Goal: Task Accomplishment & Management: Manage account settings

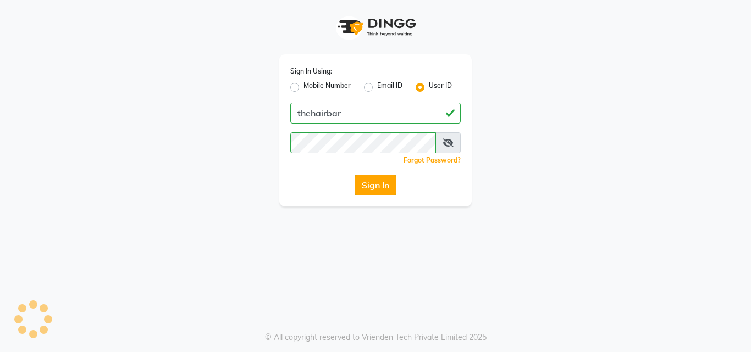
click at [378, 191] on button "Sign In" at bounding box center [376, 185] width 42 height 21
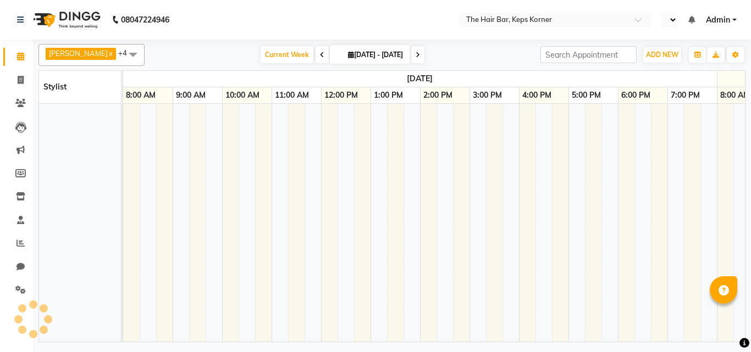
select select "en"
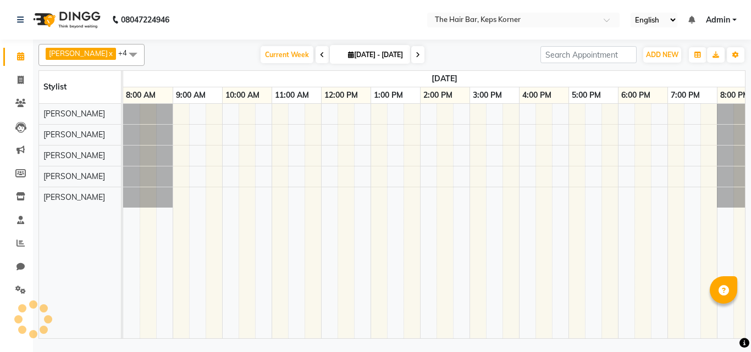
click at [422, 53] on span at bounding box center [417, 54] width 13 height 17
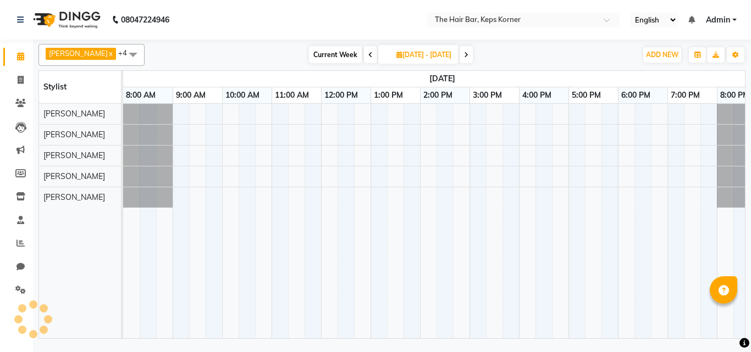
click at [368, 55] on icon at bounding box center [370, 55] width 4 height 7
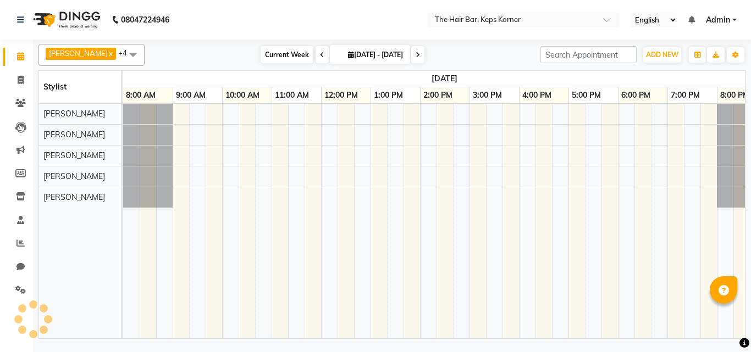
click at [269, 54] on span "Current Week" at bounding box center [287, 54] width 53 height 17
click at [261, 56] on span "Current Week" at bounding box center [287, 54] width 53 height 17
click at [268, 50] on span "Current Week" at bounding box center [287, 54] width 53 height 17
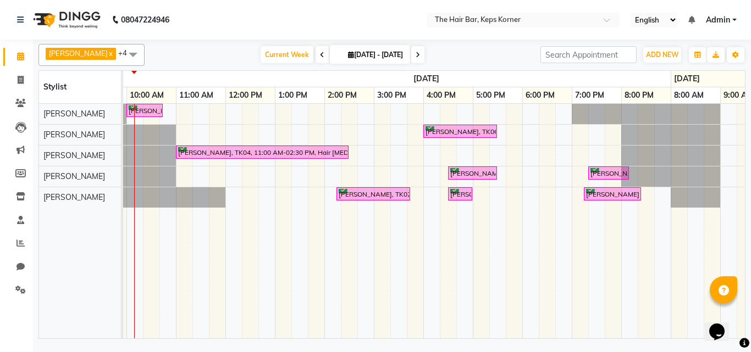
drag, startPoint x: 235, startPoint y: 262, endPoint x: 129, endPoint y: 257, distance: 106.2
drag, startPoint x: 129, startPoint y: 257, endPoint x: 409, endPoint y: 290, distance: 282.3
click at [408, 290] on td at bounding box center [415, 221] width 16 height 235
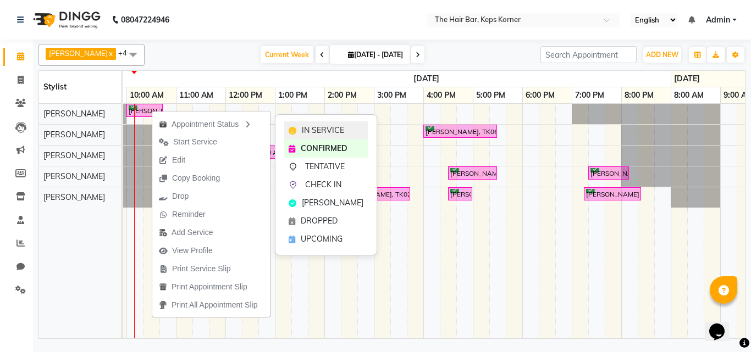
click at [301, 129] on div "IN SERVICE" at bounding box center [326, 130] width 84 height 18
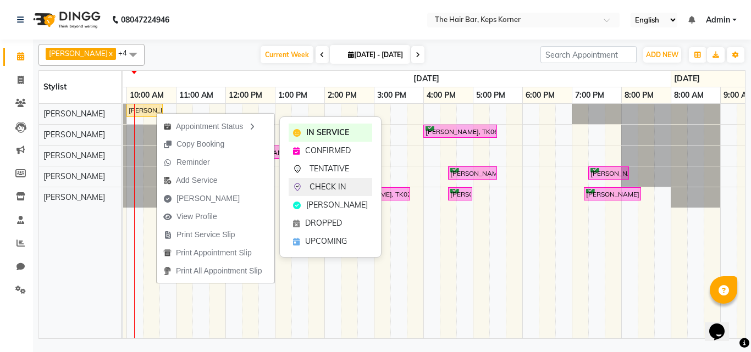
click at [329, 185] on span "CHECK IN" at bounding box center [327, 187] width 36 height 12
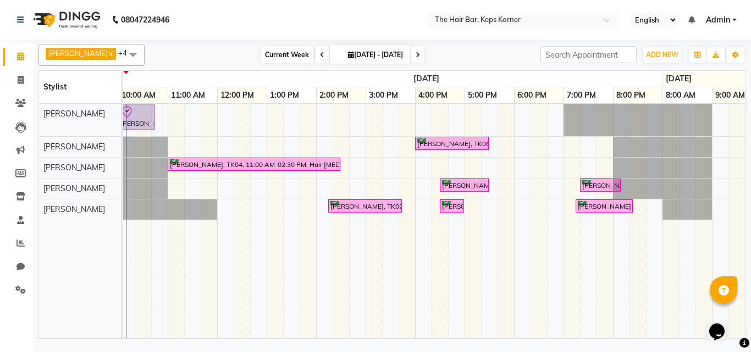
click at [275, 53] on span "Current Week" at bounding box center [287, 54] width 53 height 17
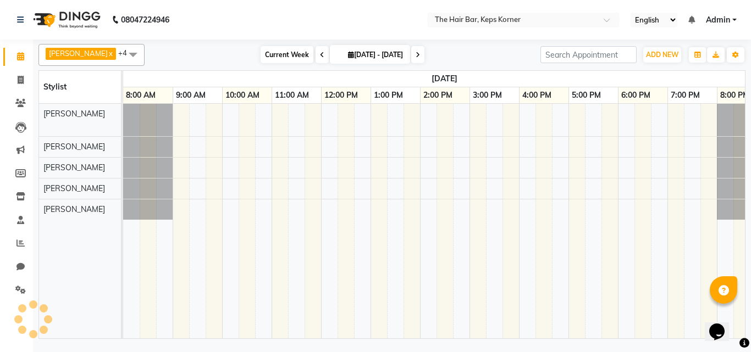
click at [275, 53] on span "Current Week" at bounding box center [287, 54] width 53 height 17
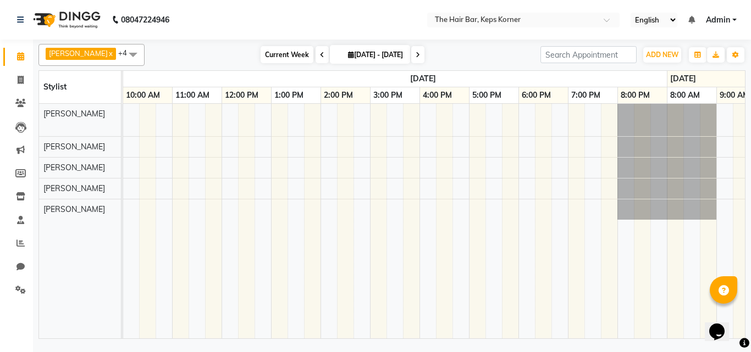
click at [275, 53] on span "Current Week" at bounding box center [287, 54] width 53 height 17
drag, startPoint x: 266, startPoint y: 52, endPoint x: 204, endPoint y: 51, distance: 61.6
click at [204, 51] on div "Current Week 2025-10-01 29-09-2025 - 05-10-2025" at bounding box center [342, 55] width 385 height 16
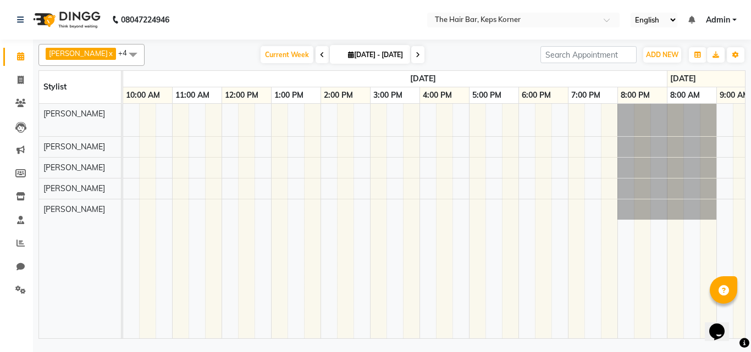
click at [420, 55] on span at bounding box center [417, 54] width 13 height 17
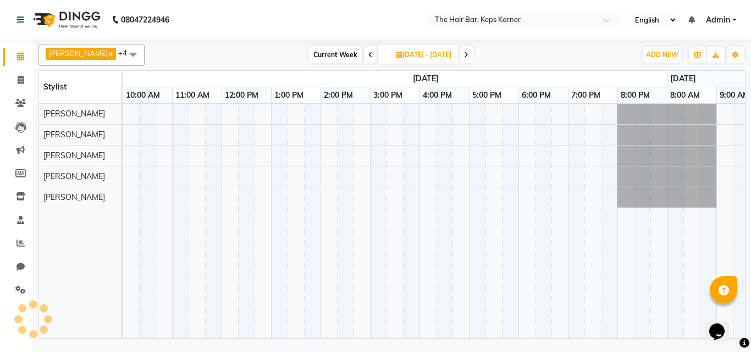
scroll to position [0, 99]
click at [368, 52] on icon at bounding box center [370, 55] width 4 height 7
type input "2025-10-01"
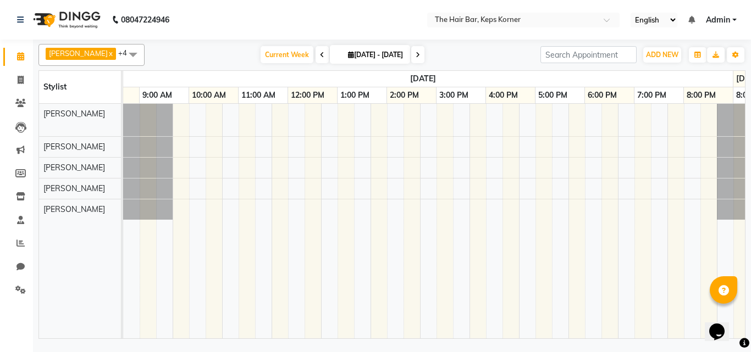
scroll to position [0, 0]
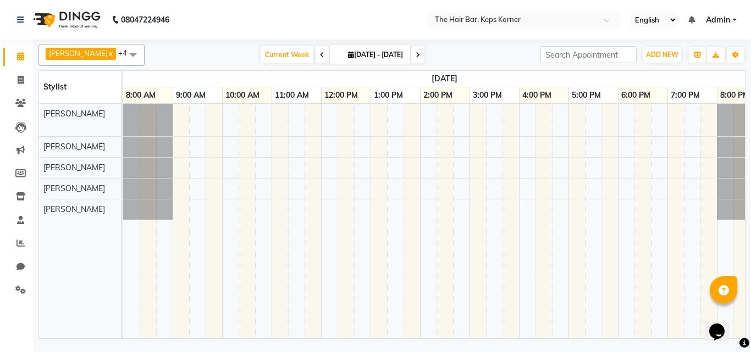
drag, startPoint x: 242, startPoint y: 58, endPoint x: 208, endPoint y: 58, distance: 34.1
click at [208, 58] on div "Current Week 2025-10-01 29-09-2025 - 05-10-2025" at bounding box center [342, 55] width 385 height 16
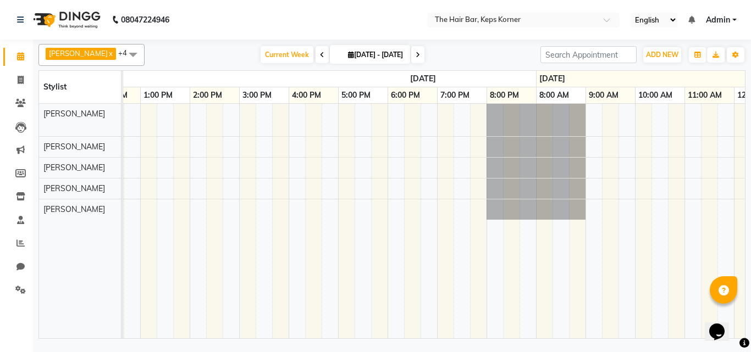
scroll to position [0, 267]
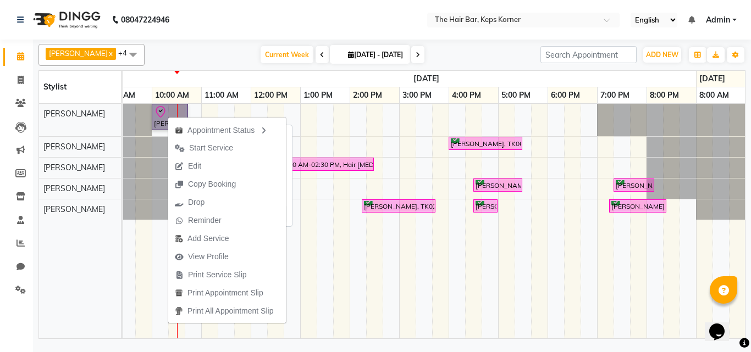
click at [160, 118] on link "[PERSON_NAME], TK05, 10:00 AM-10:45 AM, Hair Wash Classic And Blast Dry" at bounding box center [170, 117] width 36 height 26
select select "8"
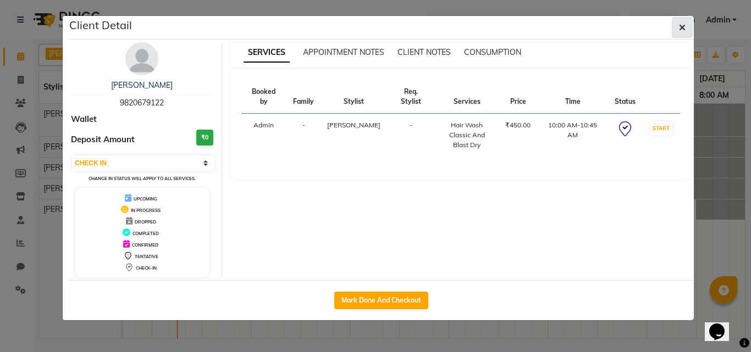
click at [678, 27] on button "button" at bounding box center [682, 27] width 21 height 21
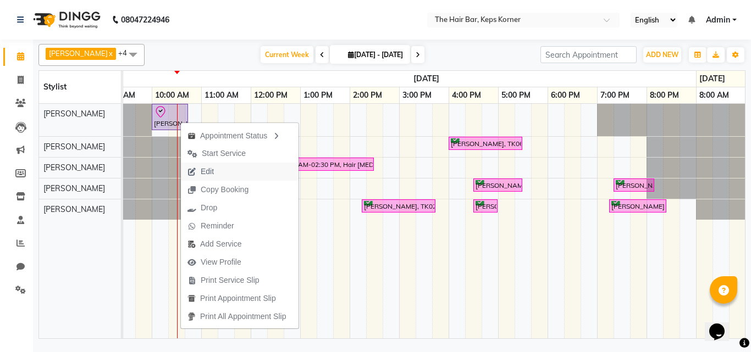
click at [219, 166] on span "Edit" at bounding box center [201, 172] width 40 height 18
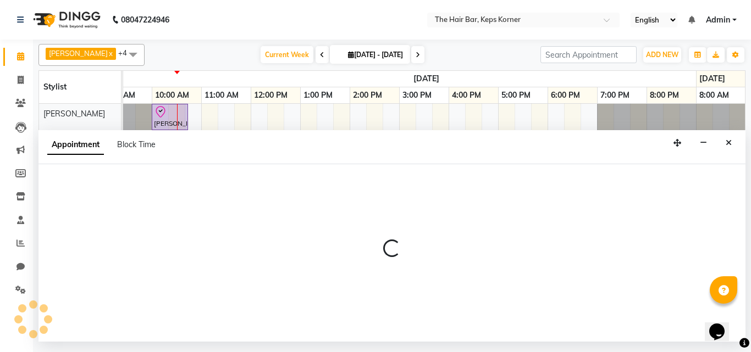
select select "tentative"
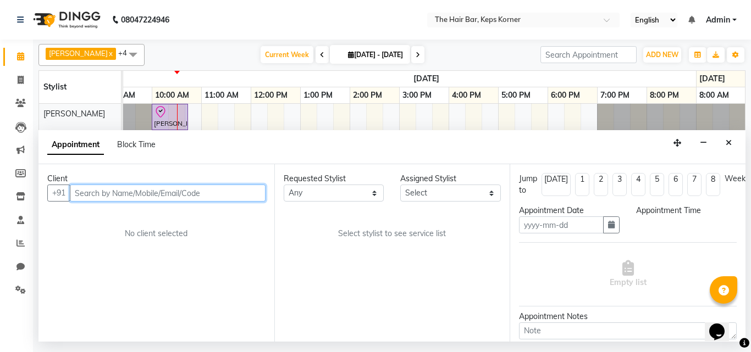
type input "01-10-2025"
select select "check-in"
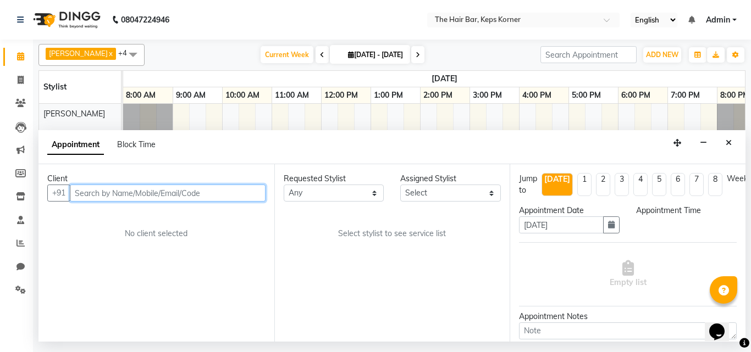
select select "600"
select select "92087"
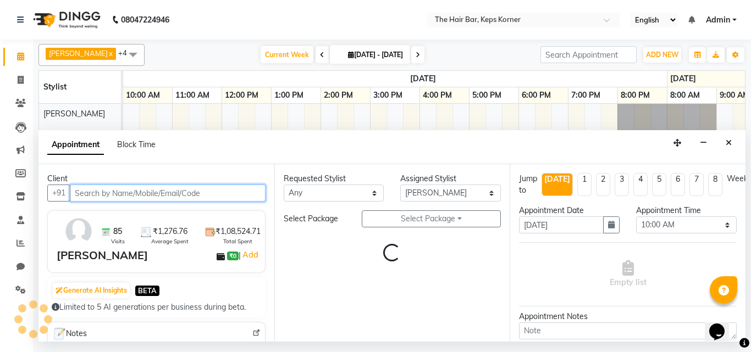
select select "4563"
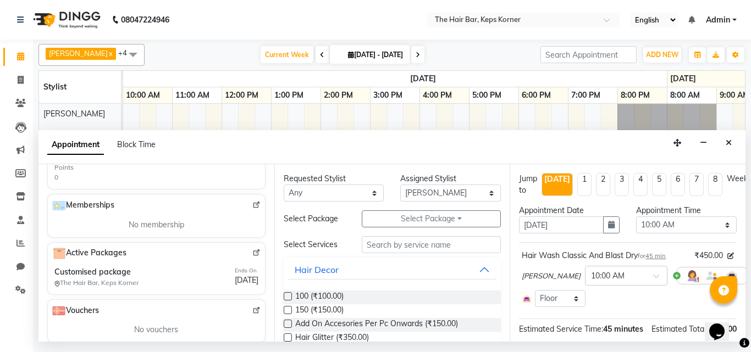
scroll to position [366, 0]
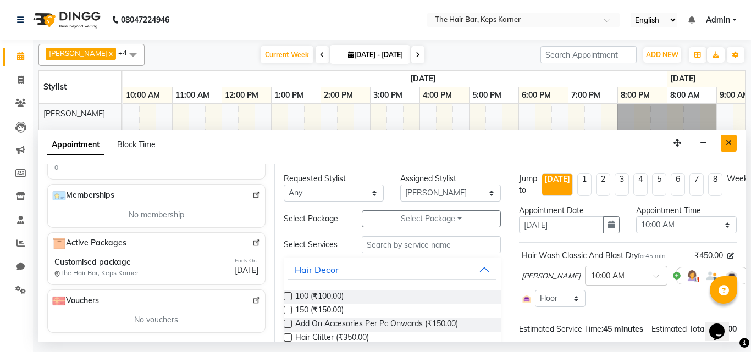
click at [729, 140] on icon "Close" at bounding box center [729, 143] width 6 height 8
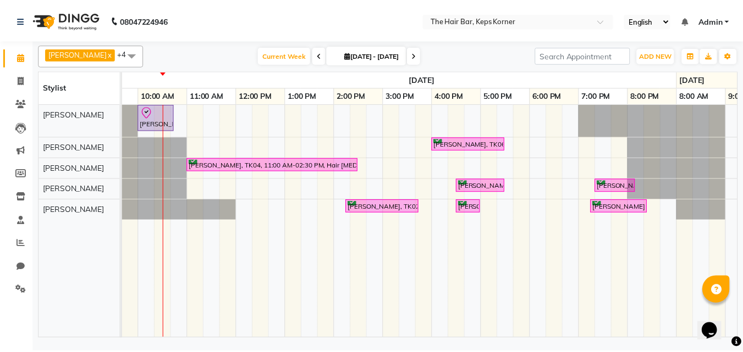
scroll to position [0, 1365]
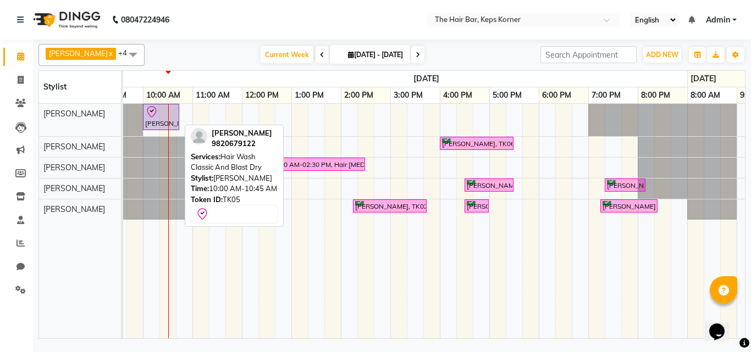
click at [152, 113] on icon at bounding box center [151, 112] width 13 height 13
select select "8"
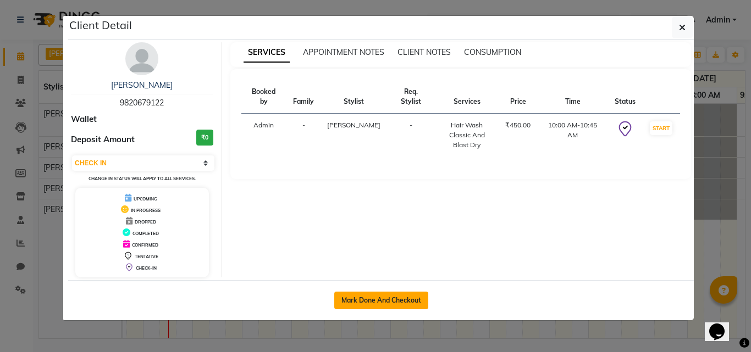
click at [347, 301] on button "Mark Done And Checkout" at bounding box center [381, 301] width 94 height 18
select select "service"
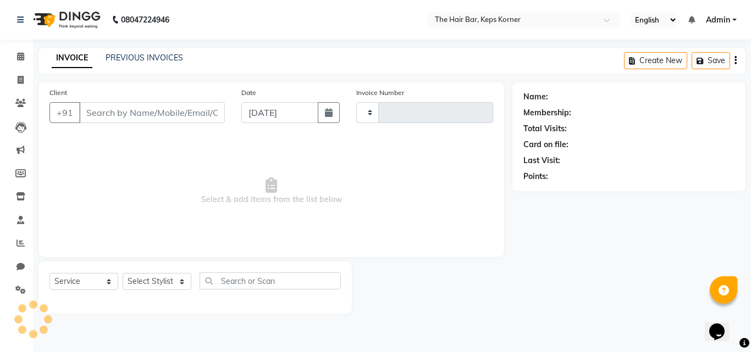
type input "1609"
select select "8992"
type input "9820679122"
select select "92087"
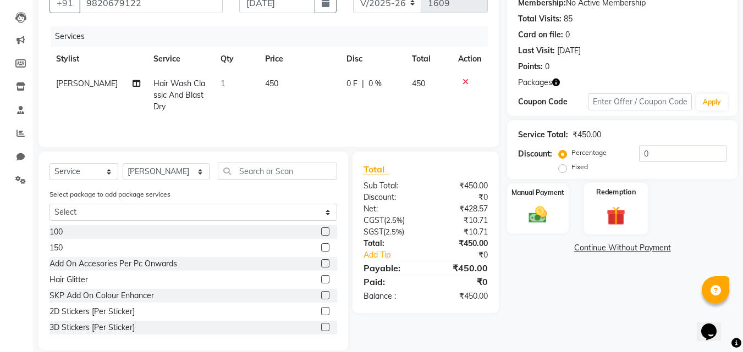
click at [614, 212] on img at bounding box center [615, 216] width 31 height 24
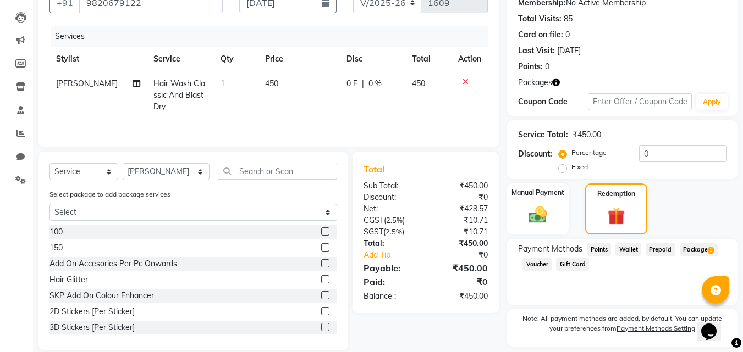
click at [696, 251] on span "Package 1" at bounding box center [698, 249] width 38 height 13
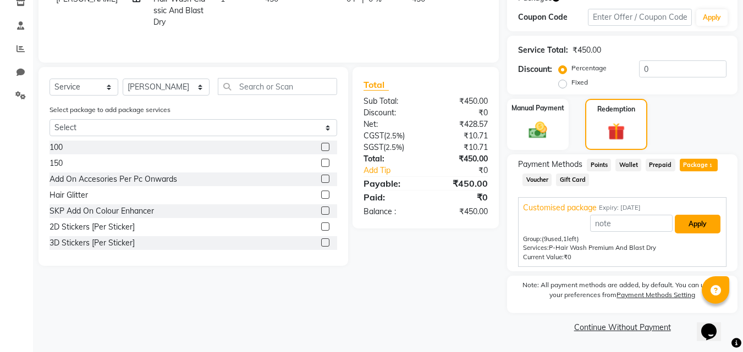
click at [686, 224] on button "Apply" at bounding box center [697, 224] width 46 height 19
type input "Customised package"
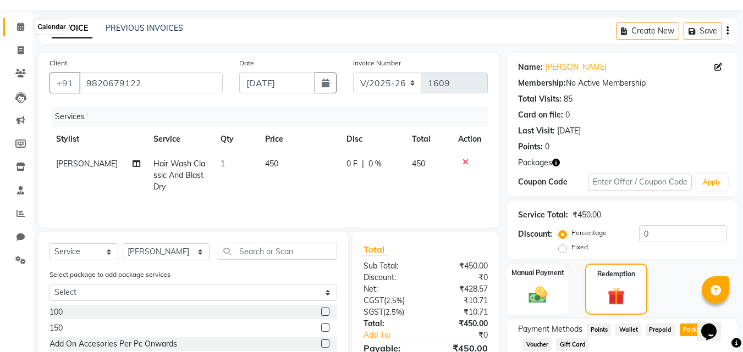
click at [19, 24] on icon at bounding box center [20, 27] width 7 height 8
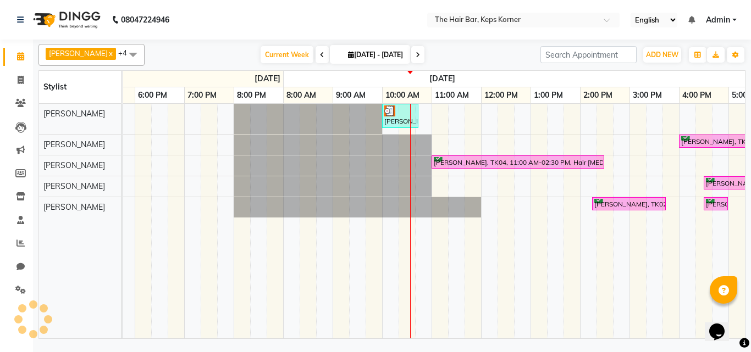
scroll to position [0, 1171]
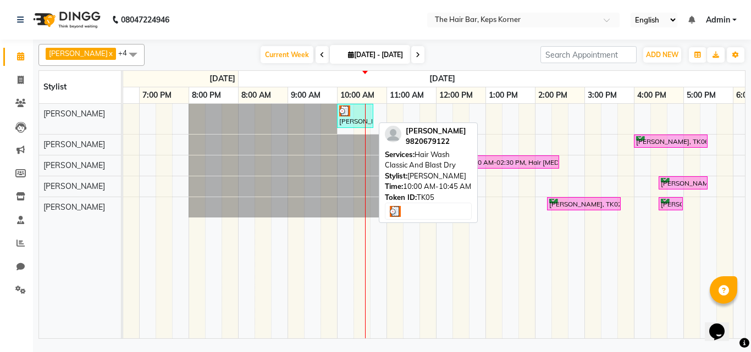
click at [355, 118] on div "[PERSON_NAME], TK05, 10:00 AM-10:45 AM, Hair Wash Classic And Blast Dry" at bounding box center [355, 116] width 34 height 21
select select "3"
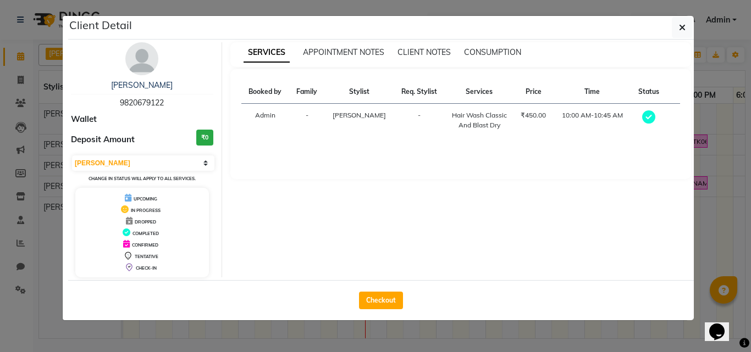
click at [467, 119] on div "Hair Wash Classic And Blast Dry" at bounding box center [479, 120] width 56 height 20
click at [467, 120] on div "Hair Wash Classic And Blast Dry" at bounding box center [479, 120] width 56 height 20
click at [525, 168] on div "Booked by Family Stylist Req. Stylist Services Price Time Status Admin - Raza Q…" at bounding box center [460, 124] width 461 height 110
click at [682, 28] on icon "button" at bounding box center [682, 27] width 7 height 9
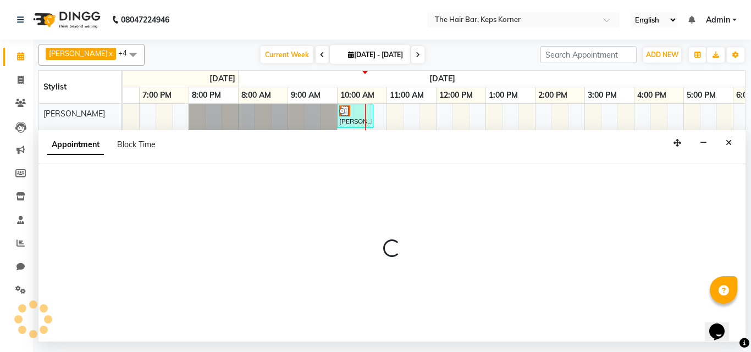
select select "92090"
select select "780"
select select "tentative"
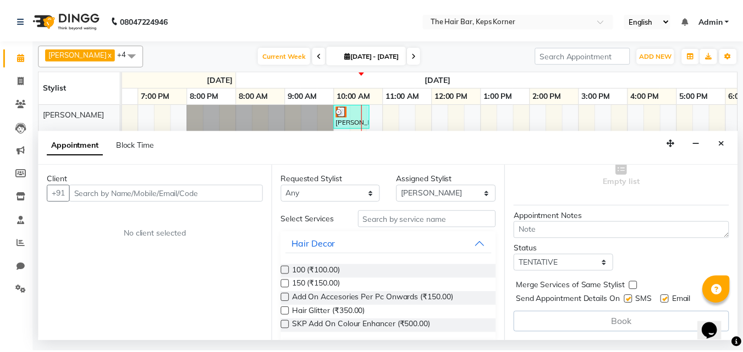
scroll to position [0, 0]
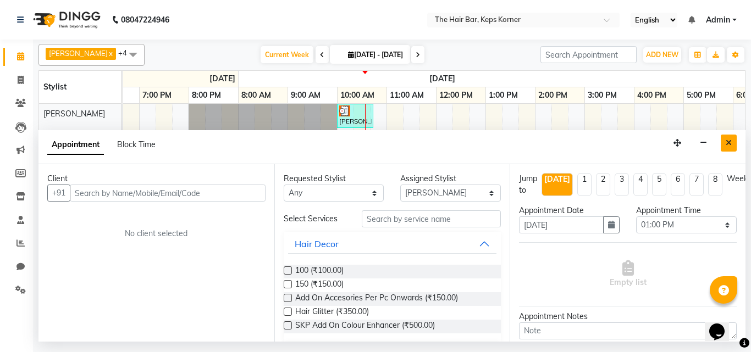
click at [726, 142] on icon "Close" at bounding box center [729, 143] width 6 height 8
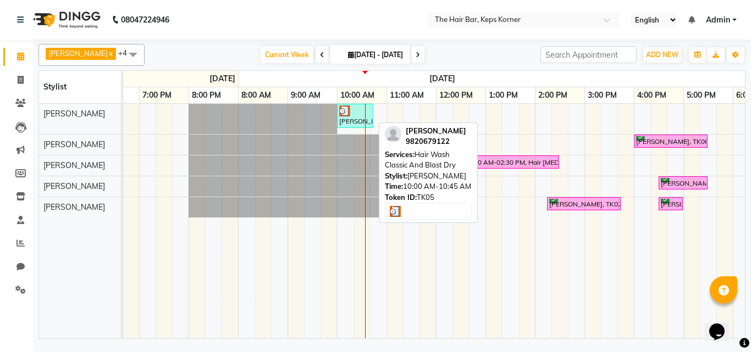
click at [347, 119] on div "[PERSON_NAME], TK05, 10:00 AM-10:45 AM, Hair Wash Classic And Blast Dry" at bounding box center [355, 116] width 34 height 21
select select "3"
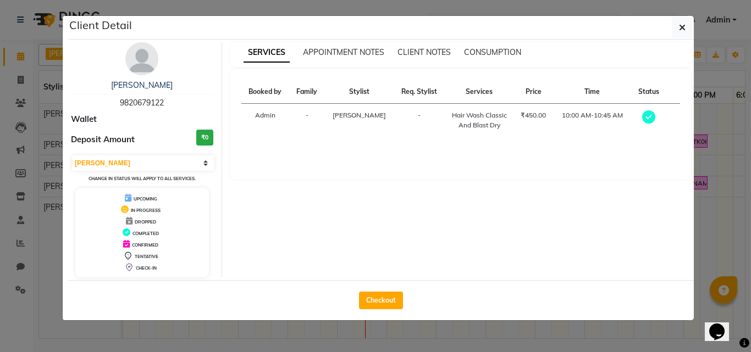
click at [648, 114] on icon at bounding box center [648, 116] width 13 height 13
click at [642, 119] on icon at bounding box center [648, 116] width 13 height 13
click at [465, 114] on div "Hair Wash Classic And Blast Dry" at bounding box center [479, 120] width 56 height 20
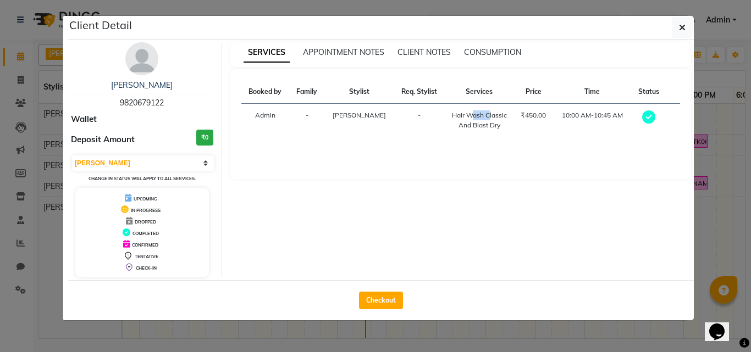
click at [465, 114] on div "Hair Wash Classic And Blast Dry" at bounding box center [479, 120] width 56 height 20
click at [673, 30] on button "button" at bounding box center [682, 27] width 21 height 21
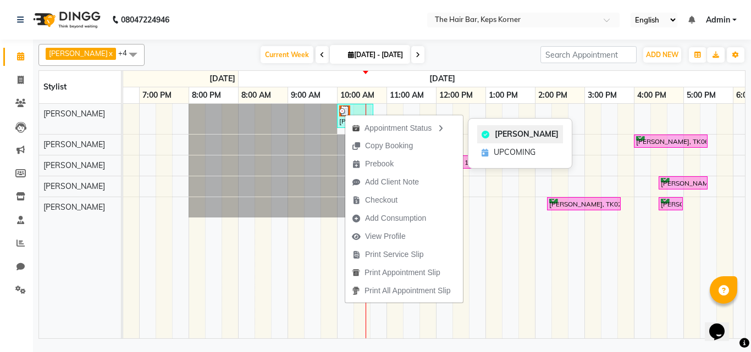
click at [500, 133] on span "MARK DONE" at bounding box center [527, 135] width 64 height 12
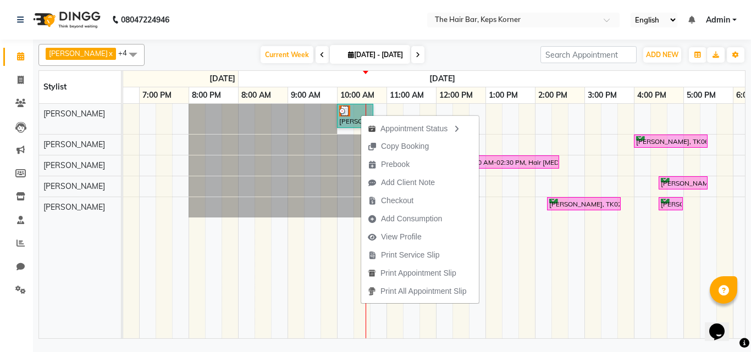
click at [343, 117] on link "[PERSON_NAME], TK05, 10:00 AM-10:45 AM, Hair Wash Classic And Blast Dry" at bounding box center [355, 116] width 36 height 24
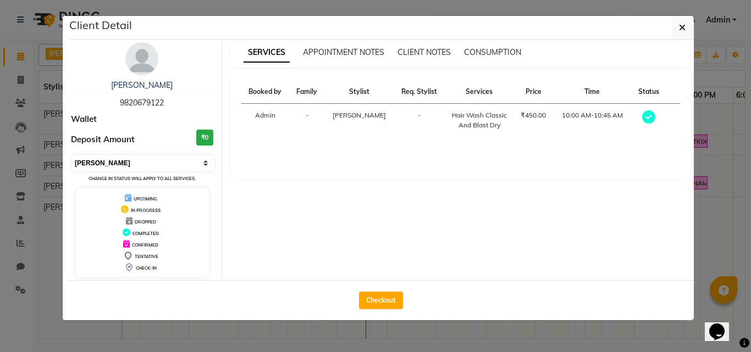
click at [204, 162] on select "Select MARK DONE UPCOMING" at bounding box center [143, 163] width 142 height 15
select select "select"
click at [72, 156] on select "Select MARK DONE UPCOMING" at bounding box center [143, 163] width 142 height 15
click at [367, 300] on button "Checkout" at bounding box center [381, 301] width 44 height 18
select select "service"
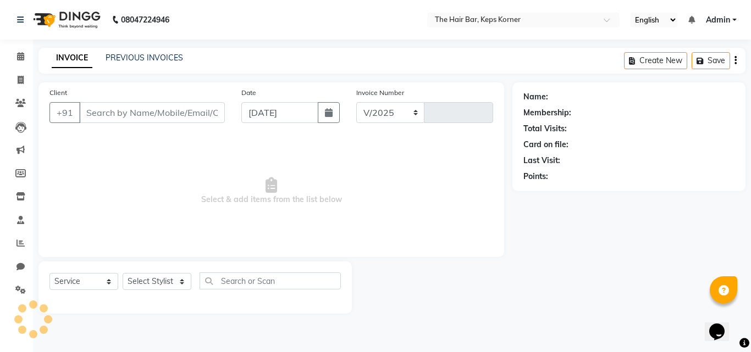
select select "8992"
type input "1609"
type input "9820679122"
select select "92087"
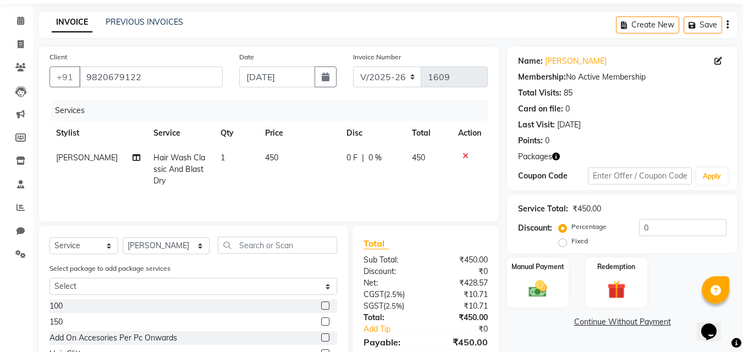
scroll to position [55, 0]
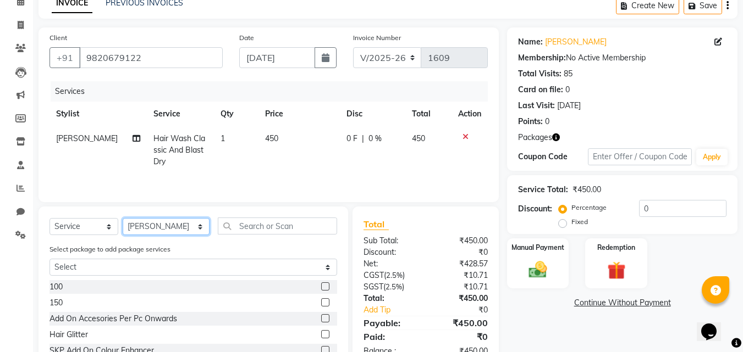
click at [134, 226] on select "Select Stylist Aakash Samani Admin Akshata Wagle Akshata Wagle, Raza . Akshata …" at bounding box center [166, 226] width 87 height 17
click at [220, 226] on input "text" at bounding box center [277, 226] width 119 height 17
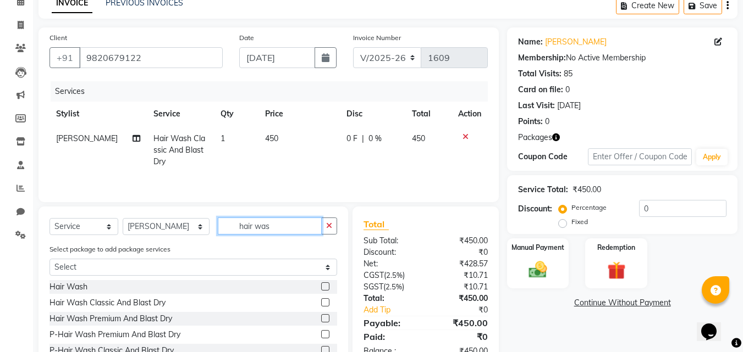
type input "hair was"
click at [325, 317] on label at bounding box center [325, 318] width 8 height 8
click at [325, 317] on input "checkbox" at bounding box center [324, 318] width 7 height 7
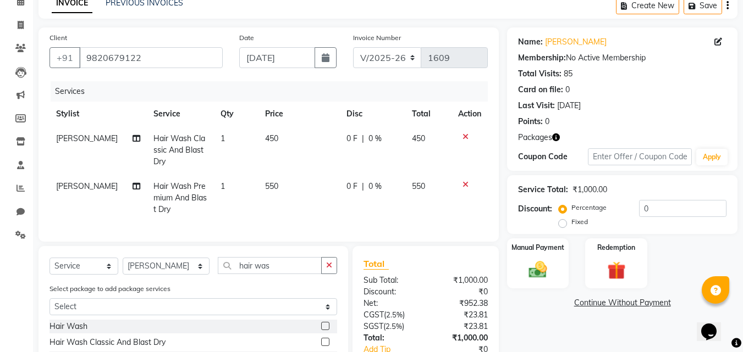
checkbox input "false"
click at [462, 136] on icon at bounding box center [465, 137] width 6 height 8
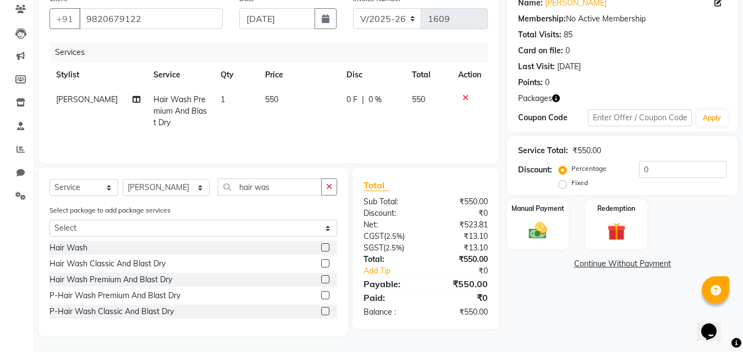
scroll to position [95, 0]
click at [622, 227] on img at bounding box center [615, 231] width 31 height 24
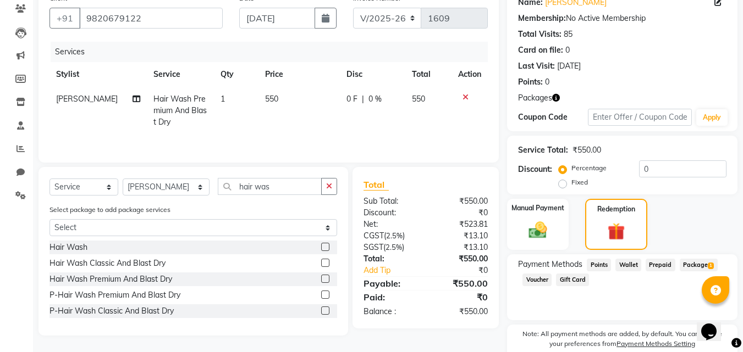
click at [704, 267] on span "Package 1" at bounding box center [698, 265] width 38 height 13
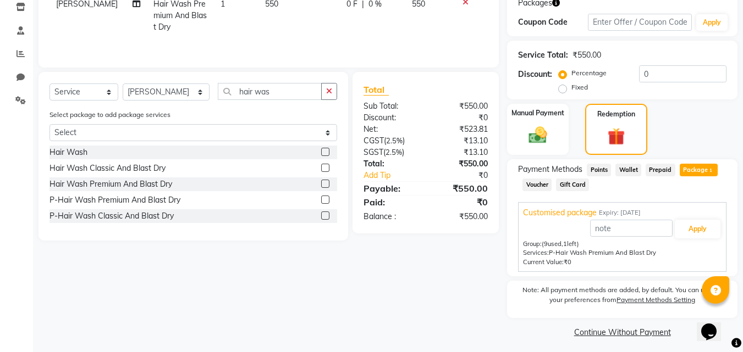
scroll to position [195, 0]
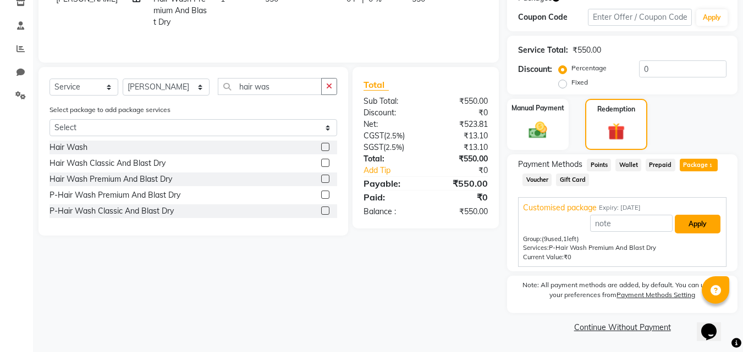
click at [691, 224] on button "Apply" at bounding box center [697, 224] width 46 height 19
type input "Customised package"
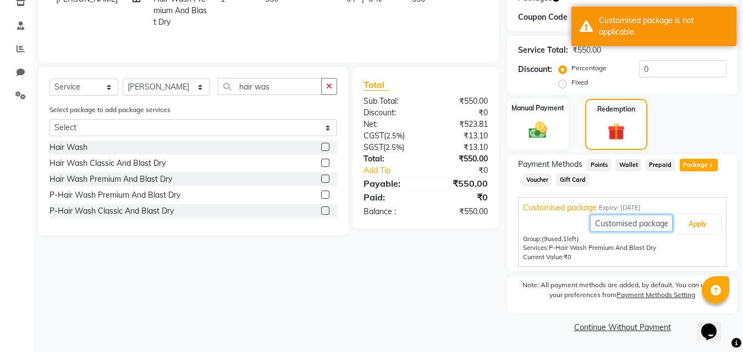
click at [635, 224] on input "Customised package" at bounding box center [631, 223] width 82 height 17
click at [663, 248] on div "Services: P-Hair Wash Premium And Blast Dry" at bounding box center [622, 247] width 198 height 9
drag, startPoint x: 596, startPoint y: 222, endPoint x: 717, endPoint y: 223, distance: 121.5
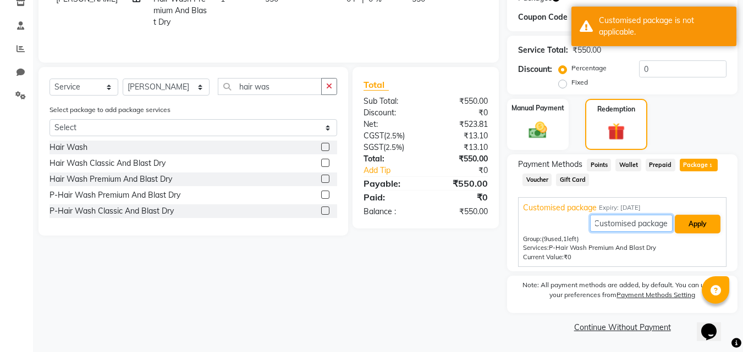
click at [717, 223] on div "Customised package Apply" at bounding box center [622, 224] width 198 height 21
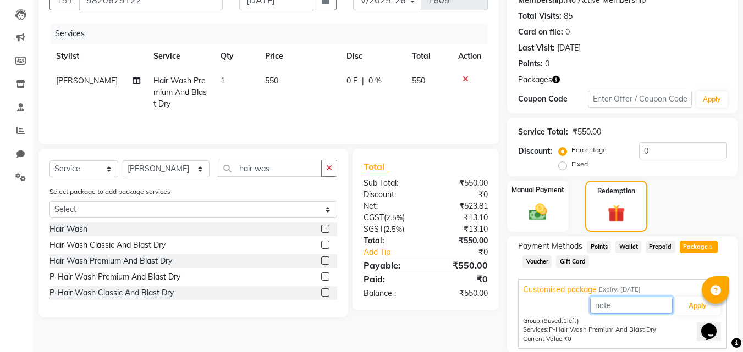
scroll to position [140, 0]
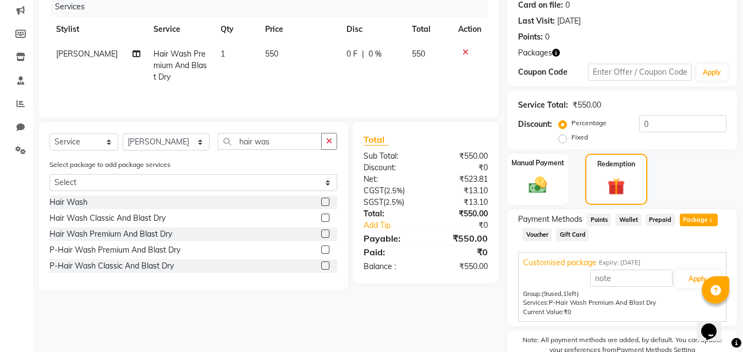
click at [655, 309] on div "Current Value: ₹0" at bounding box center [622, 312] width 198 height 9
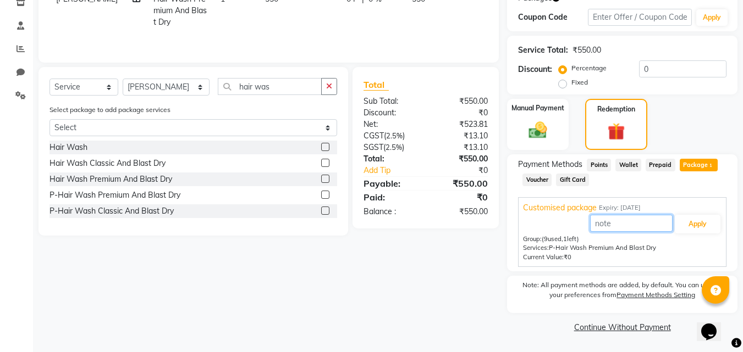
click at [638, 225] on input "text" at bounding box center [631, 223] width 82 height 17
click at [641, 241] on div "Group: (9 used, 1 left) Services: P-Hair Wash Premium And Blast Dry" at bounding box center [622, 244] width 198 height 19
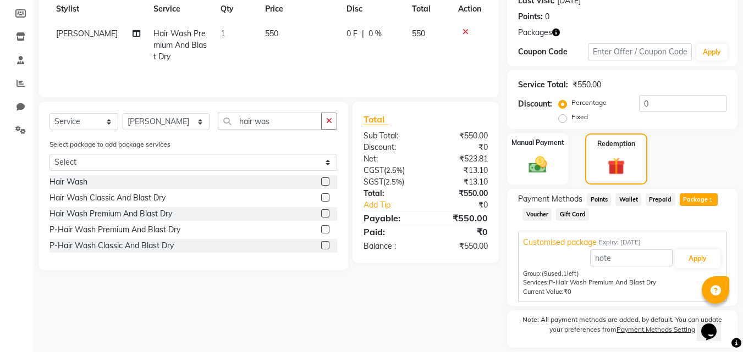
scroll to position [165, 0]
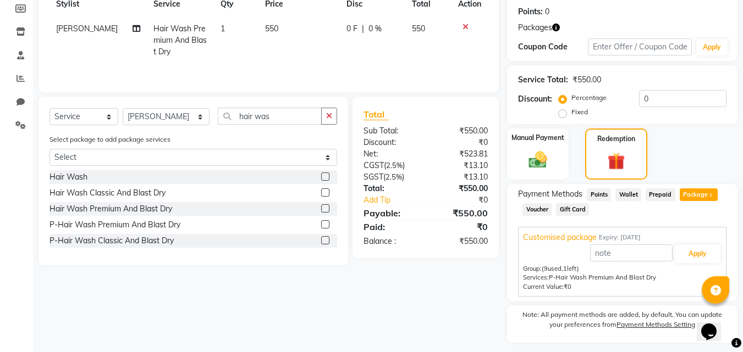
click at [694, 193] on span "Package 1" at bounding box center [698, 195] width 38 height 13
click at [573, 281] on span "P-Hair Wash Premium And Blast Dry" at bounding box center [602, 278] width 107 height 8
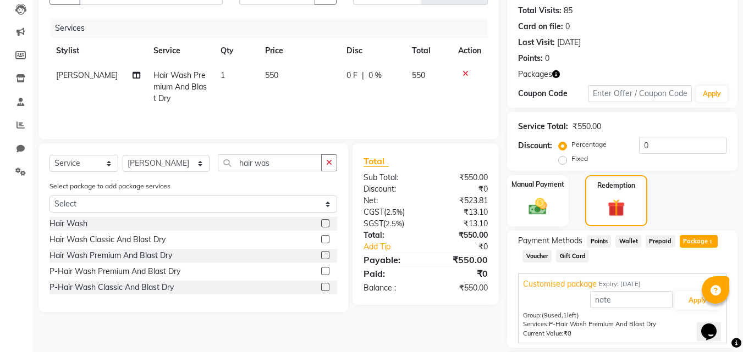
scroll to position [55, 0]
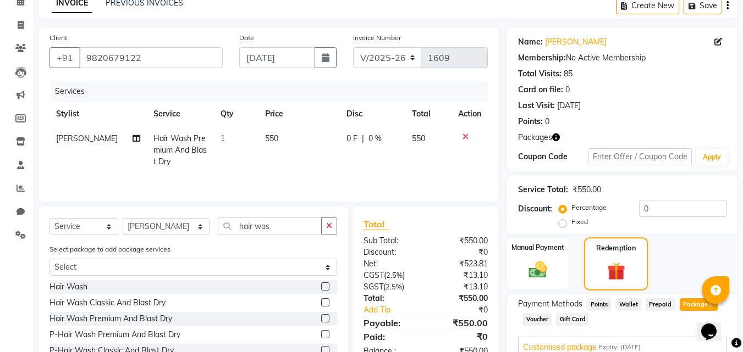
click at [604, 279] on img at bounding box center [615, 271] width 29 height 23
click at [555, 139] on icon "button" at bounding box center [556, 138] width 8 height 8
click at [602, 121] on div "Points: 0" at bounding box center [622, 122] width 208 height 12
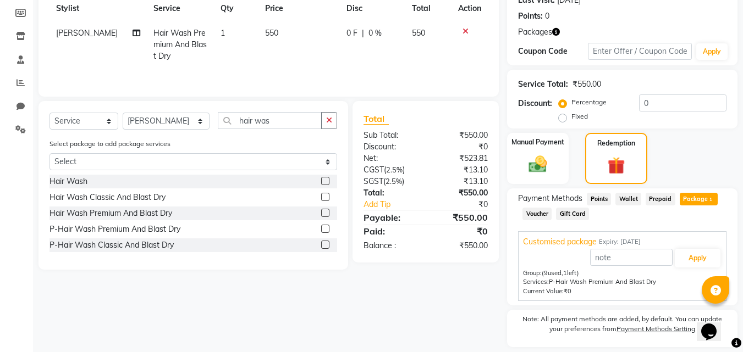
scroll to position [165, 0]
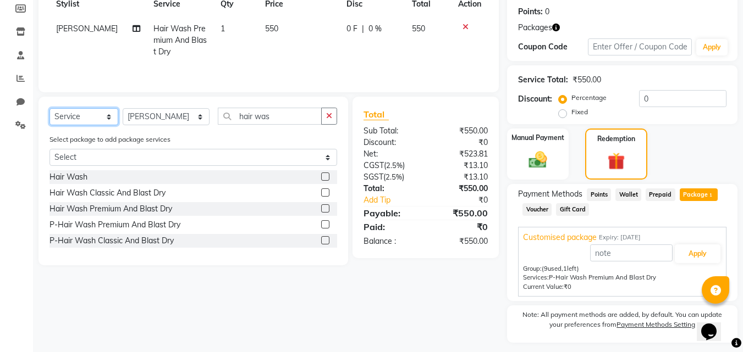
click at [110, 119] on select "Select Service Product Membership Package Voucher Prepaid Gift Card" at bounding box center [83, 116] width 69 height 17
click at [206, 141] on div "Select package to add package services Select Customised package" at bounding box center [193, 152] width 304 height 37
click at [322, 208] on label at bounding box center [325, 208] width 8 height 8
click at [322, 208] on input "checkbox" at bounding box center [324, 209] width 7 height 7
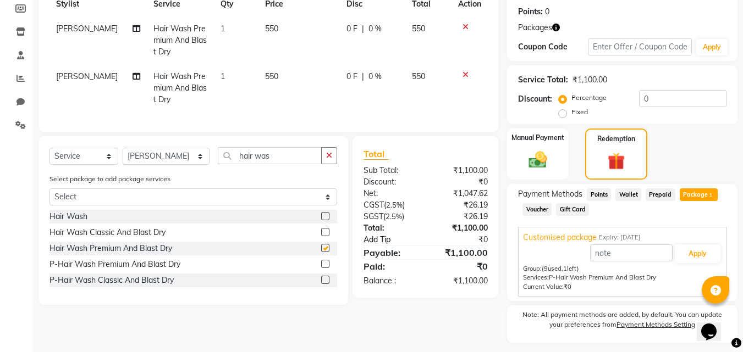
checkbox input "false"
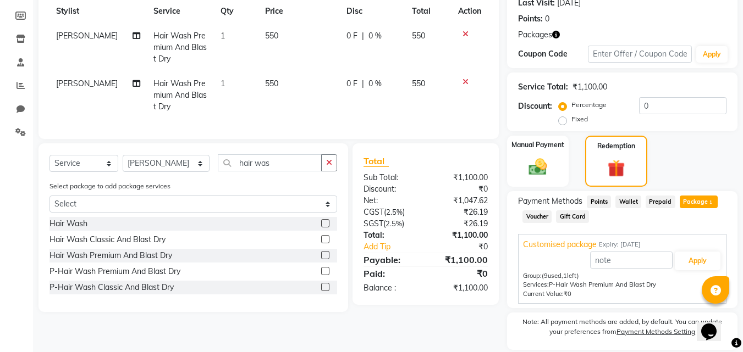
scroll to position [110, 0]
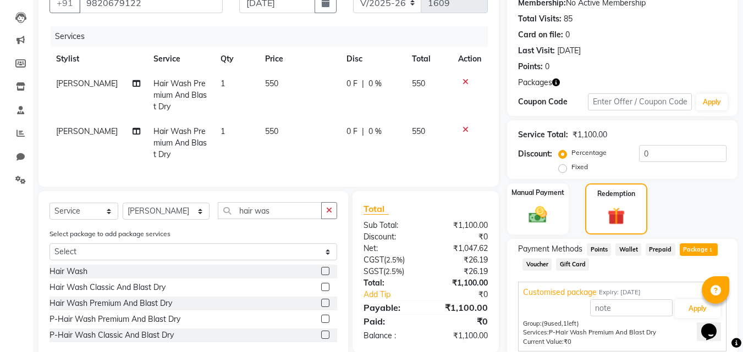
click at [464, 131] on icon at bounding box center [465, 130] width 6 height 8
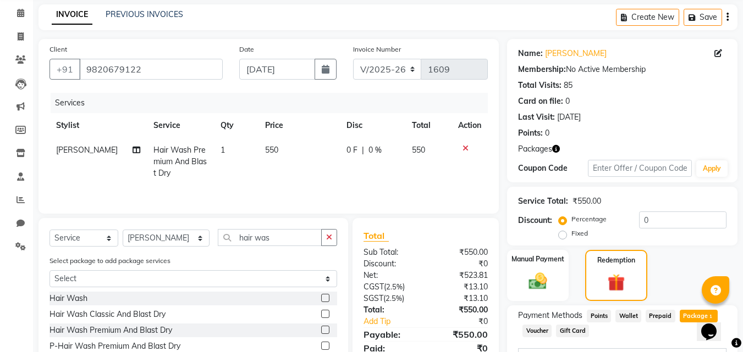
scroll to position [0, 0]
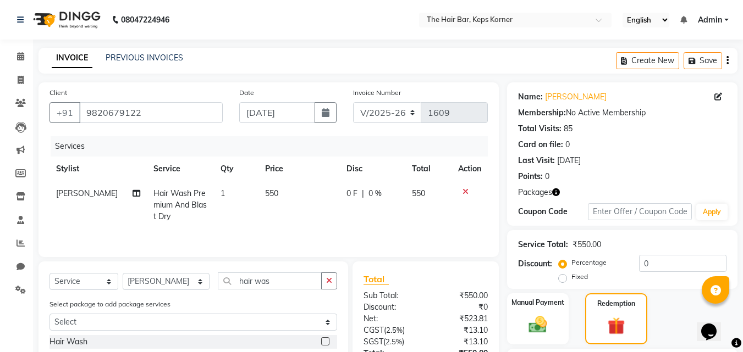
drag, startPoint x: 690, startPoint y: 57, endPoint x: 673, endPoint y: 95, distance: 41.4
click at [690, 57] on icon "button" at bounding box center [693, 61] width 11 height 8
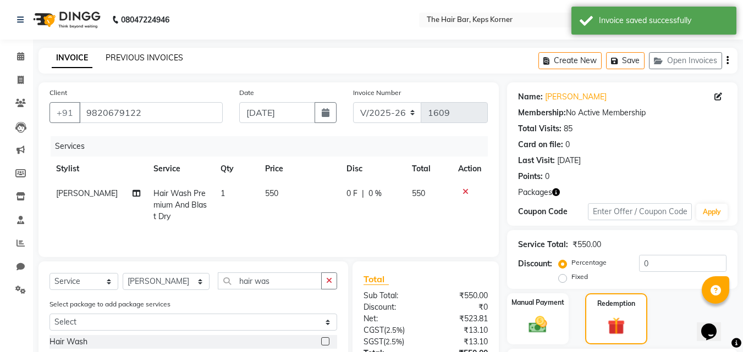
click at [126, 56] on link "PREVIOUS INVOICES" at bounding box center [144, 58] width 77 height 10
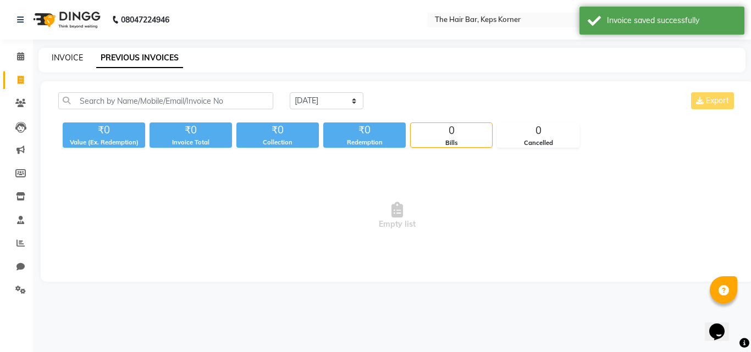
click at [74, 58] on link "INVOICE" at bounding box center [67, 58] width 31 height 10
select select "service"
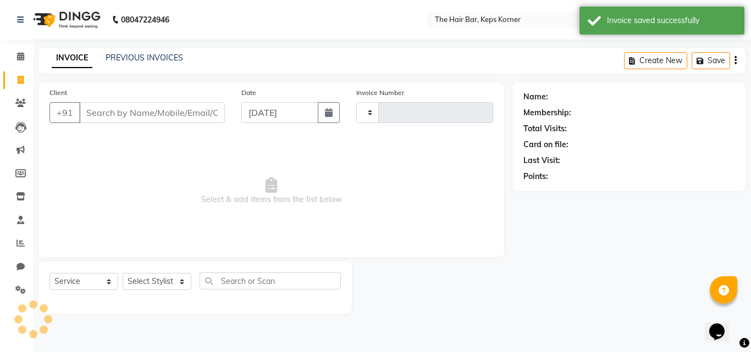
type input "1609"
select select "8992"
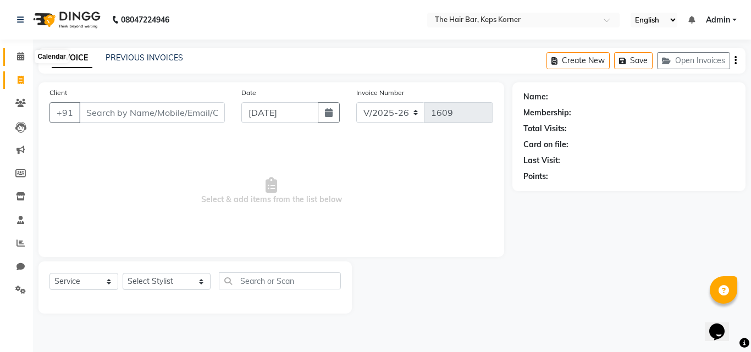
click at [21, 62] on span at bounding box center [20, 57] width 19 height 13
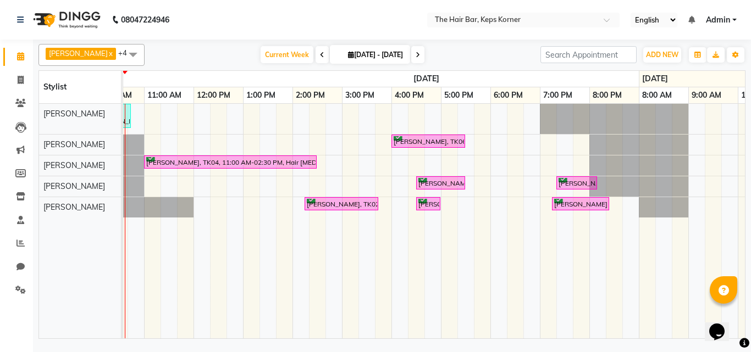
scroll to position [0, 1385]
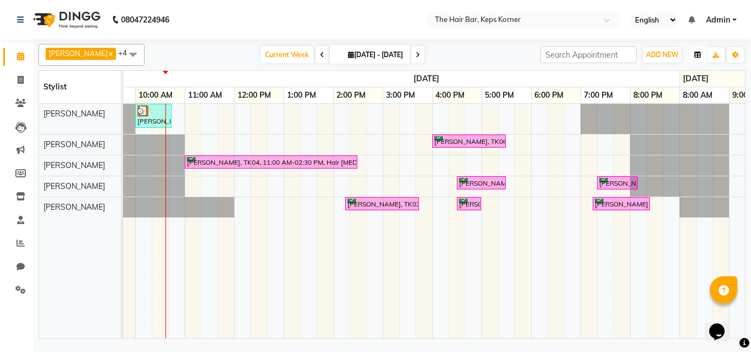
click at [694, 53] on icon "button" at bounding box center [697, 55] width 7 height 7
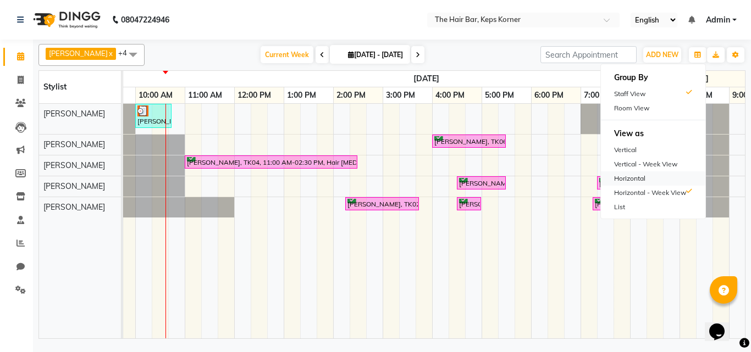
click at [650, 175] on div "Horizontal" at bounding box center [653, 178] width 104 height 14
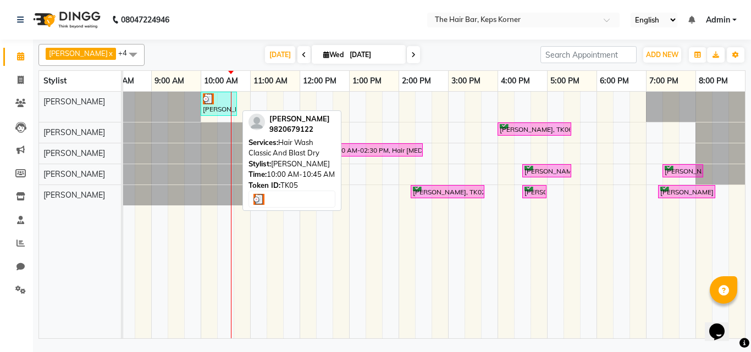
click at [213, 97] on img at bounding box center [208, 98] width 11 height 11
select select "3"
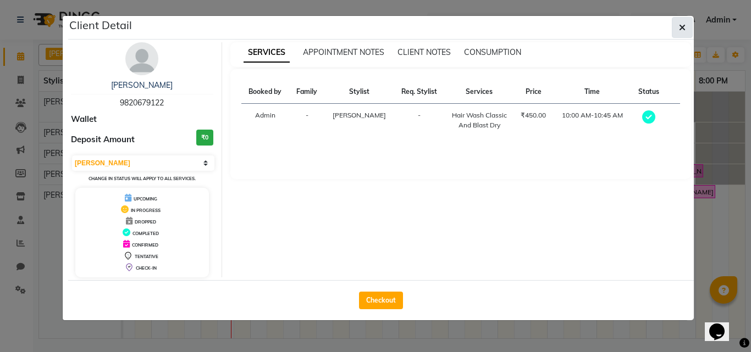
click at [685, 25] on button "button" at bounding box center [682, 27] width 21 height 21
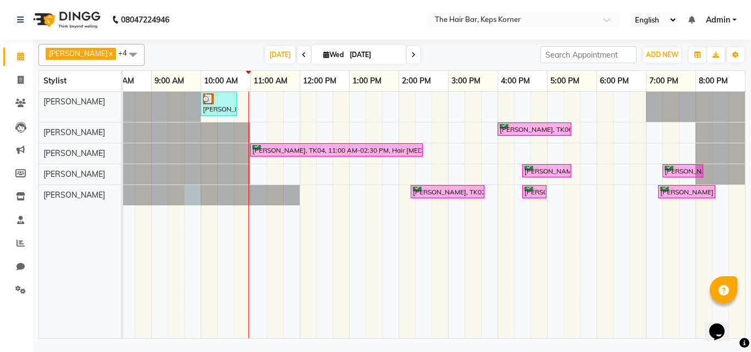
click at [102, 197] on div at bounding box center [102, 195] width 0 height 20
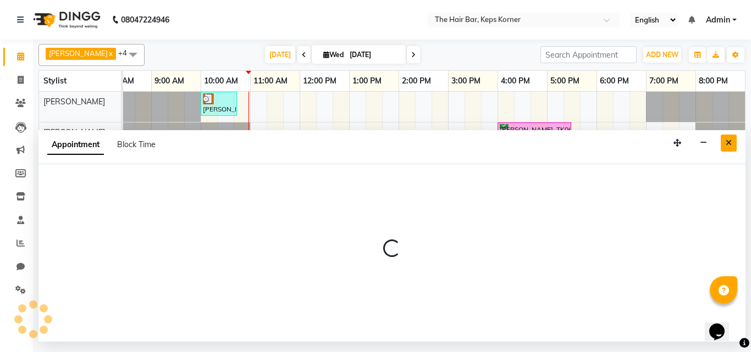
click at [728, 143] on icon "Close" at bounding box center [729, 143] width 6 height 8
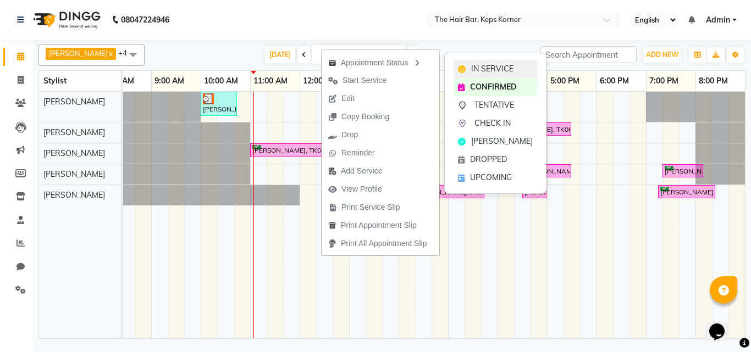
click at [494, 70] on span "IN SERVICE" at bounding box center [492, 69] width 42 height 12
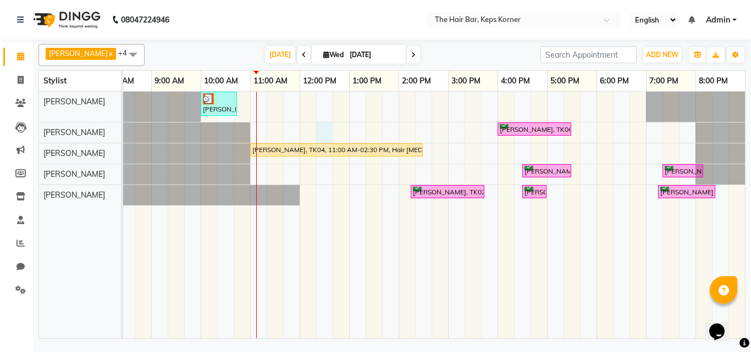
click at [325, 134] on div "MANSI mehta, TK05, 10:00 AM-10:45 AM, Hair Wash Classic And Blast Dry Pooja Sha…" at bounding box center [423, 215] width 643 height 247
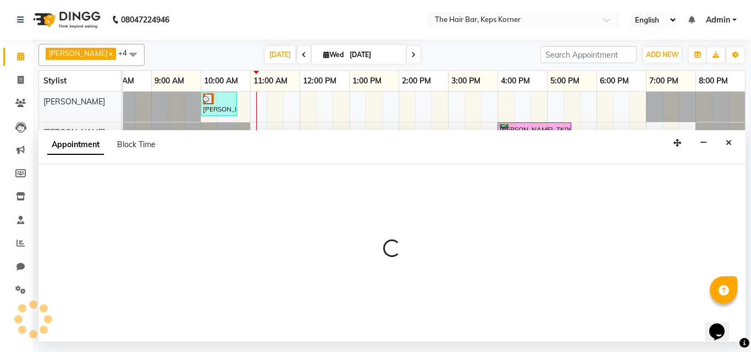
select select "92089"
select select "tentative"
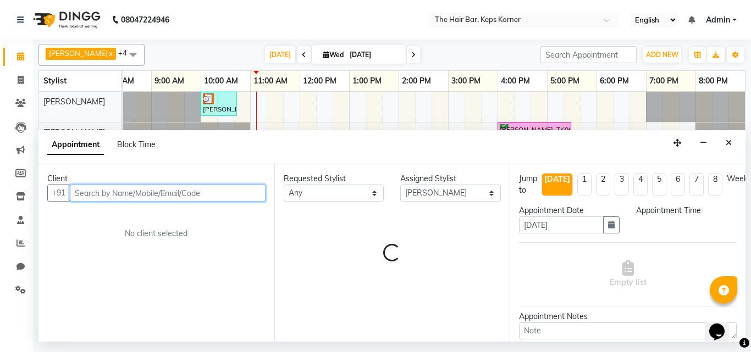
select select "735"
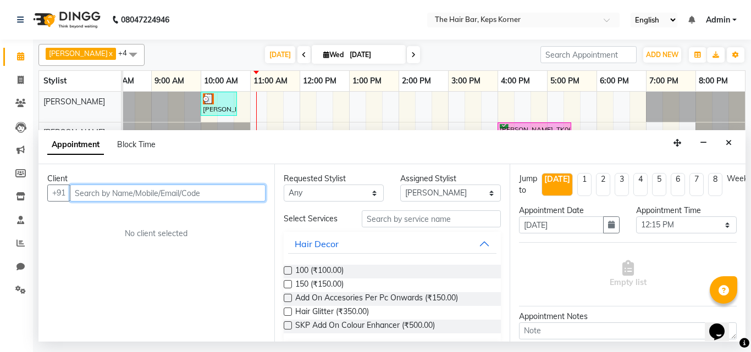
click at [128, 191] on input "text" at bounding box center [168, 193] width 196 height 17
type input "9820082792"
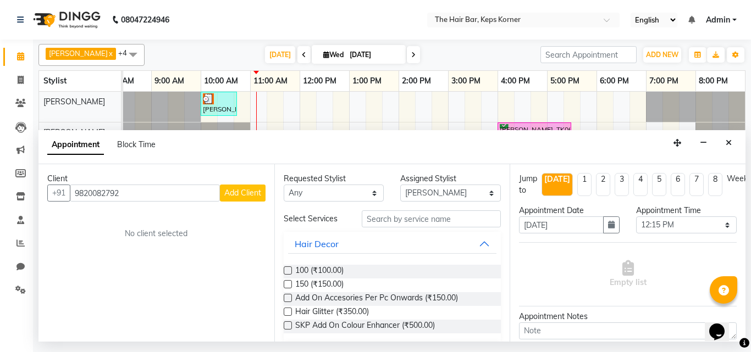
click at [235, 196] on span "Add Client" at bounding box center [242, 193] width 37 height 10
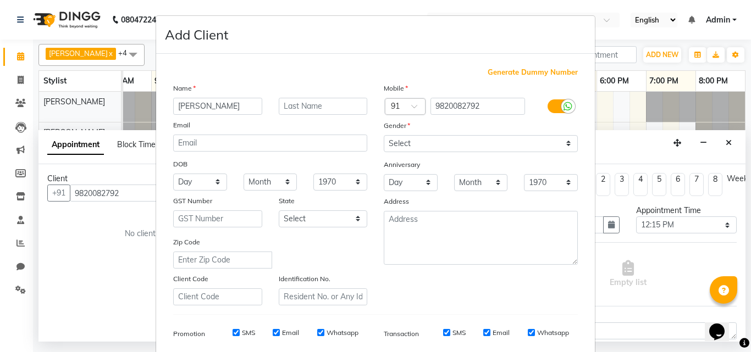
type input "Payal"
type input "Mittal"
click at [396, 140] on select "Select Male Female Other Prefer Not To Say" at bounding box center [481, 143] width 194 height 17
select select "female"
click at [384, 135] on select "Select Male Female Other Prefer Not To Say" at bounding box center [481, 143] width 194 height 17
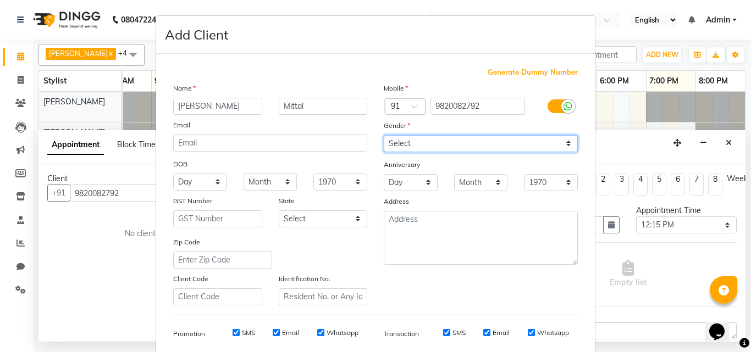
scroll to position [155, 0]
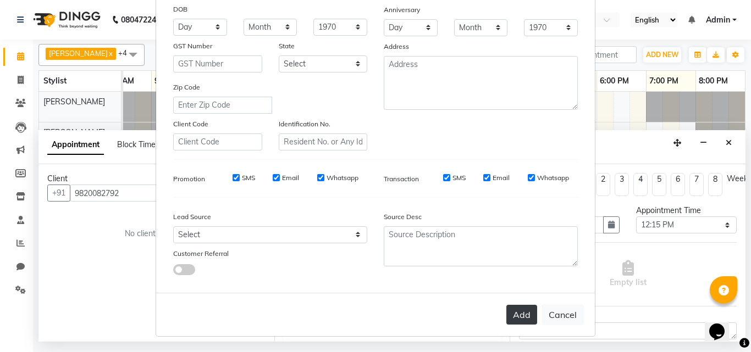
click at [521, 318] on button "Add" at bounding box center [521, 315] width 31 height 20
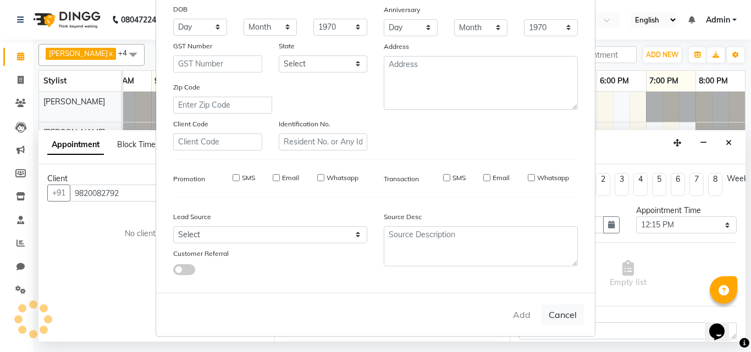
select select
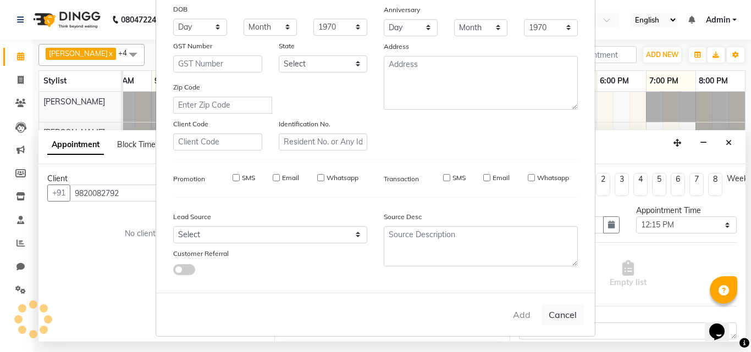
select select
checkbox input "false"
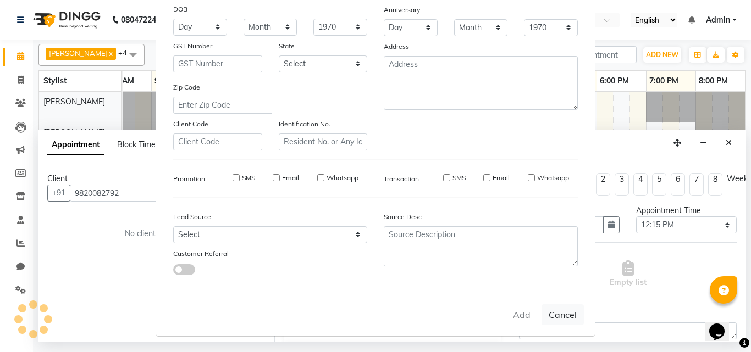
checkbox input "false"
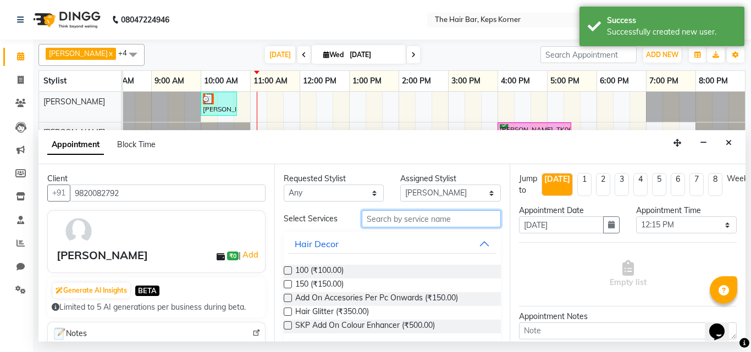
click at [436, 222] on input "text" at bounding box center [432, 219] width 140 height 17
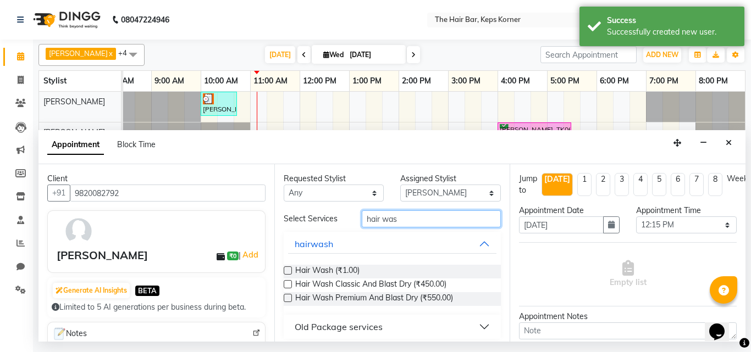
type input "hair was"
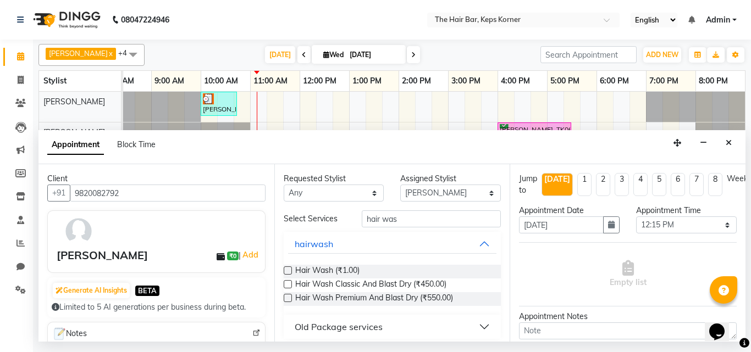
click at [289, 298] on label at bounding box center [288, 298] width 8 height 8
click at [289, 298] on input "checkbox" at bounding box center [287, 299] width 7 height 7
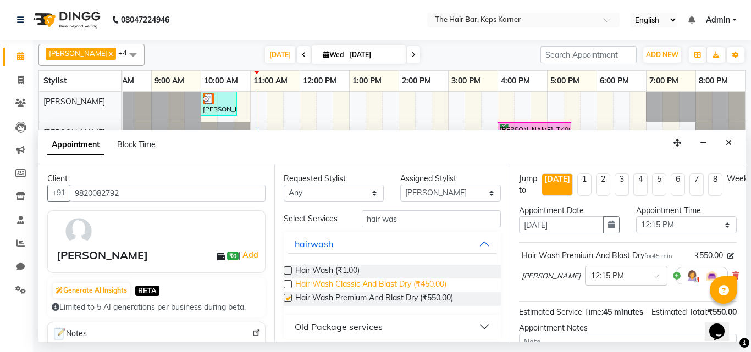
checkbox input "false"
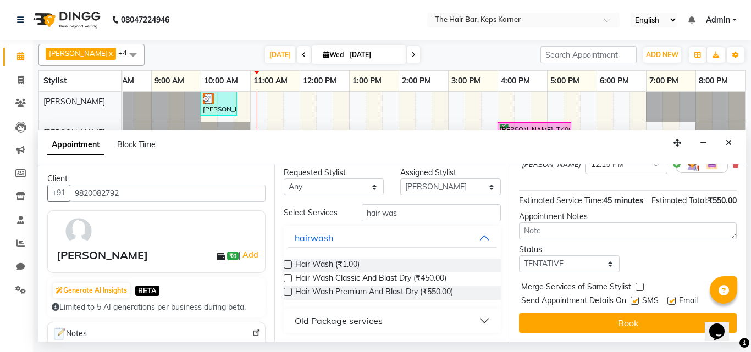
scroll to position [78, 0]
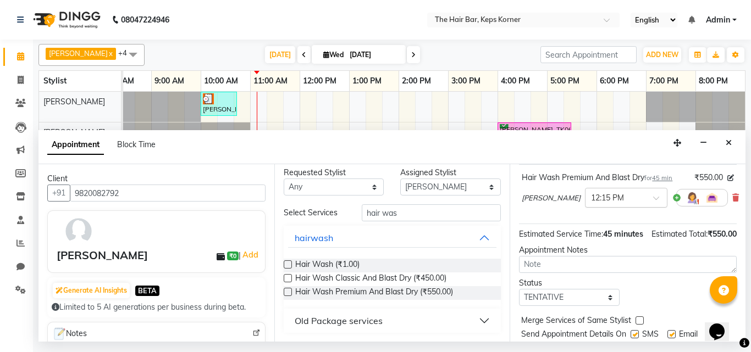
click at [619, 204] on div "× 12:15 PM" at bounding box center [617, 198] width 64 height 12
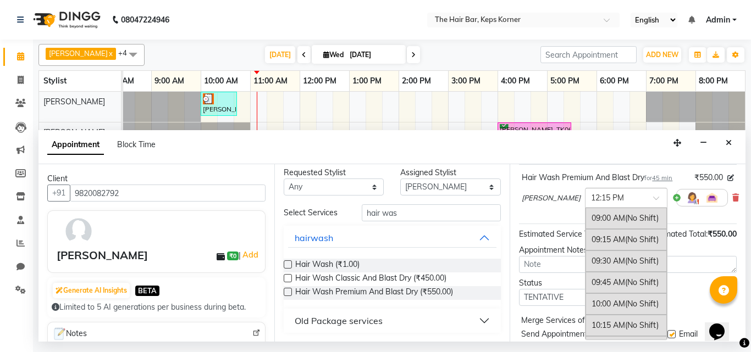
scroll to position [273, 0]
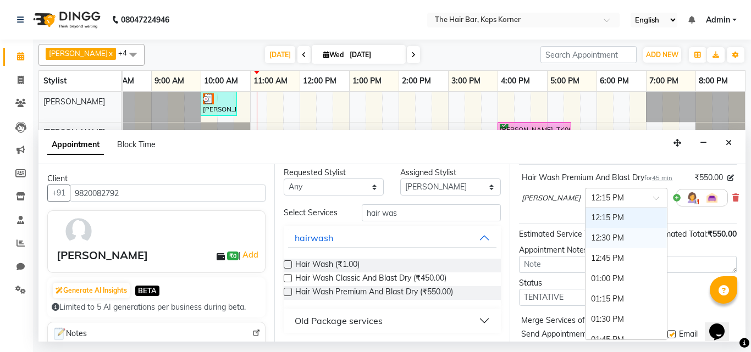
click at [611, 237] on div "12:30 PM" at bounding box center [625, 238] width 81 height 20
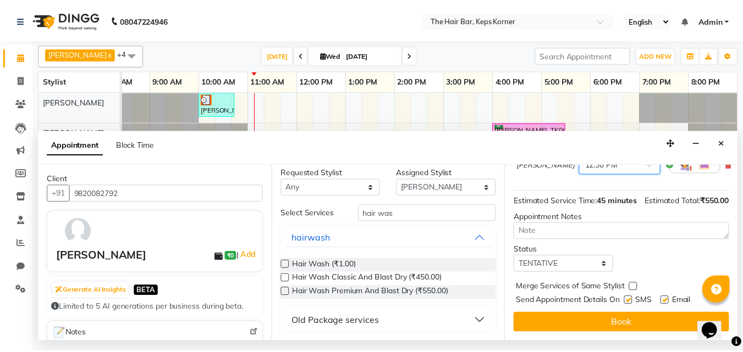
scroll to position [133, 0]
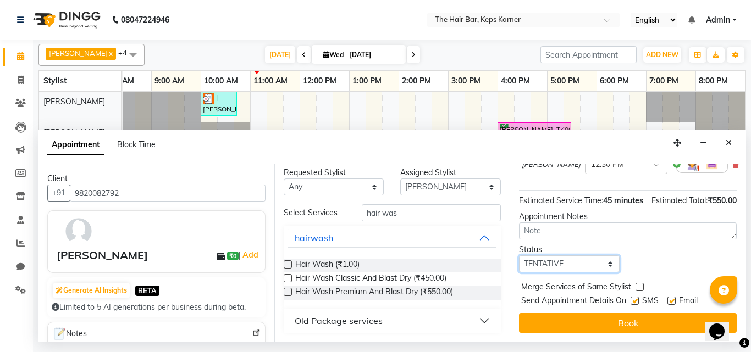
click at [601, 256] on select "Select TENTATIVE CONFIRM CHECK-IN UPCOMING" at bounding box center [569, 264] width 101 height 17
select select "confirm booking"
click at [519, 256] on select "Select TENTATIVE CONFIRM CHECK-IN UPCOMING" at bounding box center [569, 264] width 101 height 17
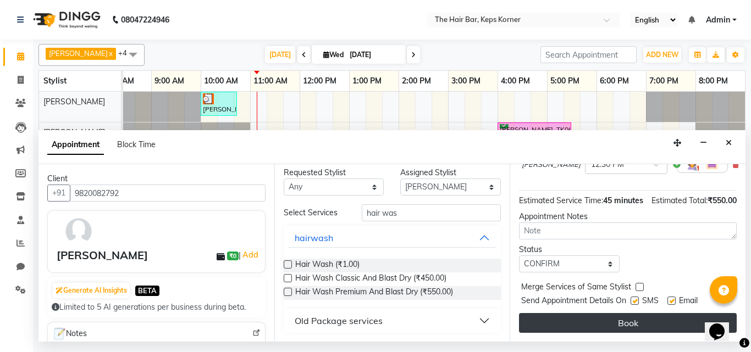
click at [599, 313] on button "Book" at bounding box center [628, 323] width 218 height 20
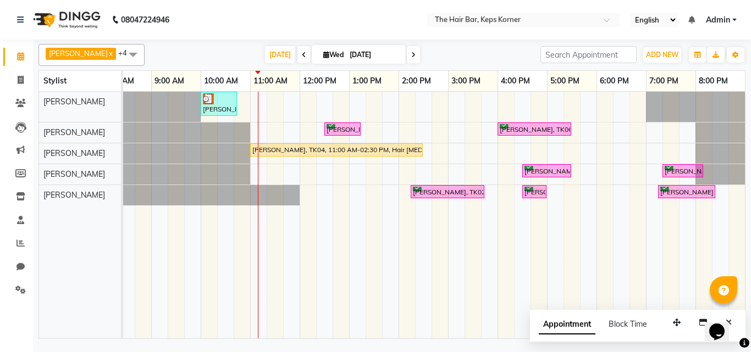
click at [583, 322] on span "Appointment" at bounding box center [567, 325] width 57 height 20
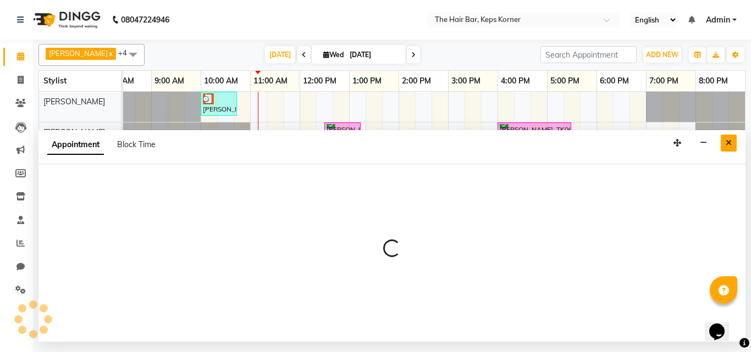
click at [729, 143] on icon "Close" at bounding box center [729, 143] width 6 height 8
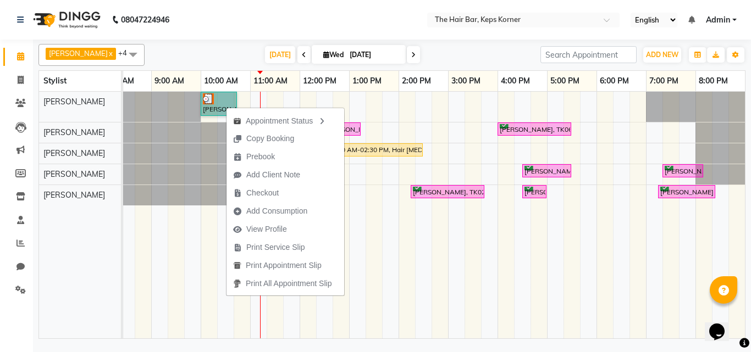
click at [385, 239] on td at bounding box center [390, 215] width 16 height 247
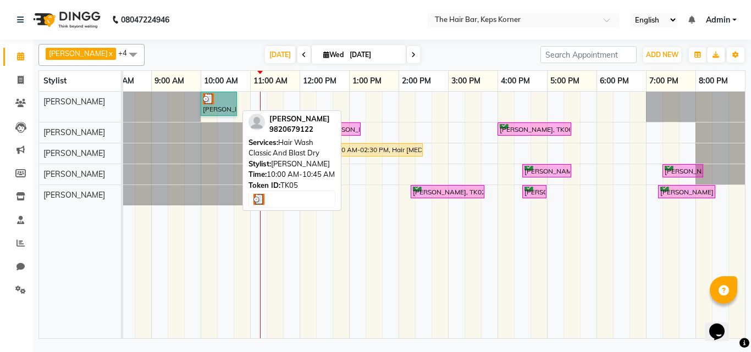
click at [229, 105] on link "[PERSON_NAME], TK05, 10:00 AM-10:45 AM, Hair Wash Classic And Blast Dry" at bounding box center [219, 104] width 36 height 24
select select "3"
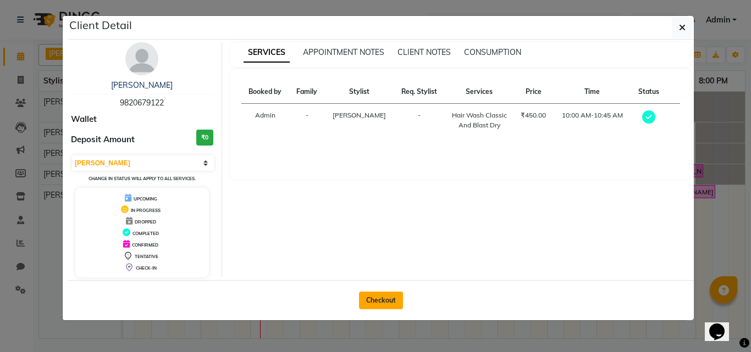
click at [367, 298] on button "Checkout" at bounding box center [381, 301] width 44 height 18
select select "service"
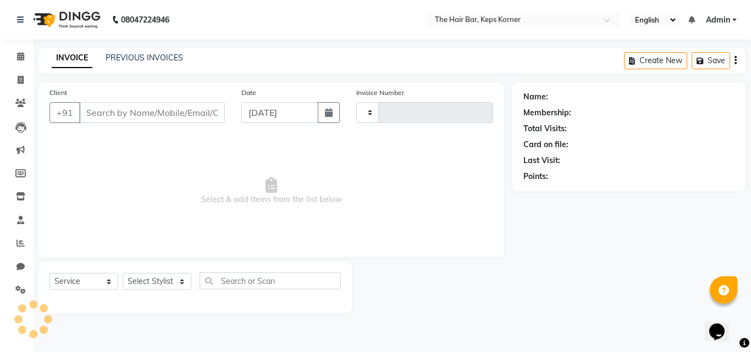
type input "1609"
select select "8992"
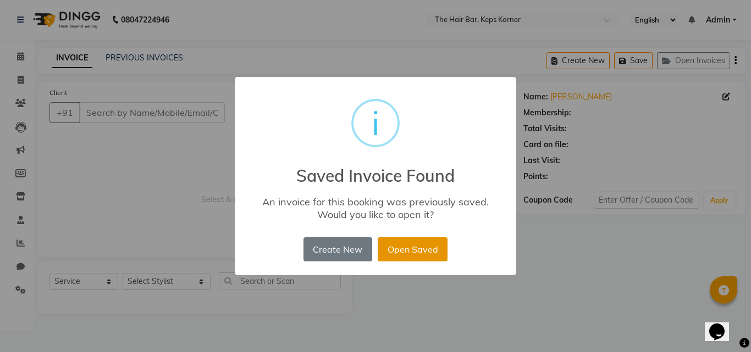
click at [416, 245] on button "Open Saved" at bounding box center [413, 249] width 70 height 24
type input "9820679122"
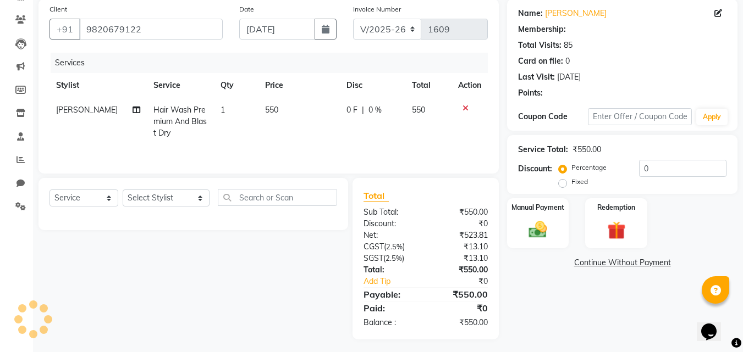
scroll to position [87, 0]
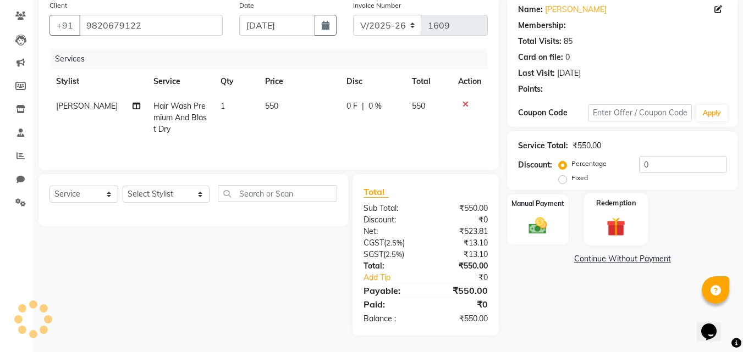
click at [611, 224] on img at bounding box center [615, 227] width 31 height 24
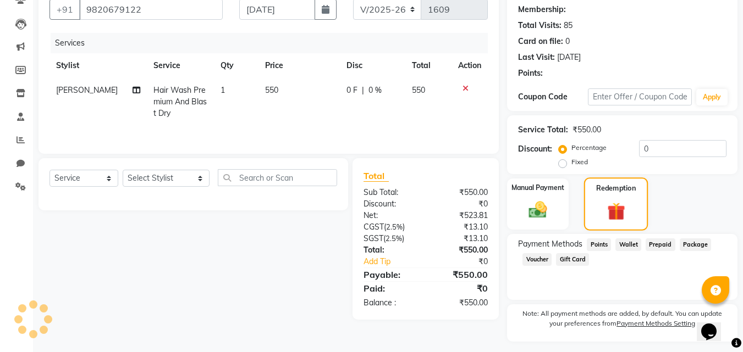
scroll to position [132, 0]
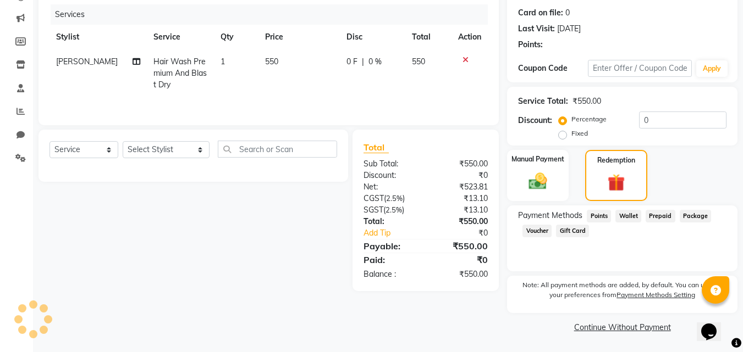
click at [689, 217] on span "Package" at bounding box center [695, 216] width 32 height 13
click at [694, 171] on div "Manual Payment Redemption" at bounding box center [622, 175] width 247 height 51
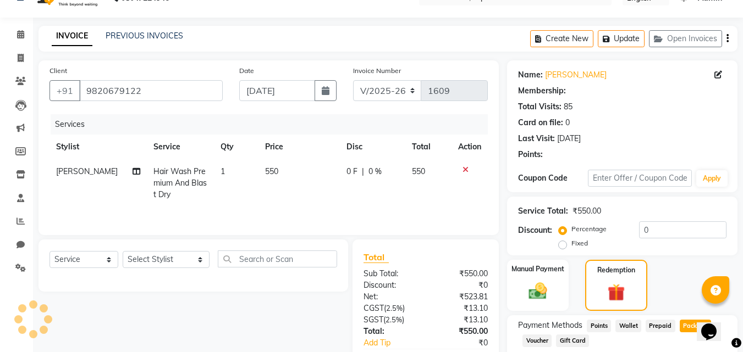
scroll to position [0, 0]
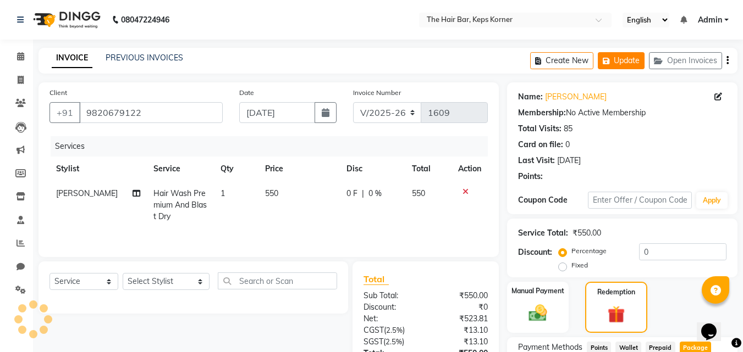
click at [623, 62] on button "Update" at bounding box center [620, 60] width 47 height 17
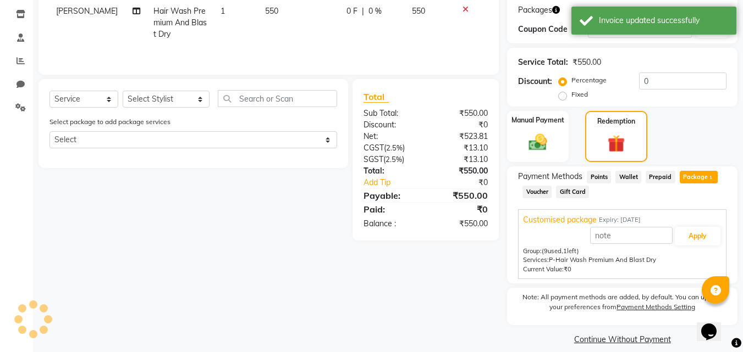
scroll to position [195, 0]
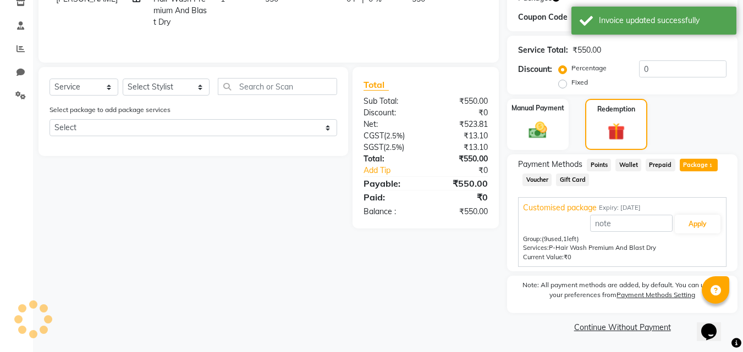
click at [689, 163] on span "Package 1" at bounding box center [698, 165] width 38 height 13
click at [562, 235] on span "(9 used, 1 left)" at bounding box center [559, 239] width 37 height 8
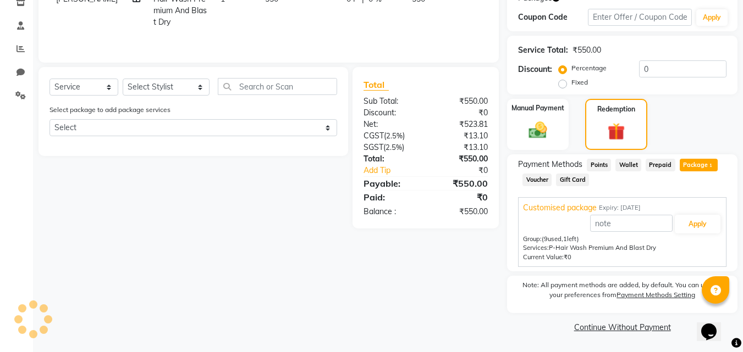
click at [659, 165] on span "Prepaid" at bounding box center [660, 165] width 30 height 13
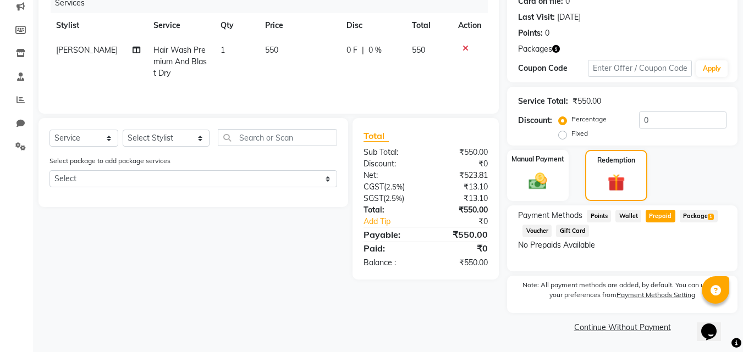
click at [702, 214] on span "Package 1" at bounding box center [698, 216] width 38 height 13
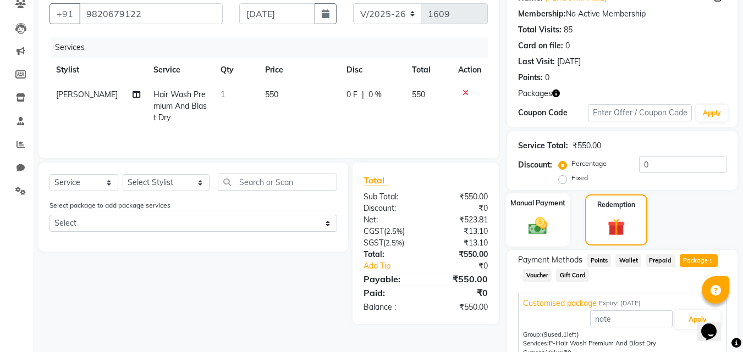
scroll to position [165, 0]
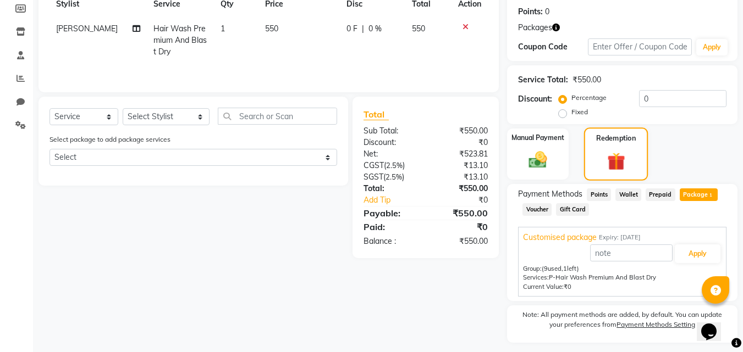
click at [619, 158] on img at bounding box center [615, 161] width 29 height 23
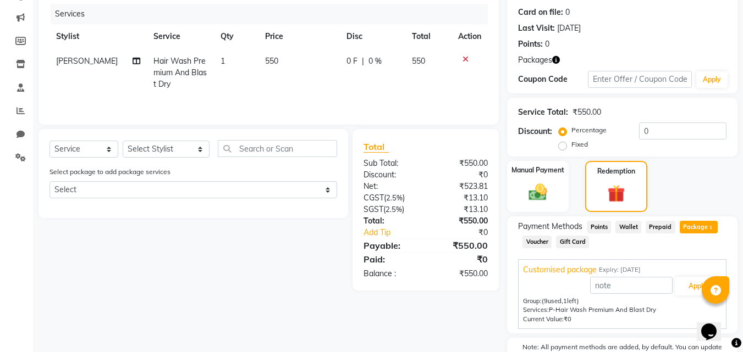
scroll to position [140, 0]
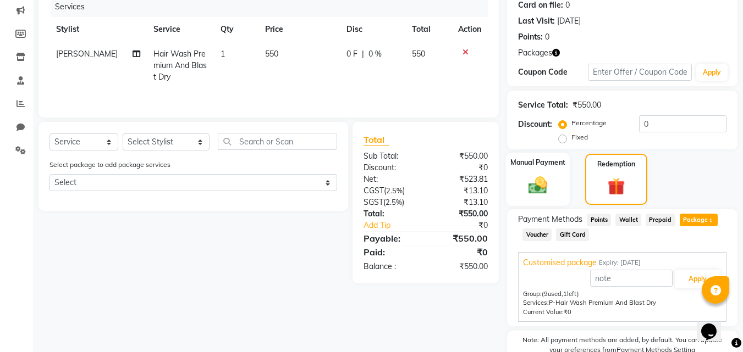
click at [558, 181] on div "Manual Payment" at bounding box center [538, 179] width 64 height 53
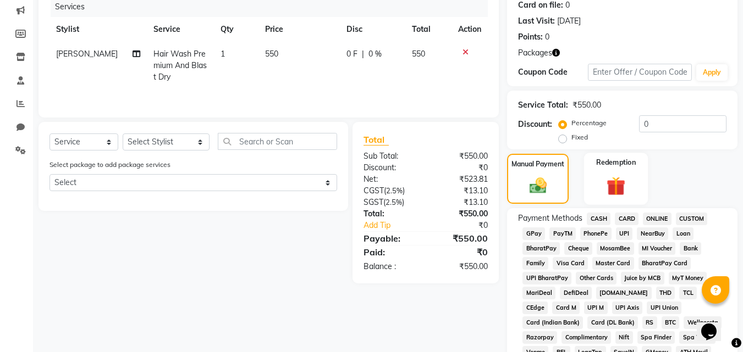
click at [611, 185] on img at bounding box center [615, 186] width 31 height 24
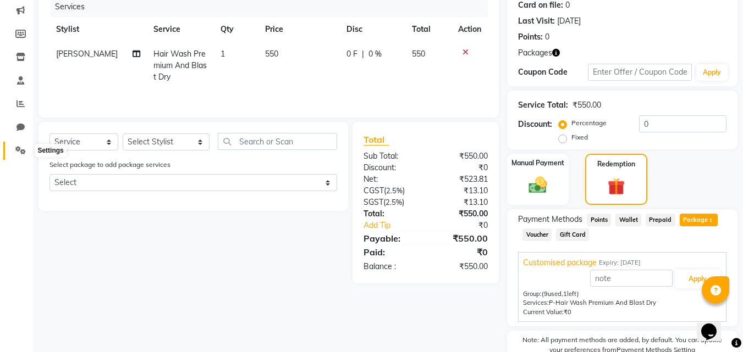
click at [19, 146] on span at bounding box center [20, 151] width 19 height 13
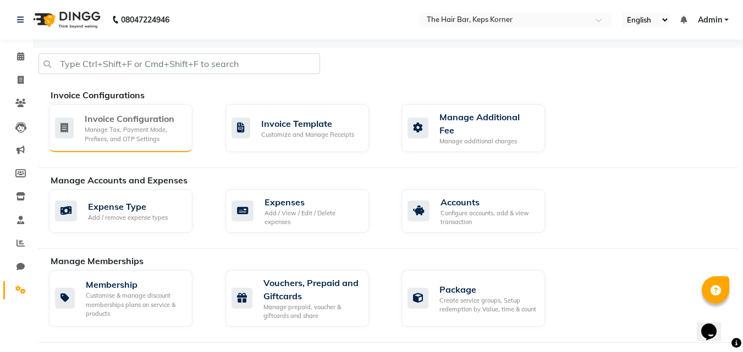
click at [139, 137] on div "Manage Tax, Payment Mode, Prefixes, and OTP Settings" at bounding box center [134, 134] width 99 height 18
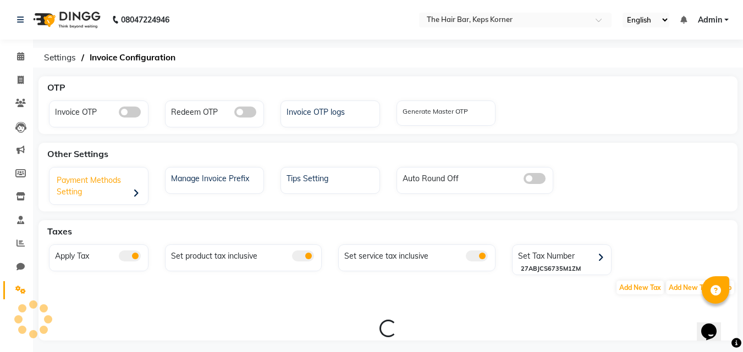
click at [132, 195] on div "Payment Methods Setting" at bounding box center [100, 187] width 96 height 34
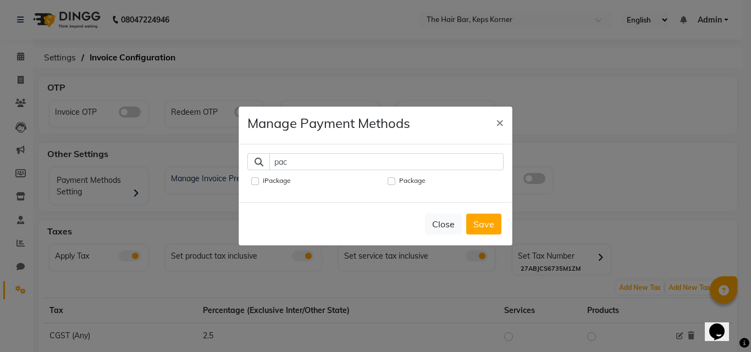
type input "pac"
click at [394, 178] on input "Package" at bounding box center [391, 182] width 8 height 8
checkbox input "true"
click at [479, 224] on button "Save" at bounding box center [483, 224] width 35 height 21
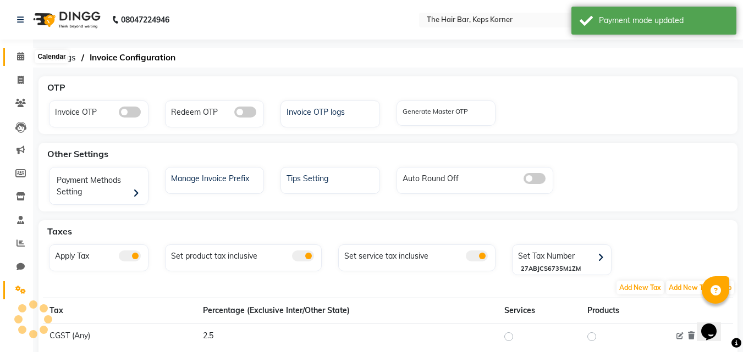
click at [18, 56] on icon at bounding box center [20, 56] width 7 height 8
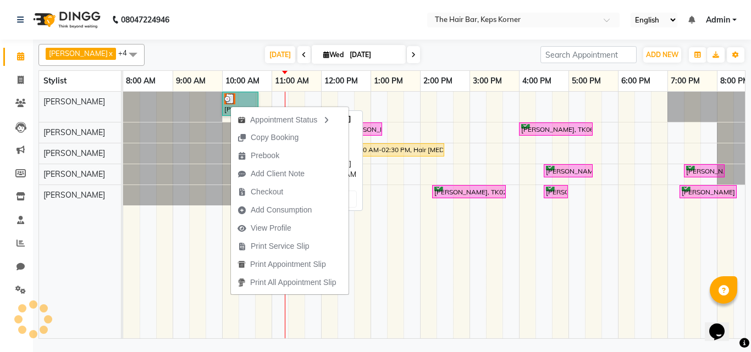
click at [243, 98] on link "[PERSON_NAME], TK05, 10:00 AM-10:45 AM, Hair Wash Classic And Blast Dry" at bounding box center [240, 104] width 36 height 24
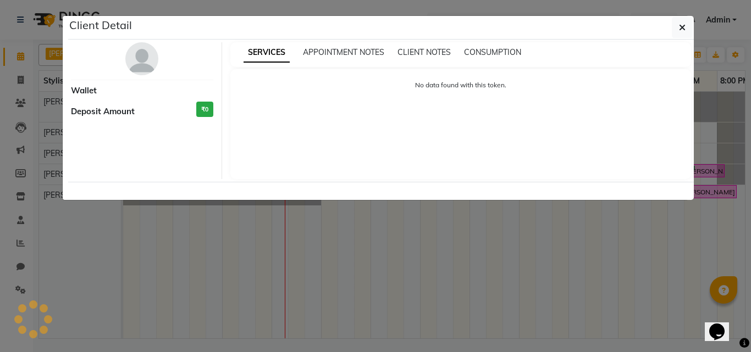
select select "3"
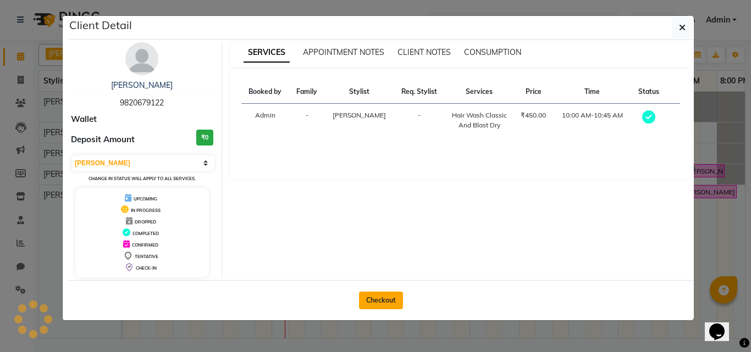
click at [372, 300] on button "Checkout" at bounding box center [381, 301] width 44 height 18
select select "service"
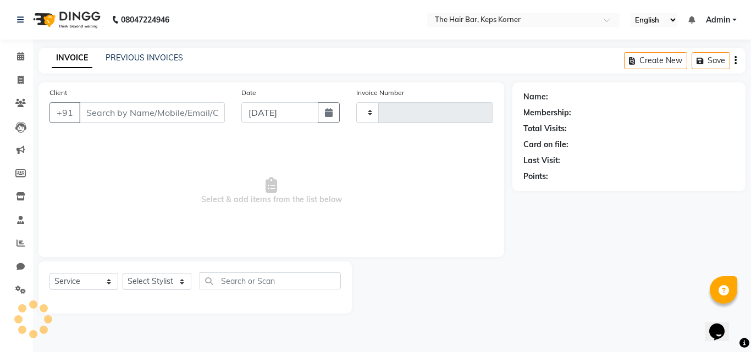
type input "1609"
select select "8992"
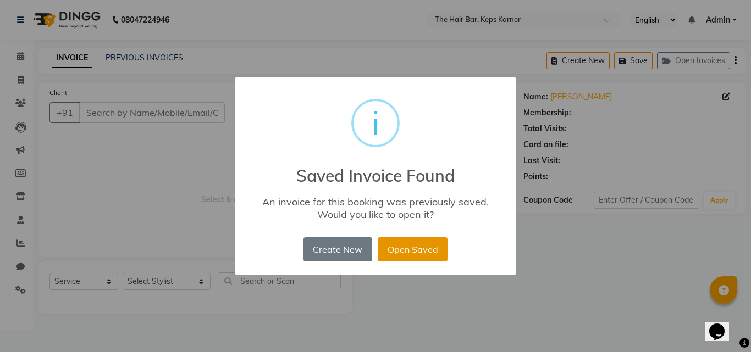
click at [392, 250] on button "Open Saved" at bounding box center [413, 249] width 70 height 24
type input "9820679122"
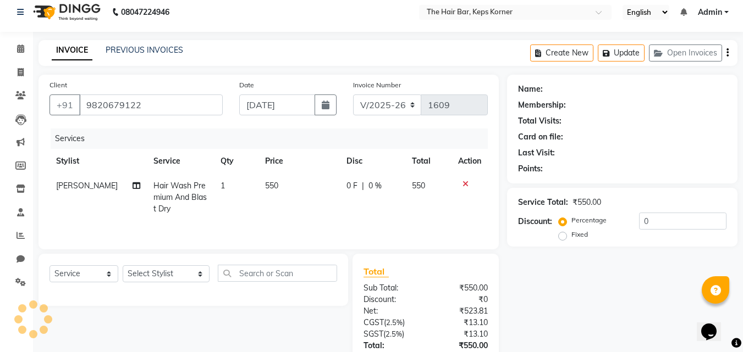
scroll to position [87, 0]
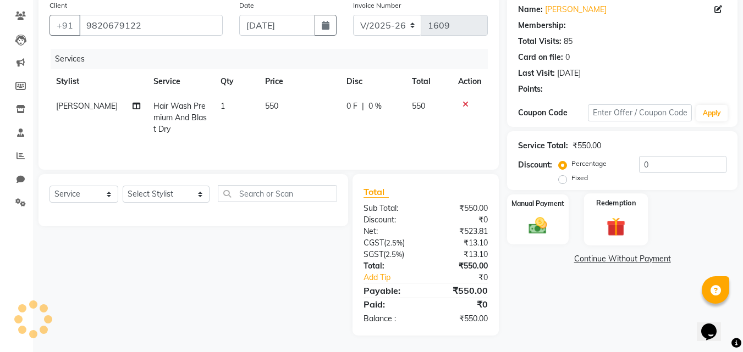
click at [630, 229] on img at bounding box center [615, 227] width 31 height 24
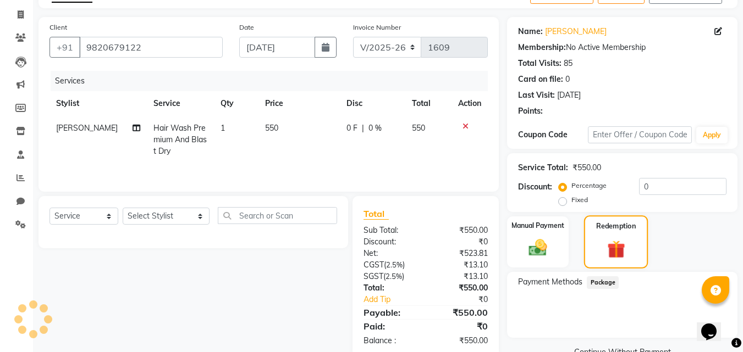
scroll to position [90, 0]
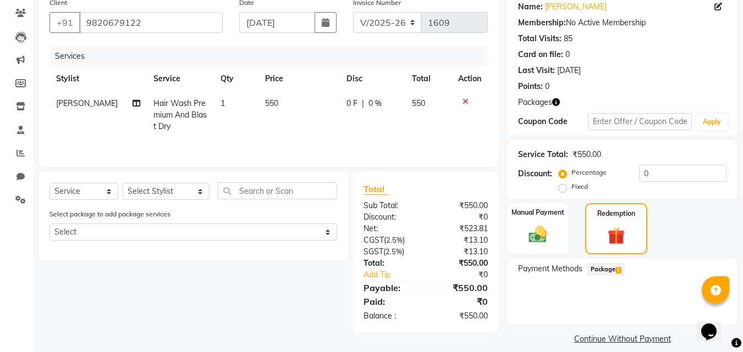
click at [616, 270] on span "1" at bounding box center [618, 270] width 6 height 7
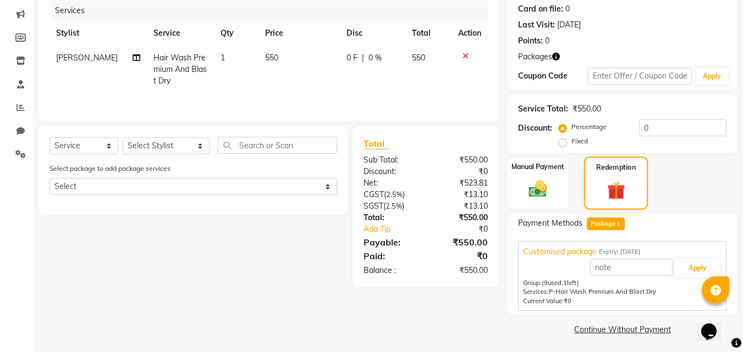
scroll to position [138, 0]
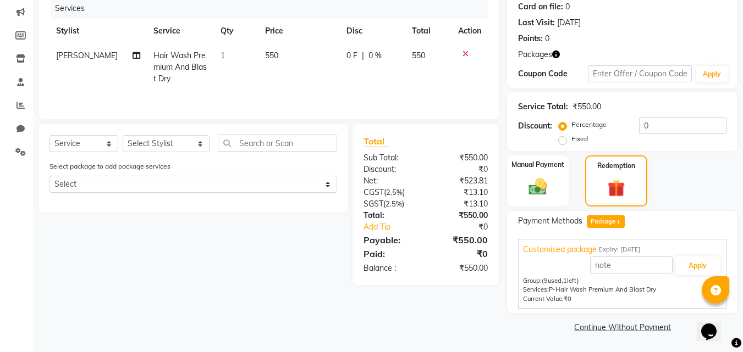
click at [612, 222] on span "Package 1" at bounding box center [605, 221] width 38 height 13
click at [694, 262] on button "Apply" at bounding box center [697, 266] width 46 height 19
type input "Customised package"
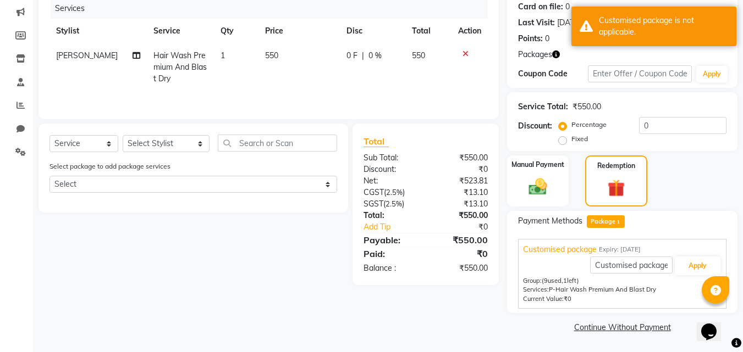
click at [591, 289] on span "P-Hair Wash Premium And Blast Dry" at bounding box center [602, 290] width 107 height 8
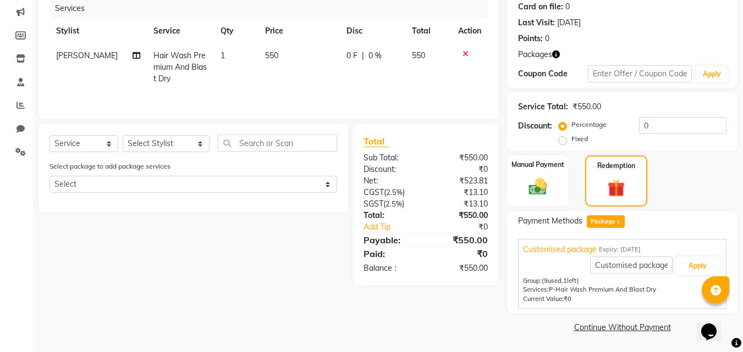
click at [558, 54] on icon "button" at bounding box center [556, 55] width 8 height 8
click at [613, 219] on span "Package 1" at bounding box center [605, 221] width 38 height 13
click at [687, 265] on button "Apply" at bounding box center [697, 266] width 46 height 19
click at [691, 266] on button "Apply" at bounding box center [697, 266] width 46 height 19
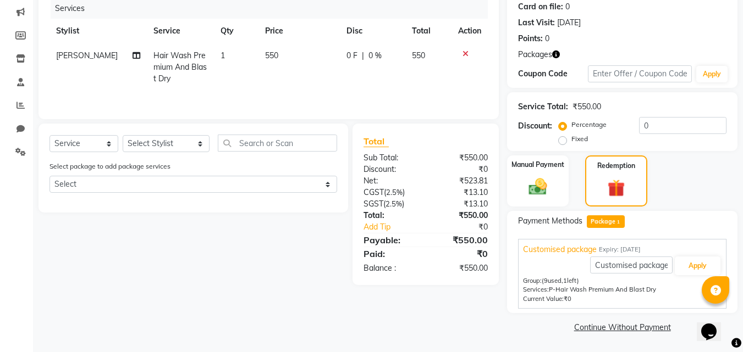
click at [465, 52] on icon at bounding box center [465, 54] width 6 height 8
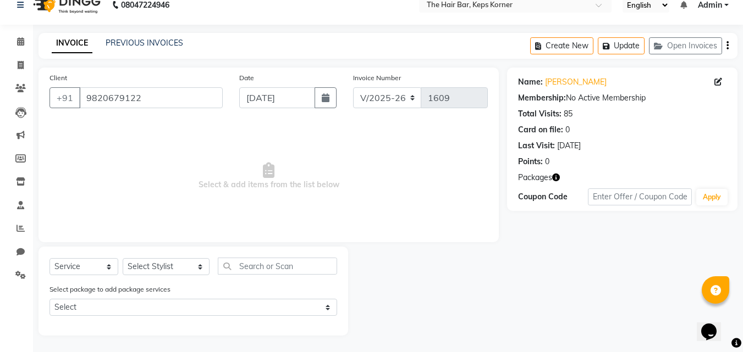
click at [463, 52] on div "INVOICE PREVIOUS INVOICES Create New Update Open Invoices" at bounding box center [387, 46] width 699 height 26
click at [462, 53] on div "INVOICE PREVIOUS INVOICES Create New Update Open Invoices" at bounding box center [387, 46] width 699 height 26
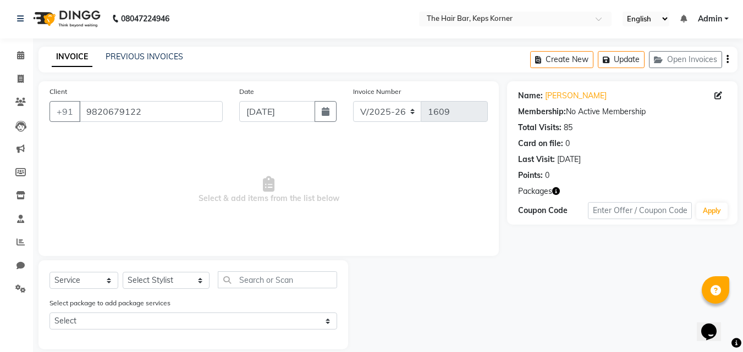
scroll to position [0, 0]
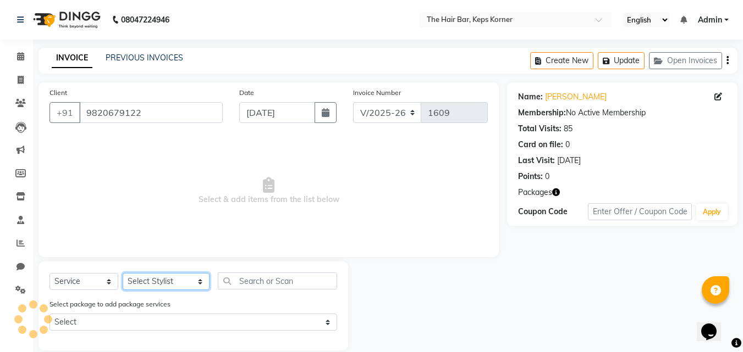
click at [158, 284] on select "Select Stylist Aakash Samani Admin Akshata Wagle Akshata Wagle, Raza . Akshata …" at bounding box center [166, 281] width 87 height 17
click at [167, 284] on select "Select Stylist Aakash Samani Admin Akshata Wagle Akshata Wagle, Raza . Akshata …" at bounding box center [166, 281] width 87 height 17
click at [140, 284] on select "Select Stylist Aakash Samani Admin Akshata Wagle Akshata Wagle, Raza . Akshata …" at bounding box center [166, 281] width 87 height 17
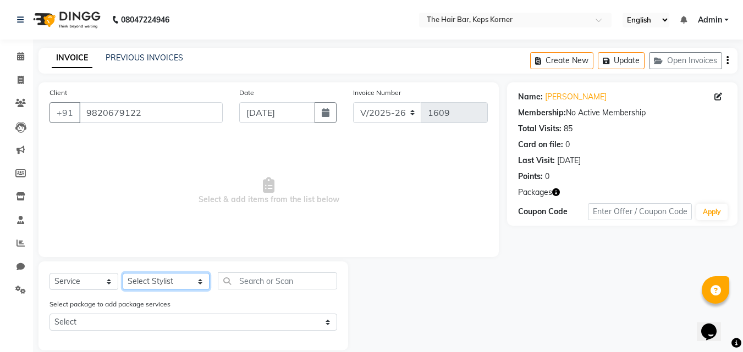
select select "92087"
click at [123, 273] on select "Select Stylist Aakash Samani Admin Akshata Wagle Akshata Wagle, Raza . Akshata …" at bounding box center [166, 281] width 87 height 17
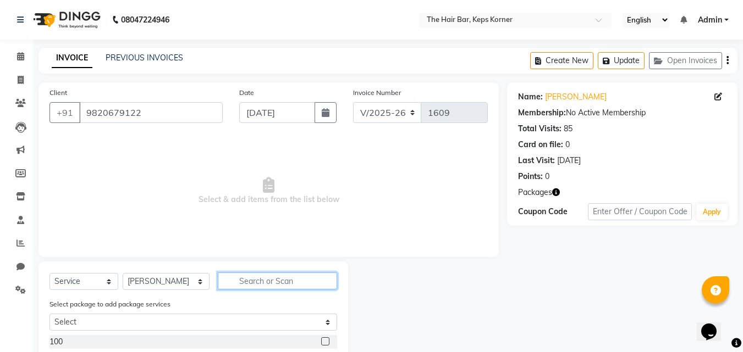
click at [250, 281] on input "text" at bounding box center [277, 281] width 119 height 17
type input "h"
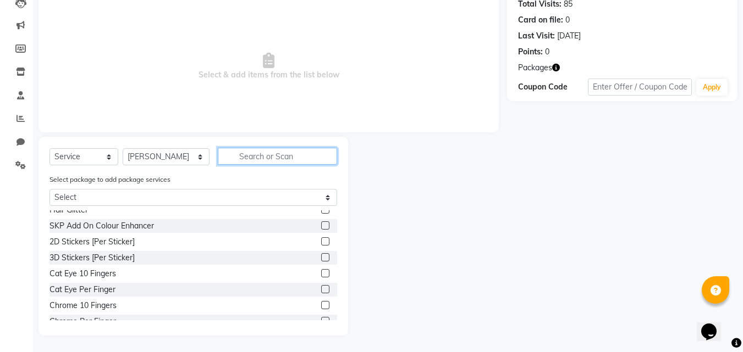
scroll to position [110, 0]
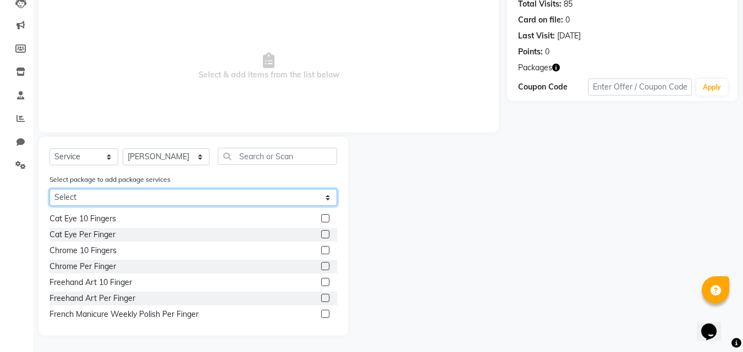
click at [237, 196] on select "Select Customised package" at bounding box center [192, 197] width 287 height 17
select select "1: Object"
click at [49, 206] on select "Select Customised package" at bounding box center [192, 197] width 287 height 17
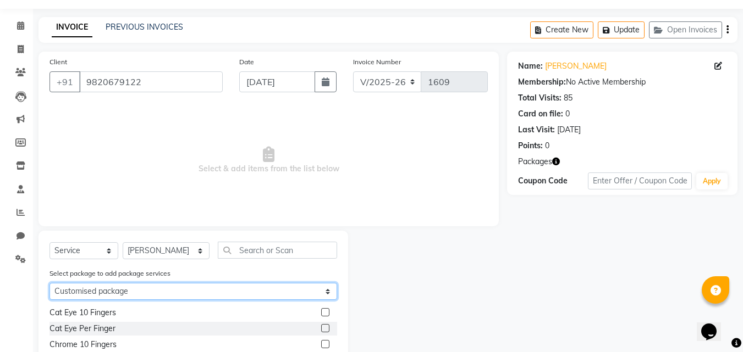
scroll to position [0, 0]
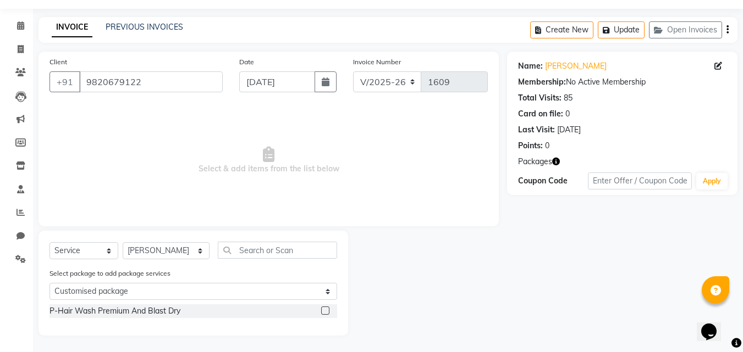
click at [324, 311] on label at bounding box center [325, 311] width 8 height 8
click at [324, 311] on input "checkbox" at bounding box center [324, 311] width 7 height 7
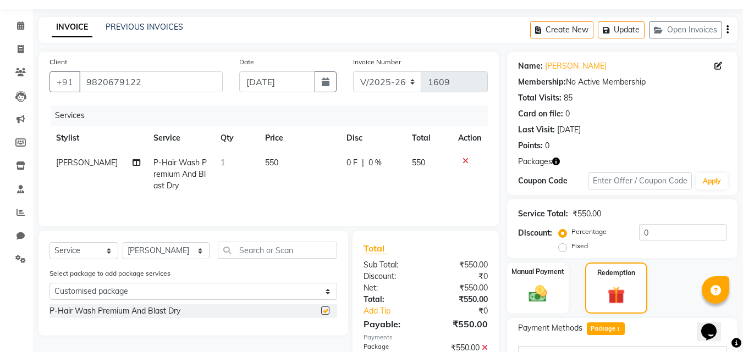
checkbox input "false"
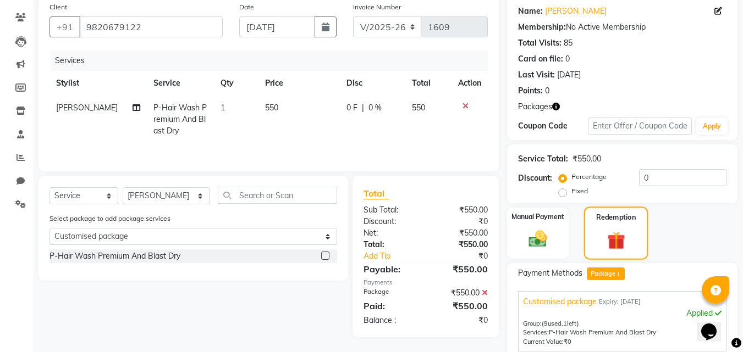
click at [604, 226] on div "Redemption" at bounding box center [616, 233] width 64 height 53
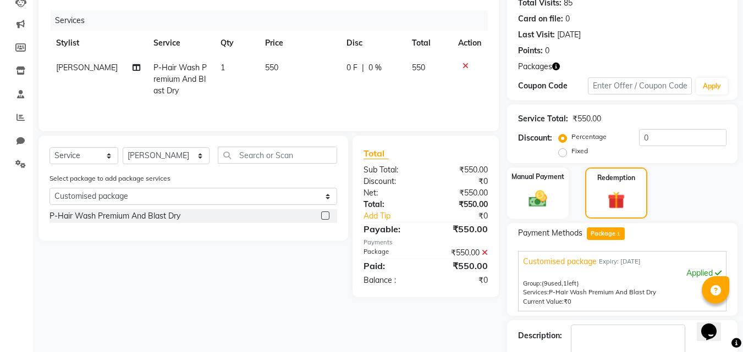
scroll to position [191, 0]
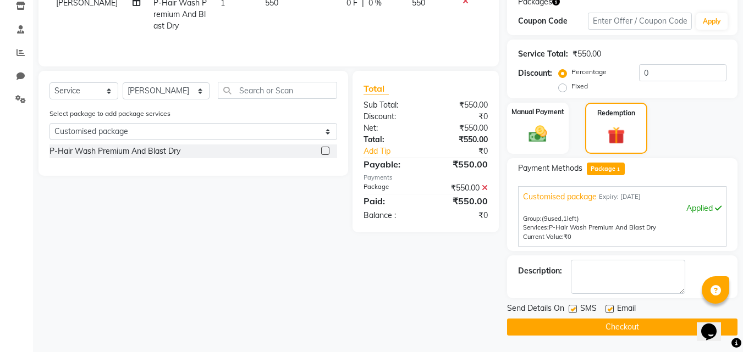
click at [618, 327] on button "Checkout" at bounding box center [622, 327] width 230 height 17
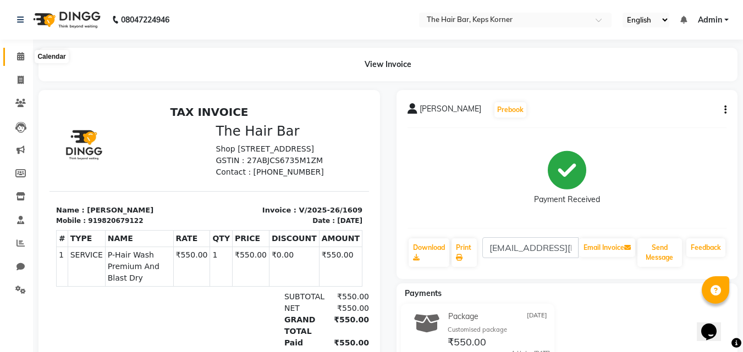
click at [23, 60] on icon at bounding box center [20, 56] width 7 height 8
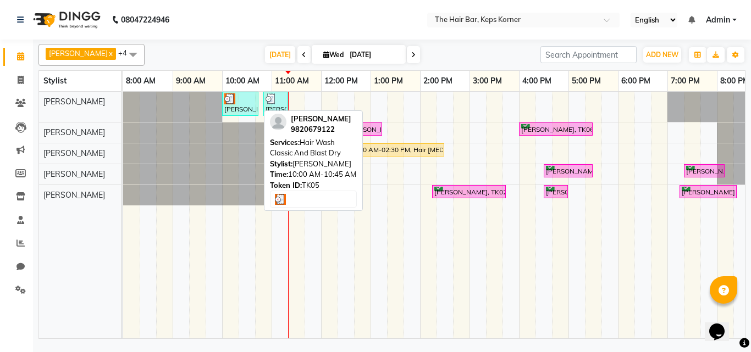
click at [247, 105] on div "[PERSON_NAME], TK05, 10:00 AM-10:45 AM, Hair Wash Classic And Blast Dry" at bounding box center [240, 103] width 34 height 21
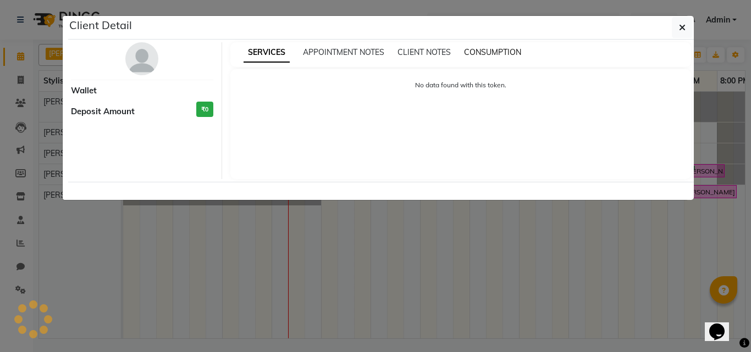
select select "3"
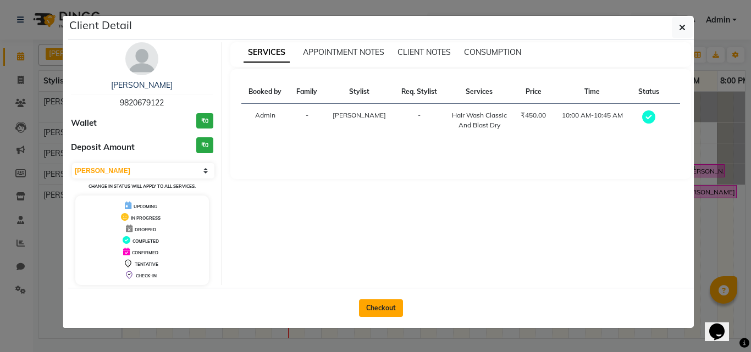
click at [387, 307] on button "Checkout" at bounding box center [381, 309] width 44 height 18
select select "service"
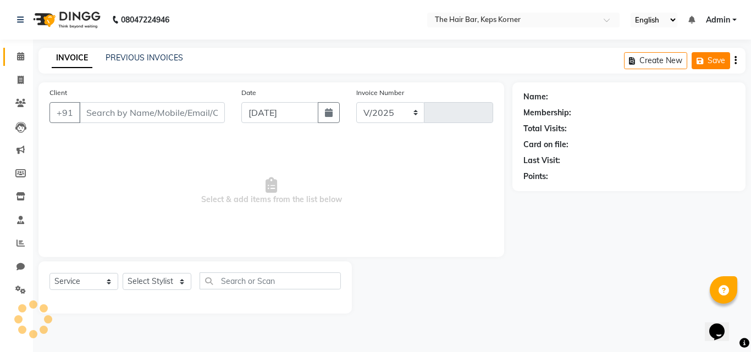
select select "8992"
type input "1610"
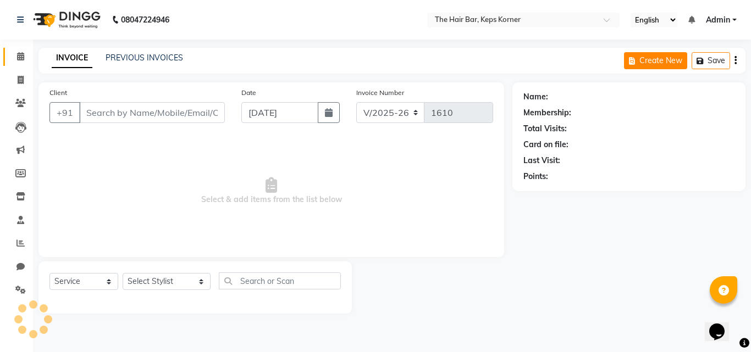
type input "9820679122"
select select "92087"
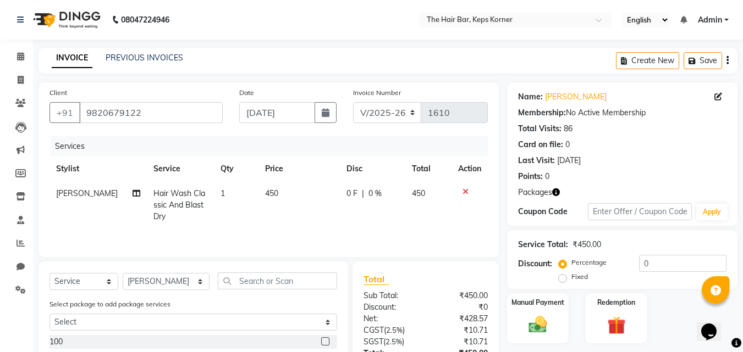
click at [728, 59] on div "Create New Save" at bounding box center [676, 61] width 121 height 26
click at [726, 62] on button "button" at bounding box center [727, 61] width 2 height 26
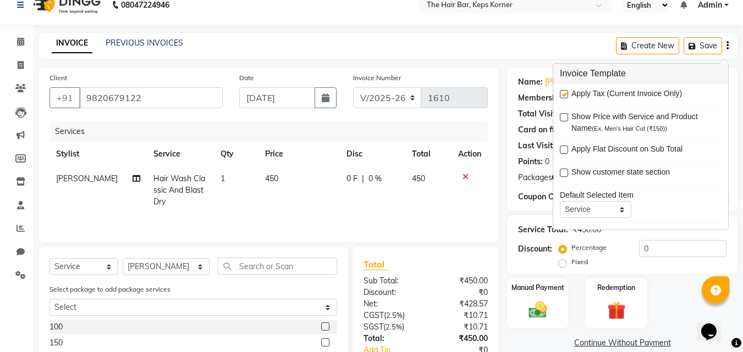
scroll to position [54, 0]
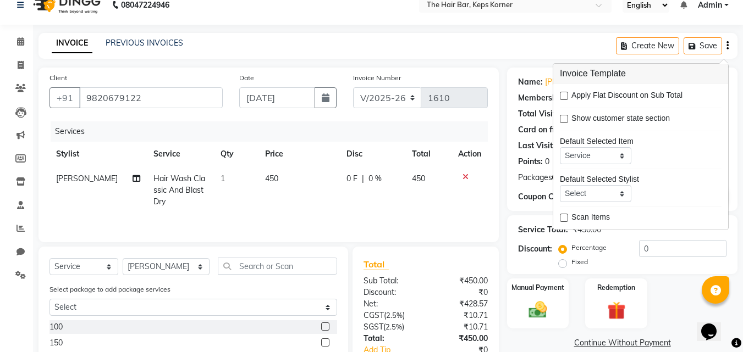
click at [477, 178] on div at bounding box center [469, 177] width 23 height 8
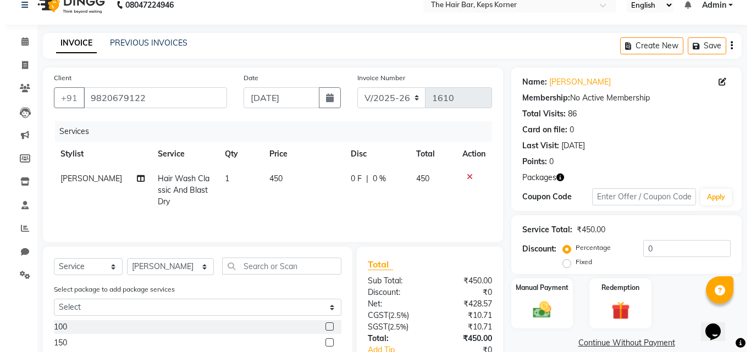
scroll to position [0, 0]
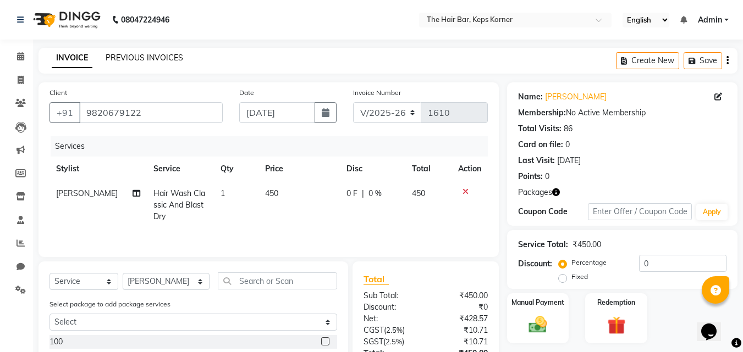
click at [159, 61] on link "PREVIOUS INVOICES" at bounding box center [144, 58] width 77 height 10
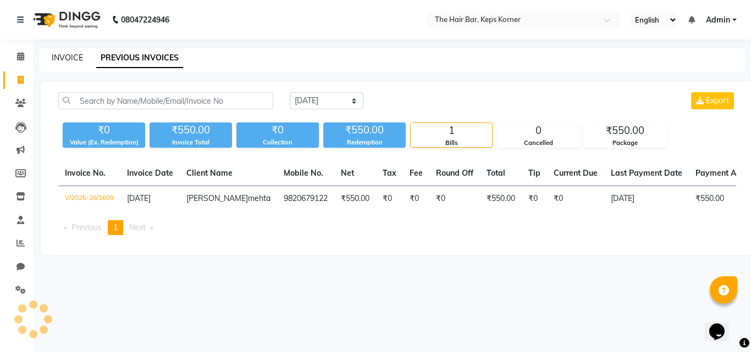
click at [77, 54] on link "INVOICE" at bounding box center [67, 58] width 31 height 10
select select "service"
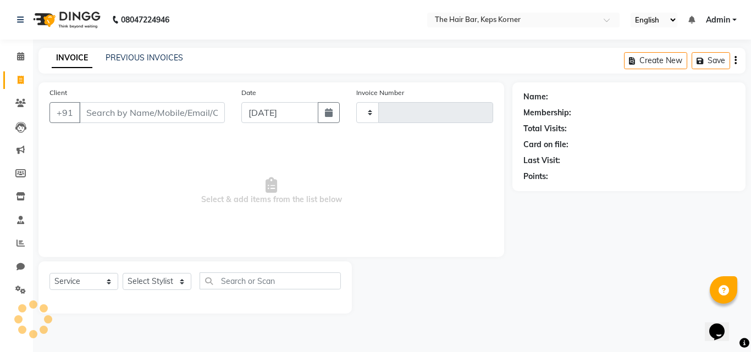
type input "1610"
select select "8992"
click at [25, 63] on span at bounding box center [20, 57] width 19 height 13
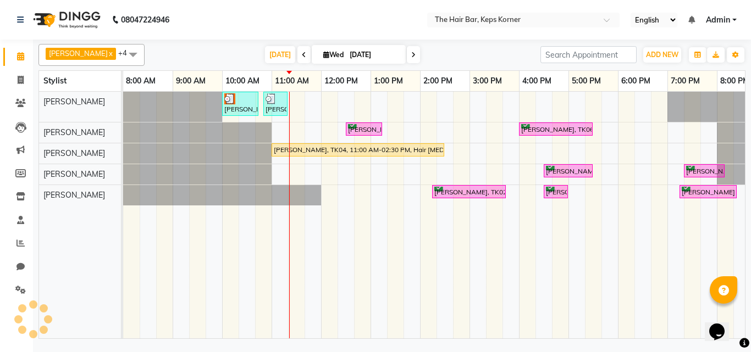
scroll to position [0, 21]
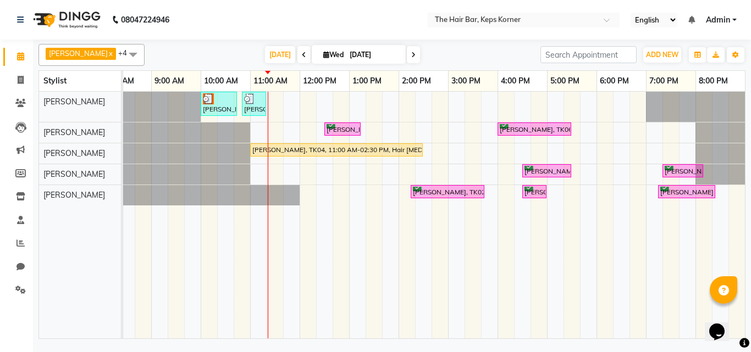
click at [329, 56] on span "Wed" at bounding box center [333, 55] width 26 height 8
select select "10"
select select "2025"
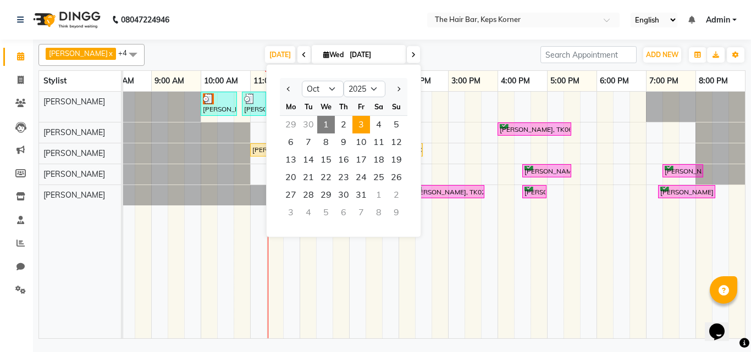
click at [366, 125] on span "3" at bounding box center [361, 125] width 18 height 18
type input "03-10-2025"
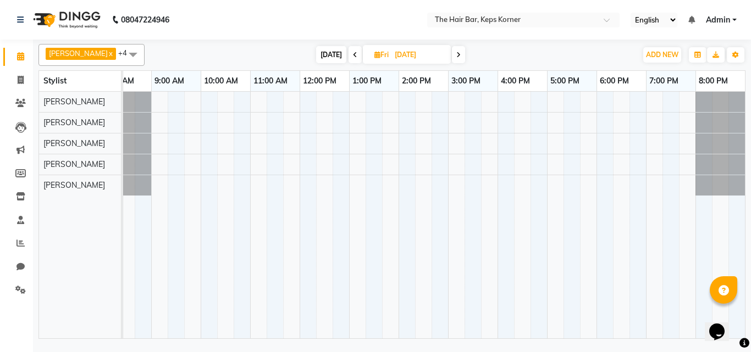
click at [651, 184] on div at bounding box center [423, 215] width 643 height 247
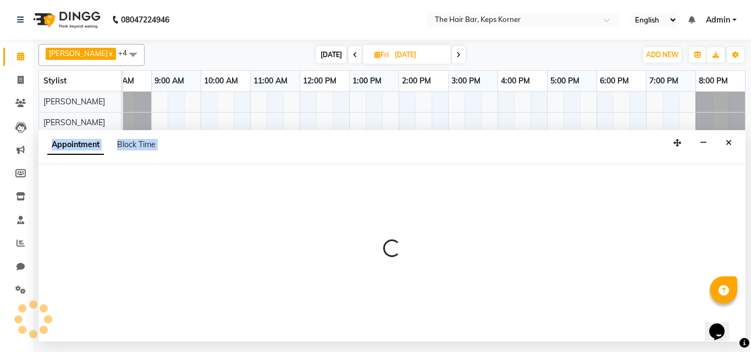
click at [651, 184] on div at bounding box center [391, 253] width 707 height 178
select select "92085"
select select "tentative"
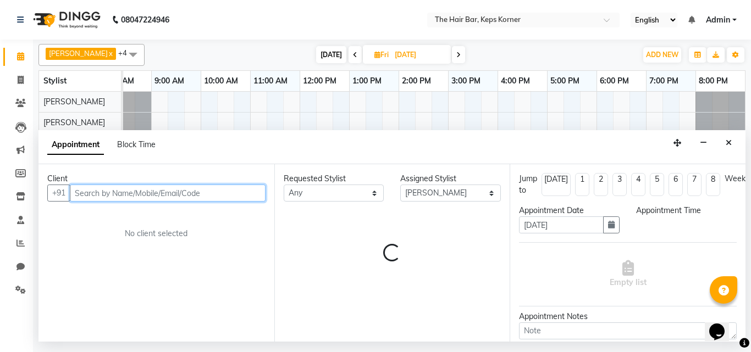
select select "1140"
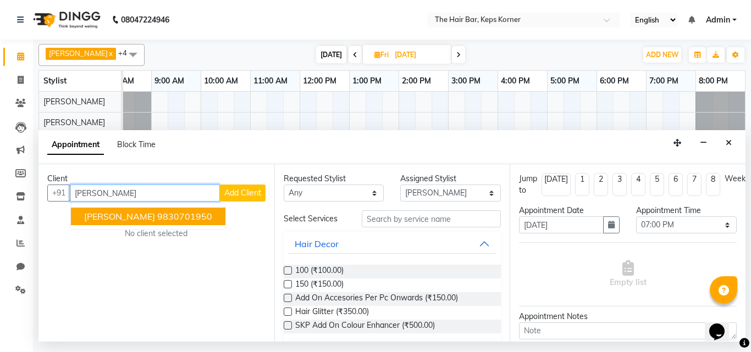
click at [196, 212] on ngb-highlight "9830701950" at bounding box center [184, 216] width 55 height 11
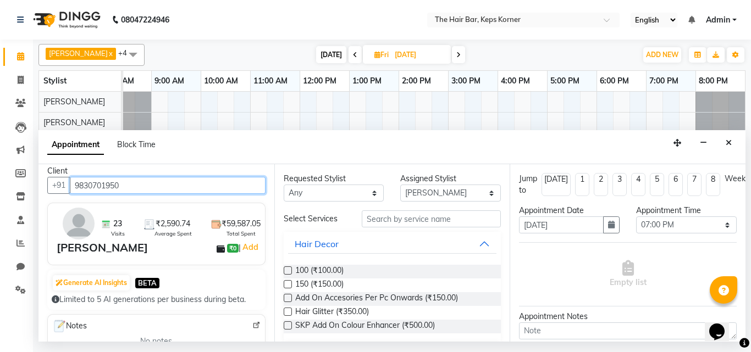
scroll to position [0, 0]
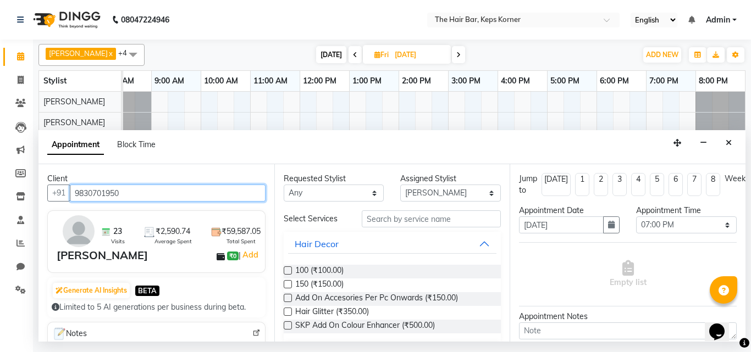
type input "9830701950"
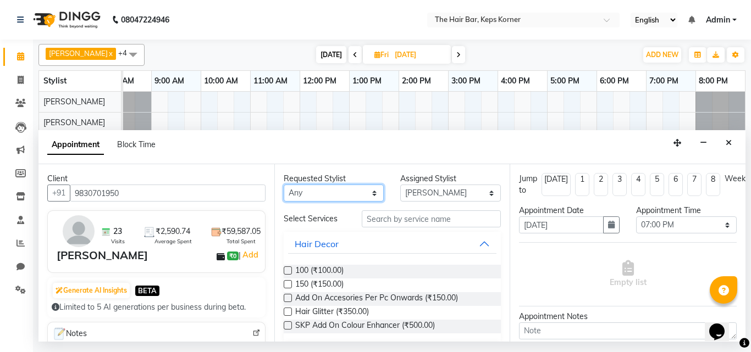
click at [350, 196] on select "Any Aakash Samani Admin Akshata Wagle Akshata Wagle, Raza . Akshata Wagle, Shil…" at bounding box center [334, 193] width 101 height 17
select select "92085"
click at [284, 185] on select "Any Aakash Samani Admin Akshata Wagle Akshata Wagle, Raza . Akshata Wagle, Shil…" at bounding box center [334, 193] width 101 height 17
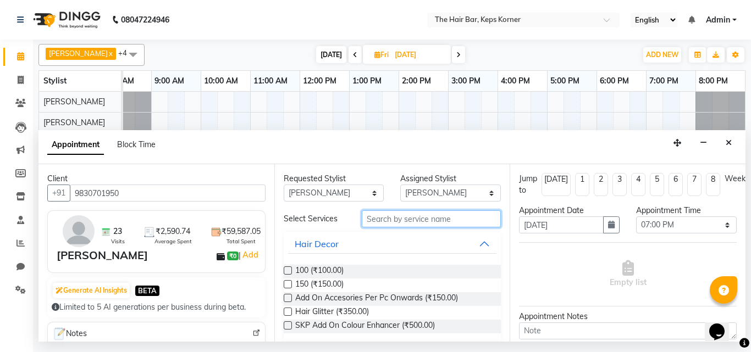
click at [469, 224] on input "text" at bounding box center [432, 219] width 140 height 17
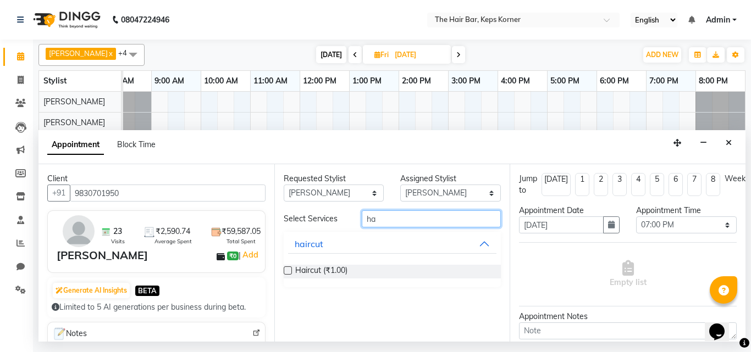
type input "h"
type input "crea"
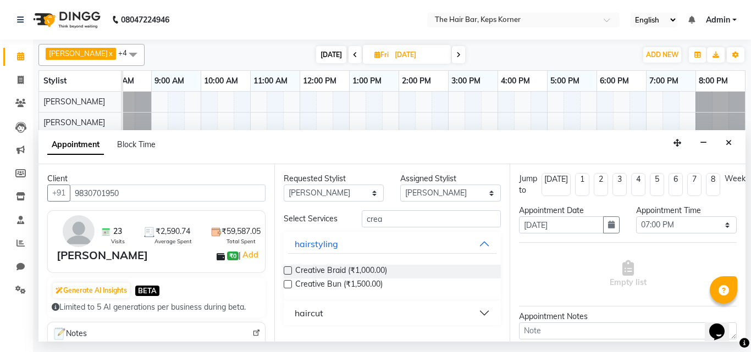
click at [479, 313] on button "haircut" at bounding box center [392, 313] width 209 height 20
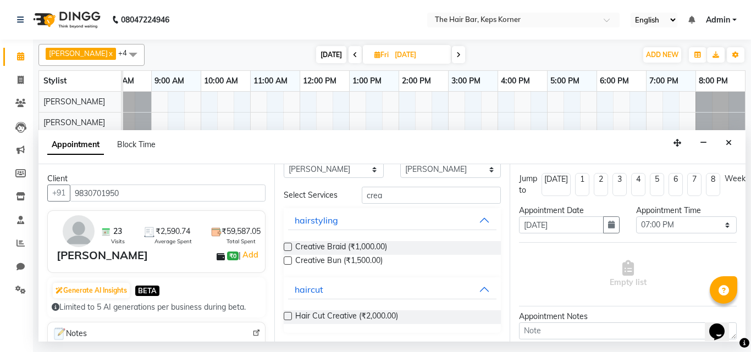
click at [286, 317] on label at bounding box center [288, 316] width 8 height 8
click at [286, 317] on input "checkbox" at bounding box center [287, 317] width 7 height 7
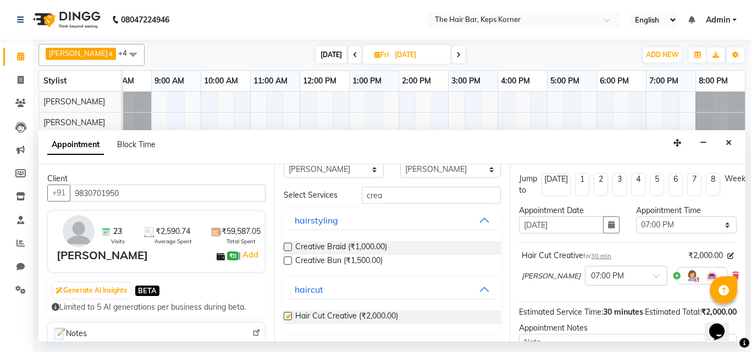
checkbox input "false"
drag, startPoint x: 418, startPoint y: 194, endPoint x: 359, endPoint y: 194, distance: 59.4
click at [362, 194] on input "crea" at bounding box center [432, 195] width 140 height 17
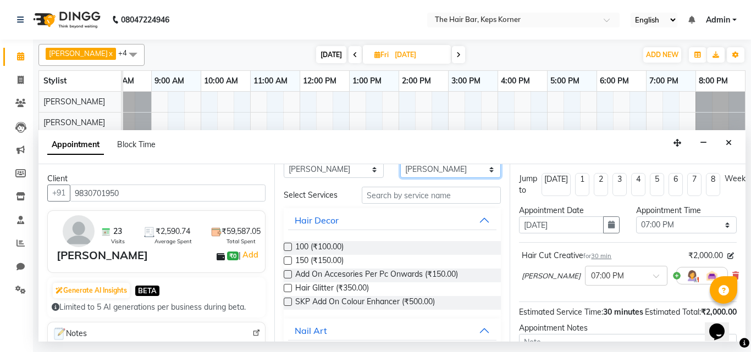
click at [431, 171] on select "Select Aakash Samani Admin Akshata Wagle Akshata Wagle, Raza . Akshata Wagle, S…" at bounding box center [450, 169] width 101 height 17
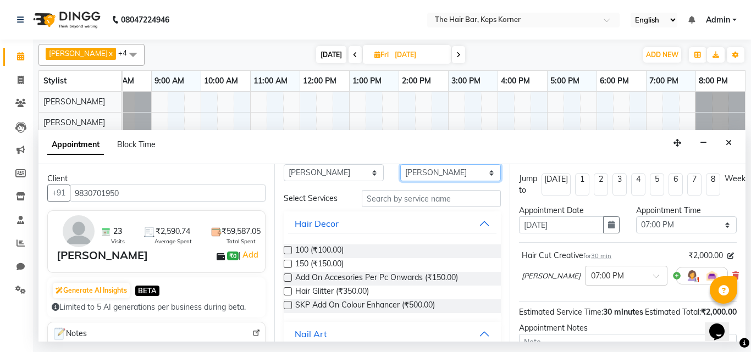
select select "92090"
click at [400, 181] on select "Select Aakash Samani Admin Akshata Wagle Akshata Wagle, Raza . Akshata Wagle, S…" at bounding box center [450, 172] width 101 height 17
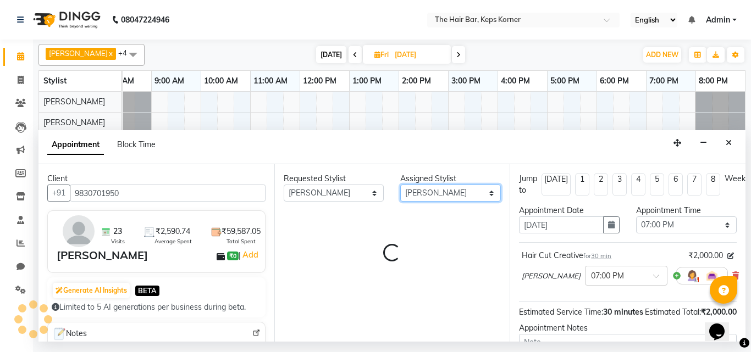
scroll to position [0, 0]
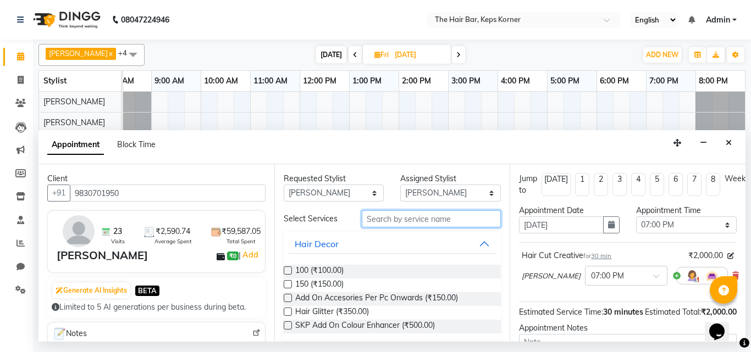
click at [418, 218] on input "text" at bounding box center [432, 219] width 140 height 17
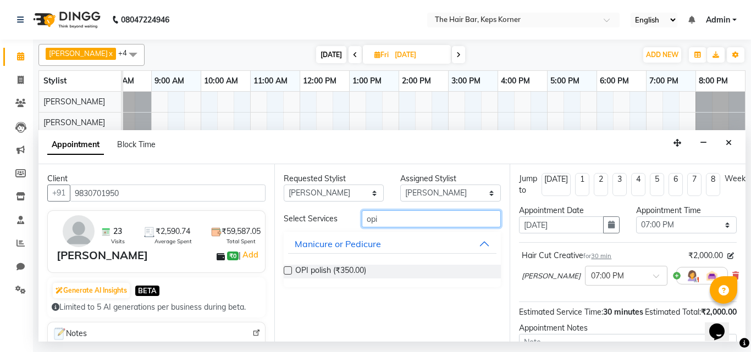
type input "opi"
click at [290, 270] on label at bounding box center [288, 271] width 8 height 8
click at [290, 270] on input "checkbox" at bounding box center [287, 271] width 7 height 7
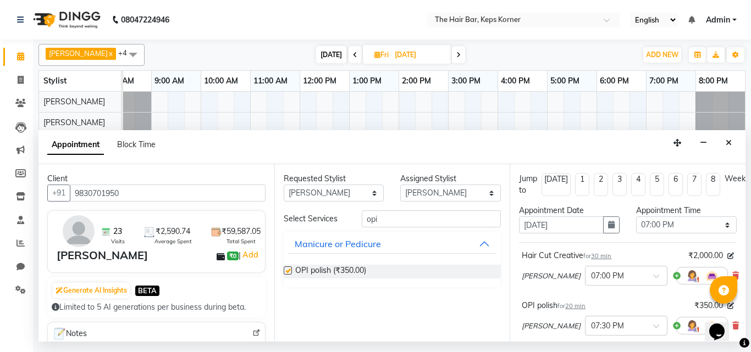
checkbox input "false"
drag, startPoint x: 412, startPoint y: 218, endPoint x: 356, endPoint y: 223, distance: 55.7
click at [356, 222] on div "opi" at bounding box center [431, 219] width 156 height 17
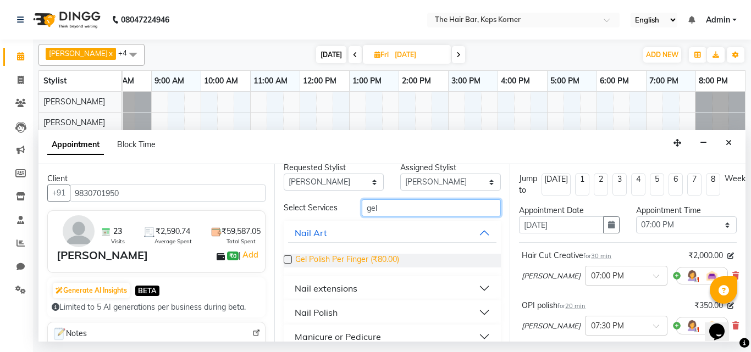
scroll to position [27, 0]
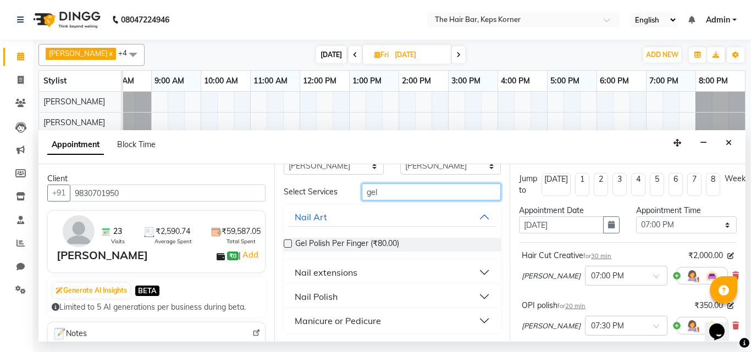
type input "gel"
click at [387, 291] on button "Nail Polish" at bounding box center [392, 297] width 209 height 20
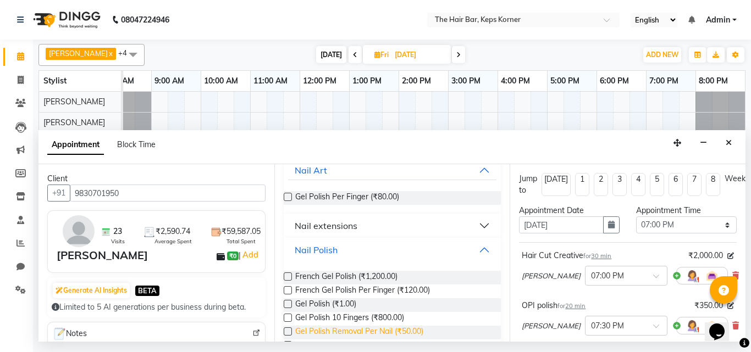
scroll to position [137, 0]
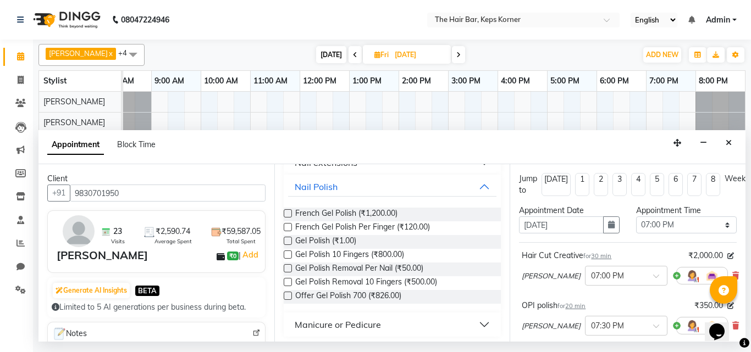
click at [287, 254] on label at bounding box center [288, 255] width 8 height 8
click at [287, 254] on input "checkbox" at bounding box center [287, 255] width 7 height 7
click at [285, 252] on label at bounding box center [288, 255] width 8 height 8
click at [285, 252] on input "checkbox" at bounding box center [287, 255] width 7 height 7
checkbox input "false"
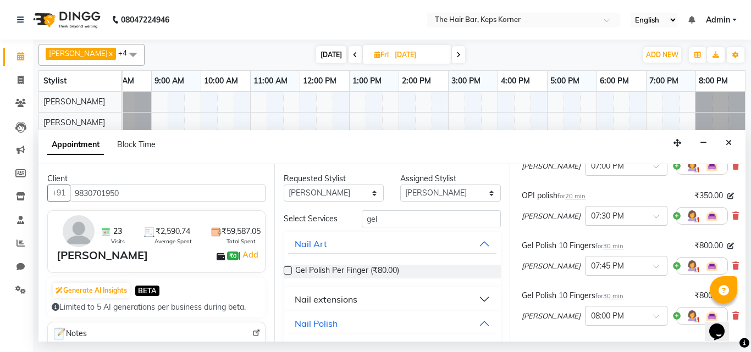
scroll to position [55, 0]
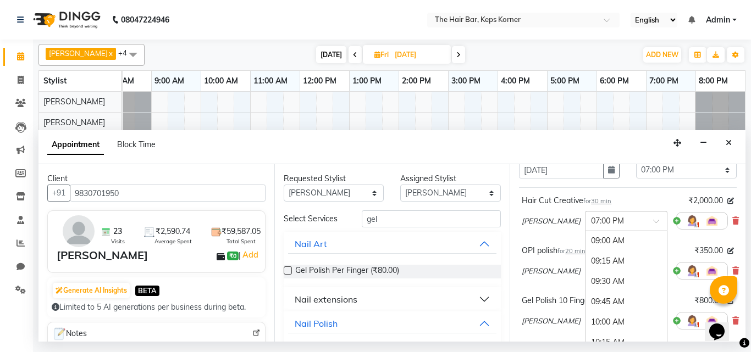
click at [591, 221] on input "text" at bounding box center [615, 220] width 48 height 12
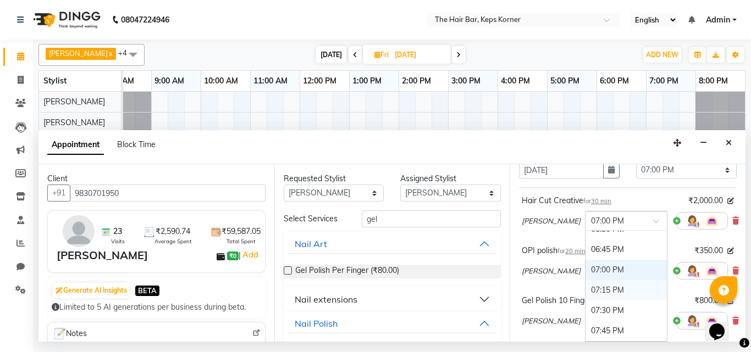
scroll to position [110, 0]
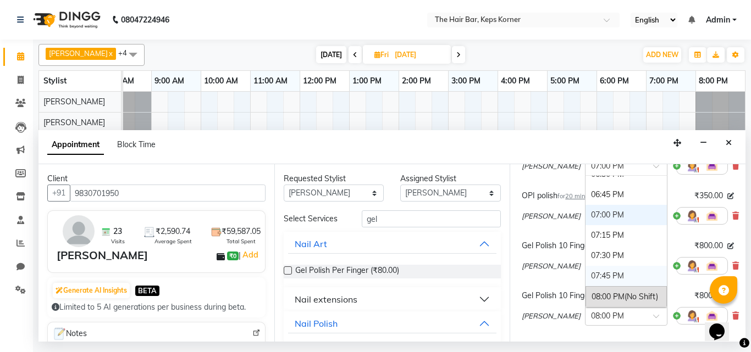
click at [596, 274] on div "07:45 PM" at bounding box center [625, 276] width 81 height 20
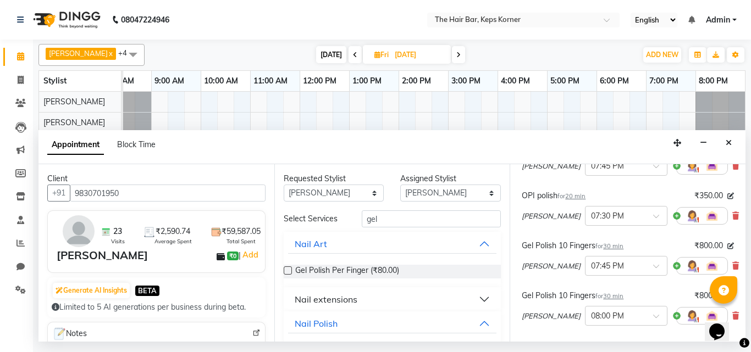
click at [627, 162] on div "Appointment Block Time" at bounding box center [391, 147] width 707 height 34
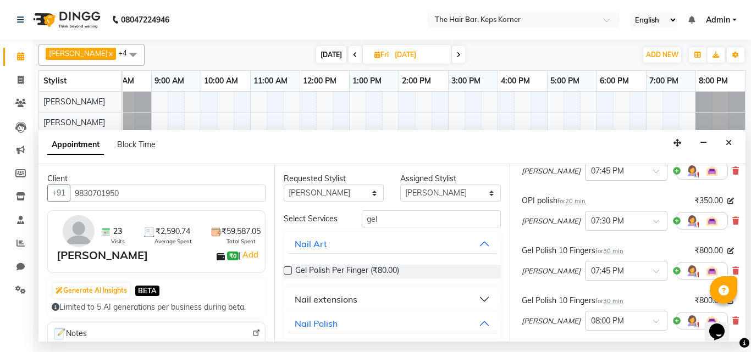
click at [624, 168] on input "text" at bounding box center [615, 170] width 48 height 12
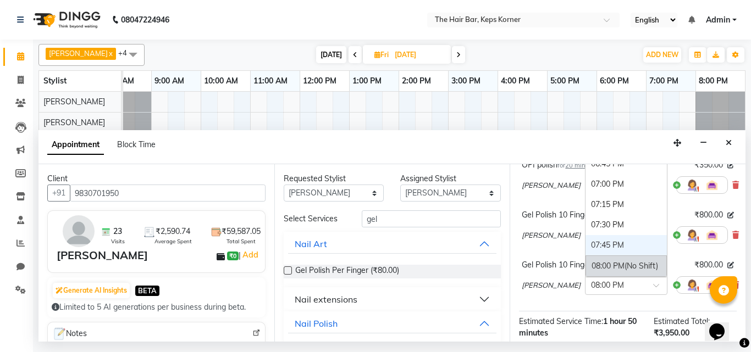
scroll to position [160, 0]
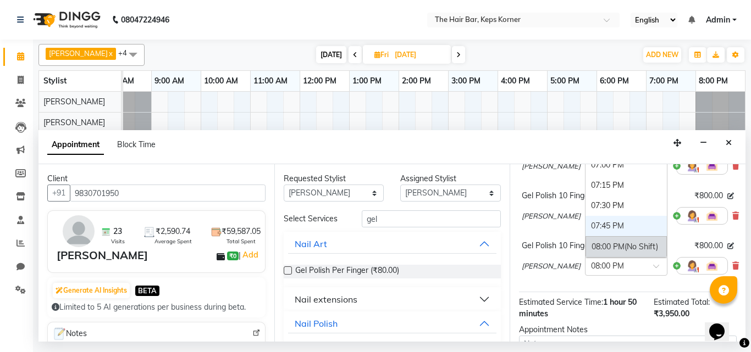
click at [603, 245] on div "08:00 PM (No Shift)" at bounding box center [625, 246] width 81 height 21
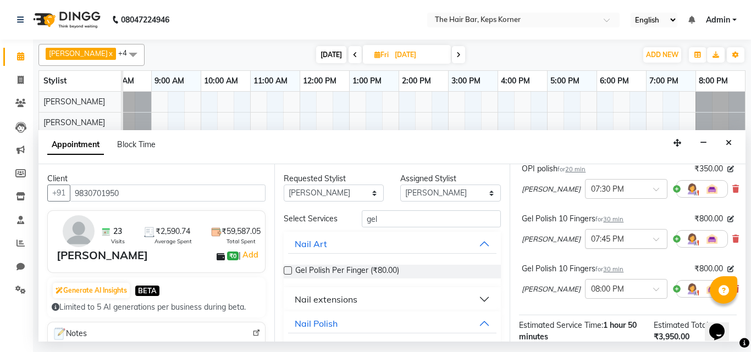
click at [619, 241] on input "text" at bounding box center [615, 238] width 48 height 12
click at [611, 290] on div "07:00 PM" at bounding box center [625, 288] width 81 height 20
click at [611, 292] on input "text" at bounding box center [615, 289] width 48 height 12
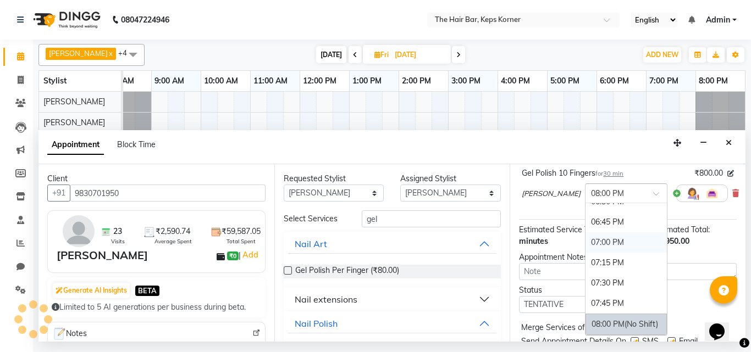
scroll to position [270, 0]
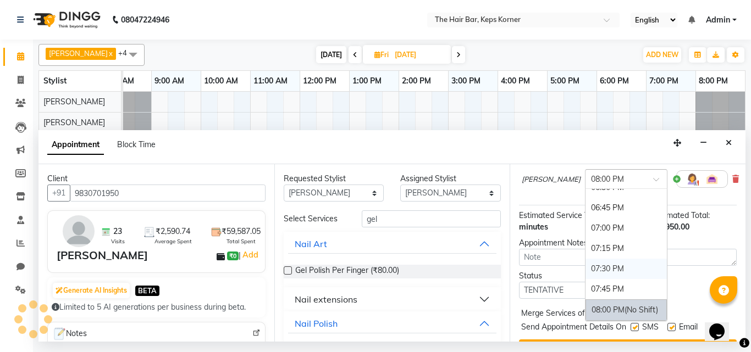
click at [613, 269] on div "07:30 PM" at bounding box center [625, 269] width 81 height 20
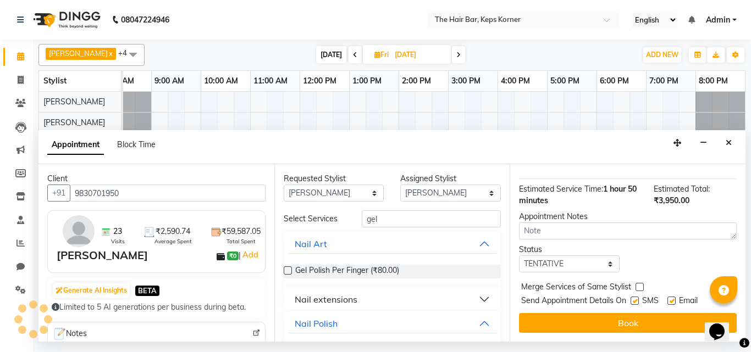
scroll to position [309, 0]
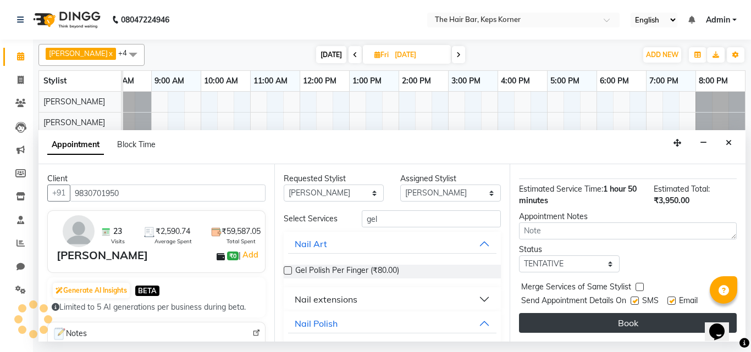
click at [607, 313] on button "Book" at bounding box center [628, 323] width 218 height 20
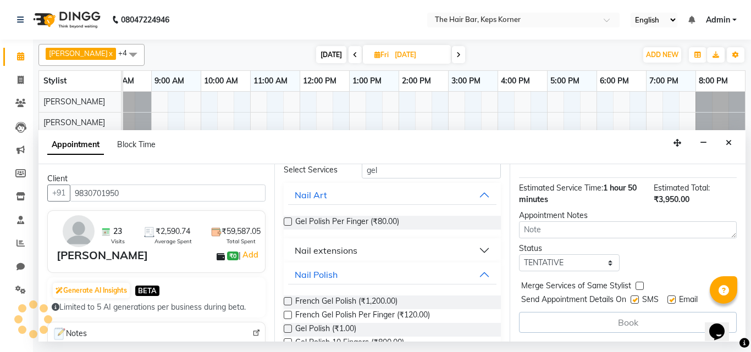
scroll to position [0, 0]
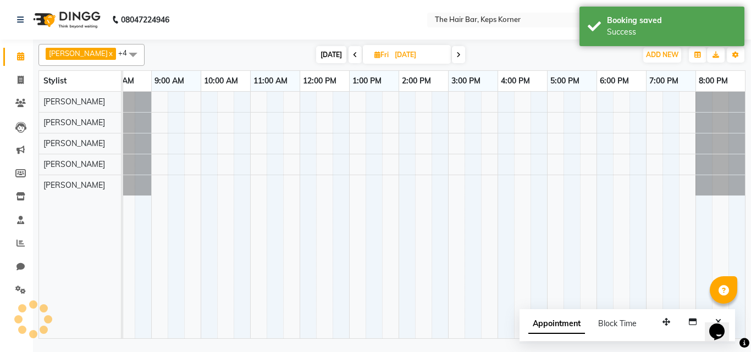
drag, startPoint x: 680, startPoint y: 143, endPoint x: 674, endPoint y: 160, distance: 17.6
click at [673, 160] on div "Tausif Shaikh x Sohail Idrisi x Mayola Dcosta x Raza Qureshi x Siddhesh Maheshk…" at bounding box center [391, 190] width 707 height 300
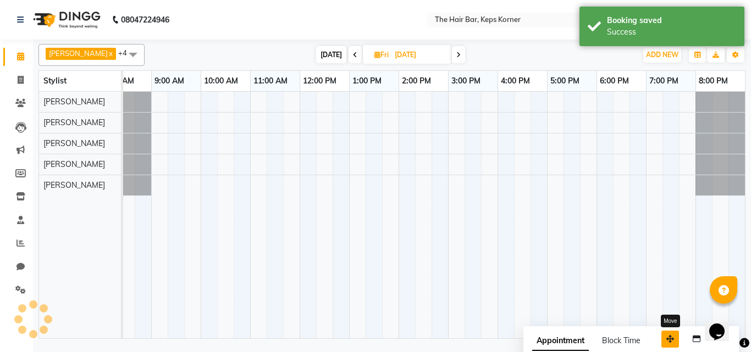
click at [675, 337] on button "button" at bounding box center [670, 339] width 18 height 17
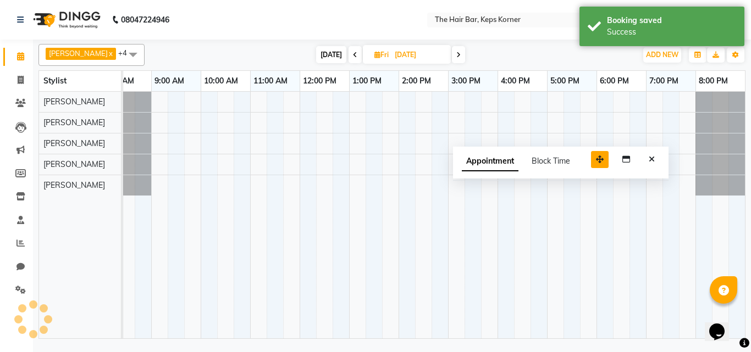
drag, startPoint x: 668, startPoint y: 342, endPoint x: 597, endPoint y: 163, distance: 193.0
click at [597, 163] on icon "button" at bounding box center [600, 160] width 8 height 8
click at [623, 161] on icon "button" at bounding box center [626, 160] width 8 height 8
select select "tentative"
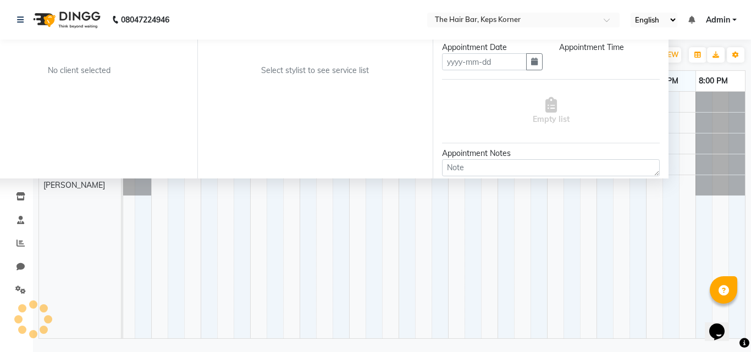
click at [519, 236] on td at bounding box center [522, 215] width 16 height 247
drag, startPoint x: 659, startPoint y: 86, endPoint x: 662, endPoint y: 98, distance: 12.5
click at [662, 98] on div "Jump to Today 1 2 3 4 5 6 7 8 Weeks Appointment Date Appointment Time Empty lis…" at bounding box center [551, 90] width 236 height 178
drag, startPoint x: 334, startPoint y: 112, endPoint x: 372, endPoint y: 175, distance: 73.7
click at [393, 235] on div "Tausif Shaikh x Sohail Idrisi x Mayola Dcosta x Raza Qureshi x Siddhesh Maheshk…" at bounding box center [391, 190] width 707 height 300
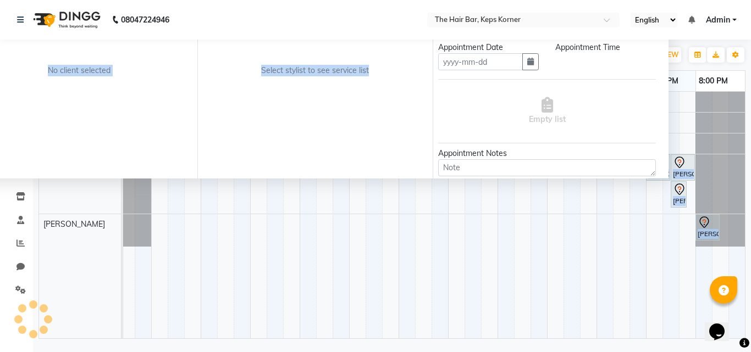
scroll to position [91, 12]
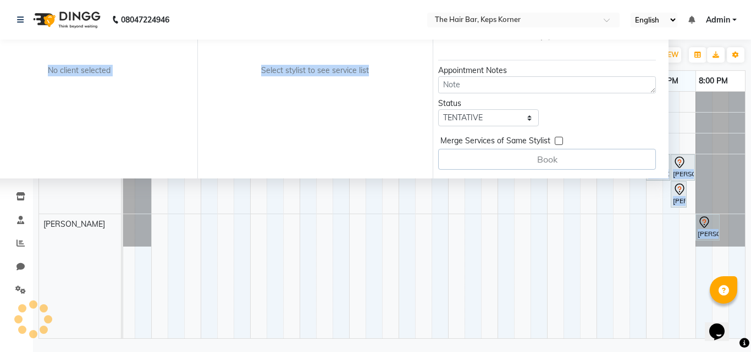
click at [696, 110] on div at bounding box center [719, 102] width 49 height 20
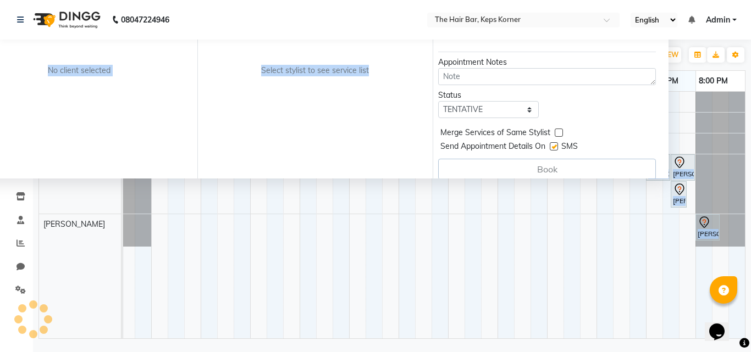
click at [570, 296] on td at bounding box center [571, 215] width 16 height 247
click at [19, 244] on icon at bounding box center [20, 243] width 8 height 8
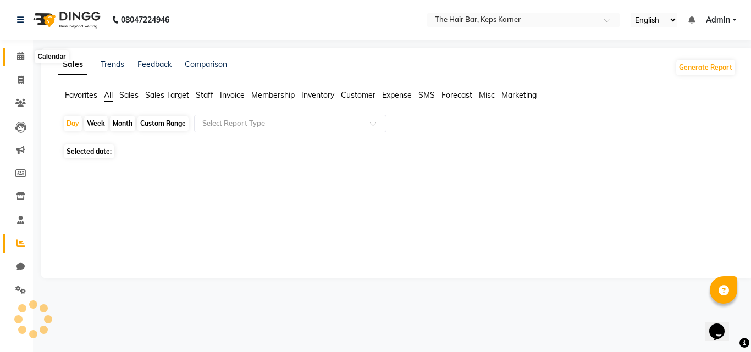
click at [22, 55] on icon at bounding box center [20, 56] width 7 height 8
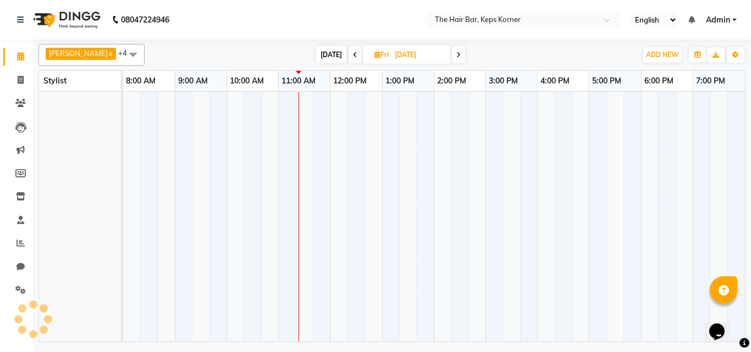
click at [122, 53] on span at bounding box center [133, 54] width 22 height 21
click at [392, 60] on input "03-10-2025" at bounding box center [418, 55] width 55 height 16
select select "10"
select select "2025"
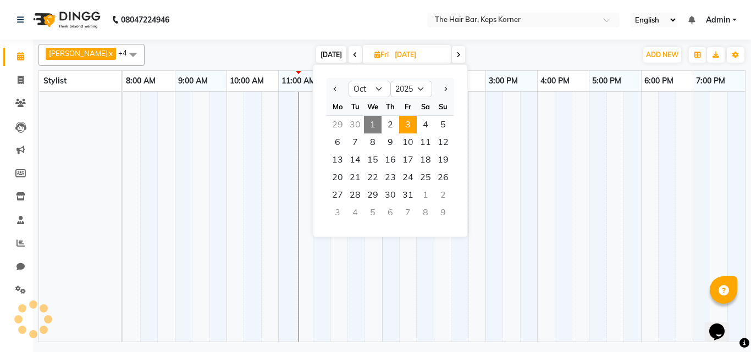
click at [372, 126] on span "1" at bounding box center [373, 125] width 18 height 18
type input "01-10-2025"
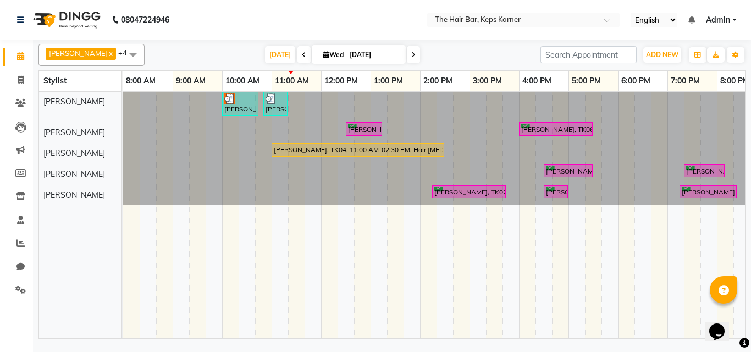
click at [346, 54] on input "01-10-2025" at bounding box center [373, 55] width 55 height 16
select select "10"
select select "2025"
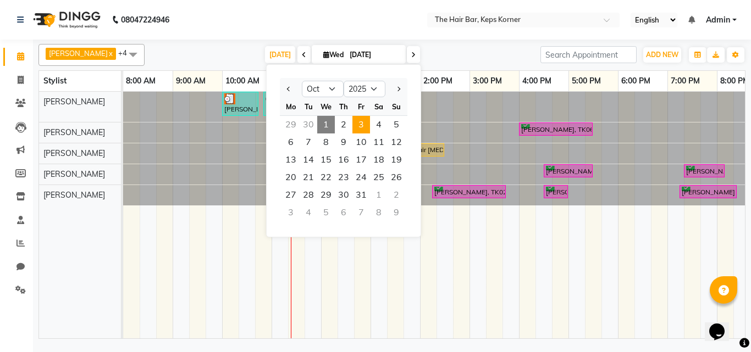
click at [362, 127] on span "3" at bounding box center [361, 125] width 18 height 18
type input "03-10-2025"
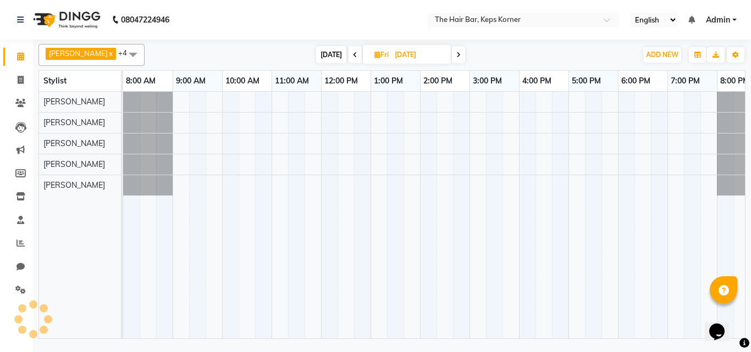
scroll to position [0, 21]
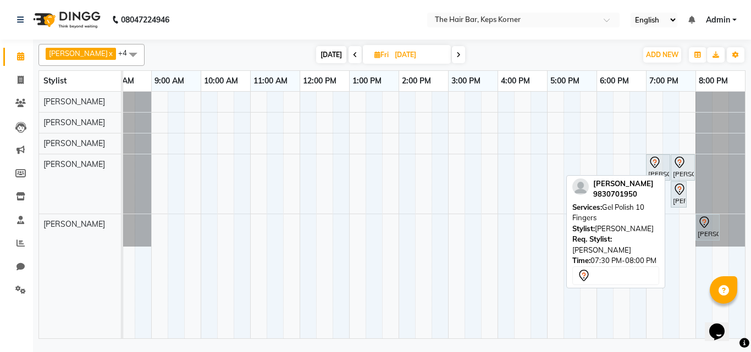
click at [675, 169] on div "Udisha Patodia, 07:30 PM-08:00 PM, Gel Polish 10 Fingers" at bounding box center [683, 167] width 22 height 23
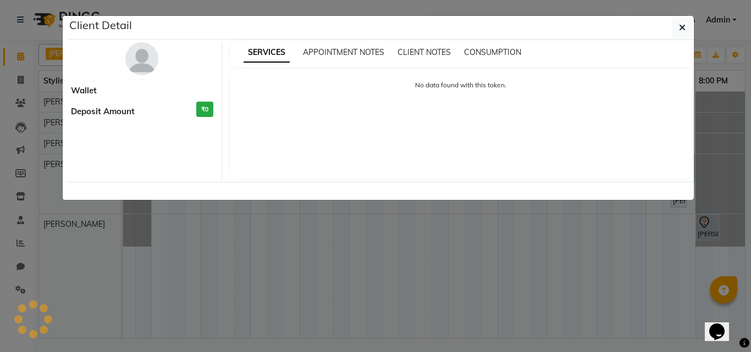
click at [675, 169] on div "Client Detail Wallet Deposit Amount ₹0 SERVICES APPOINTMENT NOTES CLIENT NOTES …" at bounding box center [375, 107] width 627 height 185
select select "7"
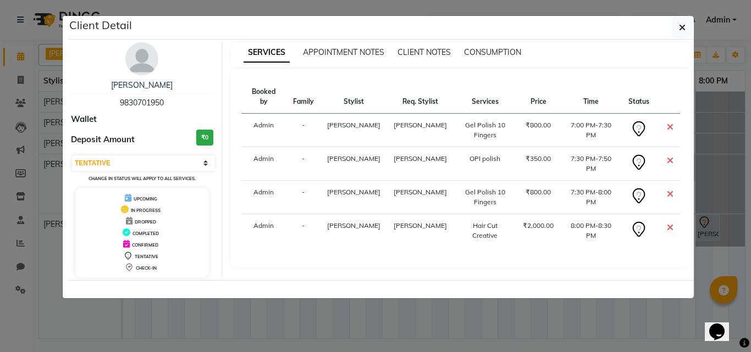
click at [667, 192] on icon at bounding box center [670, 194] width 7 height 9
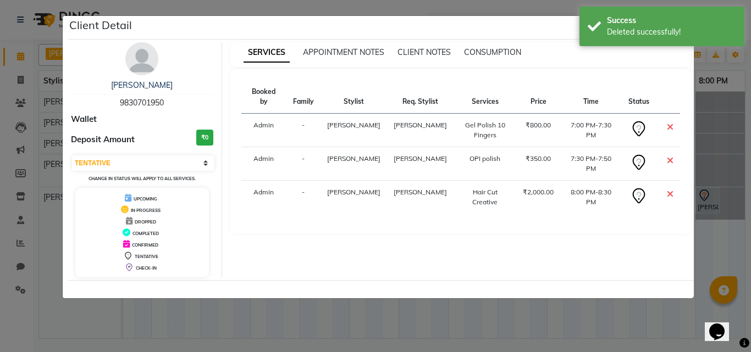
click at [468, 34] on div "Client Detail" at bounding box center [380, 28] width 625 height 24
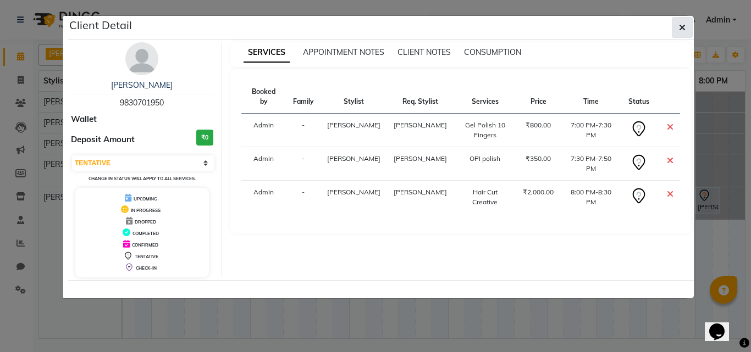
click at [678, 26] on button "button" at bounding box center [682, 27] width 21 height 21
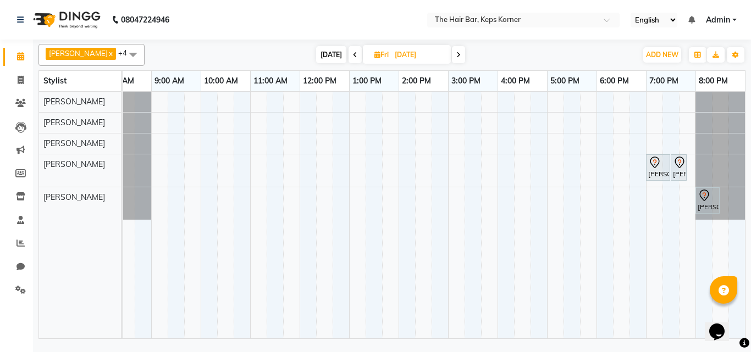
click at [394, 56] on input "03-10-2025" at bounding box center [418, 55] width 55 height 16
select select "10"
select select "2025"
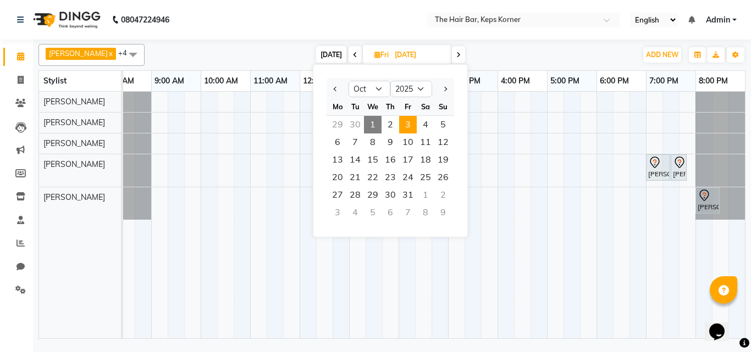
click at [316, 49] on span "Today" at bounding box center [331, 54] width 30 height 17
type input "01-10-2025"
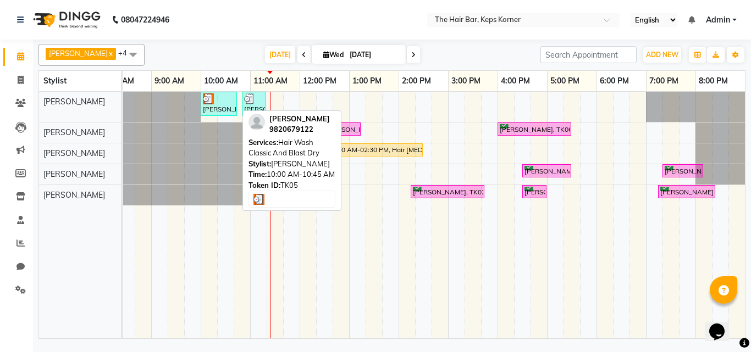
click at [211, 108] on div "[PERSON_NAME], TK05, 10:00 AM-10:45 AM, Hair Wash Classic And Blast Dry" at bounding box center [219, 103] width 34 height 21
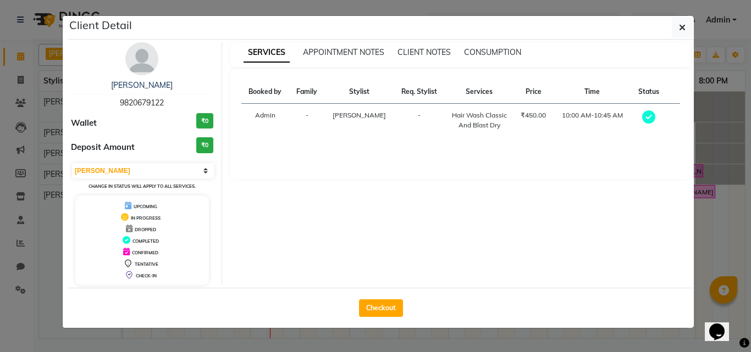
click at [648, 117] on icon at bounding box center [648, 116] width 13 height 13
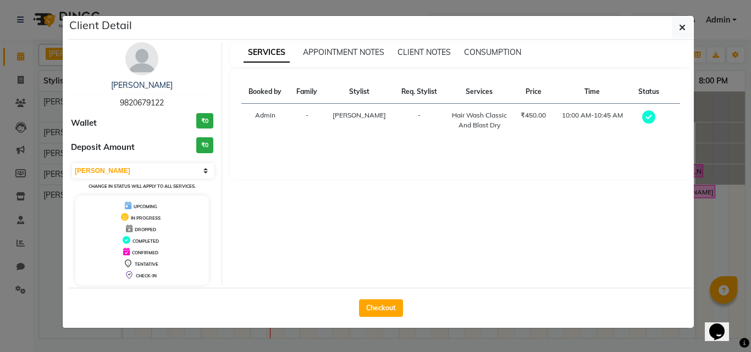
click at [648, 117] on icon at bounding box center [648, 116] width 13 height 13
click at [648, 118] on icon at bounding box center [648, 116] width 13 height 13
click at [647, 118] on icon at bounding box center [648, 116] width 13 height 13
drag, startPoint x: 442, startPoint y: 120, endPoint x: 495, endPoint y: 127, distance: 53.2
click at [495, 127] on td "Hair Wash Classic And Blast Dry" at bounding box center [479, 121] width 69 height 34
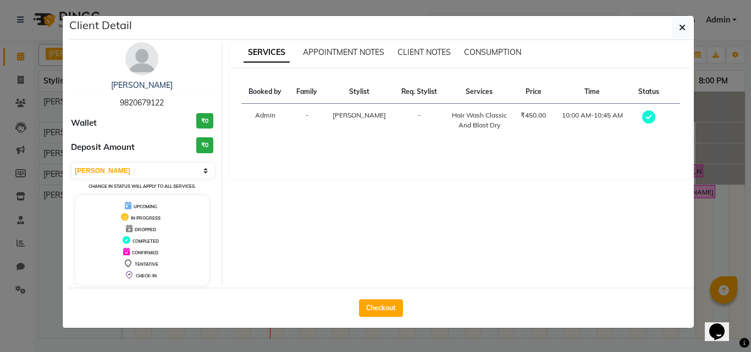
click at [440, 170] on div "Booked by Family Stylist Req. Stylist Services Price Time Status Admin - Raza Q…" at bounding box center [460, 124] width 461 height 110
click at [167, 177] on select "Select MARK DONE UPCOMING" at bounding box center [143, 170] width 142 height 15
select select "5"
click at [72, 163] on select "Select MARK DONE UPCOMING" at bounding box center [143, 170] width 142 height 15
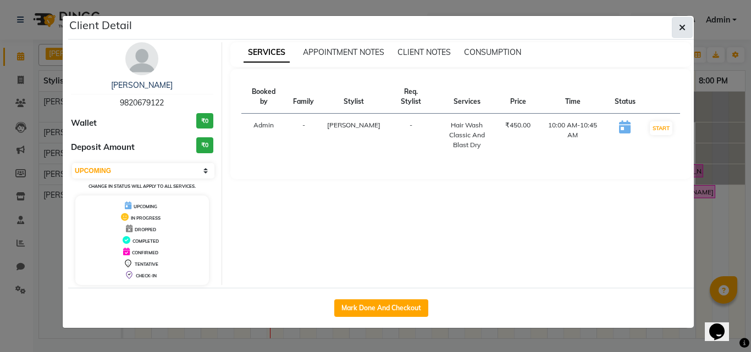
click at [680, 28] on icon "button" at bounding box center [682, 27] width 7 height 9
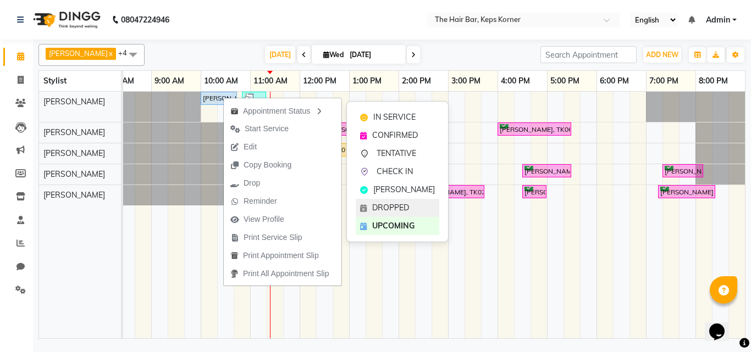
click at [397, 200] on div "DROPPED" at bounding box center [398, 208] width 84 height 18
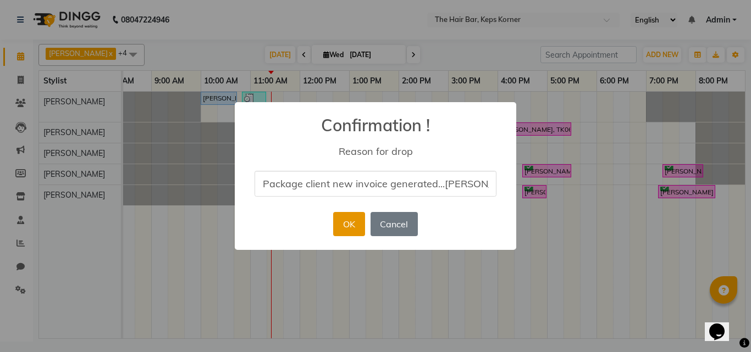
type input "Package client new invoice generated...Aakash"
click at [341, 217] on button "OK" at bounding box center [348, 224] width 31 height 24
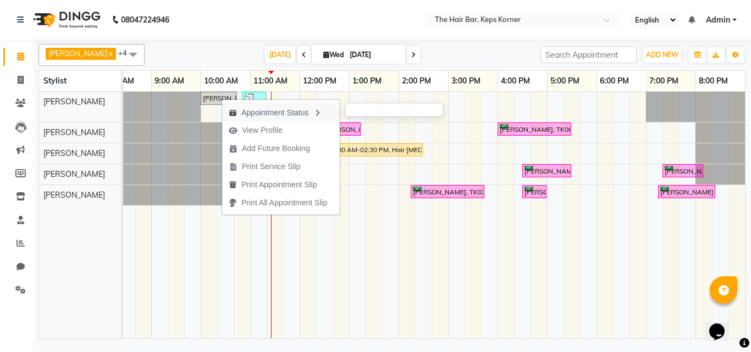
click at [312, 112] on div "Appointment Status" at bounding box center [281, 112] width 118 height 19
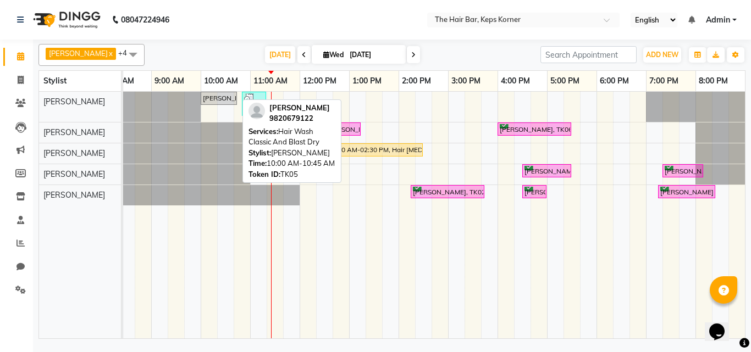
click at [223, 100] on div "[PERSON_NAME], TK05, 10:00 AM-10:45 AM, Hair Wash Classic And Blast Dry" at bounding box center [219, 98] width 34 height 10
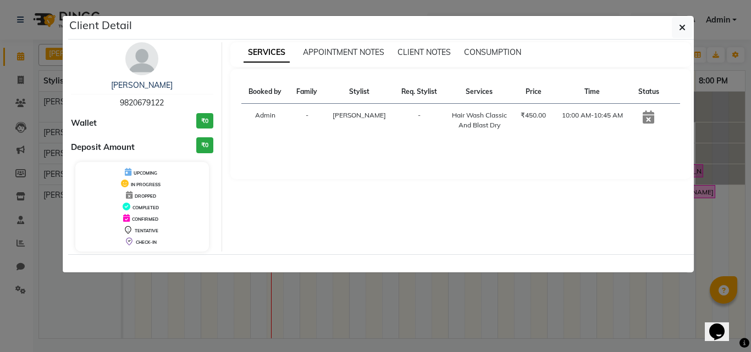
click at [647, 117] on icon at bounding box center [649, 116] width 12 height 13
click at [682, 23] on span "button" at bounding box center [682, 27] width 7 height 11
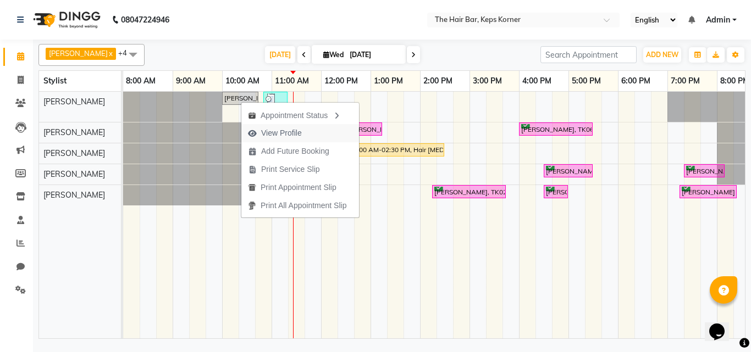
click at [291, 135] on span "View Profile" at bounding box center [281, 134] width 41 height 12
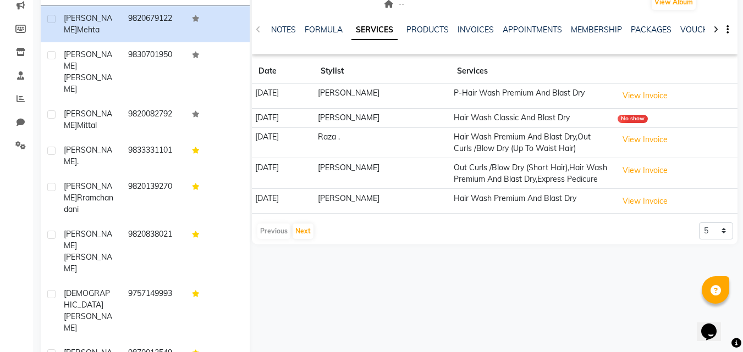
scroll to position [164, 0]
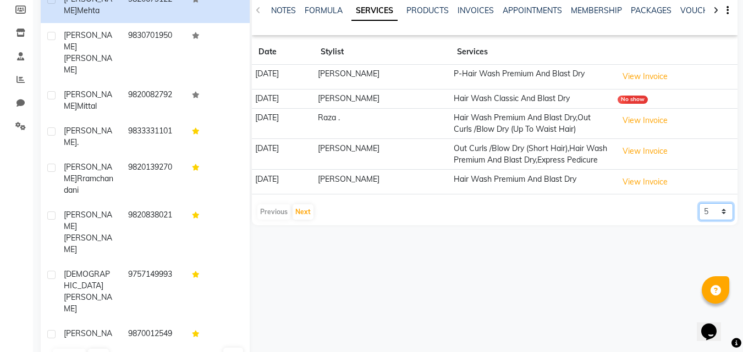
click at [722, 220] on select "5 10 50 100 500" at bounding box center [716, 211] width 34 height 17
select select "500"
click at [699, 214] on select "5 10 50 100 500" at bounding box center [716, 211] width 34 height 17
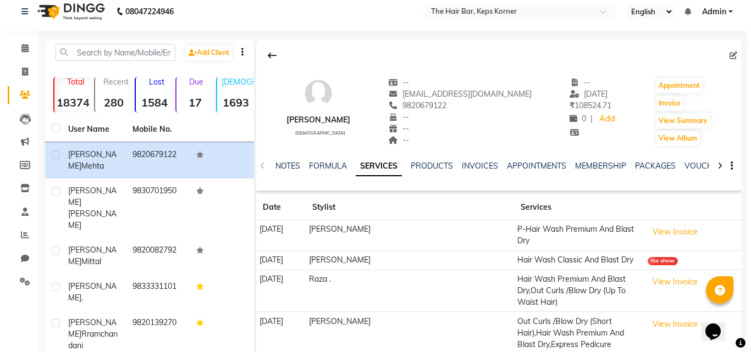
scroll to position [0, 0]
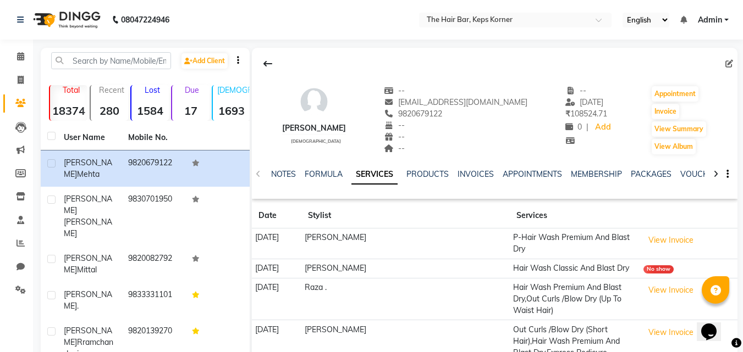
click at [647, 265] on div "No show" at bounding box center [658, 269] width 30 height 8
click at [29, 58] on span at bounding box center [20, 57] width 19 height 13
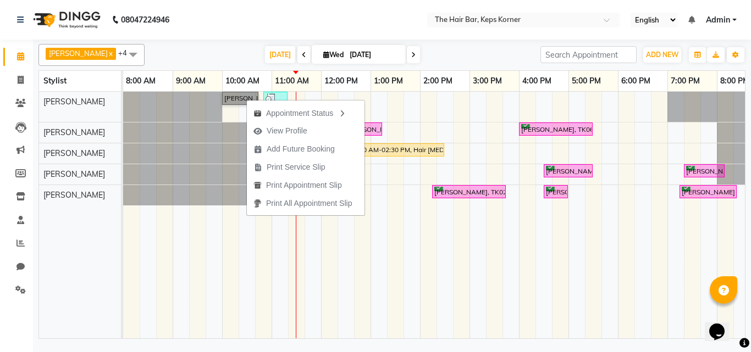
click at [415, 239] on td at bounding box center [411, 215] width 16 height 247
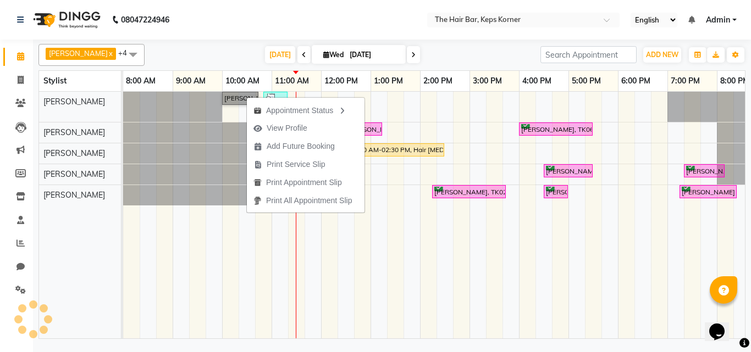
click at [163, 123] on div at bounding box center [197, 133] width 148 height 20
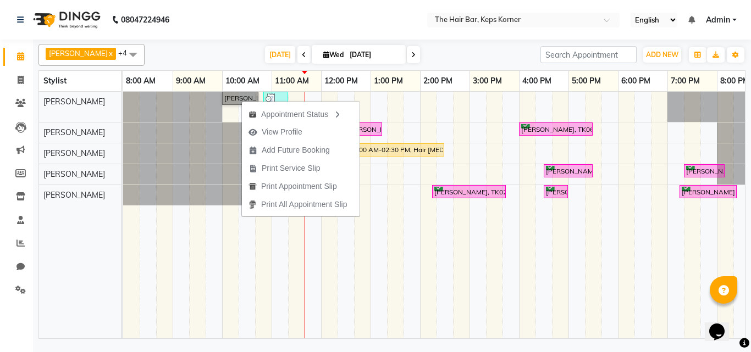
click at [388, 253] on td at bounding box center [395, 215] width 16 height 247
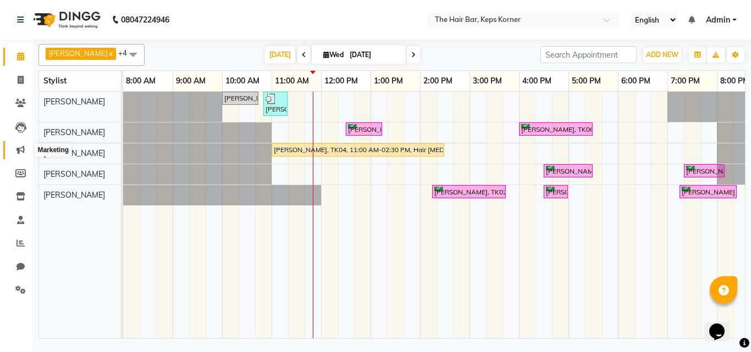
click at [24, 149] on icon at bounding box center [20, 150] width 8 height 8
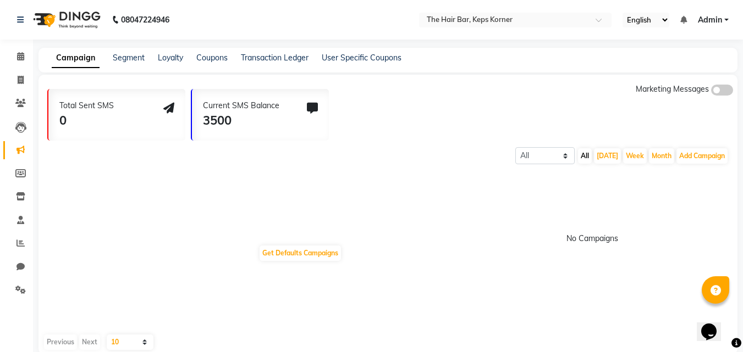
click at [722, 87] on span at bounding box center [722, 90] width 22 height 11
click at [711, 92] on input "checkbox" at bounding box center [711, 92] width 0 height 0
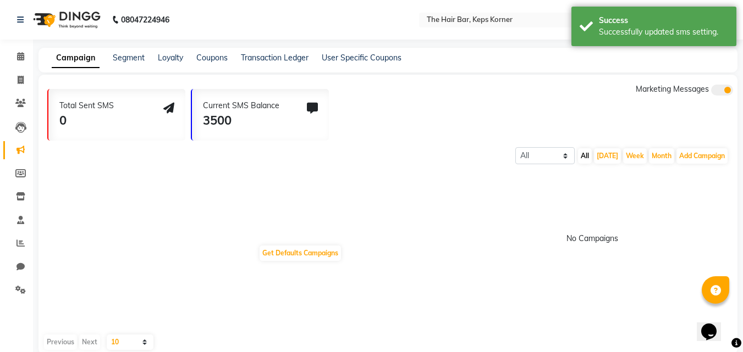
click at [721, 90] on span at bounding box center [722, 90] width 22 height 11
click at [711, 92] on input "checkbox" at bounding box center [711, 92] width 0 height 0
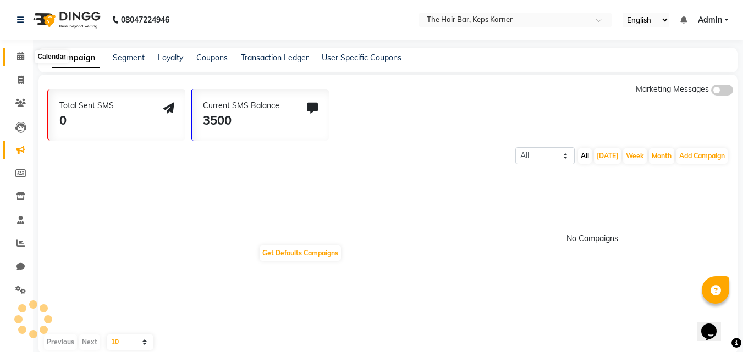
click at [23, 51] on span at bounding box center [20, 57] width 19 height 13
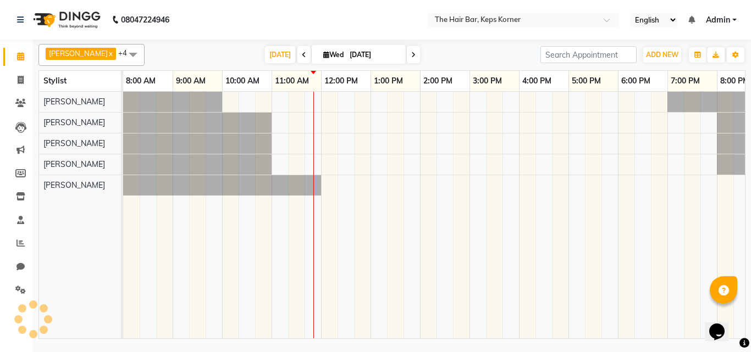
scroll to position [0, 21]
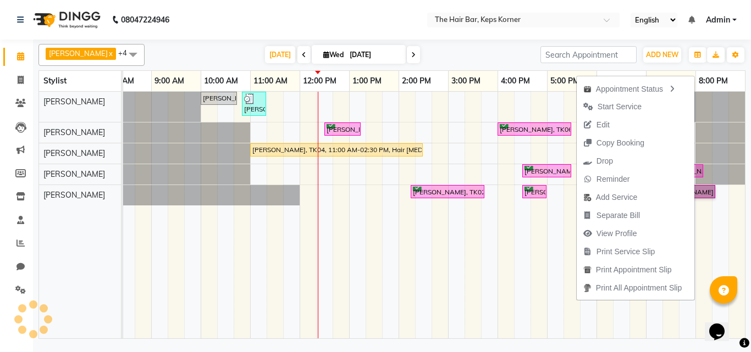
click at [460, 292] on td at bounding box center [456, 215] width 16 height 247
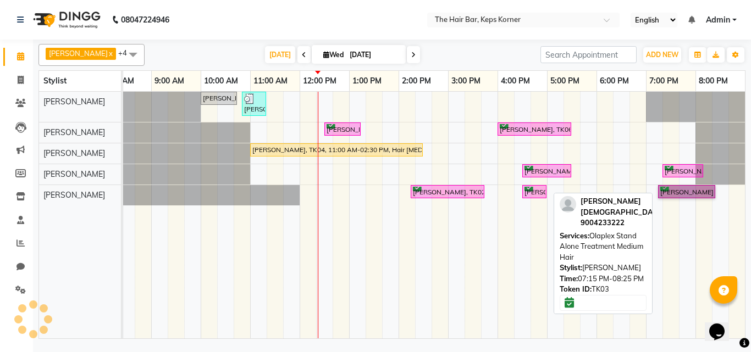
click at [684, 192] on link "[PERSON_NAME] Bharadwada, TK03, 07:15 PM-08:25 PM, Olaplex Stand Alone Treatmen…" at bounding box center [686, 192] width 57 height 14
select select "6"
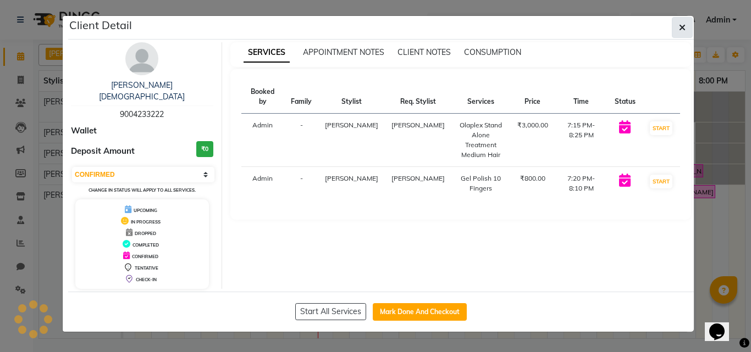
click at [683, 30] on icon "button" at bounding box center [682, 27] width 7 height 9
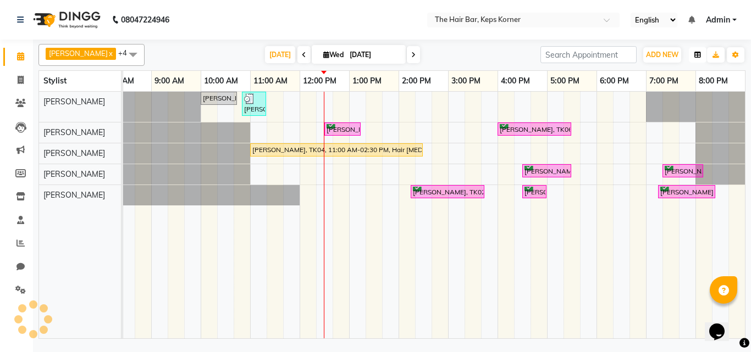
click at [696, 56] on icon "button" at bounding box center [697, 55] width 7 height 7
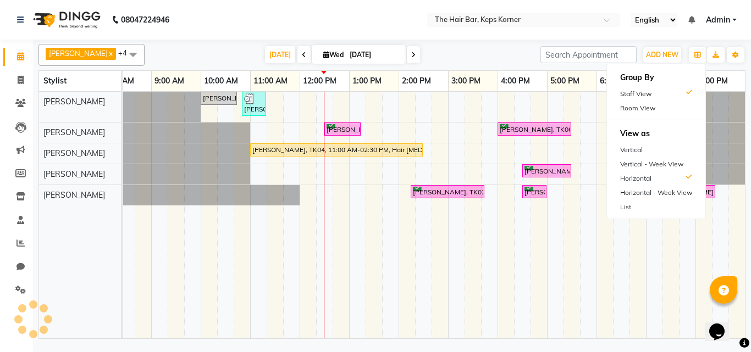
click at [507, 56] on div "Today Wed 01-10-2025" at bounding box center [342, 55] width 385 height 16
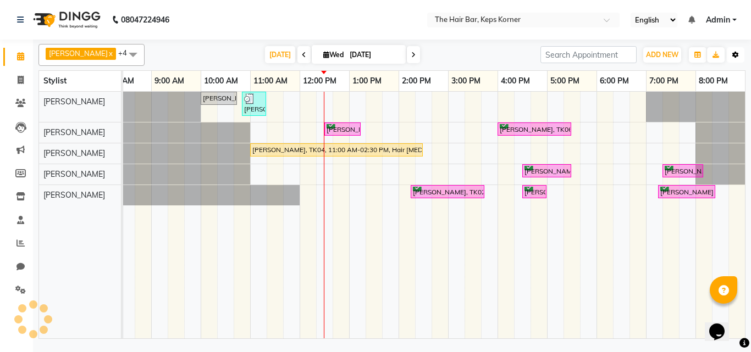
click at [739, 56] on button "Toggle Dropdown" at bounding box center [736, 54] width 18 height 15
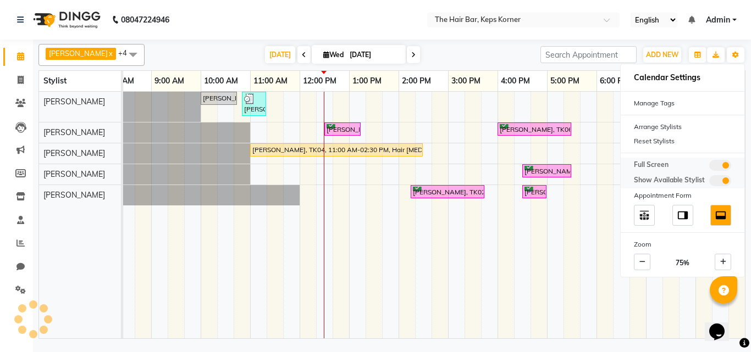
click at [724, 158] on div "Full Screen Show Available Stylist" at bounding box center [683, 173] width 124 height 31
click at [724, 163] on span at bounding box center [720, 165] width 22 height 11
click at [709, 167] on input "checkbox" at bounding box center [709, 167] width 0 height 0
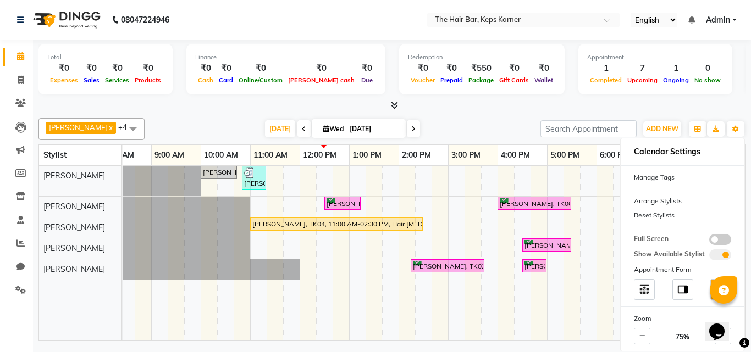
click at [574, 312] on td at bounding box center [571, 253] width 16 height 175
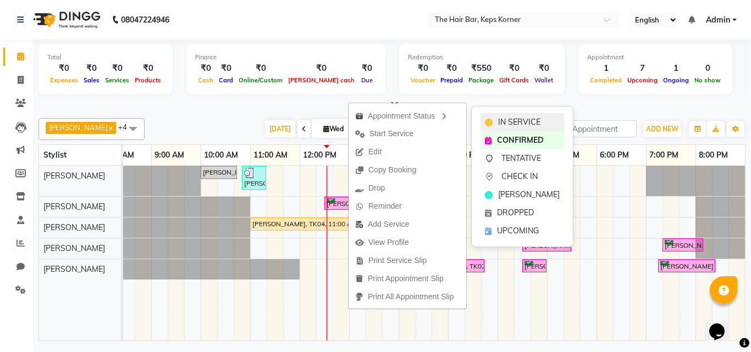
click at [499, 121] on span "IN SERVICE" at bounding box center [519, 123] width 42 height 12
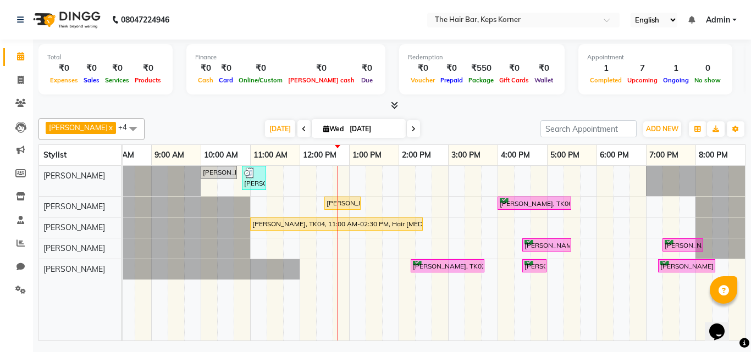
click at [411, 126] on icon at bounding box center [413, 129] width 4 height 7
type input "02-10-2025"
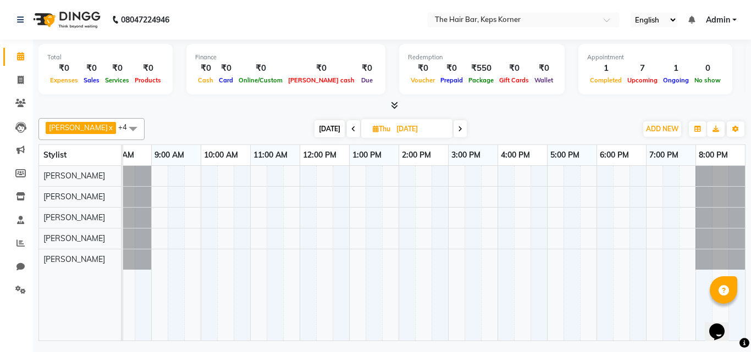
click at [716, 259] on div at bounding box center [719, 260] width 49 height 20
click at [730, 128] on button "Toggle Dropdown" at bounding box center [736, 128] width 18 height 15
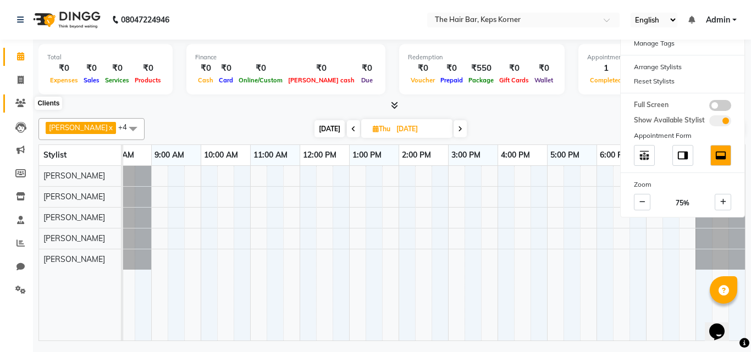
click at [13, 98] on span at bounding box center [20, 103] width 19 height 13
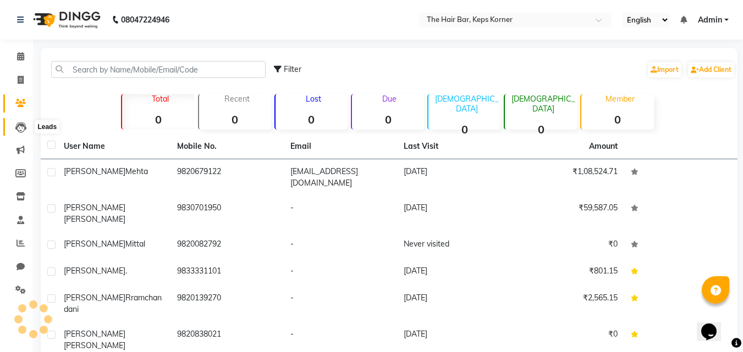
click at [22, 122] on icon at bounding box center [20, 127] width 11 height 11
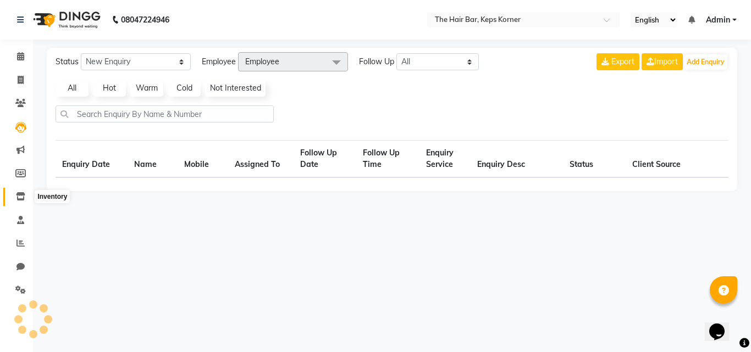
click at [22, 193] on icon at bounding box center [20, 196] width 9 height 8
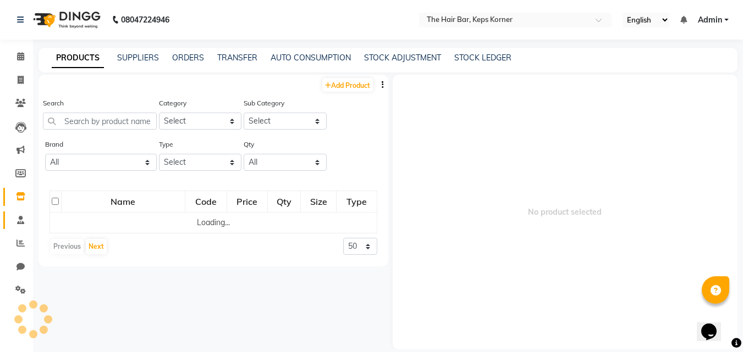
click at [18, 212] on link "Staff" at bounding box center [16, 221] width 26 height 18
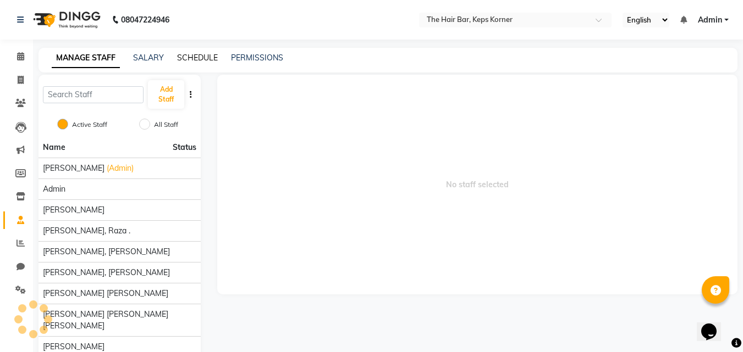
click at [179, 54] on link "SCHEDULE" at bounding box center [197, 58] width 41 height 10
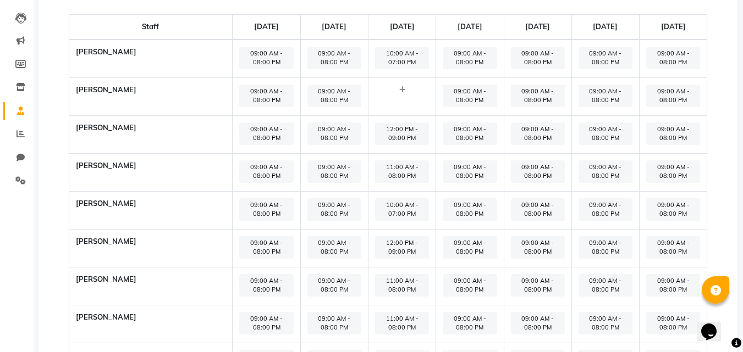
scroll to position [110, 0]
click at [456, 140] on span "09:00 AM - 08:00 PM" at bounding box center [469, 133] width 54 height 23
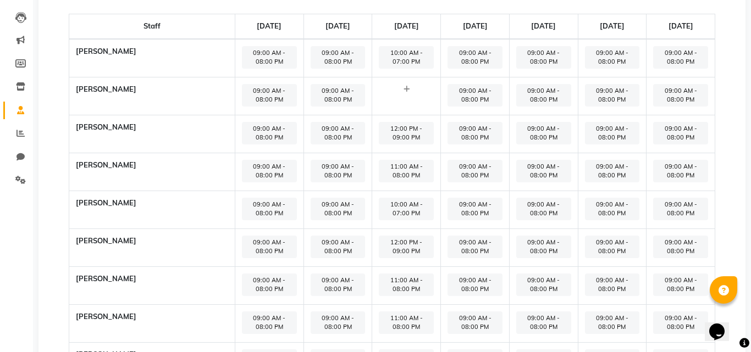
select select "09:00 AM"
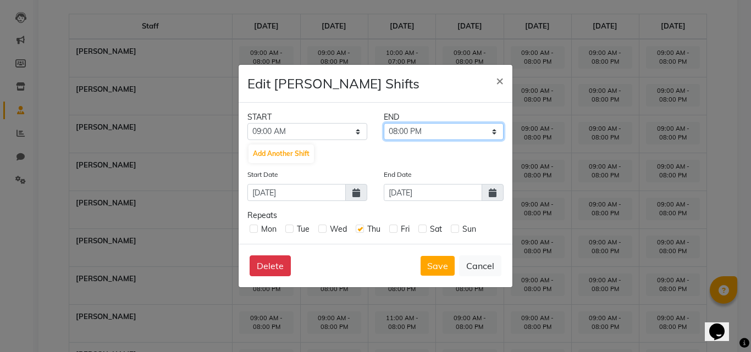
click at [466, 133] on select "09:15 AM 09:30 AM 09:45 AM 10:00 AM 10:15 AM 10:30 AM 10:45 AM 11:00 AM 11:15 A…" at bounding box center [444, 131] width 120 height 17
select select "09:00 PM"
click at [384, 123] on select "09:15 AM 09:30 AM 09:45 AM 10:00 AM 10:15 AM 10:30 AM 10:45 AM 11:00 AM 11:15 A…" at bounding box center [444, 131] width 120 height 17
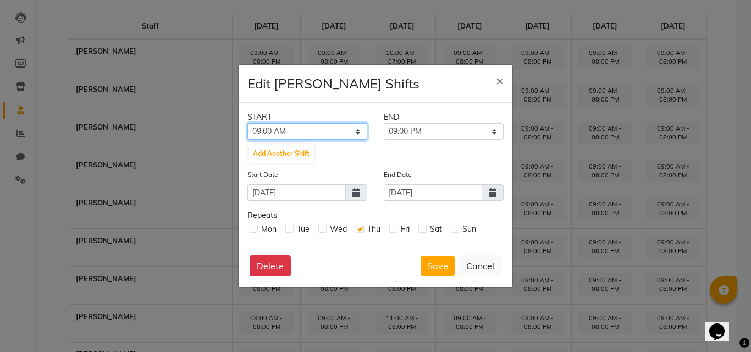
click at [332, 131] on select "12:00 AM 12:15 AM 12:30 AM 12:45 AM 01:00 AM 01:15 AM 01:30 AM 01:45 AM 02:00 A…" at bounding box center [307, 131] width 120 height 17
select select "12:00 PM"
click at [247, 123] on select "12:00 AM 12:15 AM 12:30 AM 12:45 AM 01:00 AM 01:15 AM 01:30 AM 01:45 AM 02:00 A…" at bounding box center [307, 131] width 120 height 17
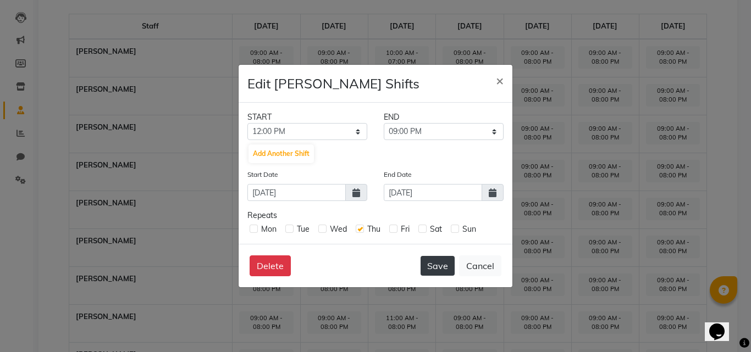
click at [439, 268] on button "Save" at bounding box center [437, 266] width 34 height 20
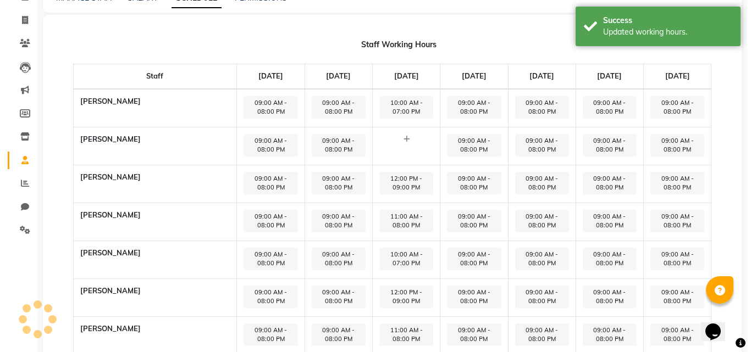
scroll to position [0, 0]
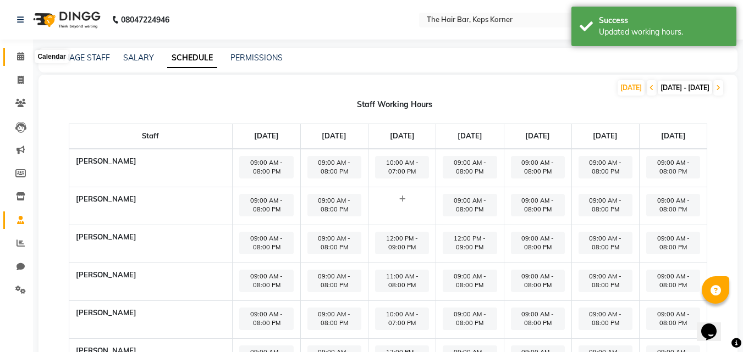
click at [23, 53] on icon at bounding box center [20, 56] width 7 height 8
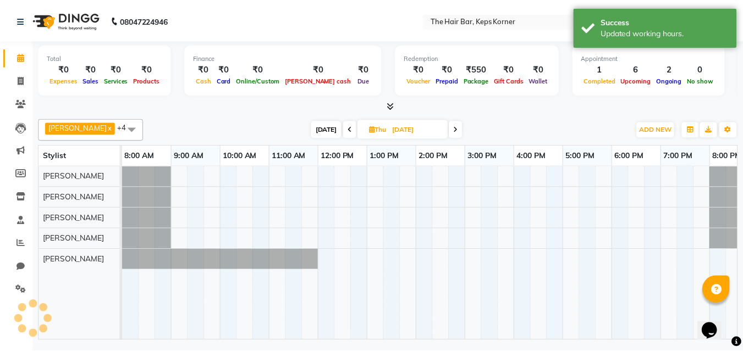
scroll to position [0, 21]
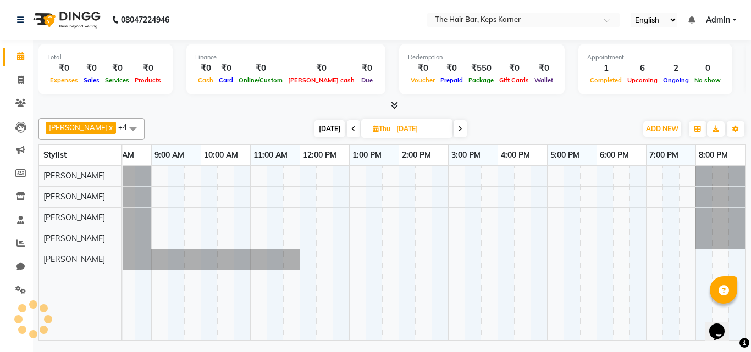
click at [720, 256] on td at bounding box center [720, 253] width 16 height 175
click at [707, 262] on td at bounding box center [703, 253] width 16 height 175
click at [688, 262] on div at bounding box center [423, 253] width 643 height 175
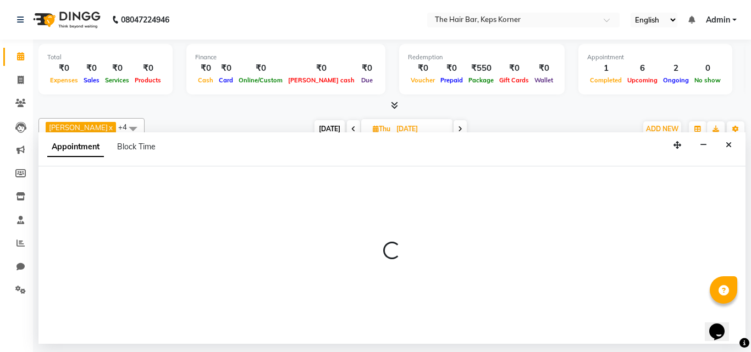
click at [688, 262] on div at bounding box center [391, 255] width 707 height 27
select select "92085"
select select "1185"
select select "tentative"
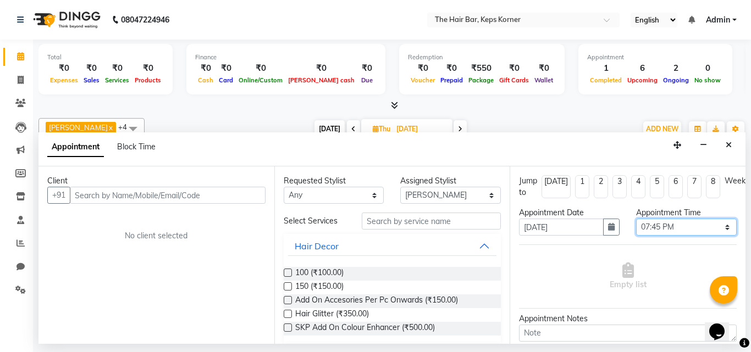
click at [661, 229] on select "Select 09:00 AM 09:15 AM 09:30 AM 09:45 AM 10:00 AM 10:15 AM 10:30 AM 10:45 AM …" at bounding box center [686, 227] width 101 height 17
click at [663, 268] on div "Empty list" at bounding box center [628, 277] width 218 height 54
click at [729, 142] on icon "Close" at bounding box center [729, 145] width 6 height 8
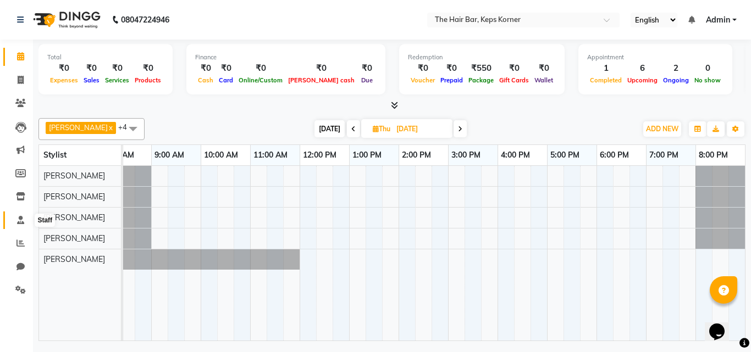
click at [21, 215] on span at bounding box center [20, 220] width 19 height 13
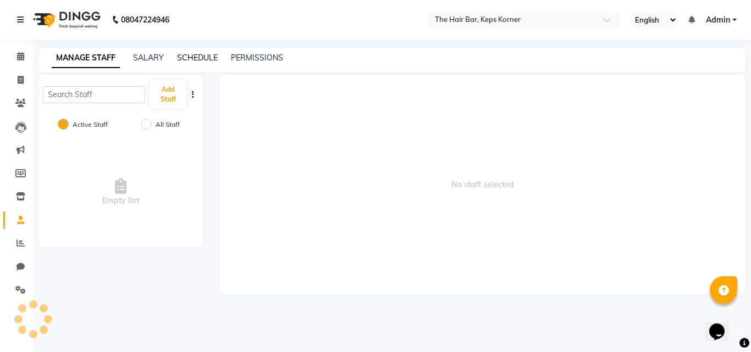
click at [206, 60] on link "SCHEDULE" at bounding box center [197, 58] width 41 height 10
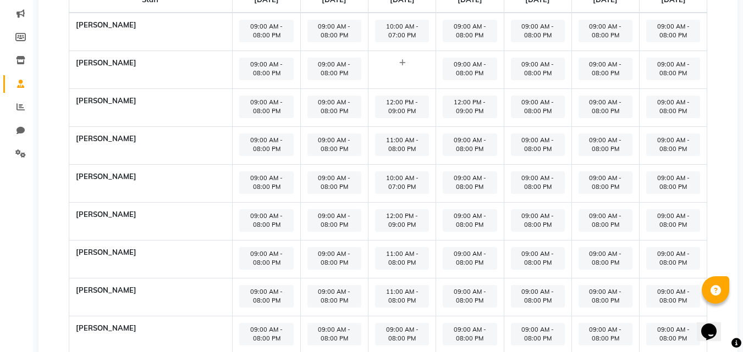
scroll to position [110, 0]
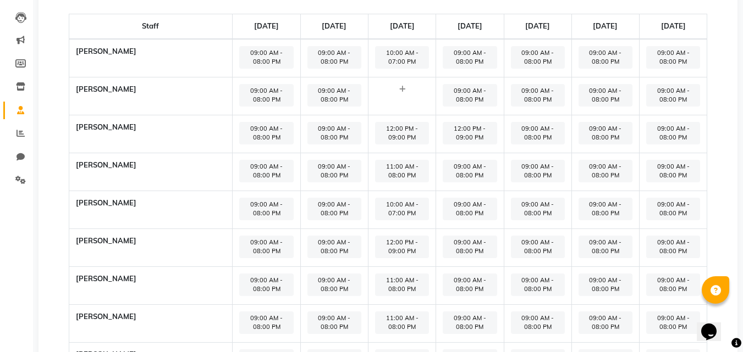
click at [452, 145] on span "12:00 PM - 09:00 PM" at bounding box center [469, 133] width 54 height 23
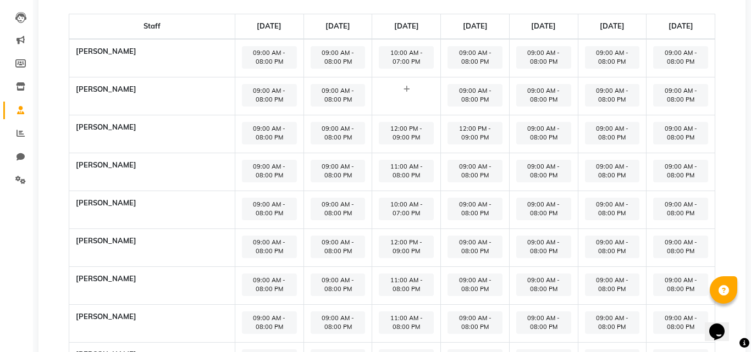
select select "12:00 PM"
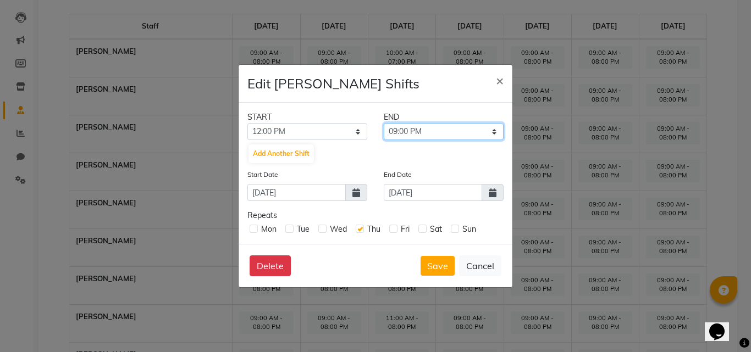
click at [494, 134] on select "12:15 PM 12:30 PM 12:45 PM 01:00 PM 01:15 PM 01:30 PM 01:45 PM 02:00 PM 02:15 P…" at bounding box center [444, 131] width 120 height 17
select select "10:00 PM"
click at [384, 123] on select "12:15 PM 12:30 PM 12:45 PM 01:00 PM 01:15 PM 01:30 PM 01:45 PM 02:00 PM 02:15 P…" at bounding box center [444, 131] width 120 height 17
click at [431, 268] on button "Save" at bounding box center [437, 266] width 34 height 20
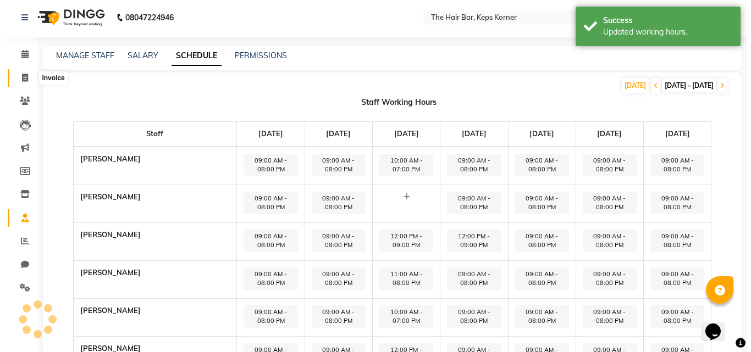
scroll to position [0, 0]
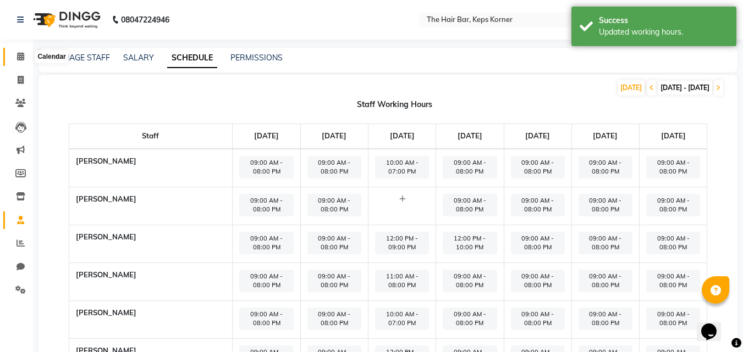
click at [23, 60] on span at bounding box center [20, 57] width 19 height 13
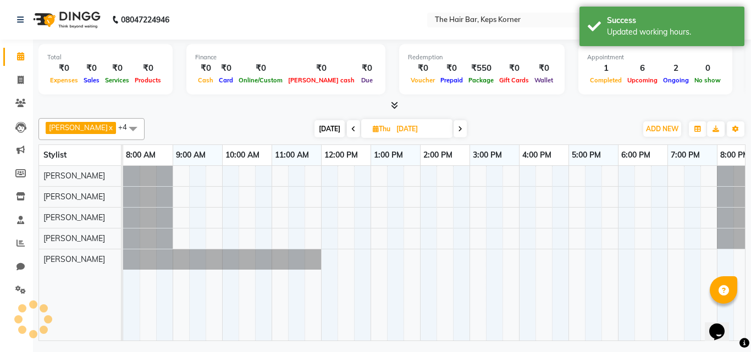
click at [735, 258] on td at bounding box center [741, 253] width 16 height 175
click at [739, 258] on td at bounding box center [741, 253] width 16 height 175
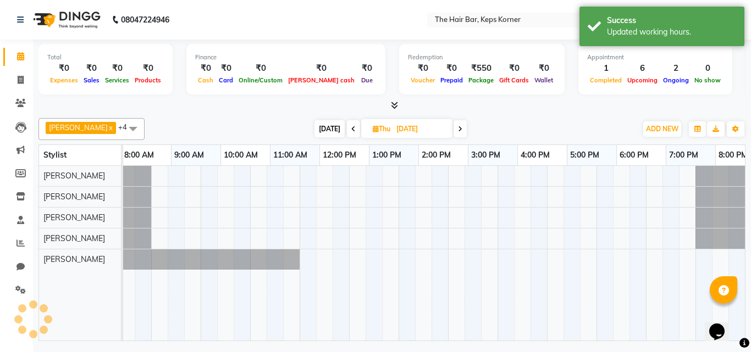
scroll to position [0, 21]
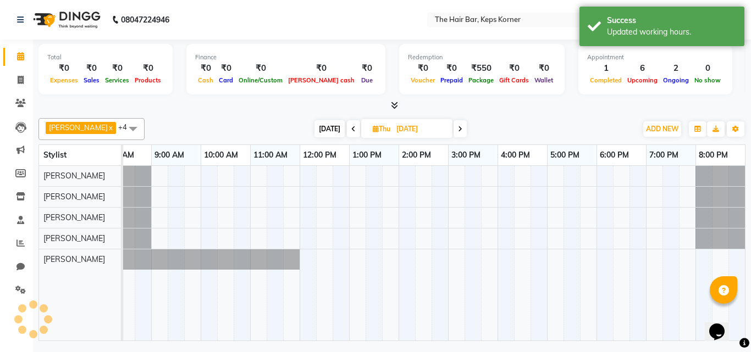
click at [730, 261] on td at bounding box center [736, 253] width 16 height 175
click at [719, 259] on td at bounding box center [720, 253] width 16 height 175
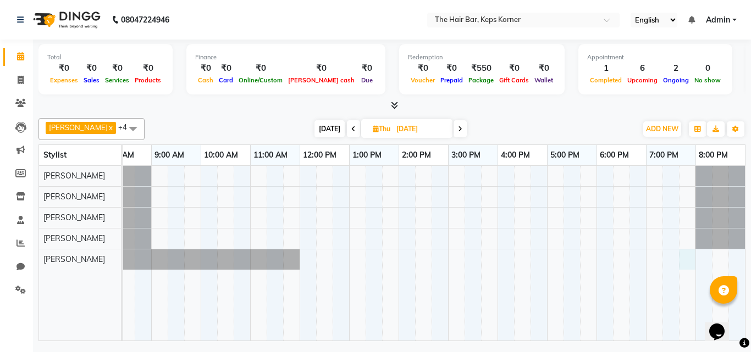
click at [687, 258] on div at bounding box center [423, 253] width 643 height 175
select select "92085"
select select "1185"
select select "tentative"
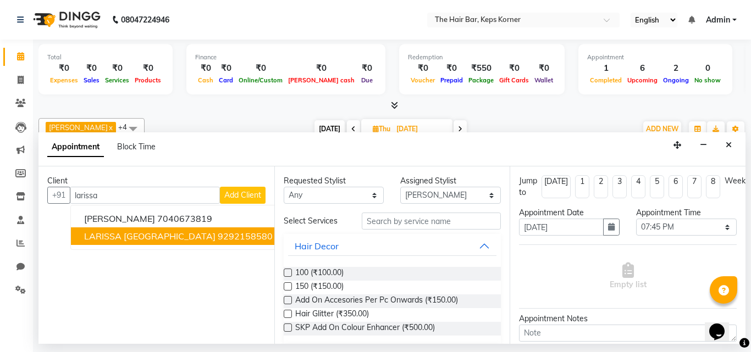
click at [218, 235] on ngb-highlight "9292158580" at bounding box center [245, 236] width 55 height 11
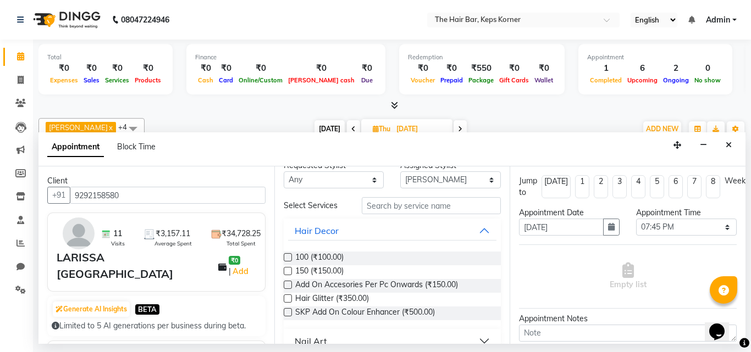
scroll to position [0, 0]
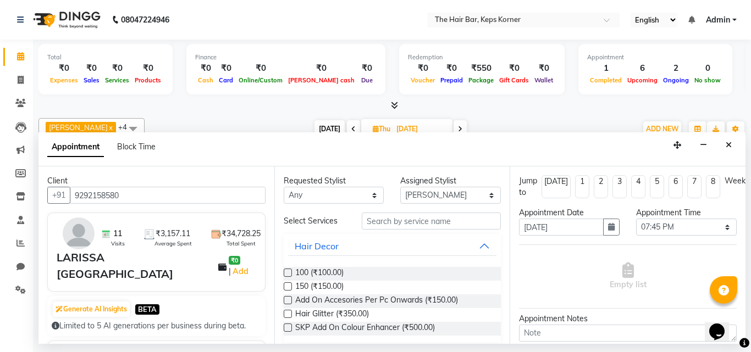
type input "9292158580"
click at [410, 225] on input "text" at bounding box center [432, 221] width 140 height 17
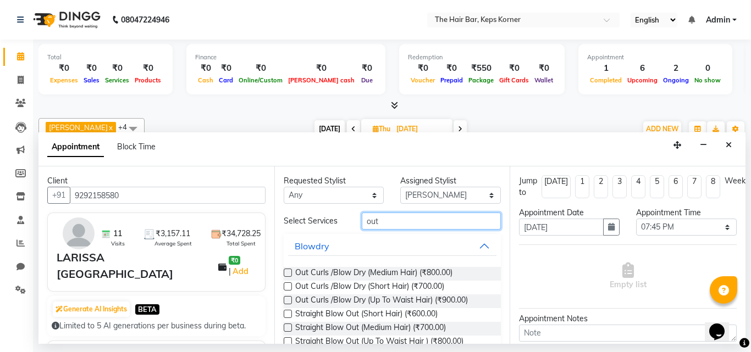
type input "out"
click at [287, 274] on label at bounding box center [288, 273] width 8 height 8
click at [287, 274] on input "checkbox" at bounding box center [287, 273] width 7 height 7
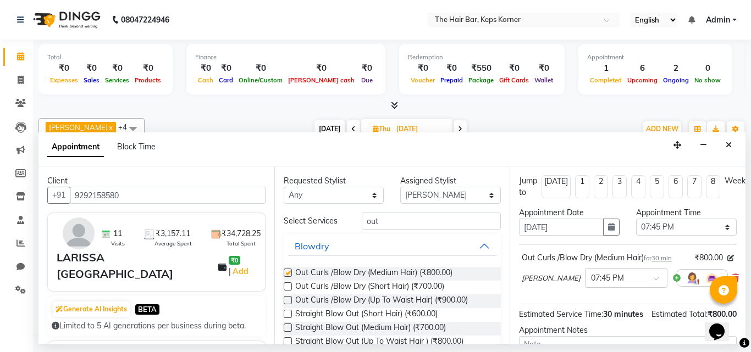
checkbox input "false"
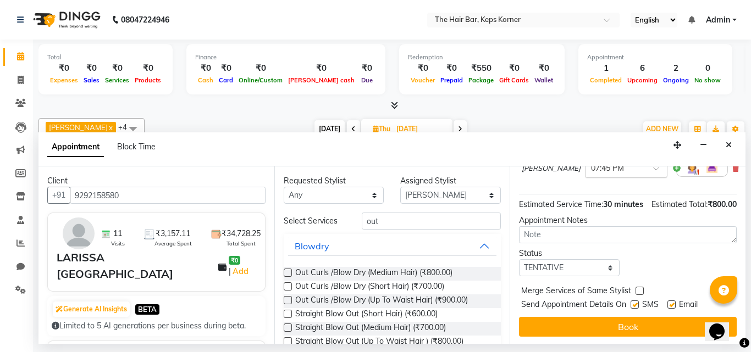
scroll to position [105, 0]
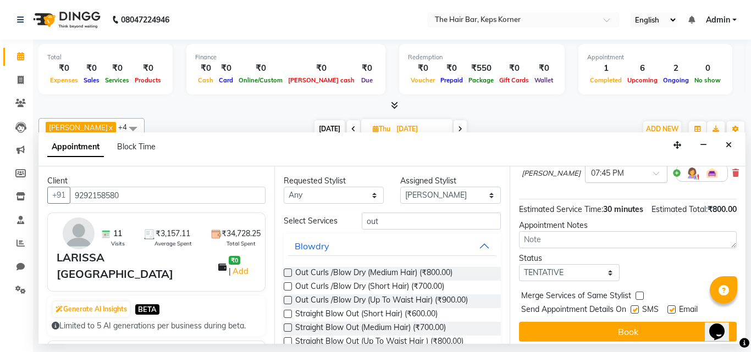
click at [633, 175] on div "× 07:45 PM" at bounding box center [626, 173] width 82 height 20
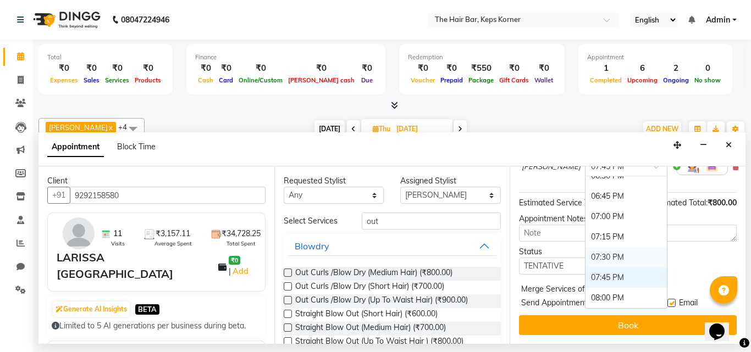
scroll to position [131, 0]
click at [607, 288] on div "08:00 PM" at bounding box center [625, 298] width 81 height 20
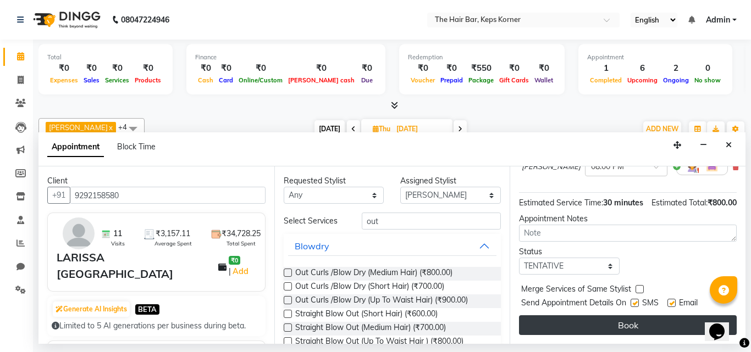
click at [642, 315] on button "Book" at bounding box center [628, 325] width 218 height 20
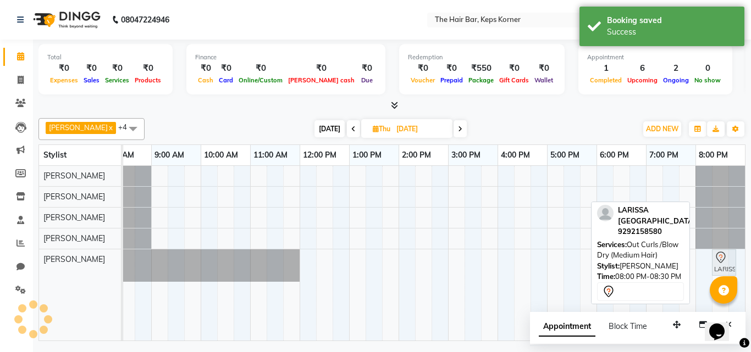
drag, startPoint x: 706, startPoint y: 265, endPoint x: 728, endPoint y: 265, distance: 21.4
click at [102, 265] on div "LARISSA US, 08:00 PM-08:30 PM, Out Curls /Blow Dry (Medium Hair) LARISSA US, 08…" at bounding box center [102, 266] width 0 height 32
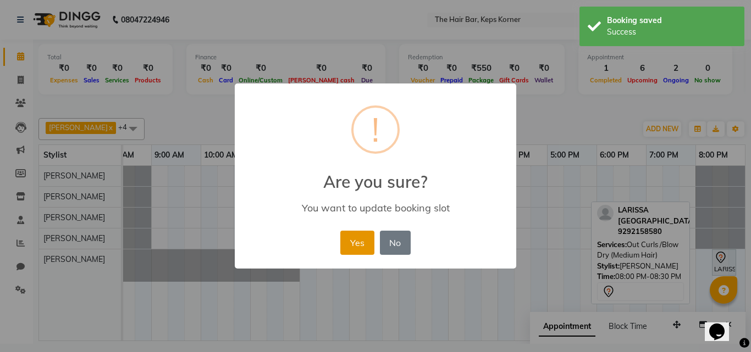
click at [358, 239] on button "Yes" at bounding box center [357, 243] width 34 height 24
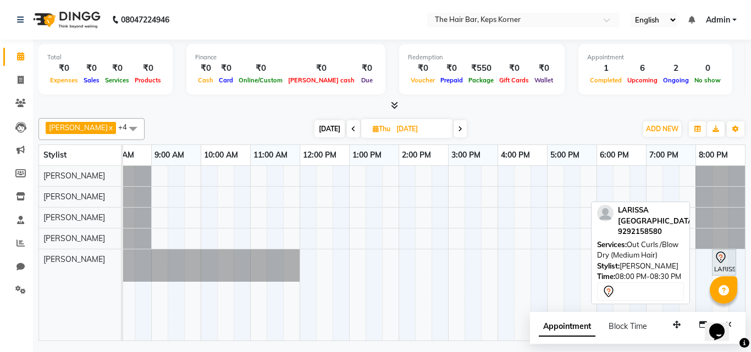
click at [347, 134] on span at bounding box center [353, 128] width 13 height 17
type input "01-10-2025"
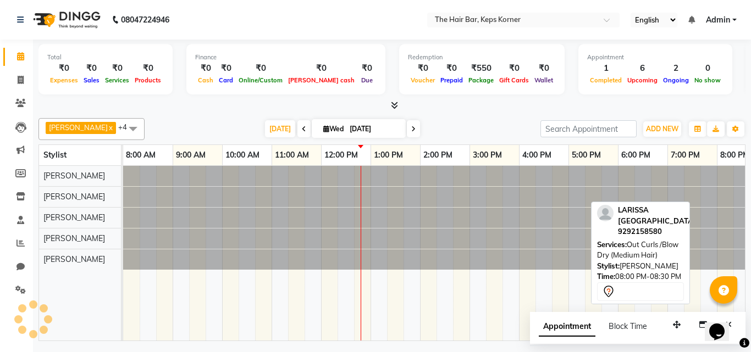
scroll to position [0, 21]
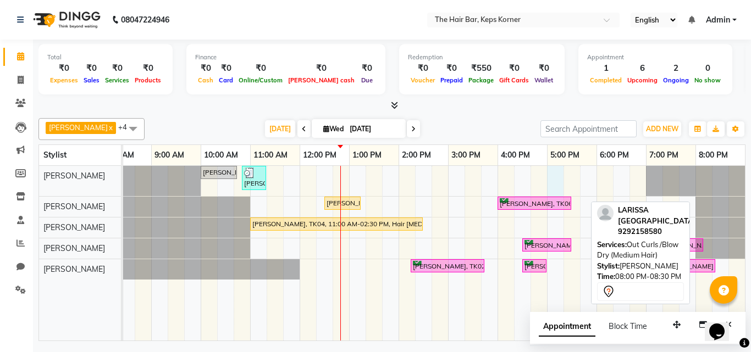
click at [552, 177] on div "MANSI mehta, TK05, 10:00 AM-10:45 AM, Hair Wash Classic And Blast Dry MANSI meh…" at bounding box center [423, 253] width 643 height 175
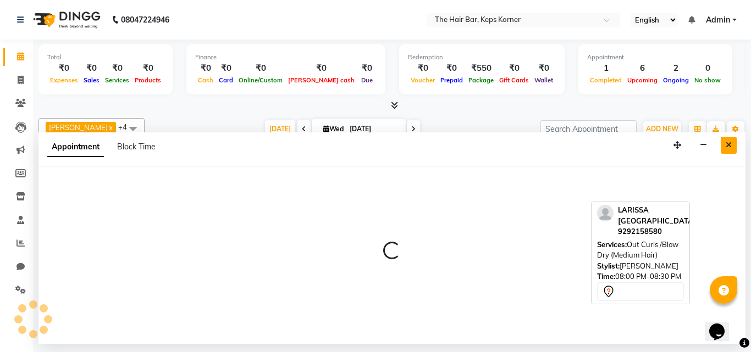
click at [732, 145] on button "Close" at bounding box center [729, 145] width 16 height 17
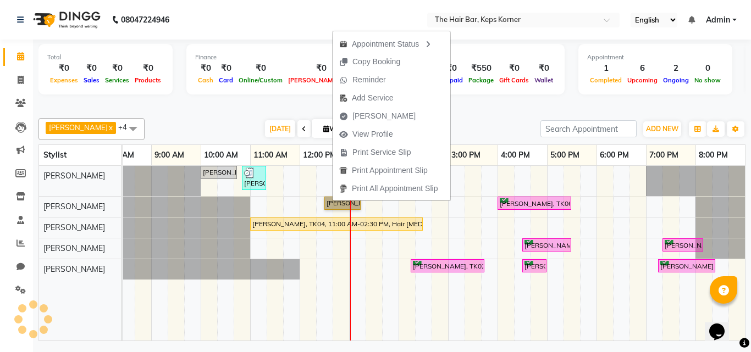
click at [494, 179] on div "MANSI mehta, TK05, 10:00 AM-10:45 AM, Hair Wash Classic And Blast Dry MANSI meh…" at bounding box center [423, 253] width 643 height 175
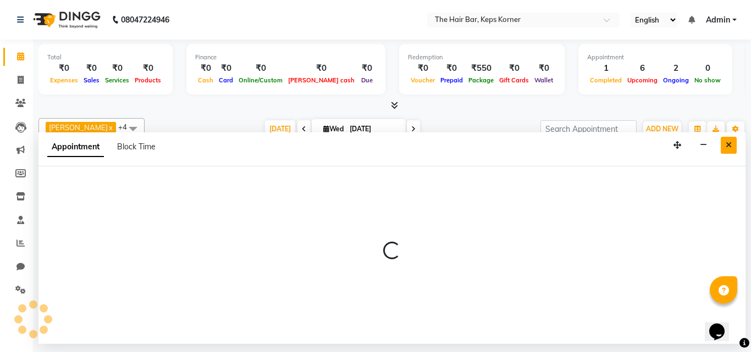
click at [730, 145] on icon "Close" at bounding box center [729, 145] width 6 height 8
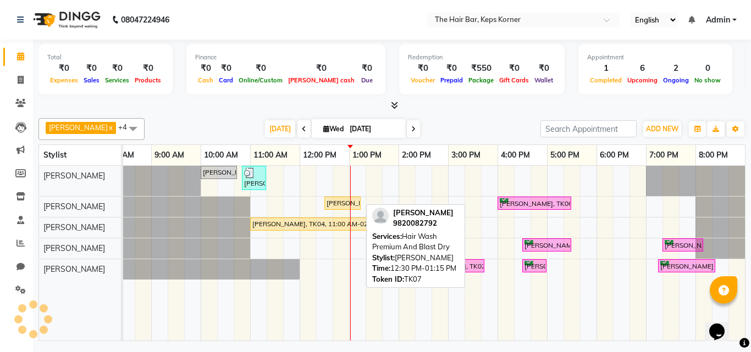
click at [336, 205] on div "[PERSON_NAME], TK07, 12:30 PM-01:15 PM, Hair Wash Premium And Blast Dry" at bounding box center [342, 203] width 34 height 10
click at [328, 201] on div "[PERSON_NAME], TK07, 12:30 PM-01:15 PM, Hair Wash Premium And Blast Dry" at bounding box center [342, 203] width 34 height 10
select select "1"
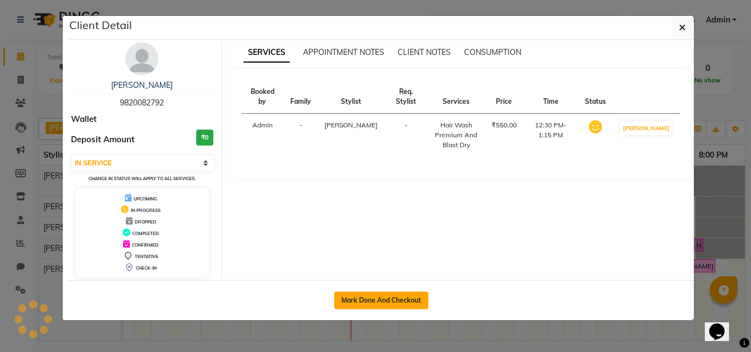
click at [370, 301] on button "Mark Done And Checkout" at bounding box center [381, 301] width 94 height 18
select select "service"
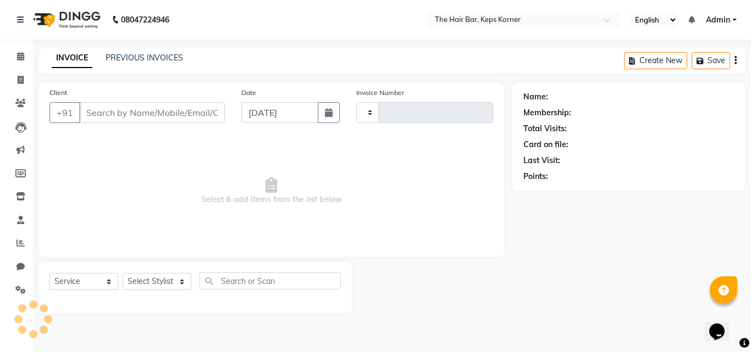
type input "1610"
select select "8992"
click at [20, 58] on icon at bounding box center [20, 56] width 7 height 8
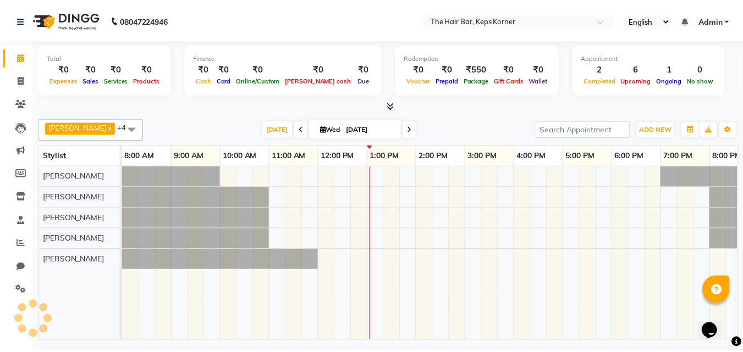
scroll to position [0, 21]
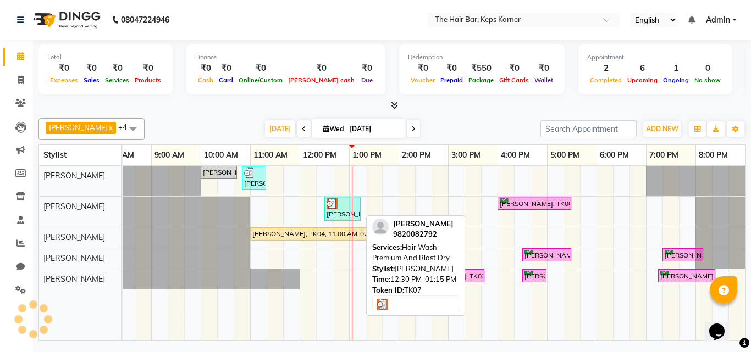
click at [329, 211] on div "[PERSON_NAME], TK07, 12:30 PM-01:15 PM, Hair Wash Premium And Blast Dry" at bounding box center [342, 208] width 34 height 21
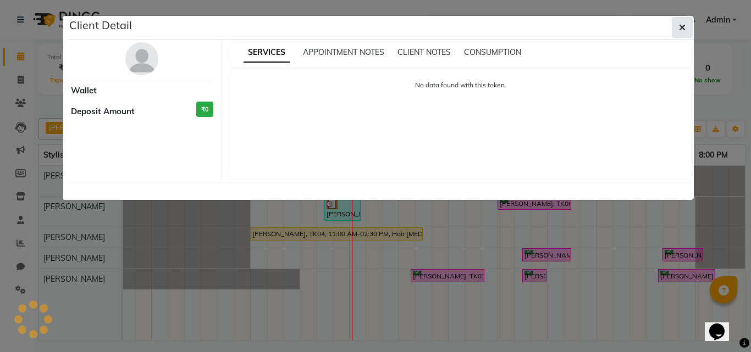
click at [676, 25] on button "button" at bounding box center [682, 27] width 21 height 21
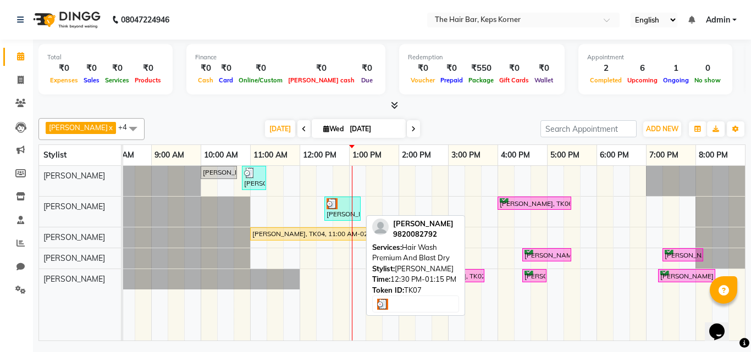
click at [344, 211] on div "[PERSON_NAME], TK07, 12:30 PM-01:15 PM, Hair Wash Premium And Blast Dry" at bounding box center [342, 208] width 34 height 21
select select "3"
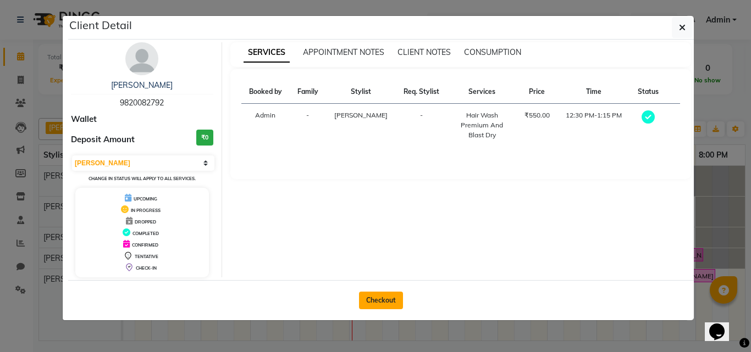
click at [380, 302] on button "Checkout" at bounding box center [381, 301] width 44 height 18
select select "service"
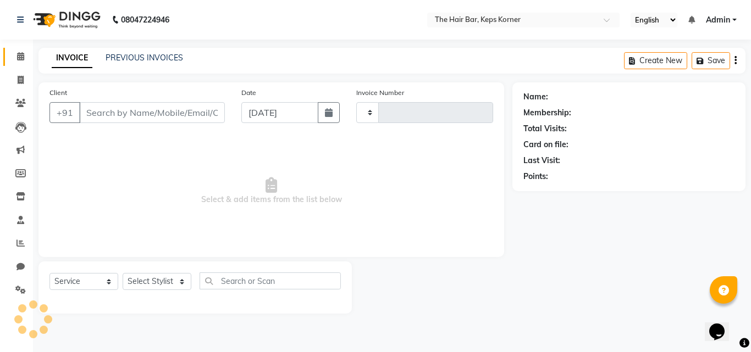
type input "1610"
select select "8992"
click at [110, 283] on select "Select Service Product Membership Package Voucher Prepaid Gift Card" at bounding box center [83, 281] width 69 height 17
select select "membership"
click at [49, 273] on select "Select Service Product Membership Package Voucher Prepaid Gift Card" at bounding box center [83, 281] width 69 height 17
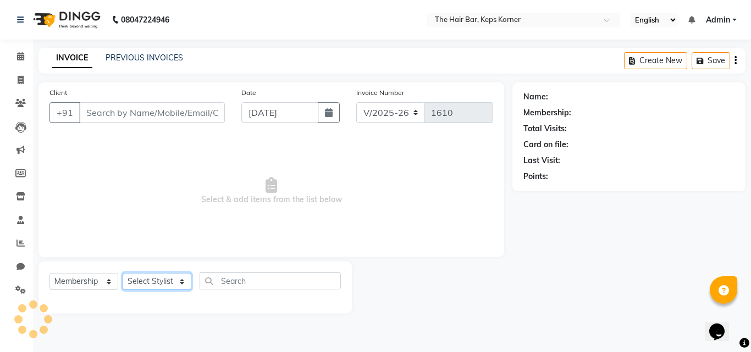
click at [174, 285] on select "Select Stylist" at bounding box center [157, 281] width 69 height 17
type input "9820082792"
select select "service"
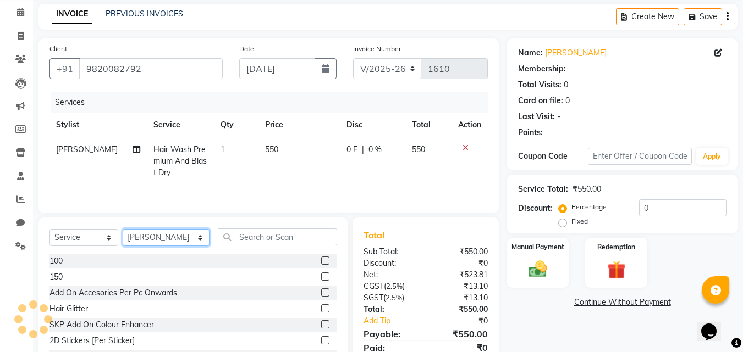
scroll to position [88, 0]
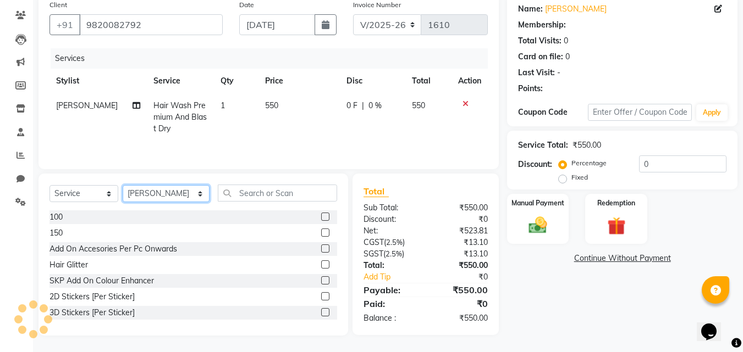
click at [153, 192] on select "Select Stylist Aakash Samani Admin Akshata Wagle Akshata Wagle, Raza . Akshata …" at bounding box center [166, 193] width 87 height 17
select select "92083"
click at [123, 185] on select "Select Stylist Aakash Samani Admin Akshata Wagle Akshata Wagle, Raza . Akshata …" at bounding box center [166, 193] width 87 height 17
click at [107, 192] on select "Select Service Product Membership Package Voucher Prepaid Gift Card" at bounding box center [83, 193] width 69 height 17
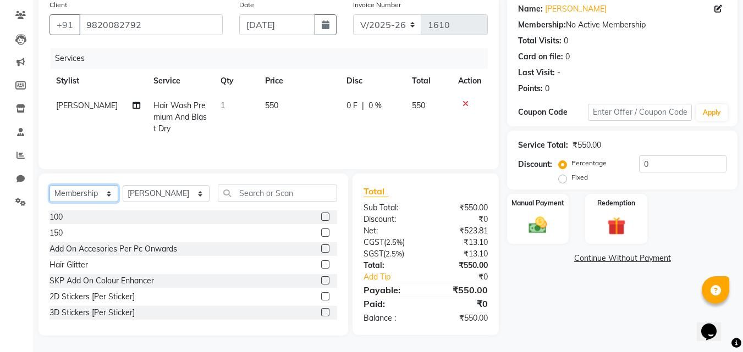
click at [49, 186] on select "Select Service Product Membership Package Voucher Prepaid Gift Card" at bounding box center [83, 193] width 69 height 17
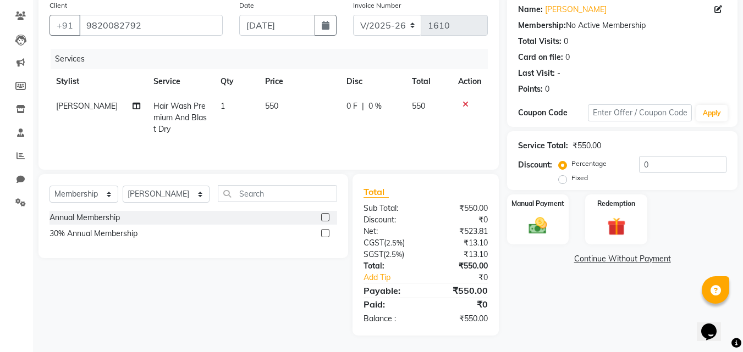
click at [326, 234] on label at bounding box center [325, 233] width 8 height 8
click at [326, 234] on input "checkbox" at bounding box center [324, 233] width 7 height 7
select select "select"
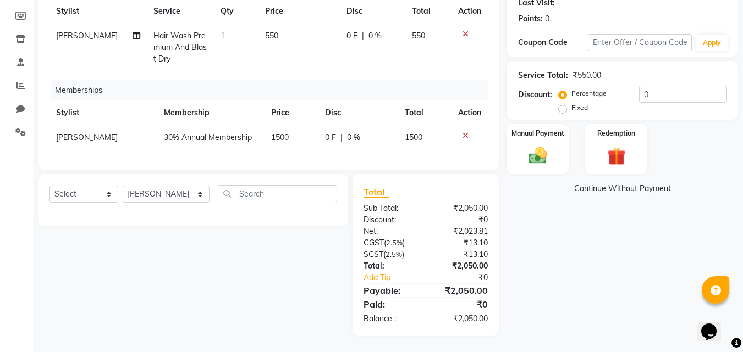
scroll to position [166, 0]
click at [273, 132] on span "1500" at bounding box center [280, 137] width 18 height 10
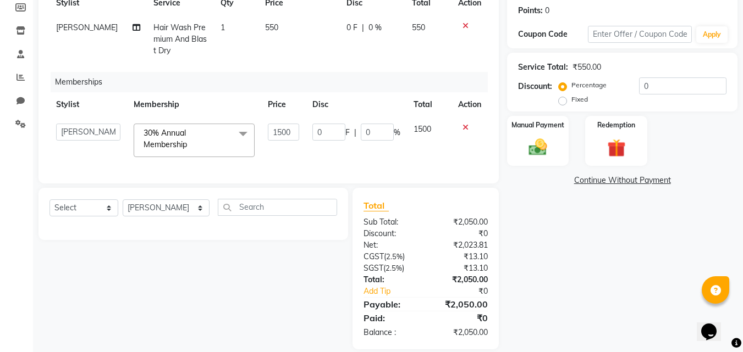
click at [273, 130] on input "1500" at bounding box center [283, 132] width 31 height 17
type input "0"
click at [300, 152] on div "Services Stylist Service Qty Price Disc Total Action Mayola Dcosta Hair Wash Pr…" at bounding box center [268, 71] width 438 height 202
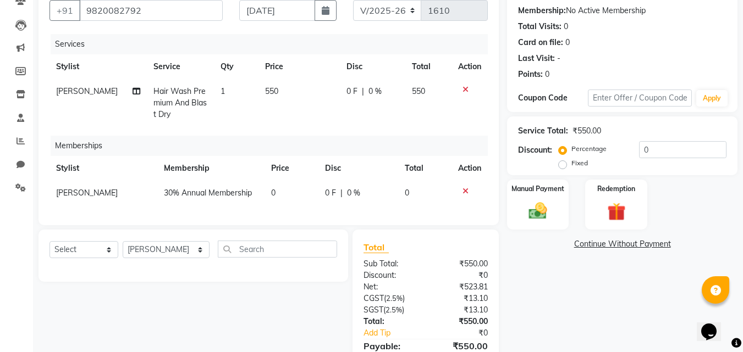
scroll to position [0, 0]
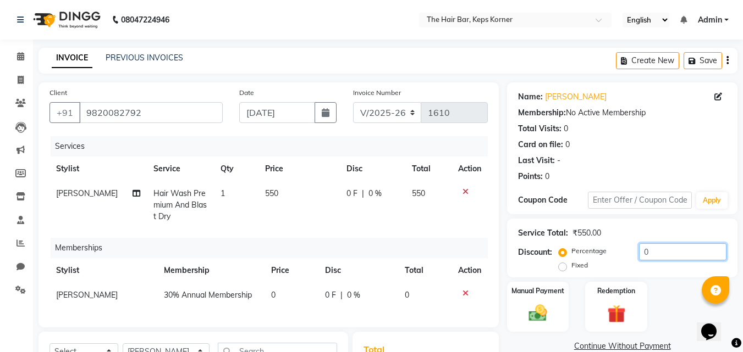
click at [643, 250] on input "0" at bounding box center [682, 251] width 87 height 17
type input "1"
type input "30"
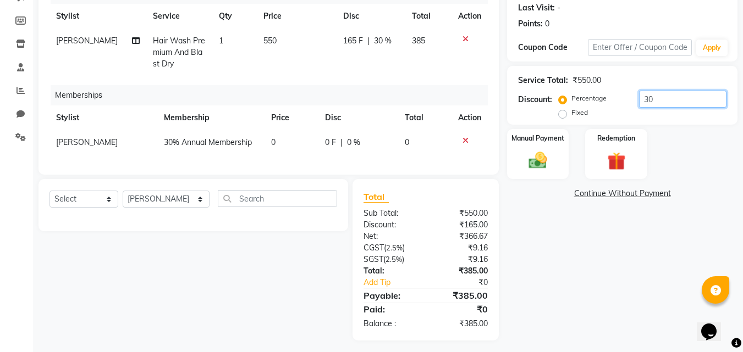
scroll to position [166, 0]
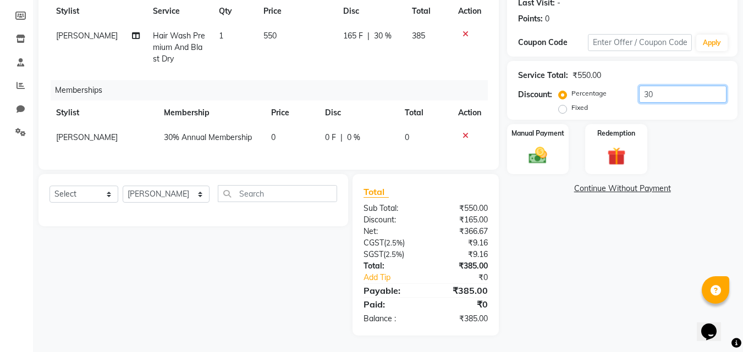
drag, startPoint x: 654, startPoint y: 87, endPoint x: 638, endPoint y: 86, distance: 15.9
click at [639, 86] on input "30" at bounding box center [682, 94] width 87 height 17
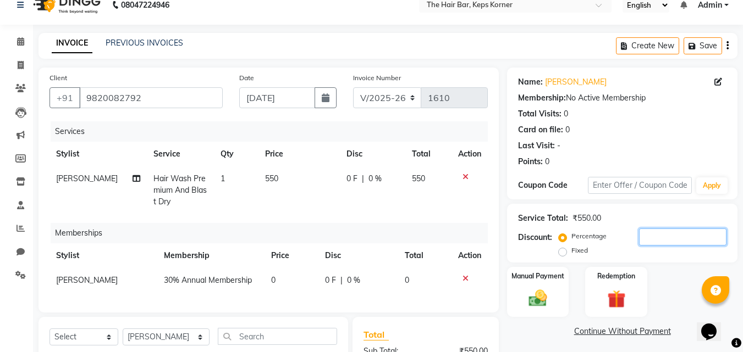
scroll to position [0, 0]
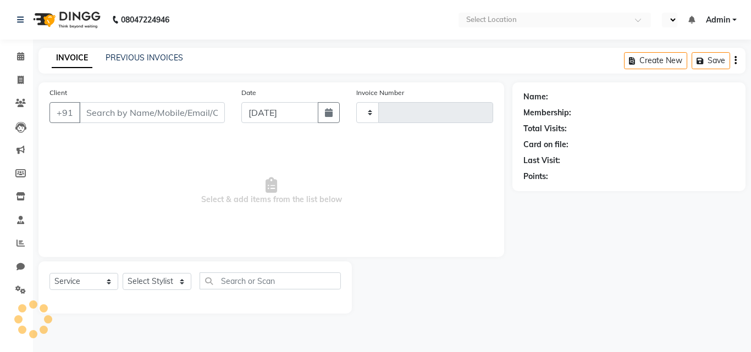
select select "service"
select select "en"
type input "1610"
select select "8992"
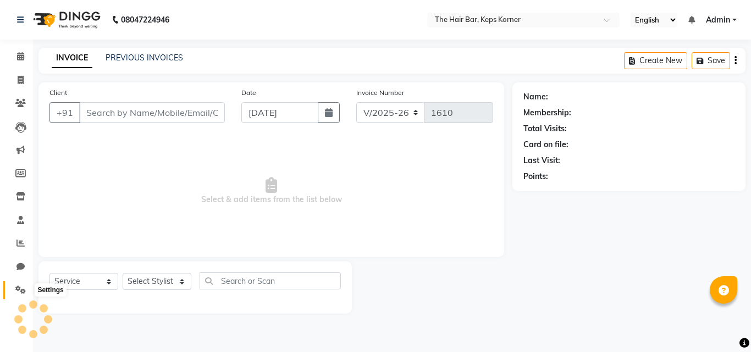
click at [21, 289] on icon at bounding box center [20, 290] width 10 height 8
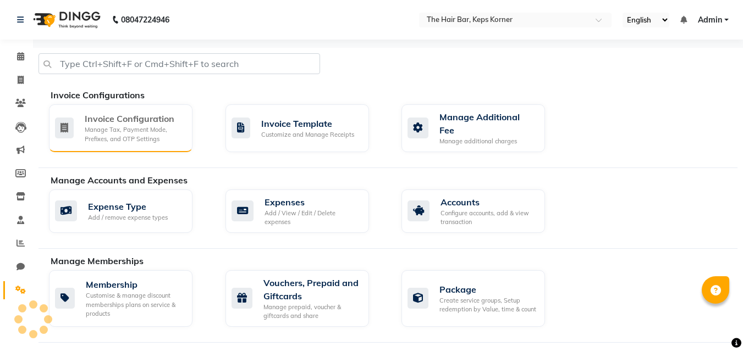
click at [157, 130] on div "Manage Tax, Payment Mode, Prefixes, and OTP Settings" at bounding box center [134, 134] width 99 height 18
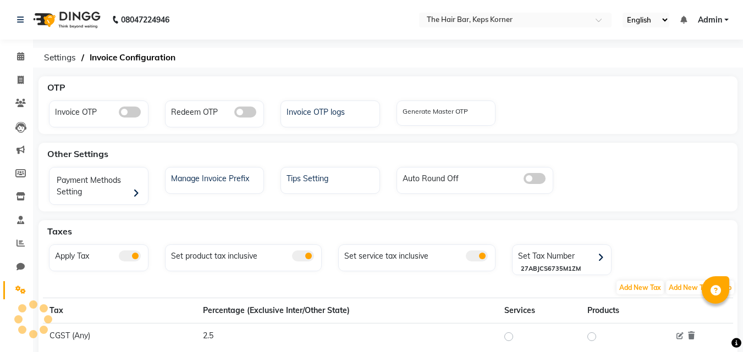
click at [124, 251] on span at bounding box center [130, 256] width 22 height 11
click at [119, 258] on input "checkbox" at bounding box center [119, 258] width 0 height 0
click at [124, 253] on span at bounding box center [130, 256] width 22 height 11
click at [119, 258] on input "checkbox" at bounding box center [119, 258] width 0 height 0
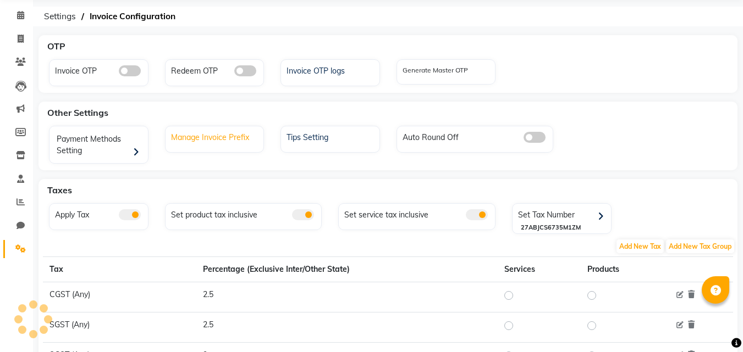
scroll to position [110, 0]
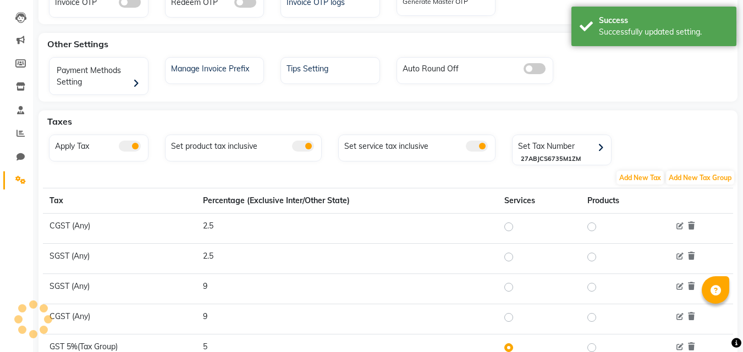
click at [517, 230] on label at bounding box center [517, 226] width 0 height 13
click at [512, 230] on input "radio" at bounding box center [510, 227] width 8 height 8
radio input "true"
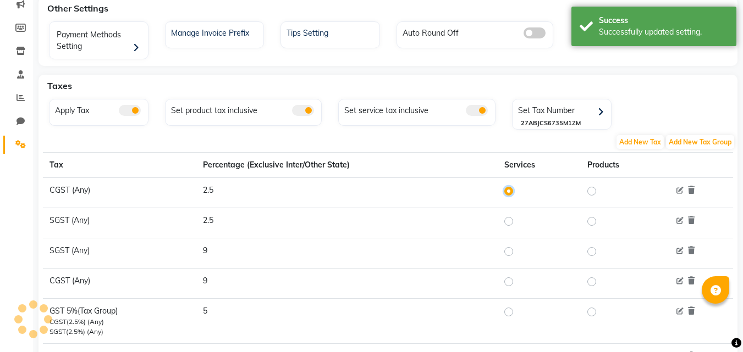
scroll to position [165, 0]
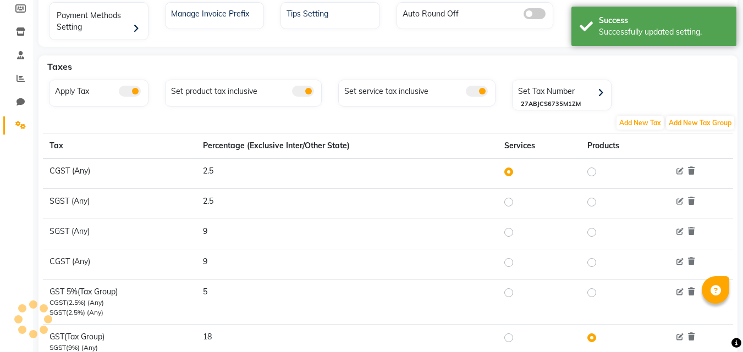
click at [517, 294] on label at bounding box center [517, 292] width 0 height 13
click at [507, 294] on input "radio" at bounding box center [510, 293] width 8 height 8
radio input "true"
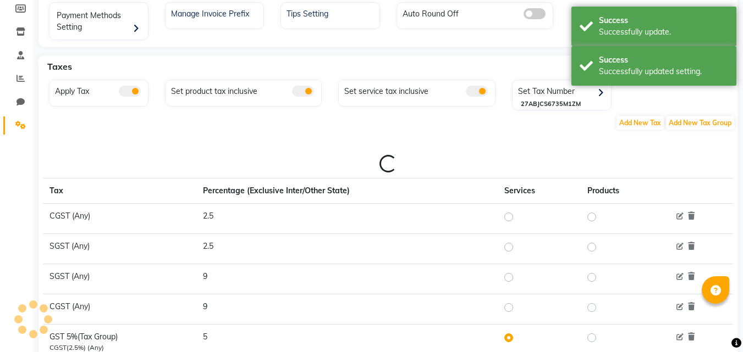
click at [479, 90] on span at bounding box center [477, 91] width 22 height 11
click at [466, 93] on input "checkbox" at bounding box center [466, 93] width 0 height 0
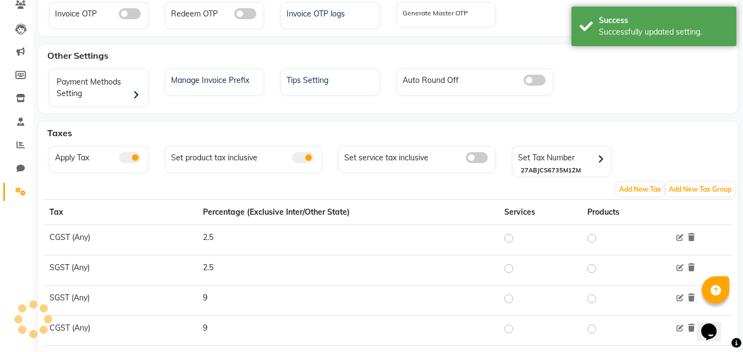
scroll to position [0, 0]
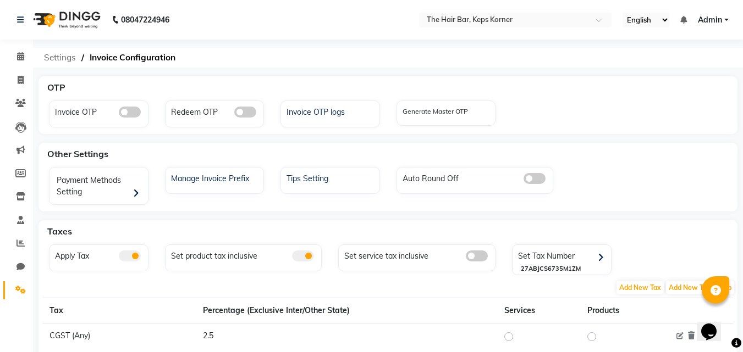
click at [59, 59] on span "Settings" at bounding box center [59, 58] width 43 height 20
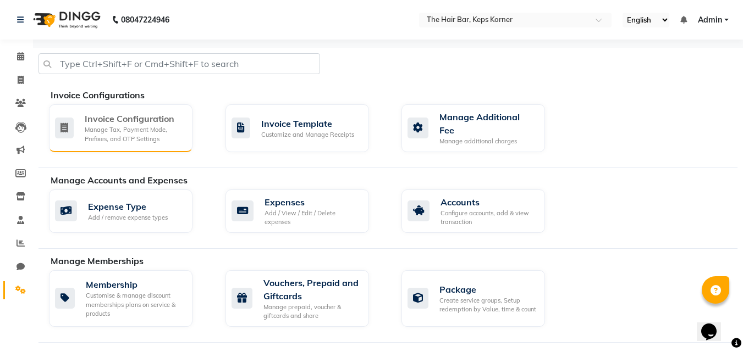
click at [150, 135] on div "Manage Tax, Payment Mode, Prefixes, and OTP Settings" at bounding box center [134, 134] width 99 height 18
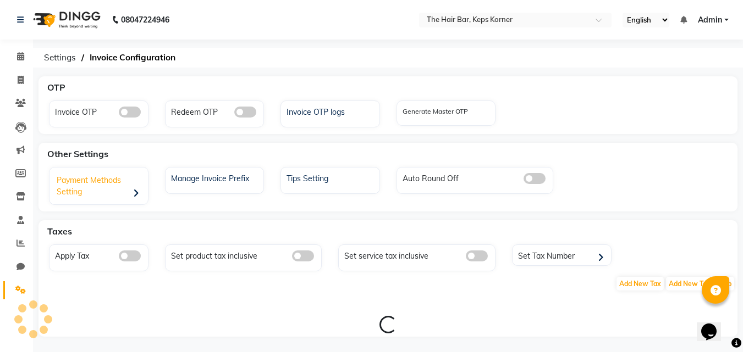
click at [126, 190] on div "Payment Methods Setting" at bounding box center [100, 187] width 96 height 34
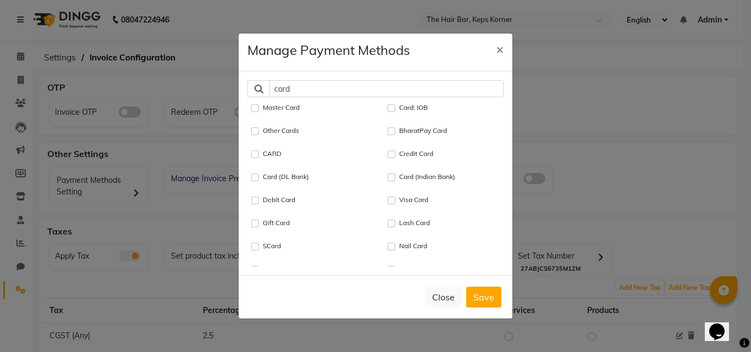
type input "card"
click at [253, 154] on input "CARD" at bounding box center [255, 155] width 8 height 8
checkbox input "true"
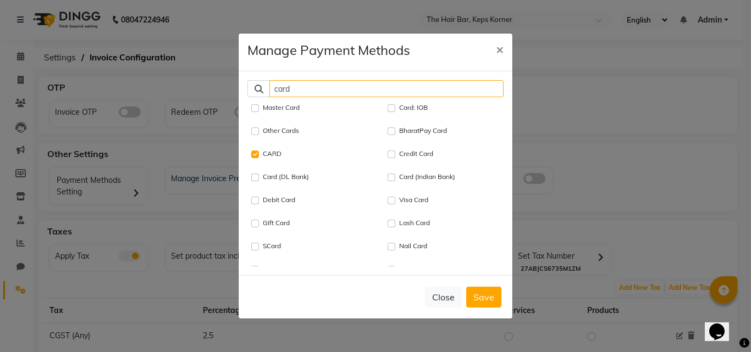
drag, startPoint x: 329, startPoint y: 93, endPoint x: 273, endPoint y: 91, distance: 56.6
click at [273, 91] on input "card" at bounding box center [386, 88] width 234 height 17
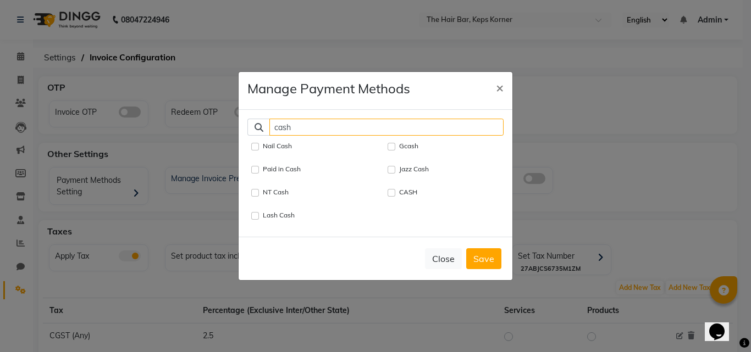
type input "cash"
click at [390, 189] on input "CASH" at bounding box center [391, 193] width 8 height 8
checkbox input "true"
drag, startPoint x: 296, startPoint y: 123, endPoint x: 204, endPoint y: 119, distance: 92.4
click at [204, 119] on ngb-modal-window "Manage Payment Methods × cash Nail Cash Gcash Paid in Cash Jazz Cash NT Cash CA…" at bounding box center [375, 176] width 751 height 352
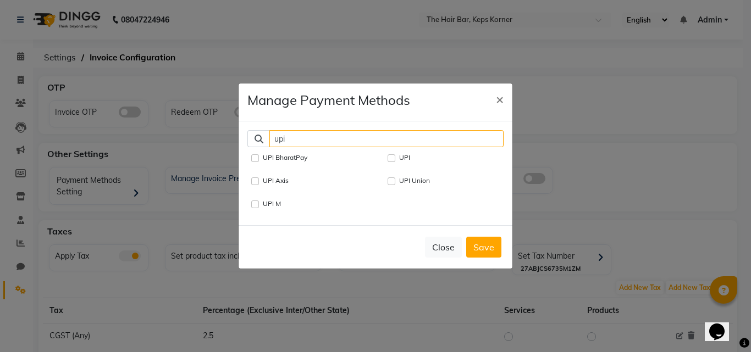
type input "upi"
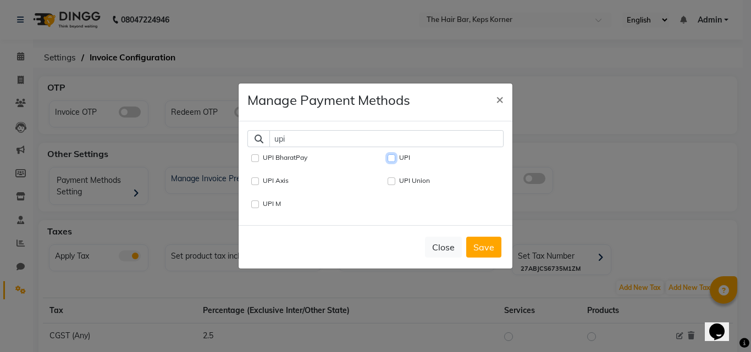
click at [391, 156] on input "UPI" at bounding box center [391, 158] width 8 height 8
checkbox input "true"
click at [485, 246] on button "Save" at bounding box center [483, 247] width 35 height 21
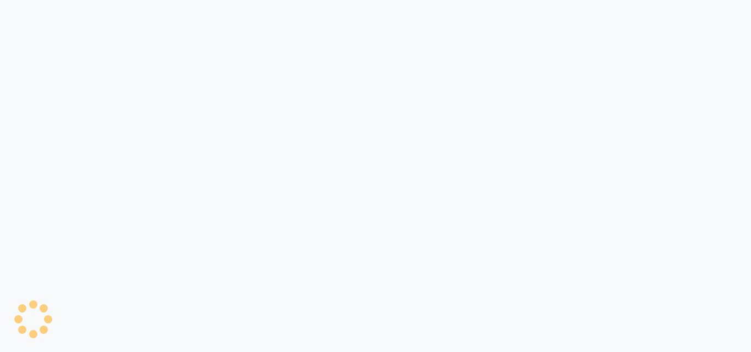
select select "service"
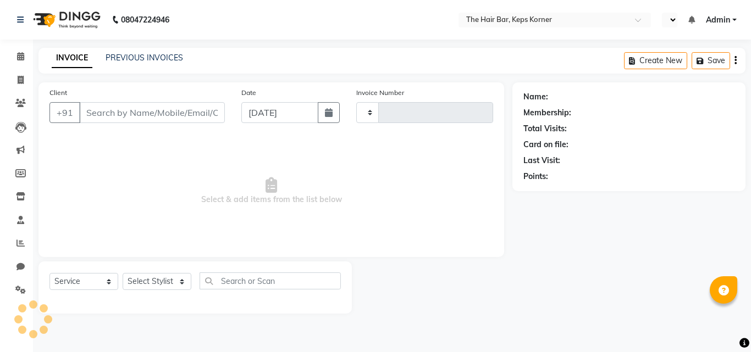
type input "1610"
select select "en"
select select "8992"
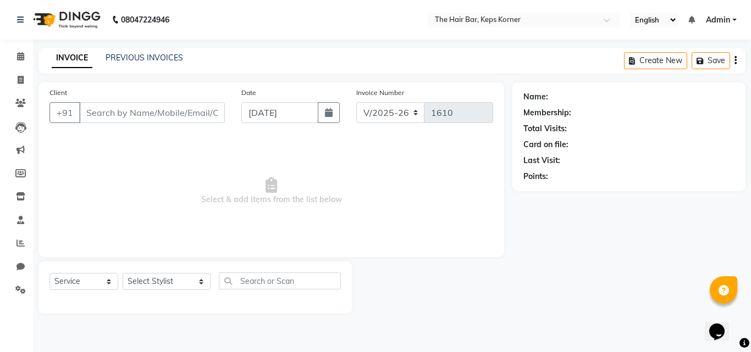
type input "9820082792"
select select "92089"
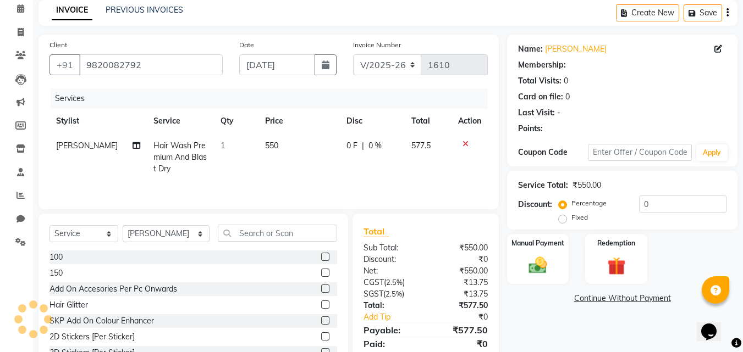
scroll to position [88, 0]
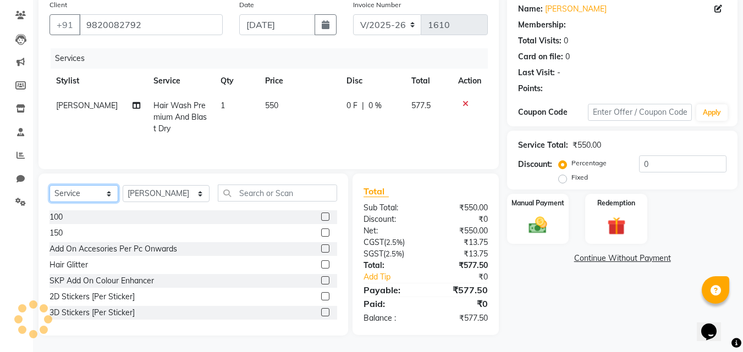
click at [104, 197] on select "Select Service Product Membership Package Voucher Prepaid Gift Card" at bounding box center [83, 193] width 69 height 17
select select "membership"
click at [49, 186] on select "Select Service Product Membership Package Voucher Prepaid Gift Card" at bounding box center [83, 193] width 69 height 17
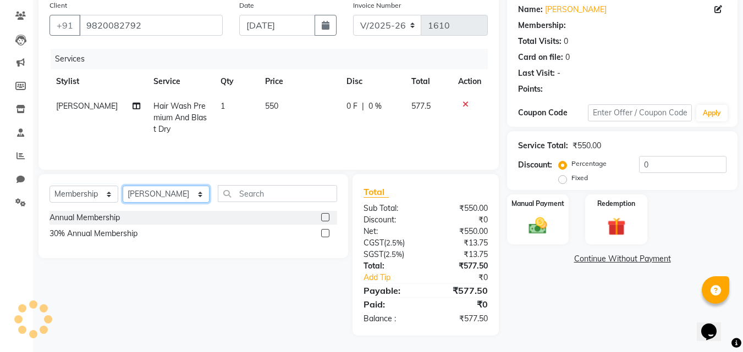
click at [167, 191] on select "Select Stylist [PERSON_NAME] Admin [PERSON_NAME] [PERSON_NAME], Raza . [PERSON_…" at bounding box center [166, 194] width 87 height 17
select select "92083"
click at [123, 186] on select "Select Stylist [PERSON_NAME] Admin [PERSON_NAME] [PERSON_NAME], Raza . [PERSON_…" at bounding box center [166, 194] width 87 height 17
click at [326, 234] on label at bounding box center [325, 233] width 8 height 8
click at [326, 234] on input "checkbox" at bounding box center [324, 233] width 7 height 7
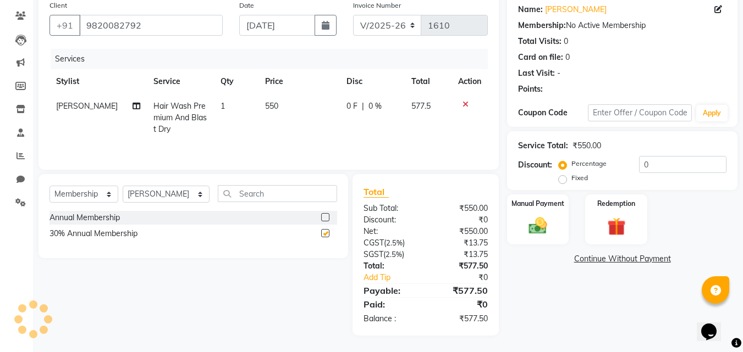
select select "select"
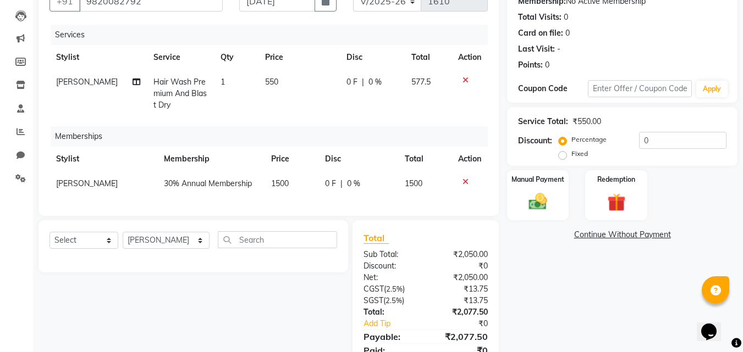
scroll to position [111, 0]
click at [272, 182] on span "1500" at bounding box center [280, 184] width 18 height 10
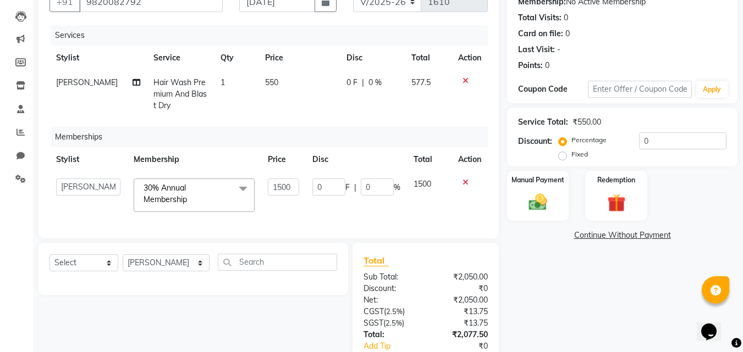
click at [272, 182] on input "1500" at bounding box center [283, 187] width 31 height 17
type input "0"
click at [324, 207] on div "Services Stylist Service Qty Price Disc Total Action Mayola Dcosta Hair Wash Pr…" at bounding box center [268, 126] width 438 height 202
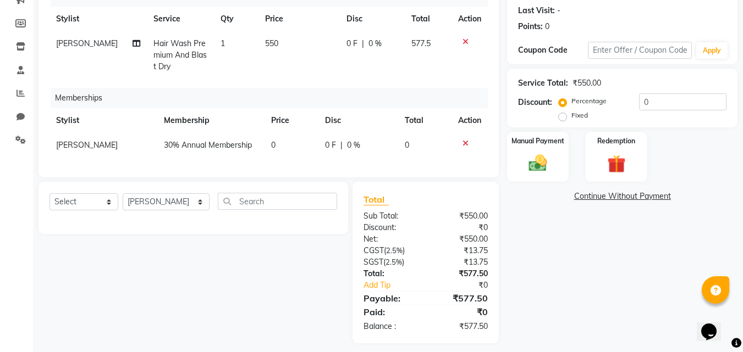
scroll to position [166, 0]
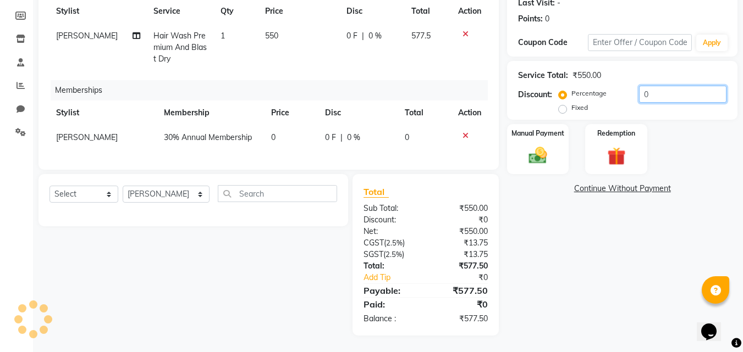
click at [641, 86] on input "0" at bounding box center [682, 94] width 87 height 17
type input "30"
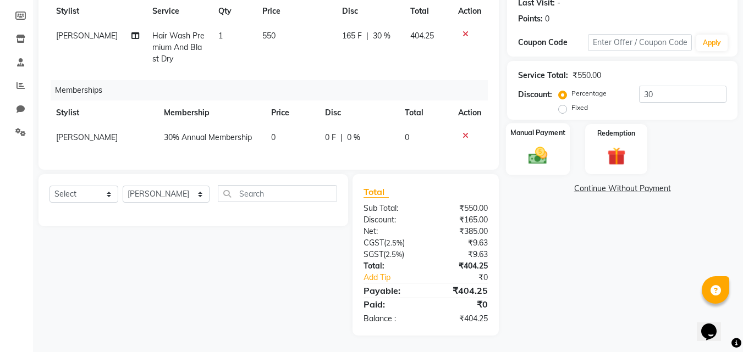
click at [538, 148] on img at bounding box center [537, 156] width 31 height 22
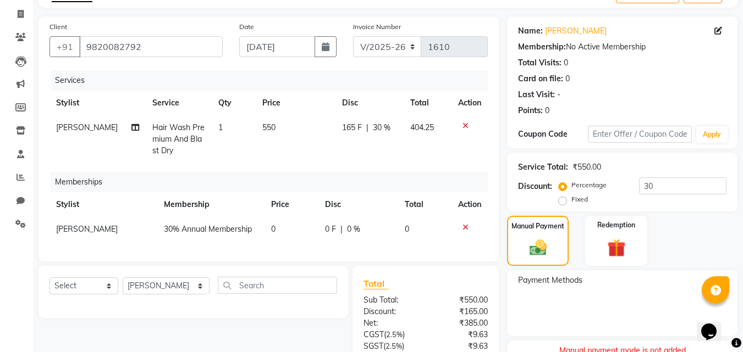
scroll to position [56, 0]
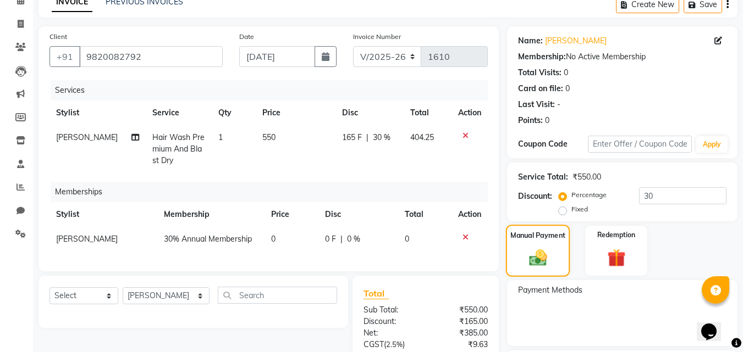
click at [546, 240] on label "Manual Payment" at bounding box center [537, 235] width 55 height 10
click at [602, 246] on div "Redemption" at bounding box center [616, 251] width 64 height 52
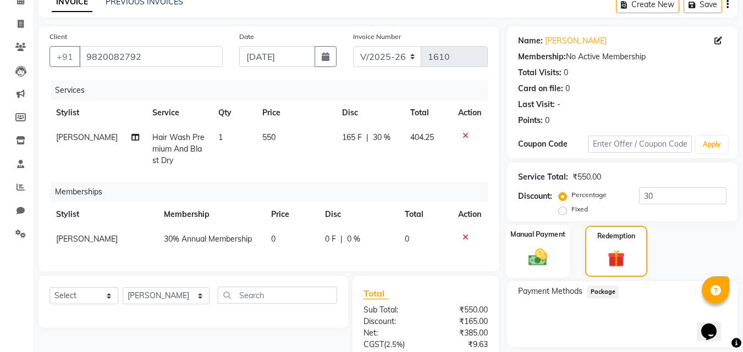
click at [542, 242] on div "Manual Payment" at bounding box center [538, 251] width 64 height 53
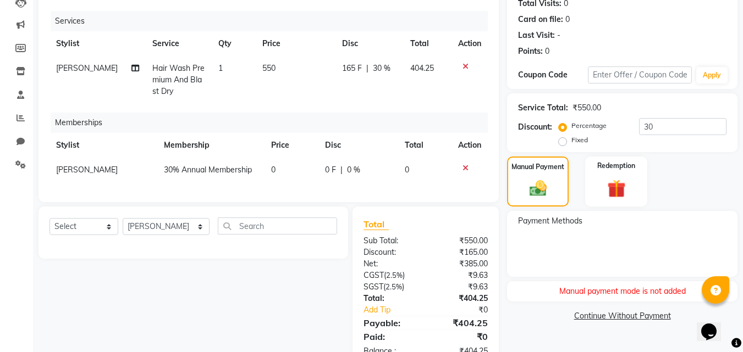
scroll to position [166, 0]
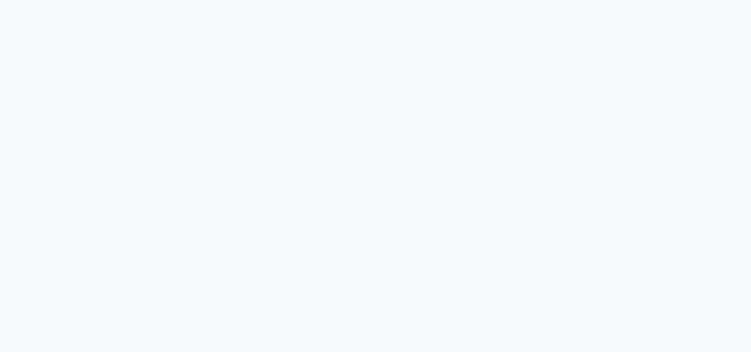
select select "service"
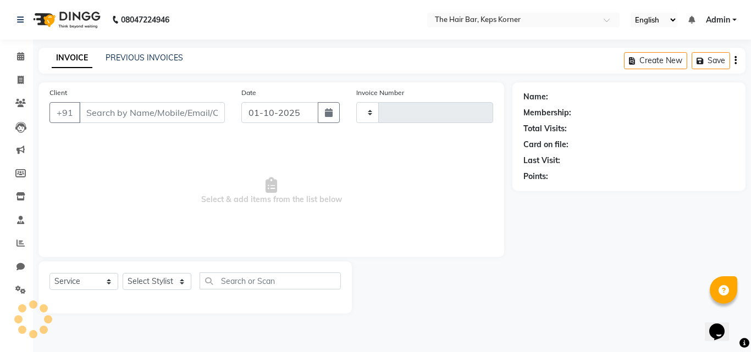
select select "en"
type input "1610"
select select "8992"
type input "9820082792"
select select "92089"
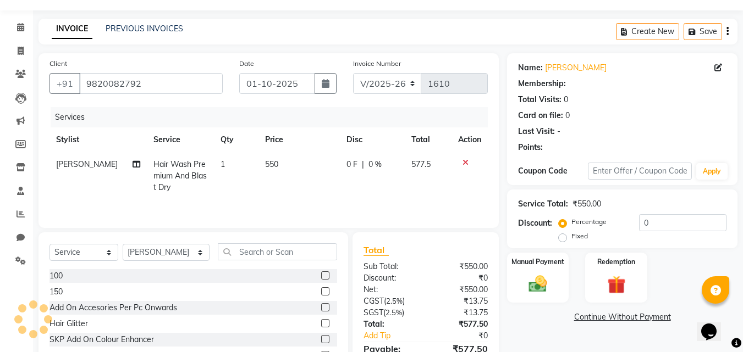
scroll to position [88, 0]
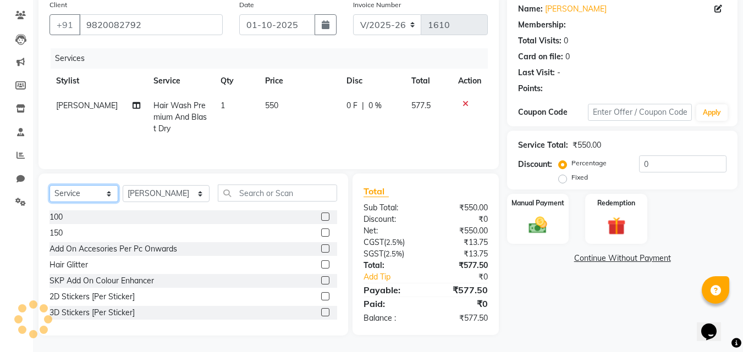
click at [98, 195] on select "Select Service Product Membership Package Voucher Prepaid Gift Card" at bounding box center [83, 193] width 69 height 17
select select "membership"
click at [49, 186] on select "Select Service Product Membership Package Voucher Prepaid Gift Card" at bounding box center [83, 193] width 69 height 17
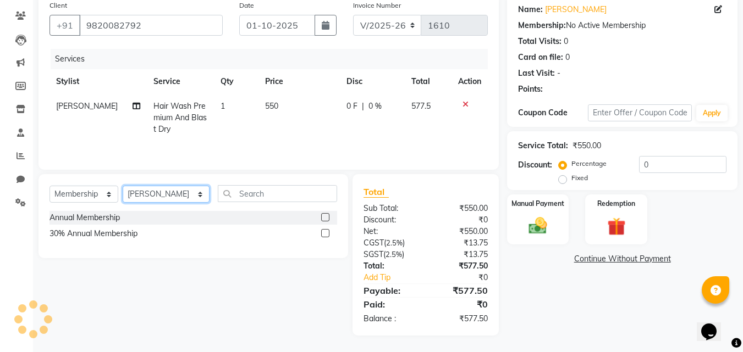
click at [173, 194] on select "Select Stylist [PERSON_NAME] Admin [PERSON_NAME] [PERSON_NAME], Raza . [PERSON_…" at bounding box center [166, 194] width 87 height 17
select select "92083"
click at [123, 186] on select "Select Stylist [PERSON_NAME] Admin [PERSON_NAME] [PERSON_NAME], Raza . [PERSON_…" at bounding box center [166, 194] width 87 height 17
click at [324, 235] on label at bounding box center [325, 233] width 8 height 8
click at [324, 235] on input "checkbox" at bounding box center [324, 233] width 7 height 7
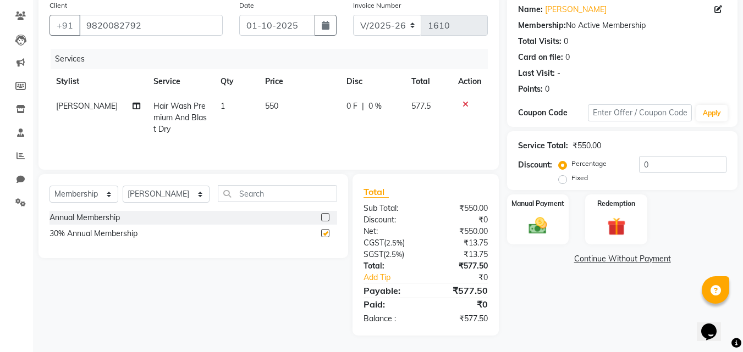
select select "select"
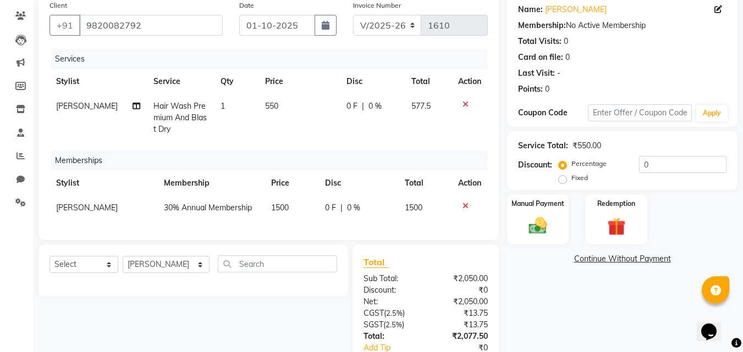
click at [271, 209] on span "1500" at bounding box center [280, 208] width 18 height 10
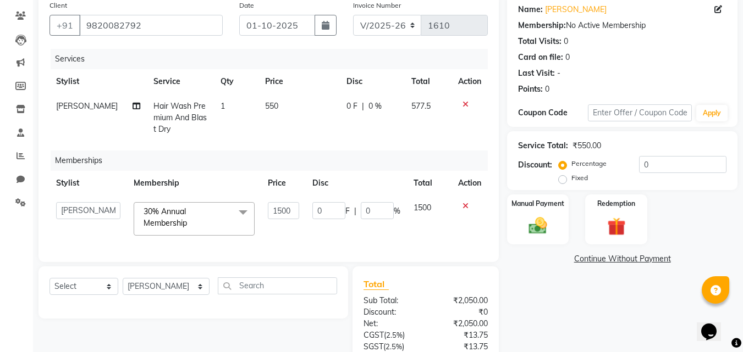
type input "0"
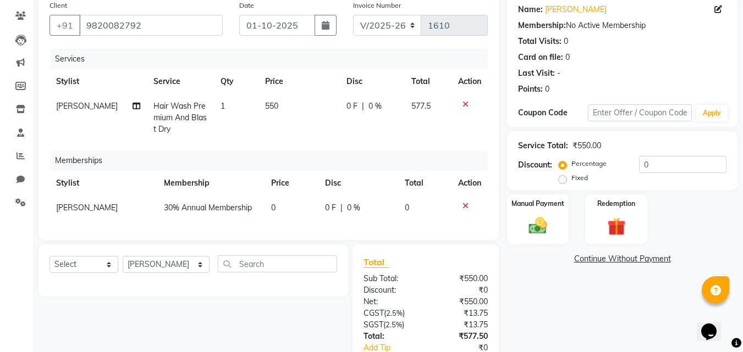
click at [352, 225] on div "Services Stylist Service Qty Price Disc Total Action [PERSON_NAME] Hair Wash Pr…" at bounding box center [268, 139] width 438 height 180
click at [341, 106] on td "0 F | 0 %" at bounding box center [372, 118] width 65 height 48
select select "92089"
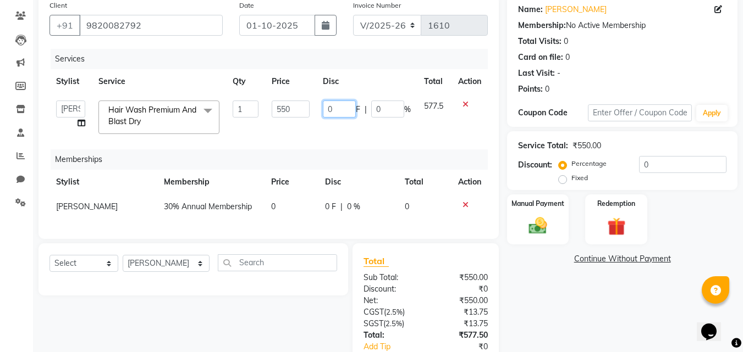
click at [341, 106] on input "0" at bounding box center [339, 109] width 33 height 17
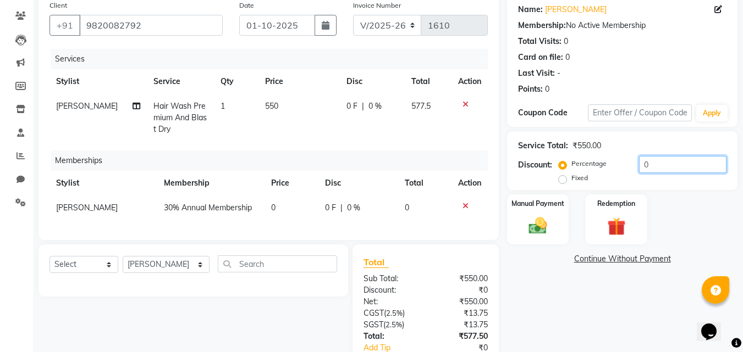
click at [641, 163] on input "0" at bounding box center [682, 164] width 87 height 17
type input "30"
click at [715, 234] on div "Manual Payment Redemption" at bounding box center [622, 220] width 247 height 50
click at [556, 213] on div "Manual Payment" at bounding box center [538, 219] width 64 height 52
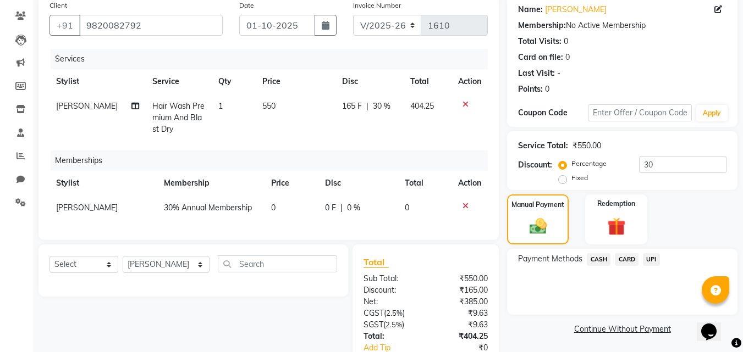
click at [601, 261] on span "CASH" at bounding box center [598, 259] width 24 height 13
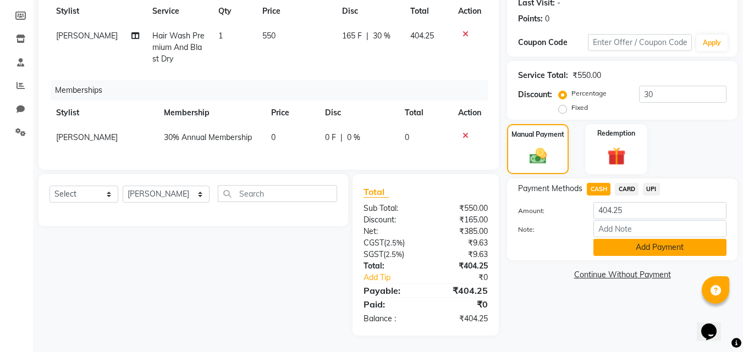
scroll to position [166, 0]
click at [666, 239] on button "Add Payment" at bounding box center [659, 247] width 133 height 17
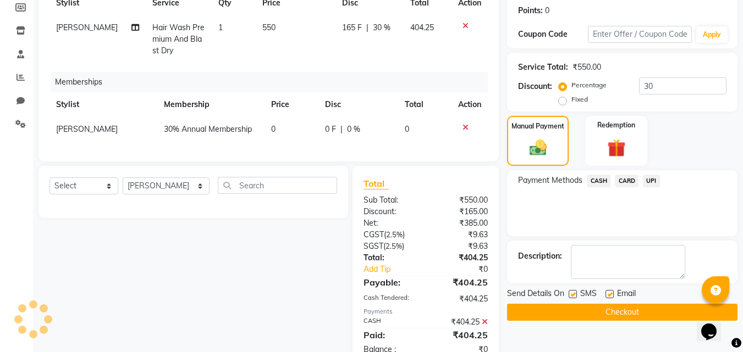
scroll to position [205, 0]
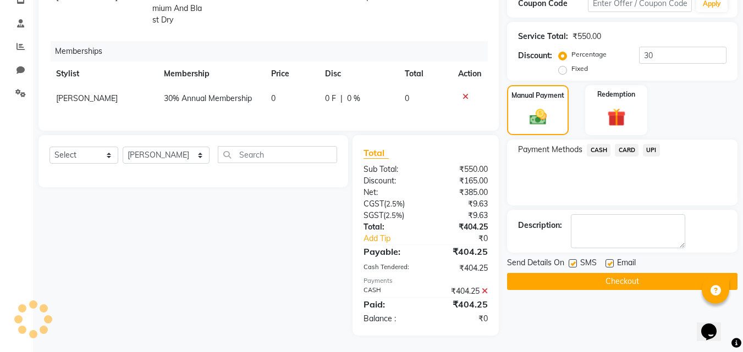
click at [619, 275] on button "Checkout" at bounding box center [622, 281] width 230 height 17
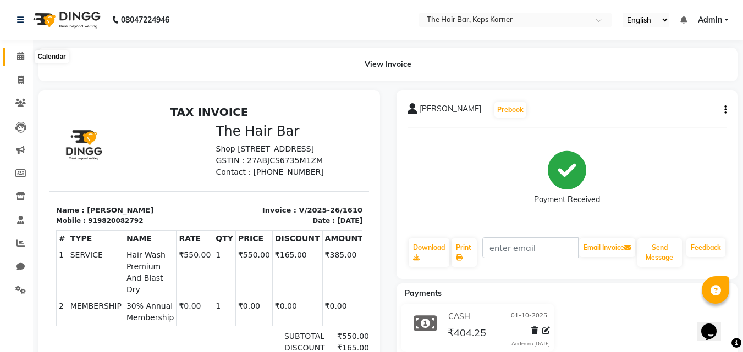
click at [20, 53] on icon at bounding box center [20, 56] width 7 height 8
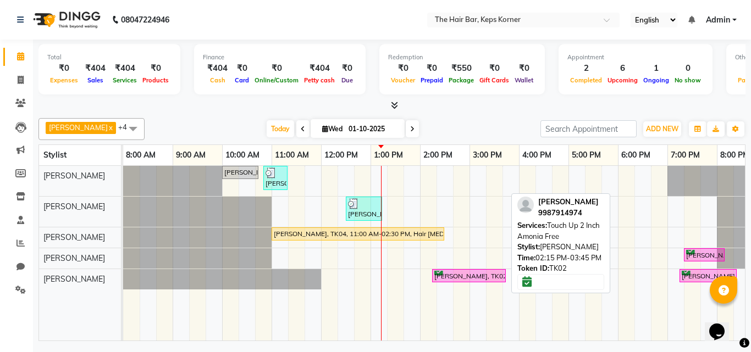
click at [445, 273] on div "Trisha, TK02, 02:15 PM-03:45 PM, Touch Up 2 Inch Amonia Free" at bounding box center [468, 276] width 71 height 10
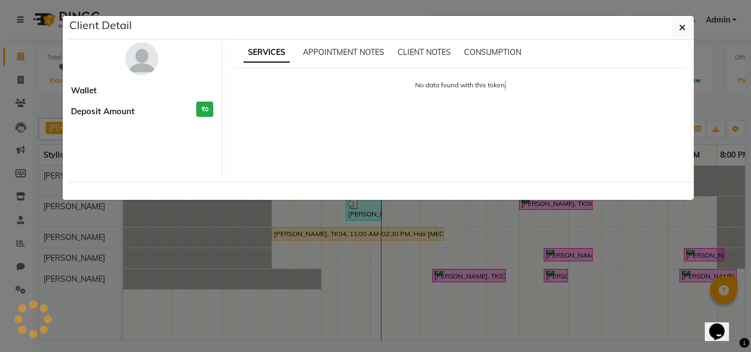
click at [445, 273] on ngb-modal-window "Client Detail Wallet Deposit Amount ₹0 SERVICES APPOINTMENT NOTES CLIENT NOTES …" at bounding box center [375, 176] width 751 height 352
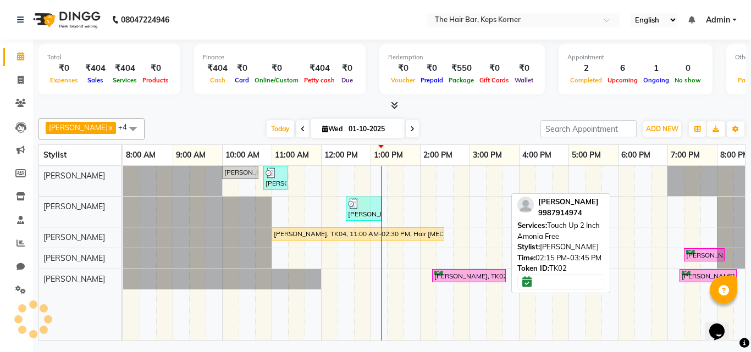
click at [441, 274] on div "Trisha, TK02, 02:15 PM-03:45 PM, Touch Up 2 Inch Amonia Free" at bounding box center [468, 276] width 71 height 10
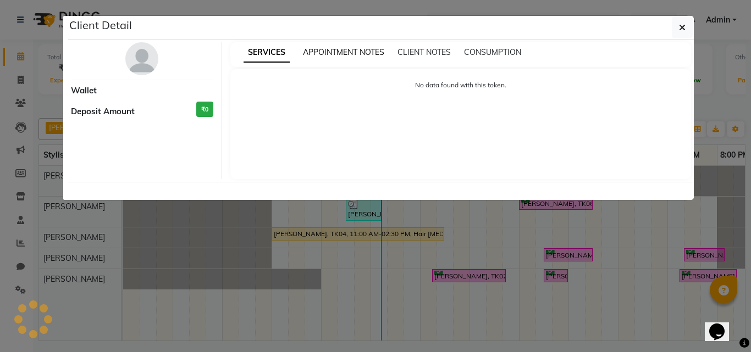
select select "6"
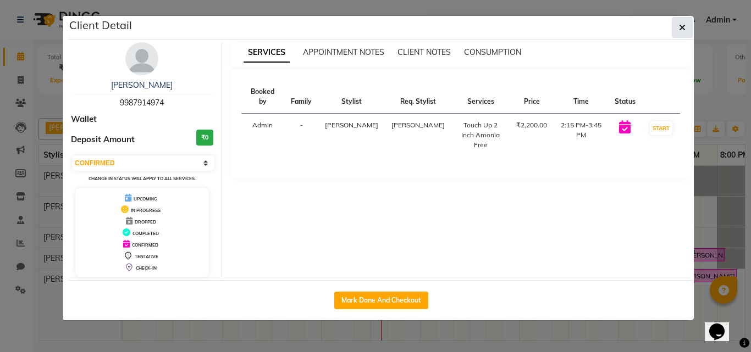
click at [678, 25] on button "button" at bounding box center [682, 27] width 21 height 21
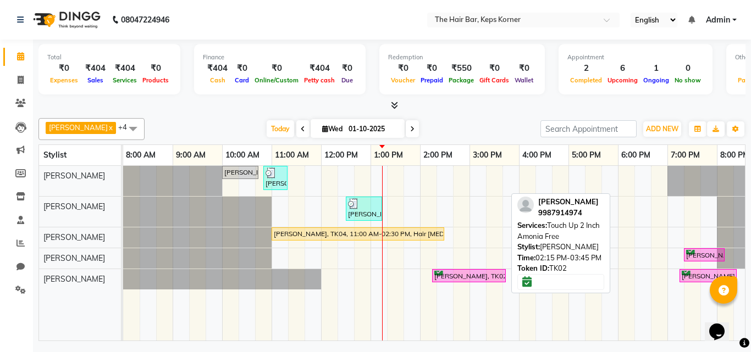
click at [448, 274] on div "Trisha, TK02, 02:15 PM-03:45 PM, Touch Up 2 Inch Amonia Free" at bounding box center [468, 276] width 71 height 10
select select "6"
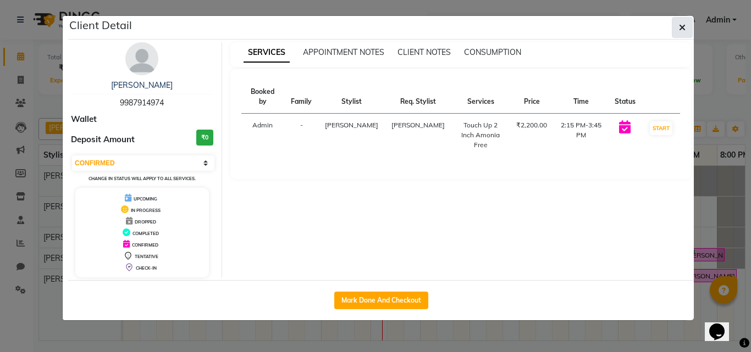
click at [681, 27] on icon "button" at bounding box center [682, 27] width 7 height 9
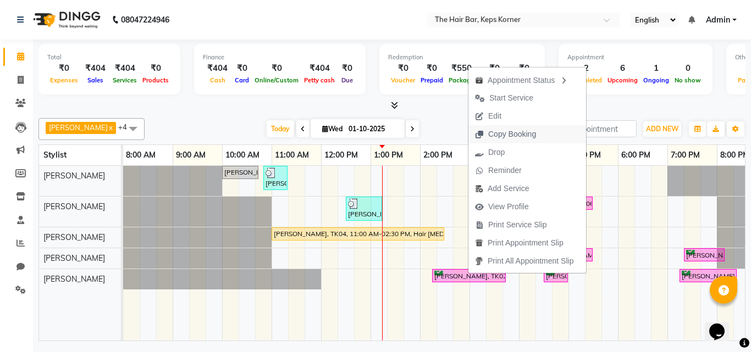
click at [505, 127] on span "Copy Booking" at bounding box center [505, 134] width 74 height 18
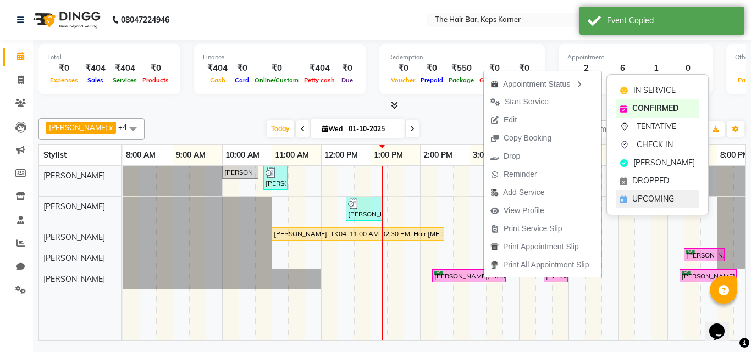
click at [631, 196] on div "UPCOMING" at bounding box center [658, 199] width 84 height 18
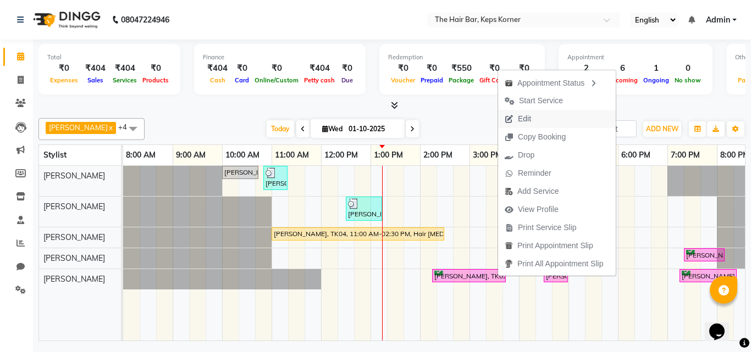
click at [528, 117] on span "Edit" at bounding box center [524, 119] width 13 height 12
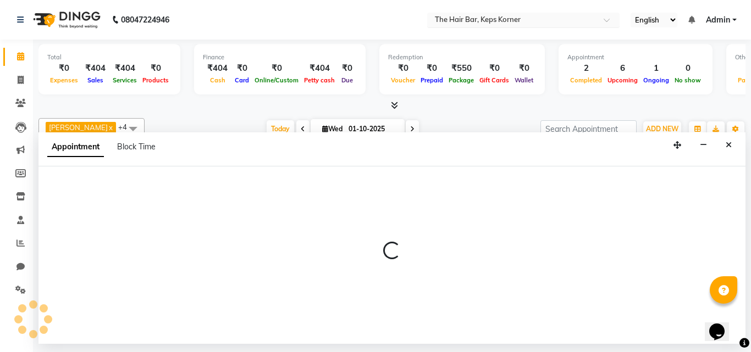
select select "tentative"
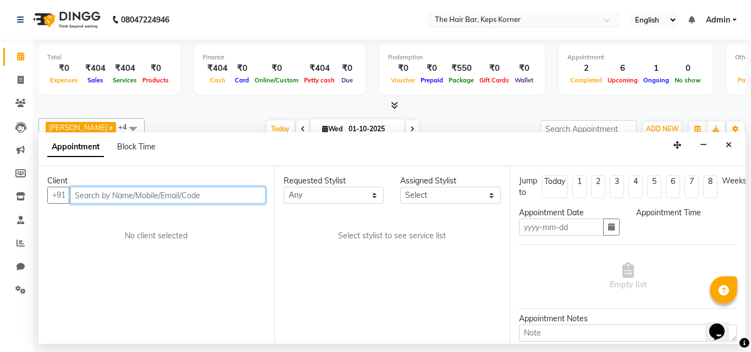
type input "01-10-2025"
select select "confirm booking"
select select "855"
select select "92085"
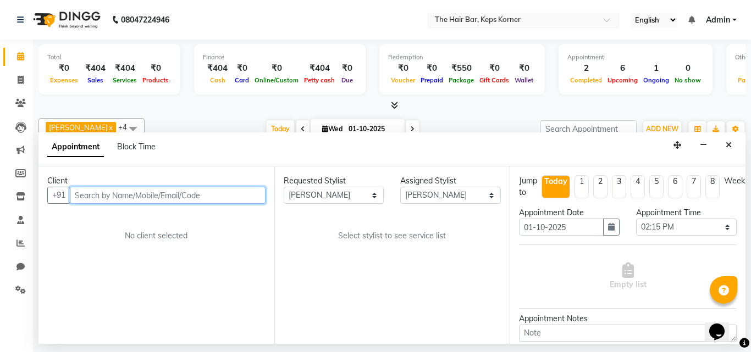
scroll to position [0, 21]
select select "4563"
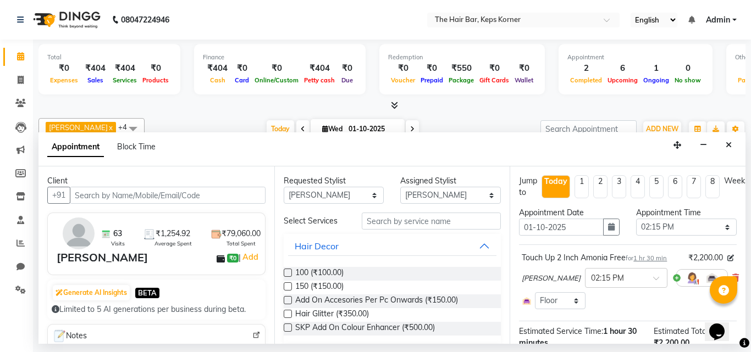
click at [615, 191] on li "3" at bounding box center [619, 186] width 14 height 23
type input "22-10-2025"
select select "855"
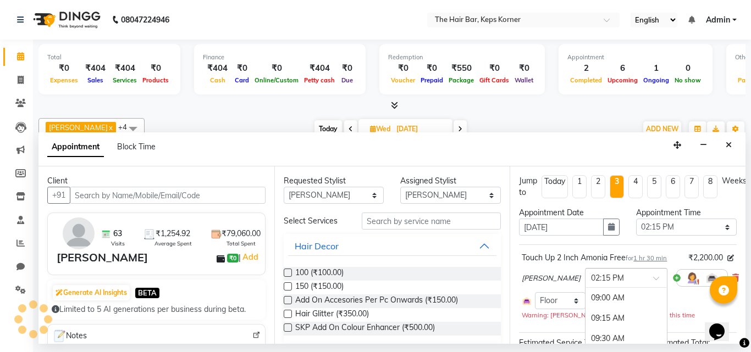
click at [653, 277] on span at bounding box center [660, 282] width 14 height 12
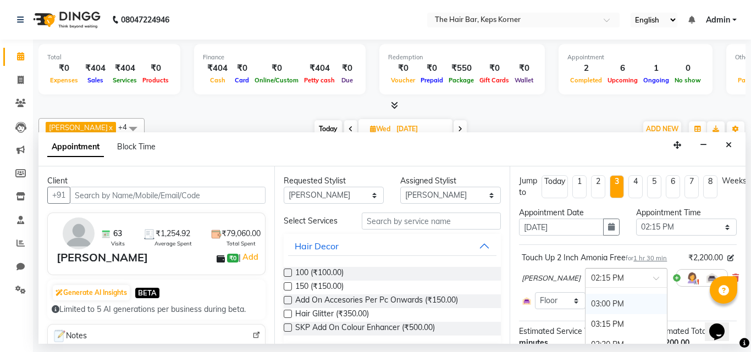
scroll to position [427, 0]
click at [607, 335] on div "02:45 PM" at bounding box center [625, 339] width 81 height 20
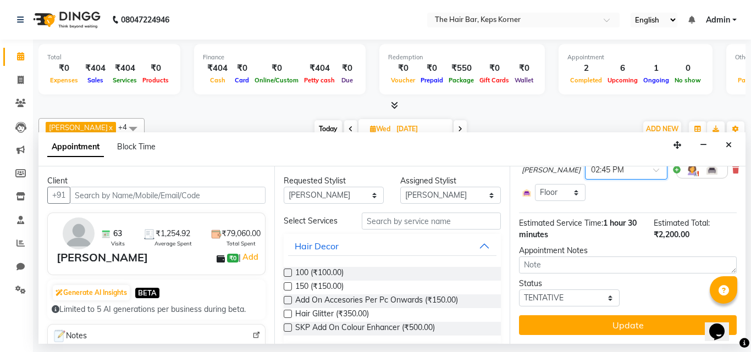
scroll to position [117, 0]
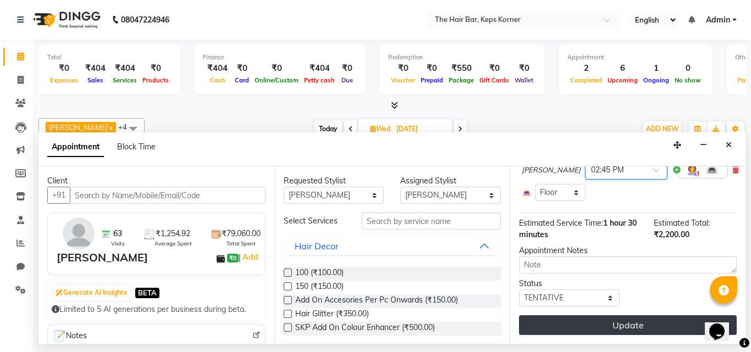
click at [641, 321] on button "Update" at bounding box center [628, 325] width 218 height 20
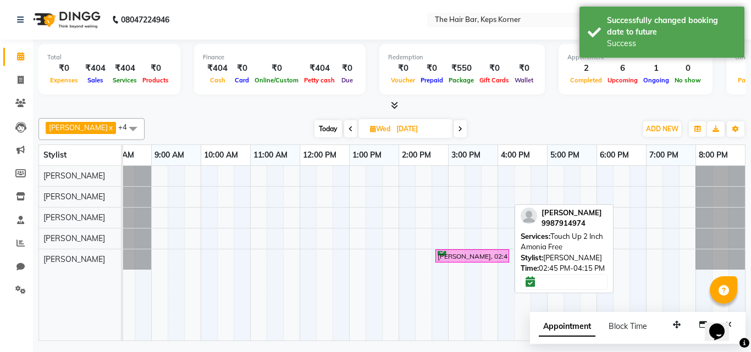
click at [468, 256] on div "Trisha, 02:45 PM-04:15 PM, Touch Up 2 Inch Amonia Free" at bounding box center [471, 256] width 71 height 10
select select "6"
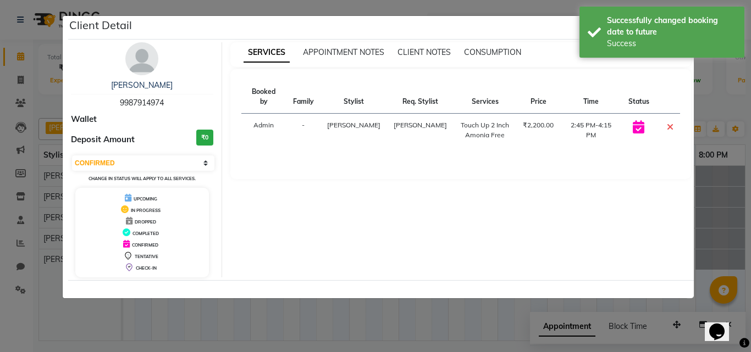
click at [737, 201] on ngb-modal-window "Client Detail Trisha 9987914974 Wallet Deposit Amount ₹0 Select CONFIRMED TENTA…" at bounding box center [375, 176] width 751 height 352
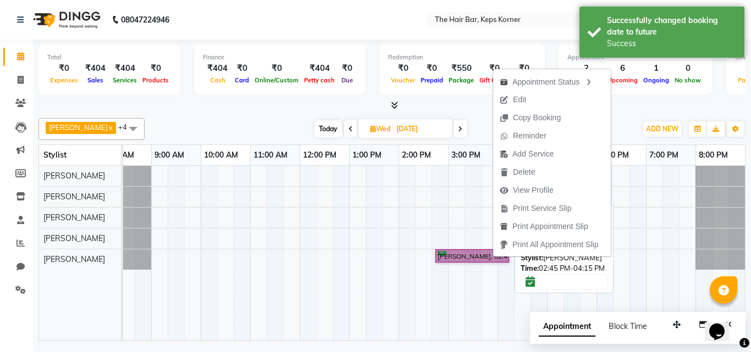
click at [481, 256] on link "Trisha, 02:45 PM-04:15 PM, Touch Up 2 Inch Amonia Free" at bounding box center [472, 257] width 74 height 14
select select "6"
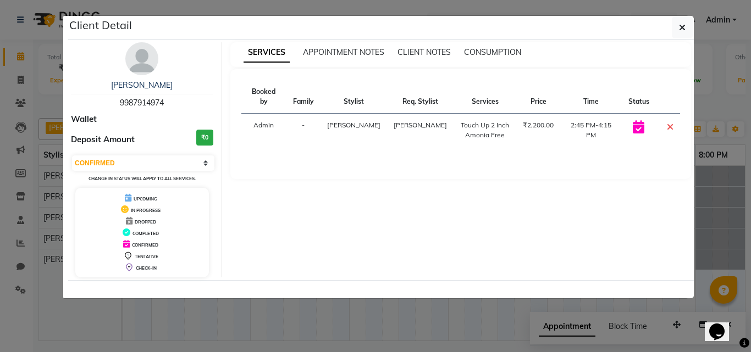
click at [718, 178] on ngb-modal-window "Client Detail Trisha 9987914974 Wallet Deposit Amount ₹0 Select CONFIRMED TENTA…" at bounding box center [375, 176] width 751 height 352
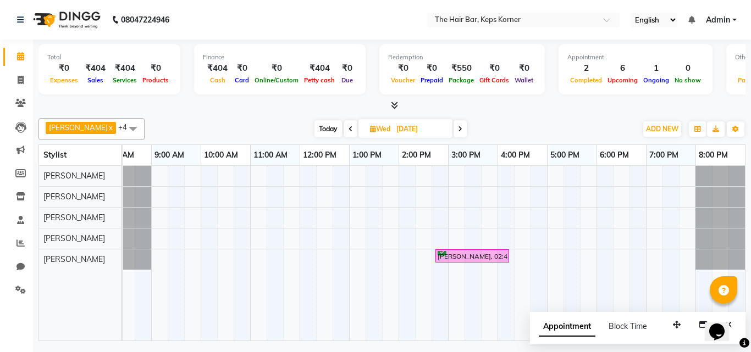
click at [555, 327] on span "Appointment" at bounding box center [567, 327] width 57 height 20
select select "tentative"
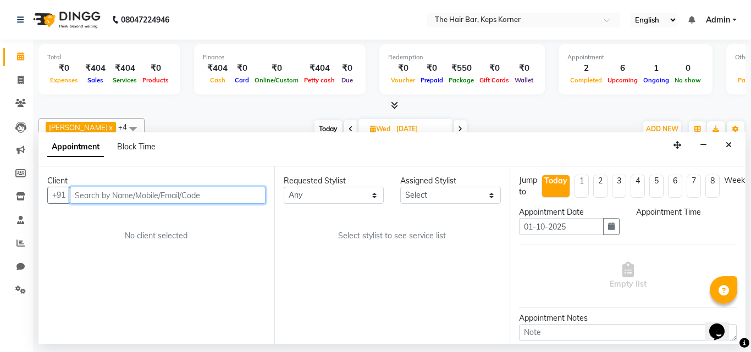
scroll to position [0, 0]
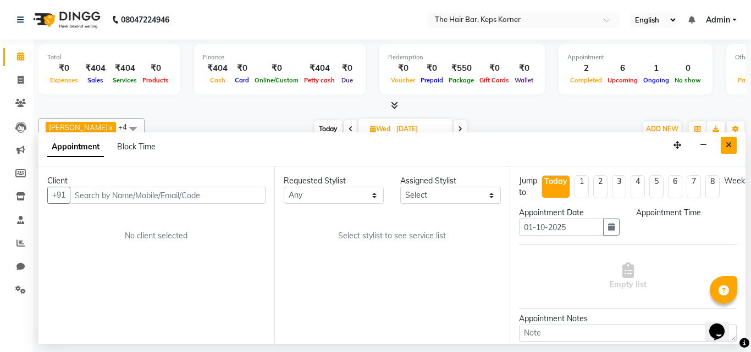
click at [733, 145] on button "Close" at bounding box center [729, 145] width 16 height 17
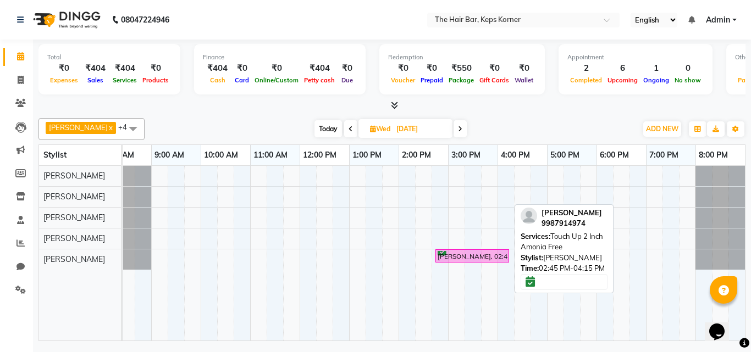
click at [481, 254] on div "Trisha, 02:45 PM-04:15 PM, Touch Up 2 Inch Amonia Free" at bounding box center [471, 256] width 71 height 10
select select "6"
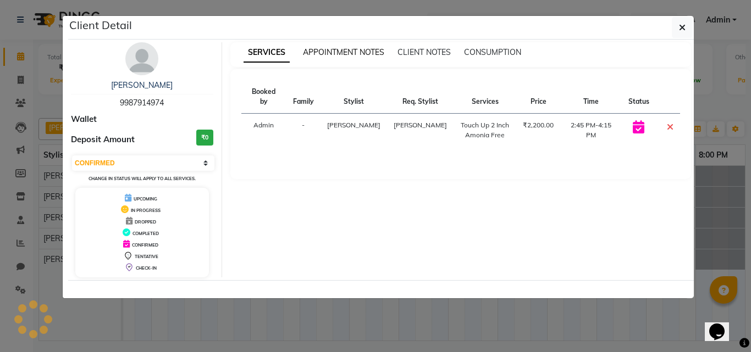
click at [335, 47] on span "APPOINTMENT NOTES" at bounding box center [343, 52] width 81 height 10
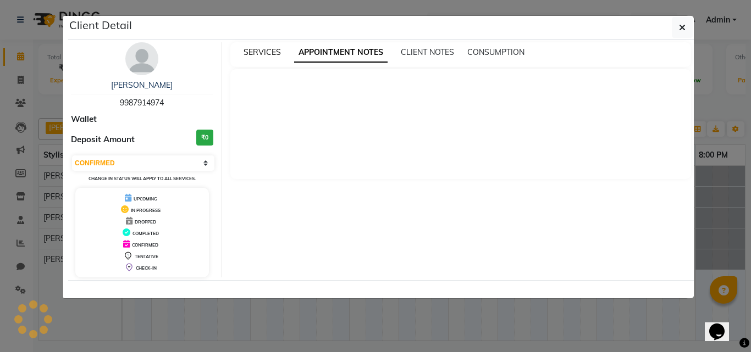
click at [273, 47] on span "SERVICES" at bounding box center [261, 52] width 37 height 10
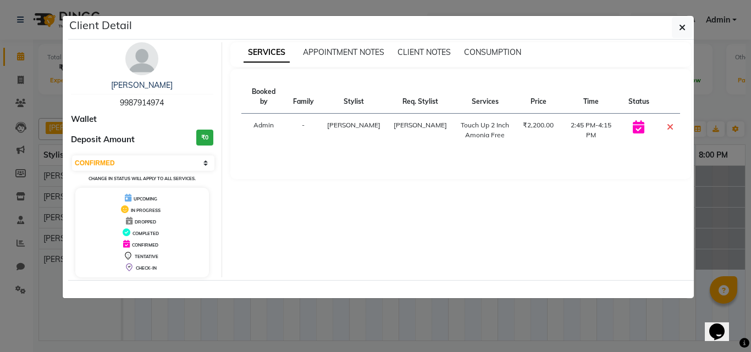
click at [579, 114] on td "2:45 PM-4:15 PM" at bounding box center [591, 131] width 62 height 34
click at [263, 114] on td "Admin" at bounding box center [263, 131] width 45 height 34
click at [598, 116] on td "2:45 PM-4:15 PM" at bounding box center [591, 131] width 62 height 34
click at [523, 120] on div "₹2,200.00" at bounding box center [538, 125] width 31 height 10
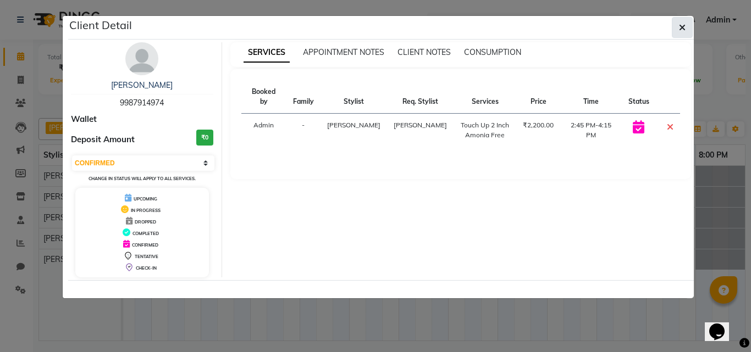
click at [683, 26] on icon "button" at bounding box center [682, 27] width 7 height 9
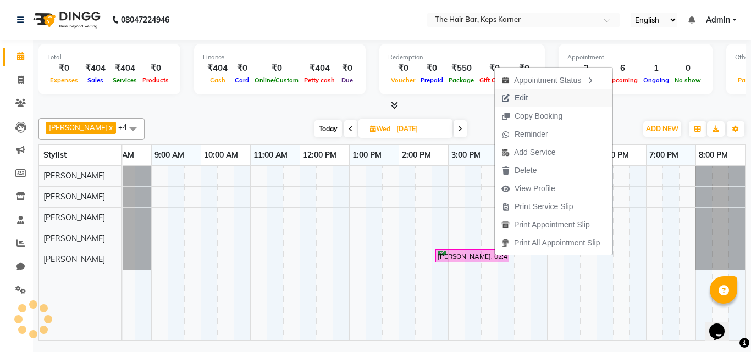
click at [547, 93] on button "Edit" at bounding box center [554, 98] width 118 height 18
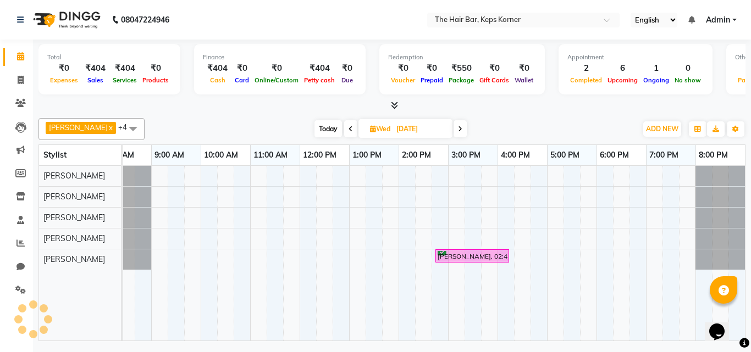
select select "tentative"
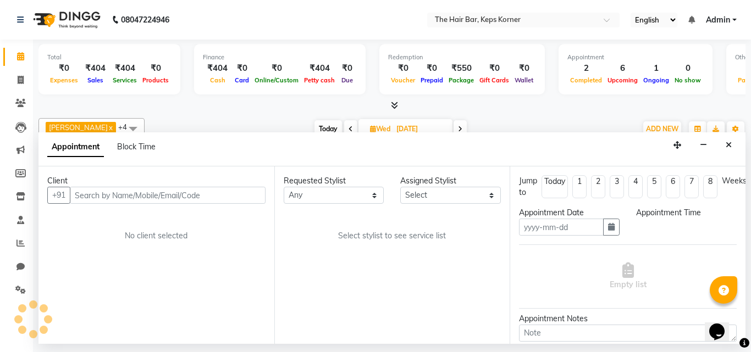
type input "22-10-2025"
select select "confirm booking"
select select "885"
select select "92085"
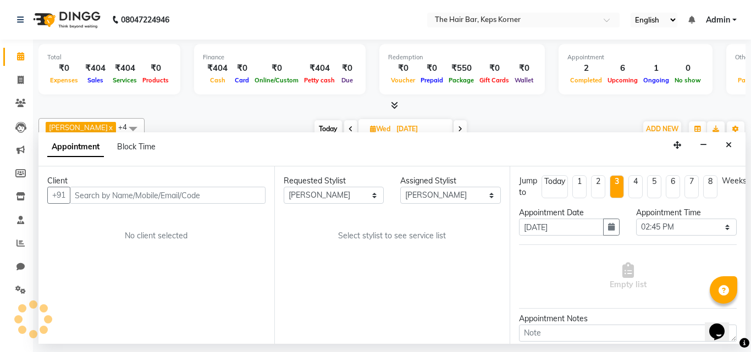
scroll to position [0, 21]
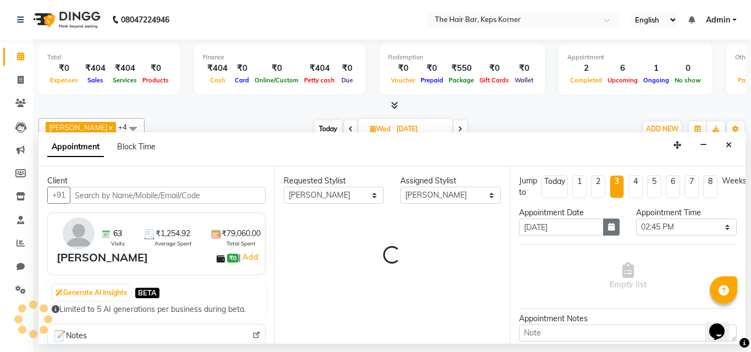
click at [608, 228] on icon "button" at bounding box center [611, 227] width 7 height 8
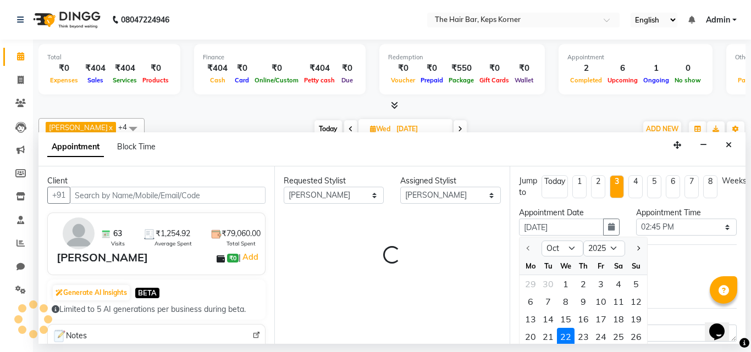
scroll to position [10, 0]
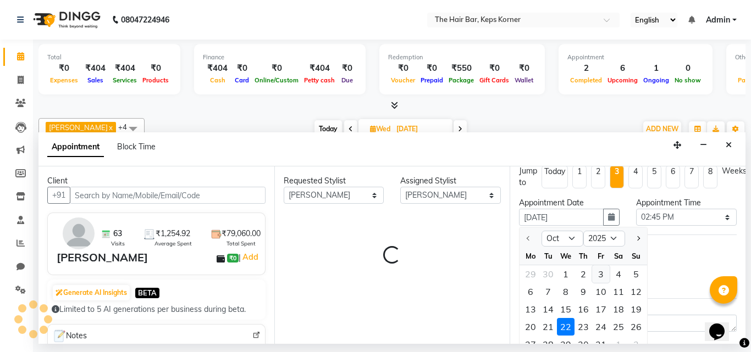
click at [602, 277] on div "3" at bounding box center [601, 274] width 18 height 18
type input "03-10-2025"
select select "885"
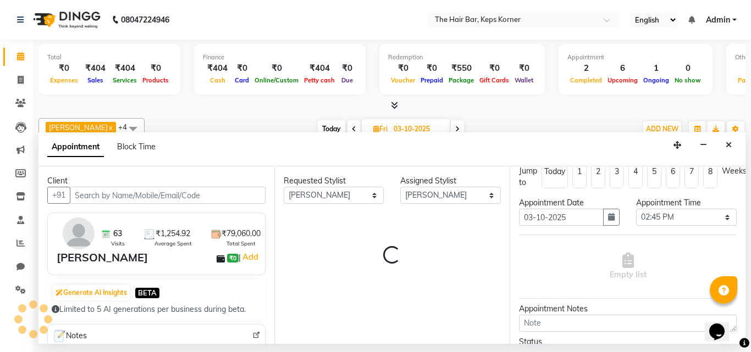
scroll to position [0, 0]
select select "4563"
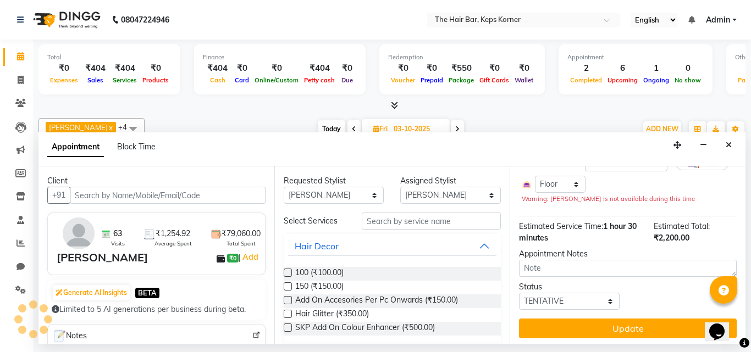
scroll to position [128, 0]
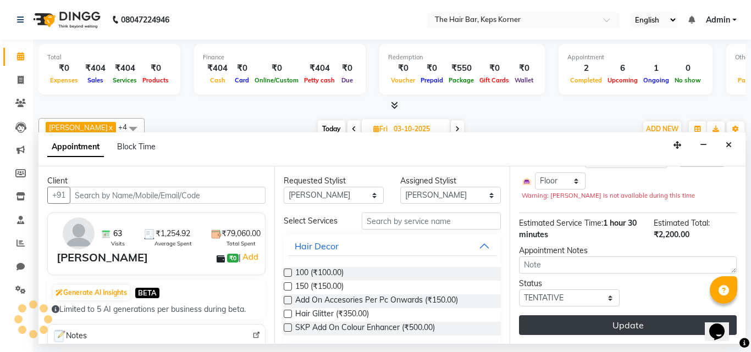
click at [615, 315] on button "Update" at bounding box center [628, 325] width 218 height 20
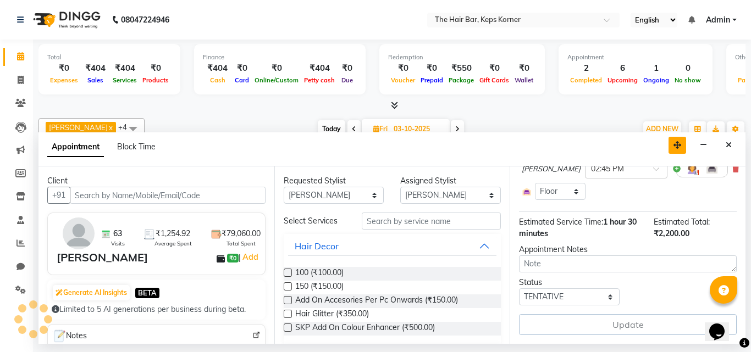
scroll to position [118, 0]
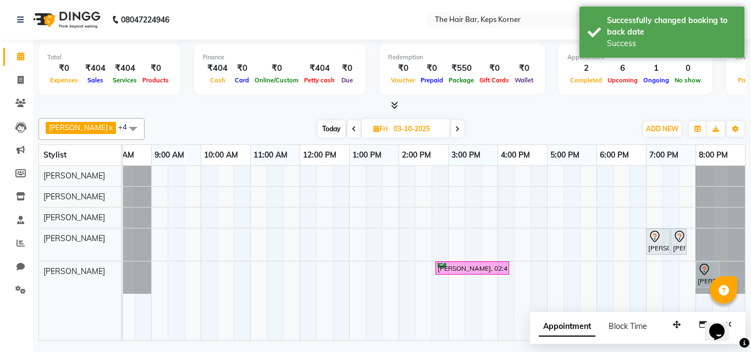
click at [320, 128] on span "Today" at bounding box center [331, 128] width 27 height 17
type input "01-10-2025"
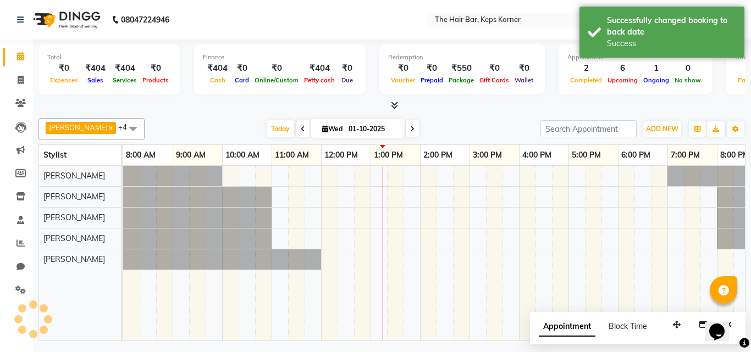
scroll to position [0, 21]
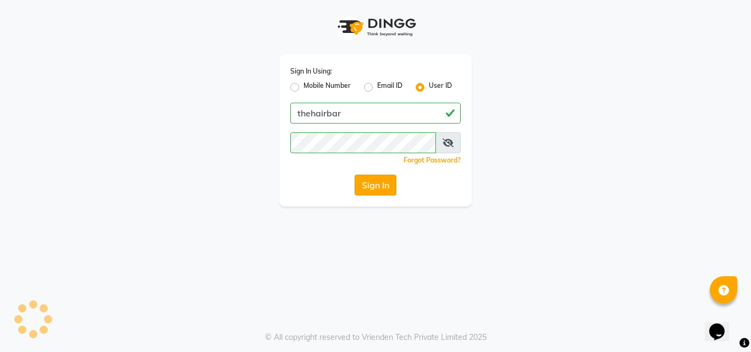
click at [386, 191] on button "Sign In" at bounding box center [376, 185] width 42 height 21
click at [382, 191] on button "Sign In" at bounding box center [376, 185] width 42 height 21
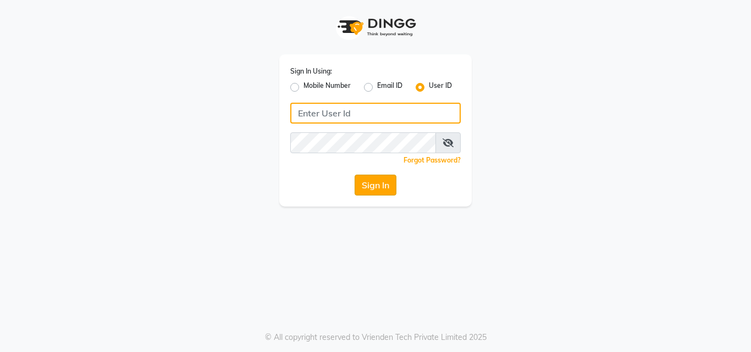
type input "thehairbar"
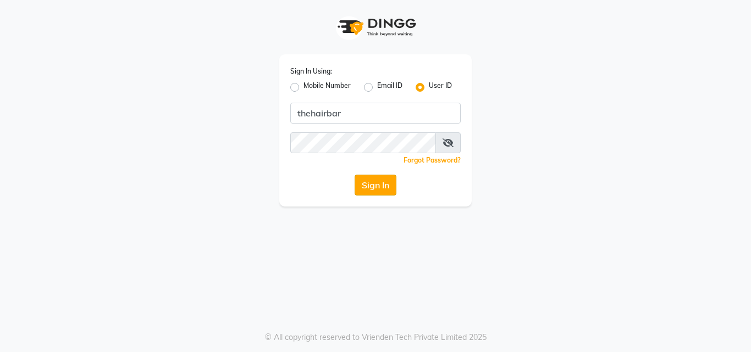
click at [377, 185] on button "Sign In" at bounding box center [376, 185] width 42 height 21
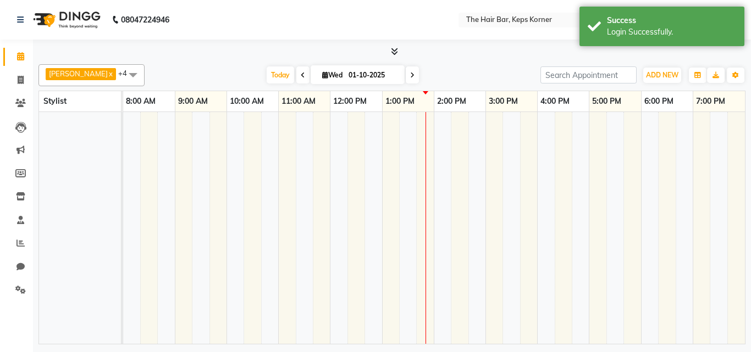
select select "en"
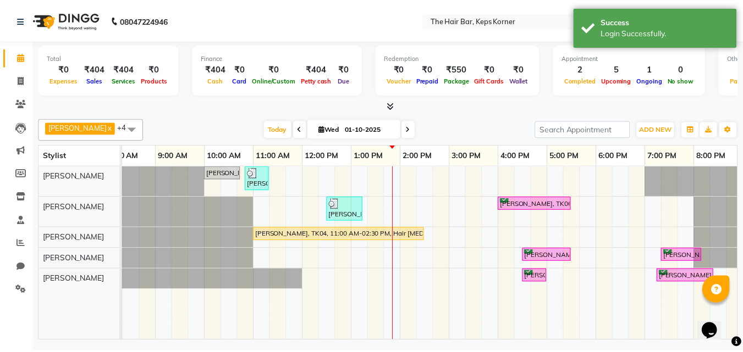
scroll to position [0, 21]
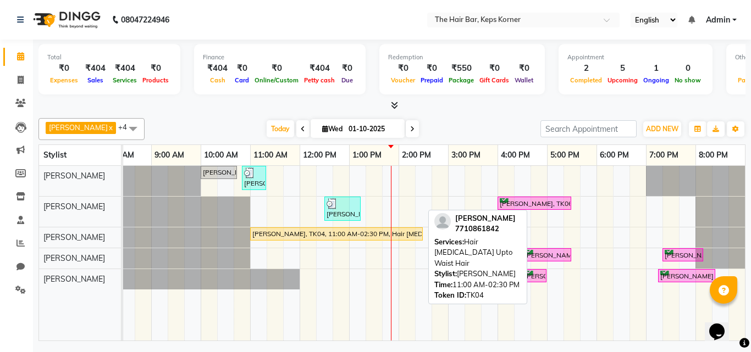
click at [290, 234] on div "[PERSON_NAME], TK04, 11:00 AM-02:30 PM, Hair [MEDICAL_DATA] Upto Waist Hair" at bounding box center [336, 234] width 170 height 10
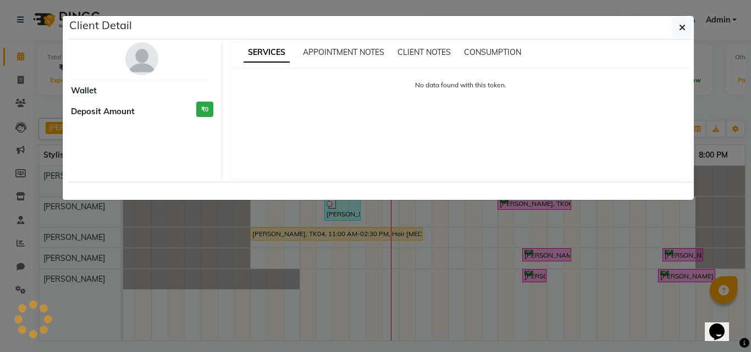
select select "1"
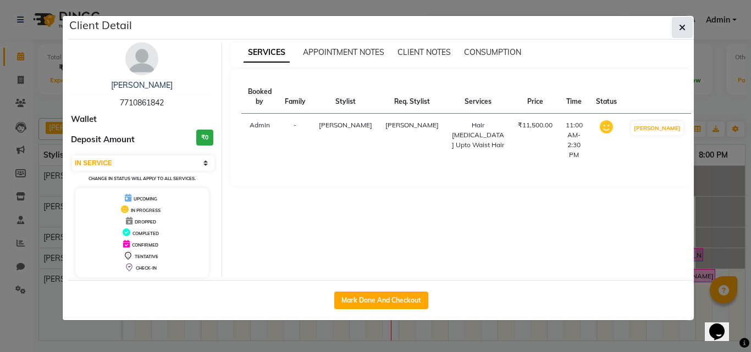
click at [674, 26] on button "button" at bounding box center [682, 27] width 21 height 21
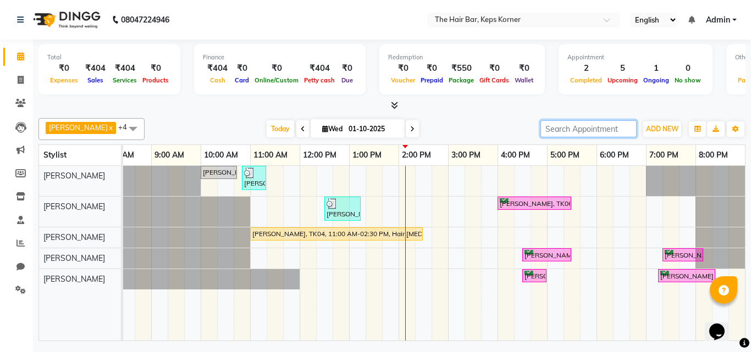
click at [571, 124] on input "search" at bounding box center [588, 128] width 96 height 17
paste input "9619466271"
type input "9619466271"
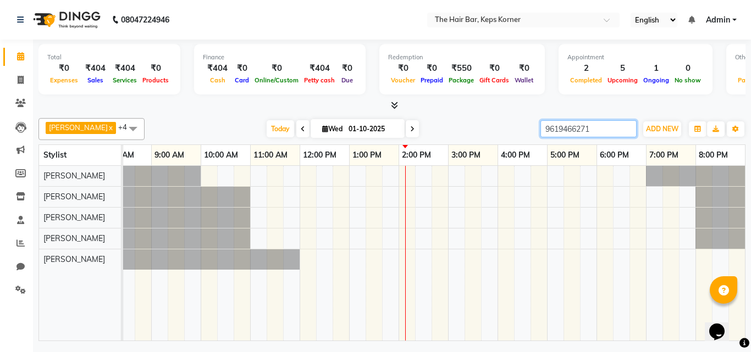
click at [628, 130] on input "9619466271" at bounding box center [588, 128] width 96 height 17
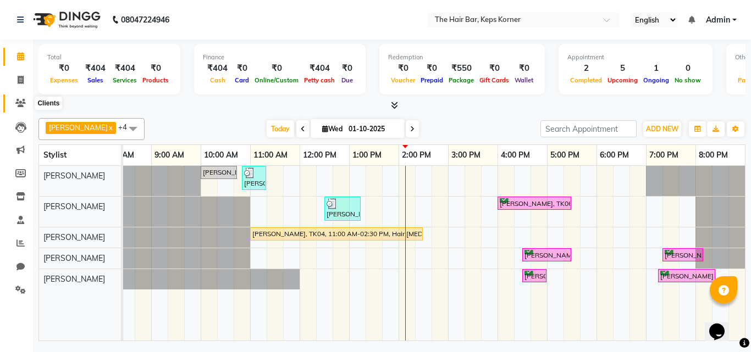
click at [18, 104] on icon at bounding box center [20, 103] width 10 height 8
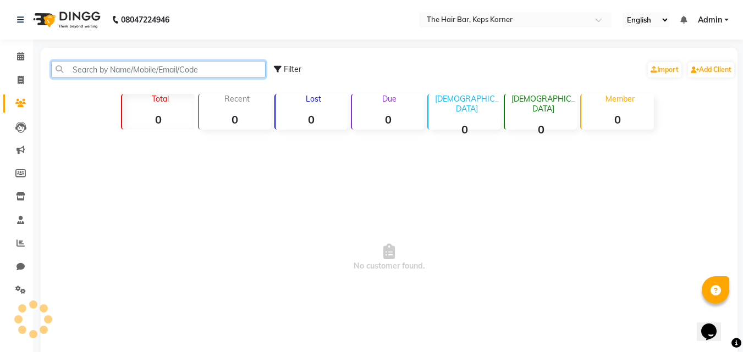
click at [186, 71] on input "text" at bounding box center [158, 69] width 214 height 17
paste input "9619466271"
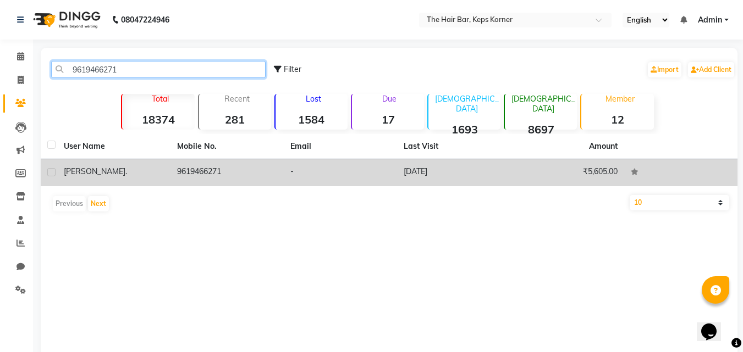
type input "9619466271"
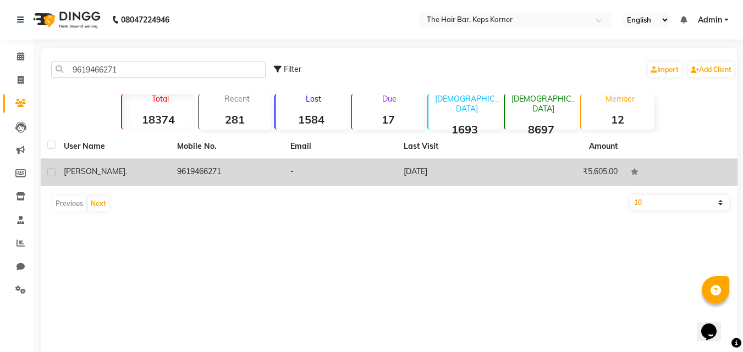
click at [76, 165] on td "[PERSON_NAME] ." at bounding box center [113, 172] width 113 height 27
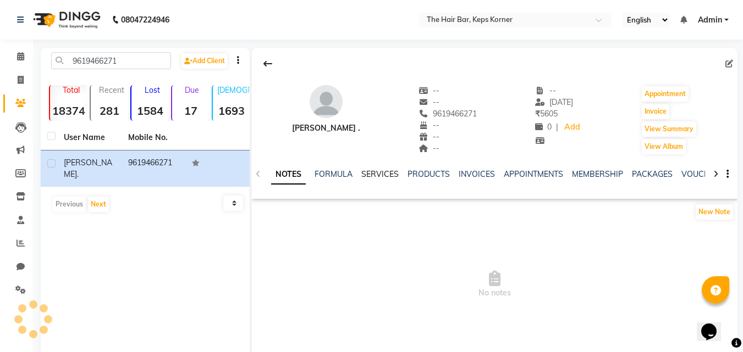
click at [384, 176] on link "SERVICES" at bounding box center [379, 174] width 37 height 10
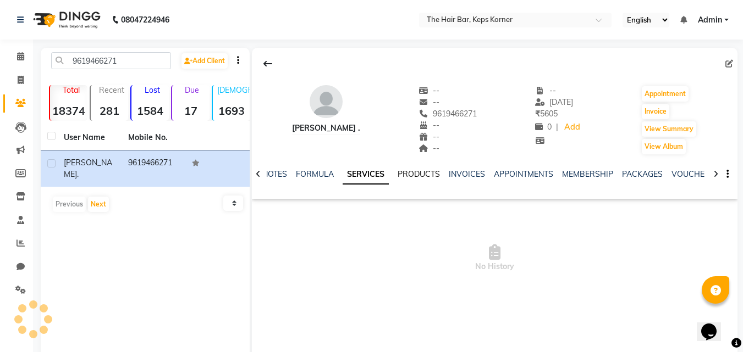
click at [427, 176] on link "PRODUCTS" at bounding box center [418, 174] width 42 height 10
click at [348, 173] on link "SERVICES" at bounding box center [352, 174] width 37 height 10
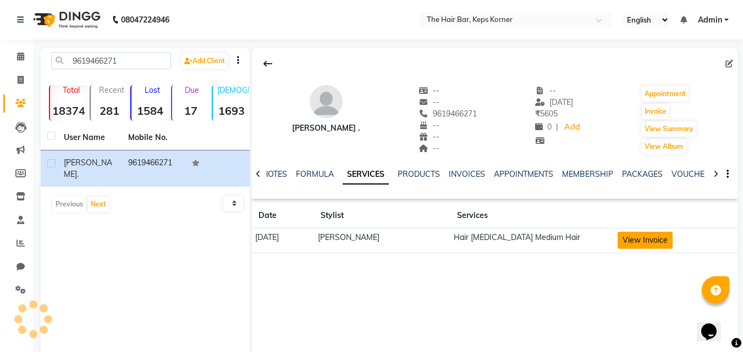
click at [660, 240] on button "View Invoice" at bounding box center [644, 240] width 55 height 17
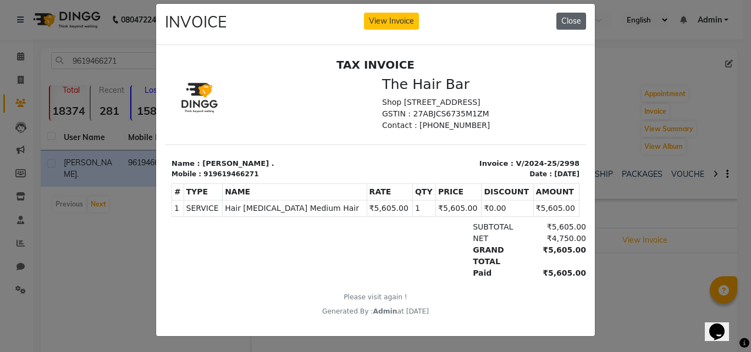
click at [564, 13] on button "Close" at bounding box center [571, 21] width 30 height 17
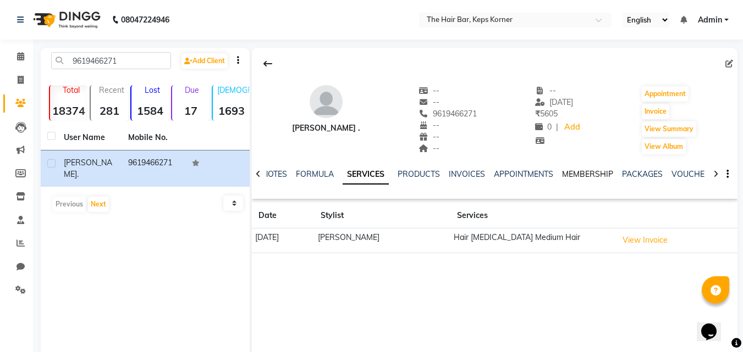
click at [606, 173] on link "MEMBERSHIP" at bounding box center [587, 174] width 51 height 10
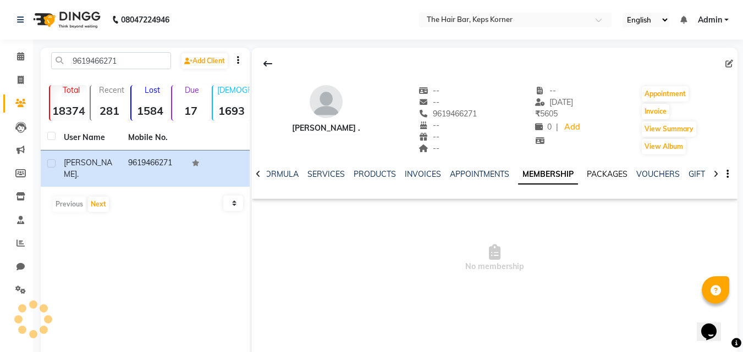
click at [613, 171] on link "PACKAGES" at bounding box center [606, 174] width 41 height 10
click at [643, 172] on link "VOUCHERS" at bounding box center [648, 174] width 43 height 10
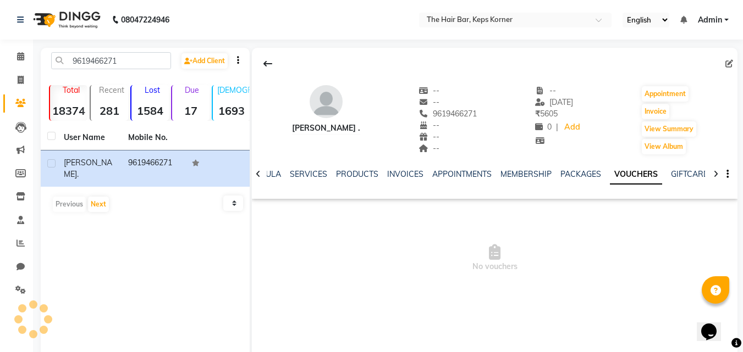
click at [583, 168] on div "NOTES FORMULA SERVICES PRODUCTS INVOICES APPOINTMENTS MEMBERSHIP PACKAGES VOUCH…" at bounding box center [494, 175] width 485 height 38
click at [583, 169] on div "PACKAGES" at bounding box center [580, 175] width 41 height 12
click at [322, 174] on link "SERVICES" at bounding box center [308, 174] width 37 height 10
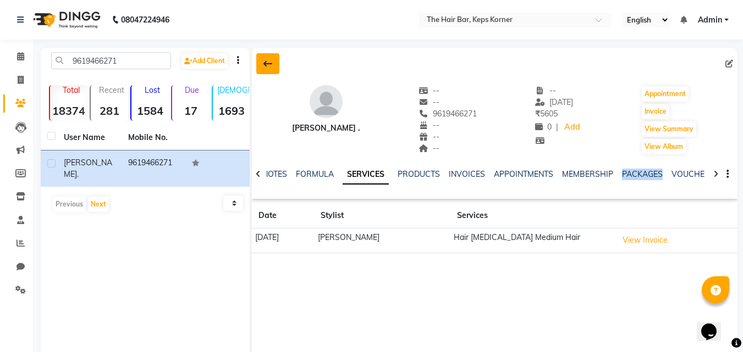
click at [270, 64] on icon at bounding box center [267, 63] width 9 height 9
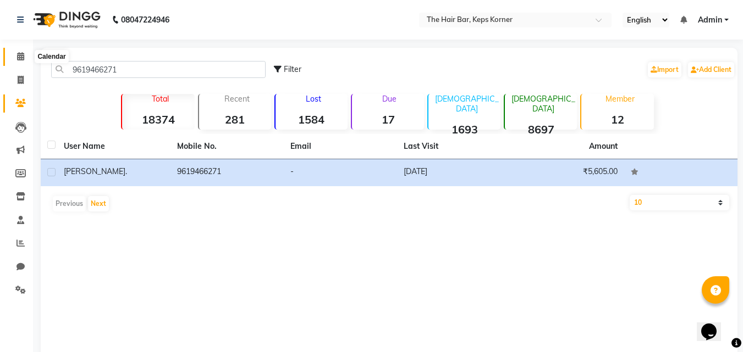
click at [20, 53] on icon at bounding box center [20, 56] width 7 height 8
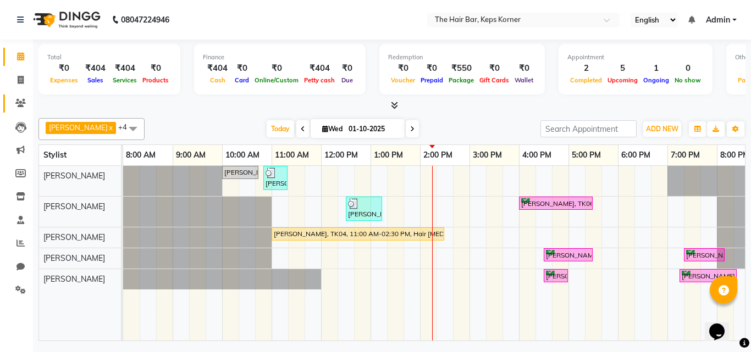
click at [22, 96] on link "Clients" at bounding box center [16, 104] width 26 height 18
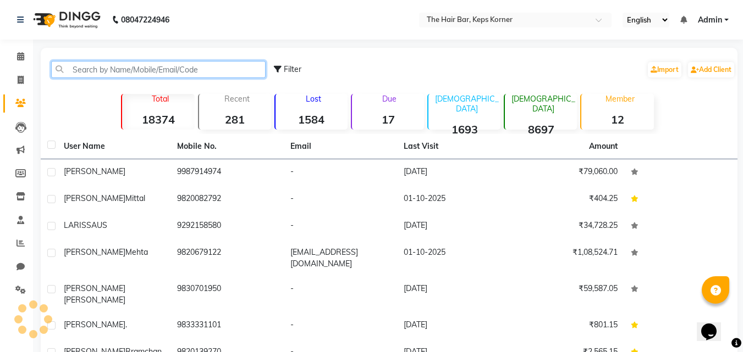
click at [235, 74] on input "text" at bounding box center [158, 69] width 214 height 17
paste input "9619466271"
type input "9619466271"
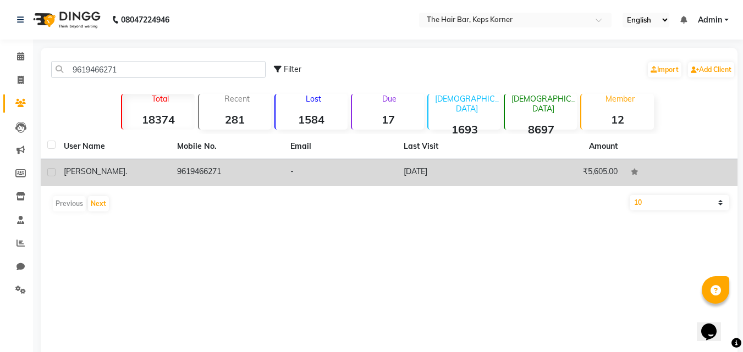
click at [88, 170] on div "Sonal ." at bounding box center [114, 172] width 100 height 12
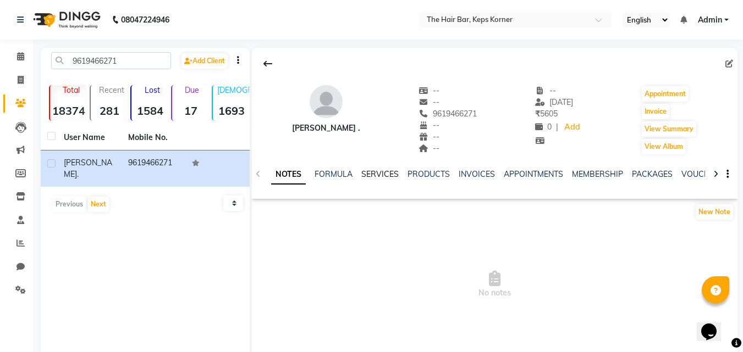
click at [372, 178] on link "SERVICES" at bounding box center [379, 174] width 37 height 10
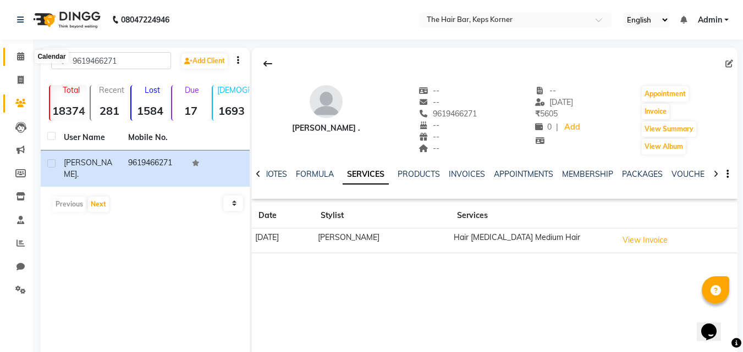
click at [23, 58] on icon at bounding box center [20, 56] width 7 height 8
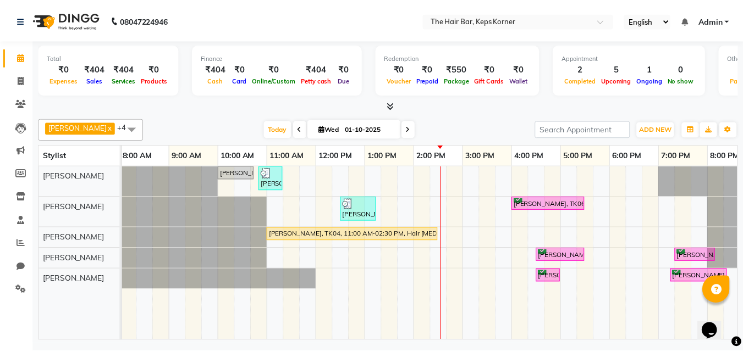
scroll to position [0, 21]
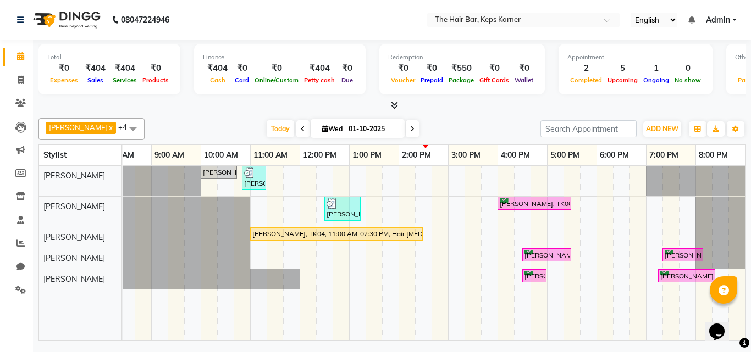
click at [600, 107] on div at bounding box center [391, 106] width 707 height 12
click at [392, 109] on icon at bounding box center [394, 105] width 7 height 8
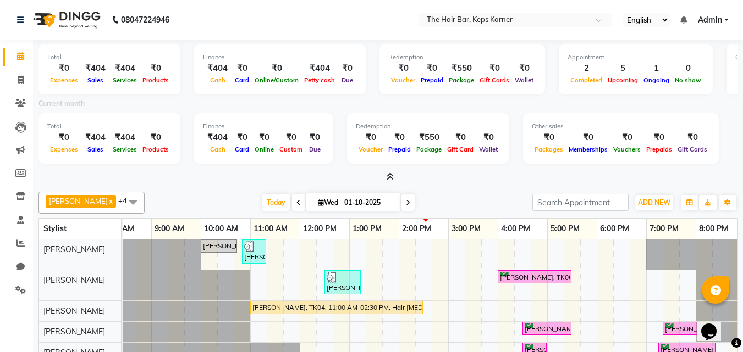
click at [733, 98] on div "Current month" at bounding box center [387, 105] width 715 height 15
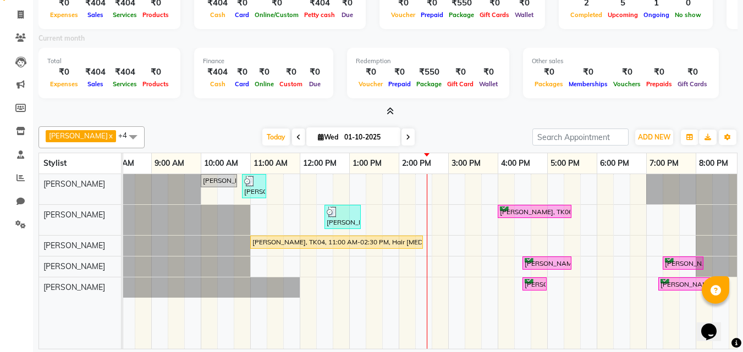
scroll to position [10, 0]
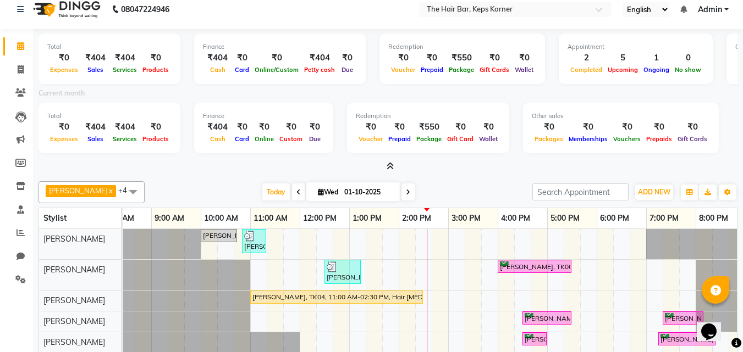
click at [416, 92] on div "Current month" at bounding box center [387, 94] width 715 height 15
click at [386, 169] on icon at bounding box center [389, 166] width 7 height 8
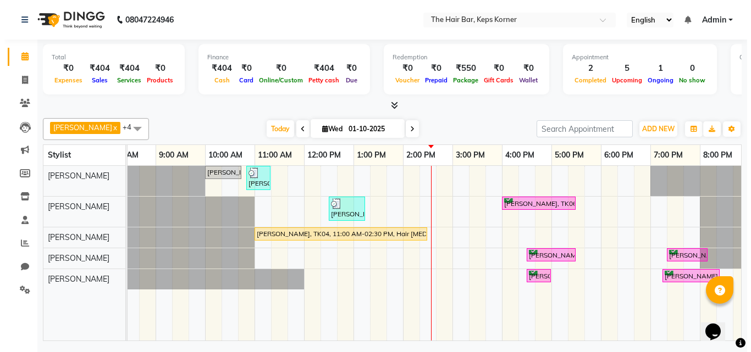
scroll to position [0, 0]
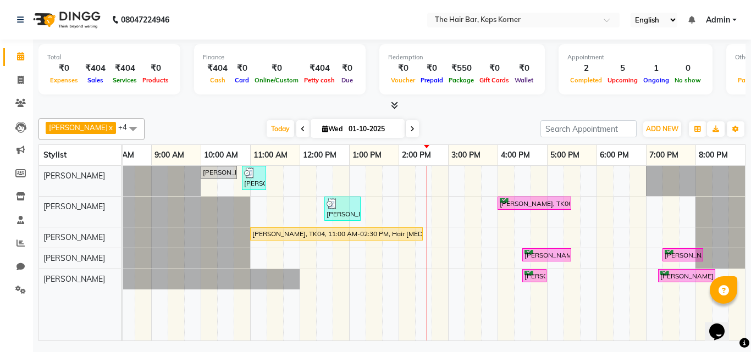
click at [397, 105] on icon at bounding box center [394, 105] width 7 height 8
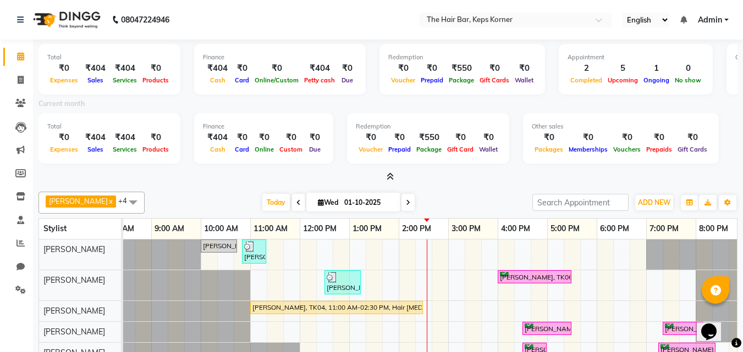
click at [388, 179] on icon at bounding box center [389, 177] width 7 height 8
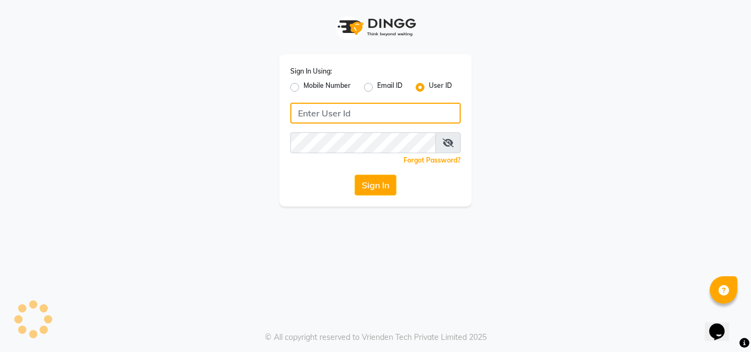
type input "thehairbar"
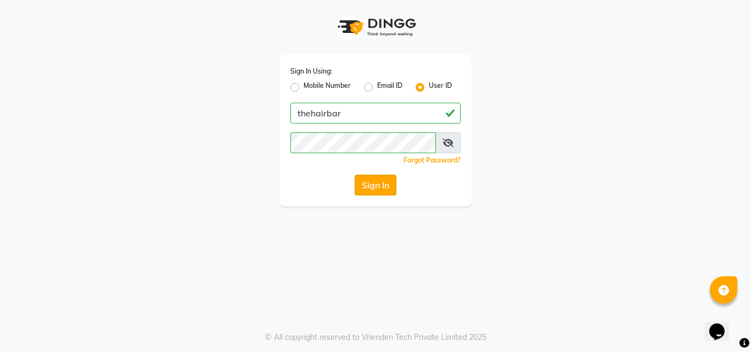
click at [386, 181] on button "Sign In" at bounding box center [376, 185] width 42 height 21
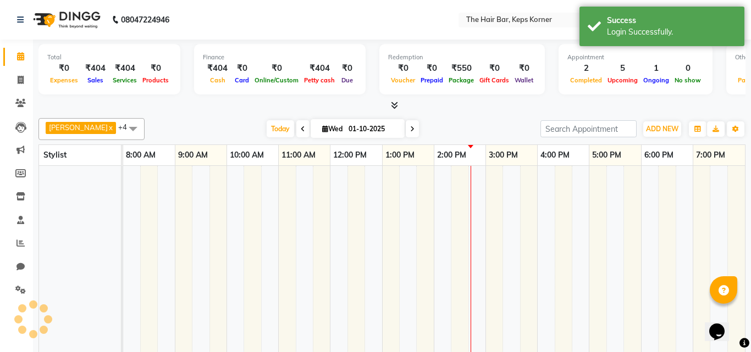
select select "en"
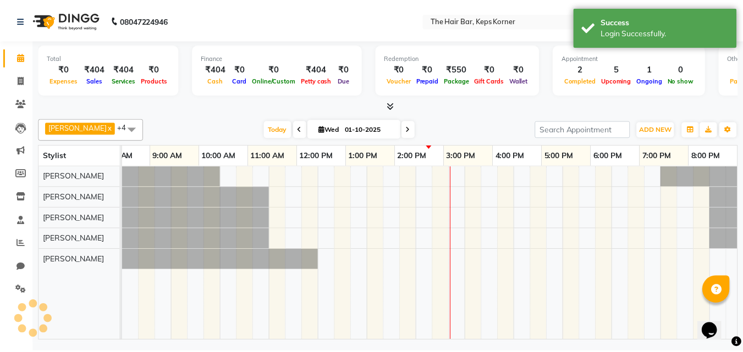
scroll to position [0, 21]
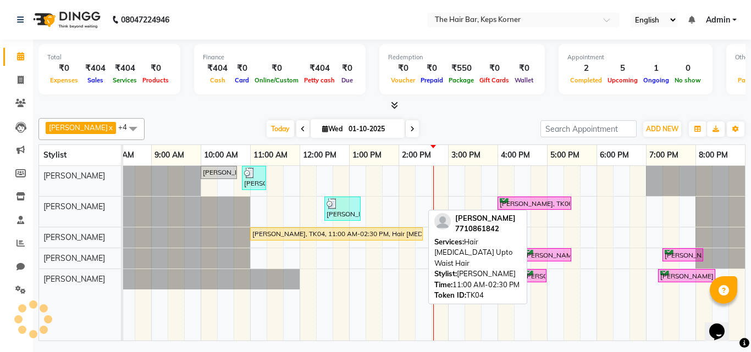
click at [380, 235] on div "Pooja Shah, TK04, 11:00 AM-02:30 PM, Hair Botox Upto Waist Hair" at bounding box center [336, 234] width 170 height 10
select select "1"
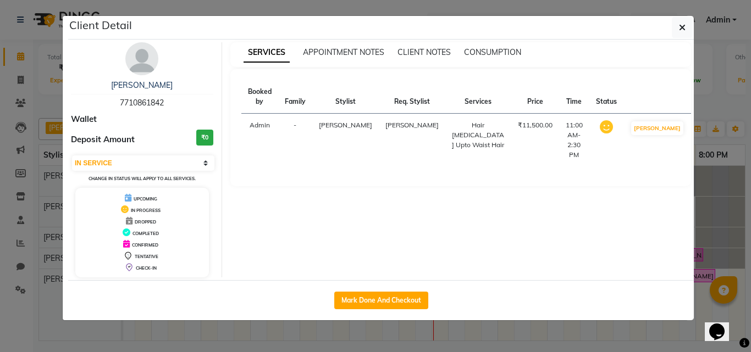
click at [724, 184] on ngb-modal-window "Client Detail Pooja Shah 7710861842 Wallet Deposit Amount ₹0 Select IN SERVICE …" at bounding box center [375, 176] width 751 height 352
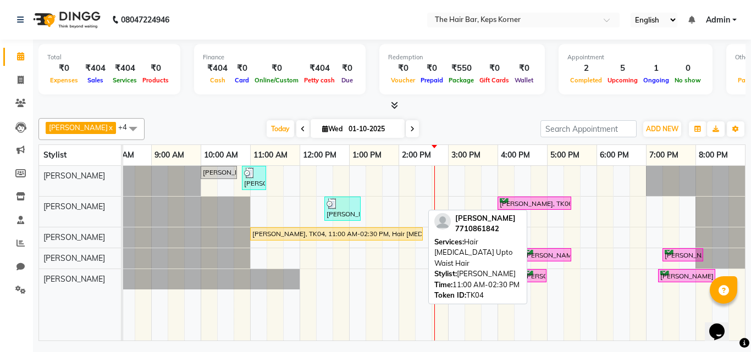
click at [315, 234] on div "Pooja Shah, TK04, 11:00 AM-02:30 PM, Hair Botox Upto Waist Hair" at bounding box center [336, 234] width 170 height 10
select select "1"
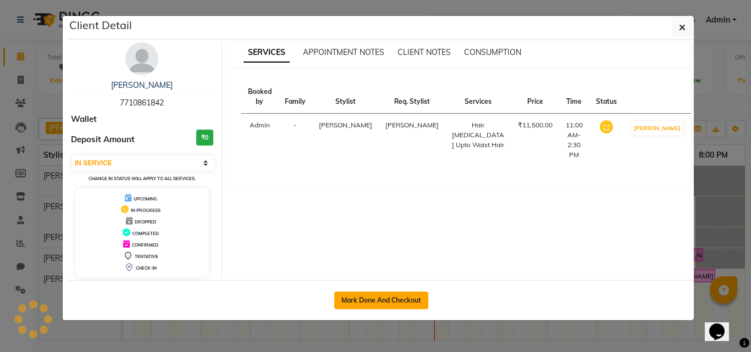
click at [416, 298] on button "Mark Done And Checkout" at bounding box center [381, 301] width 94 height 18
select select "service"
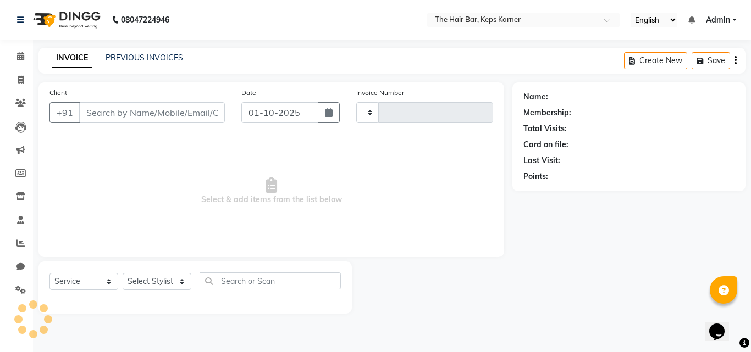
type input "1611"
select select "8992"
type input "7710861842"
select select "92086"
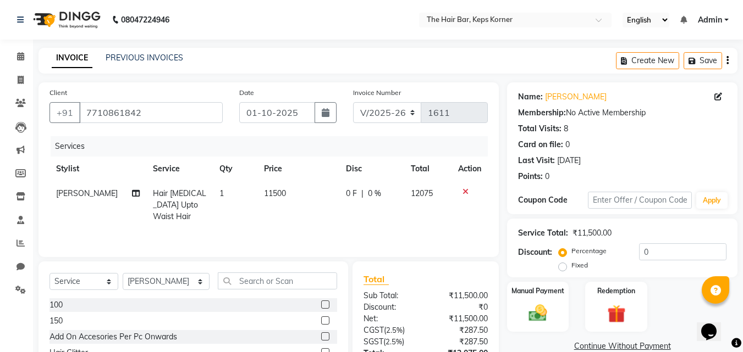
click at [274, 194] on span "11500" at bounding box center [275, 194] width 22 height 10
select select "92086"
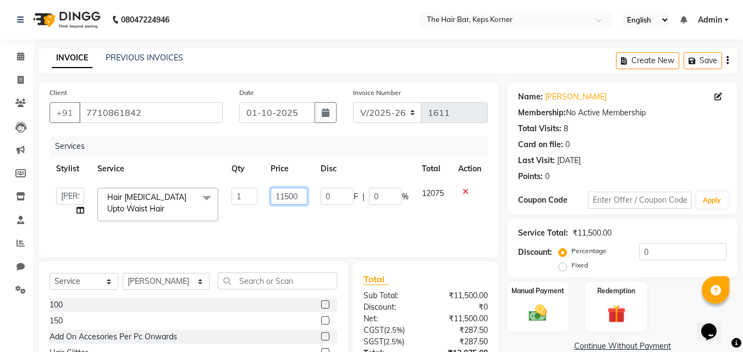
click at [274, 194] on input "11500" at bounding box center [288, 196] width 37 height 17
type input "12500"
click at [288, 214] on td "12500" at bounding box center [289, 204] width 50 height 47
select select "92086"
click at [289, 214] on td "12500" at bounding box center [289, 204] width 50 height 47
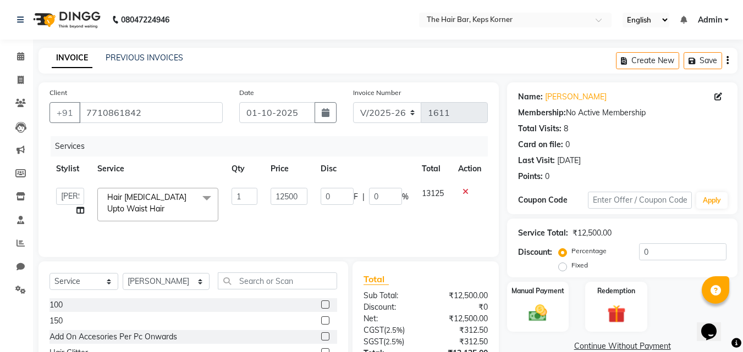
click at [280, 259] on div "Client +91 7710861842 Date 01-10-2025 Invoice Number V/2025 V/2025-26 1611 Serv…" at bounding box center [268, 252] width 477 height 341
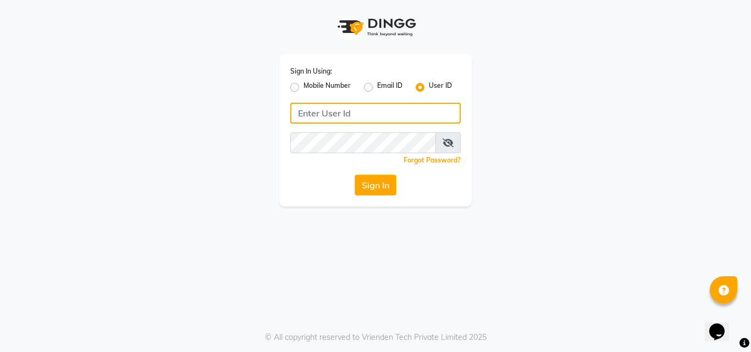
type input "thehairbar"
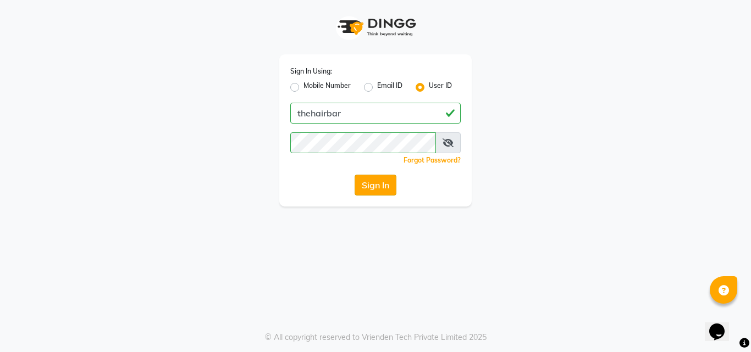
click at [371, 184] on button "Sign In" at bounding box center [376, 185] width 42 height 21
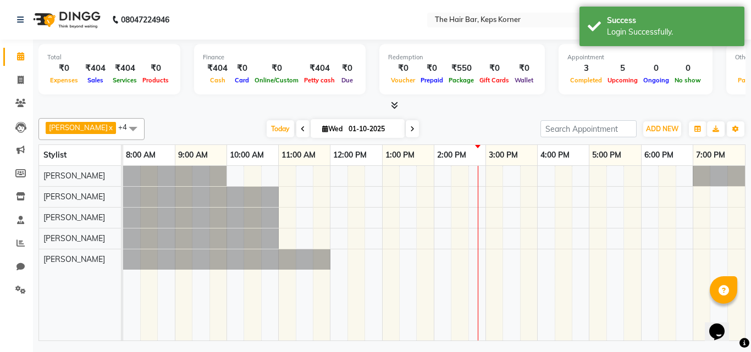
select select "en"
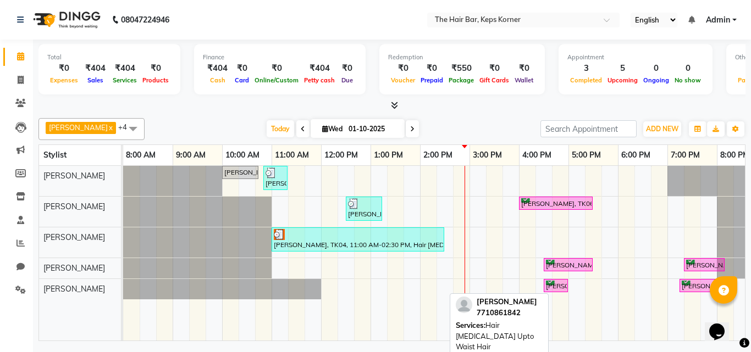
click at [420, 245] on div "Pooja Shah, TK04, 11:00 AM-02:30 PM, Hair Botox Upto Waist Hair" at bounding box center [358, 239] width 170 height 21
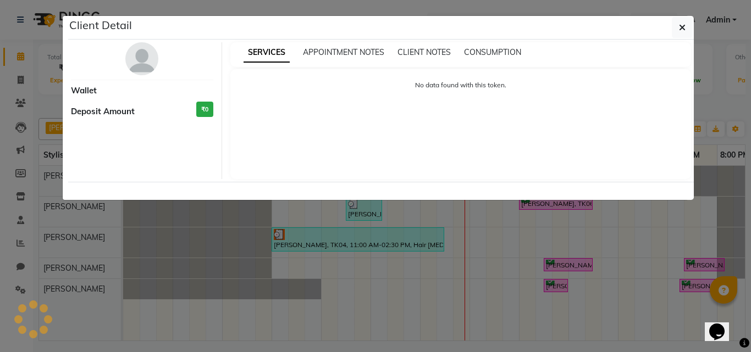
select select "3"
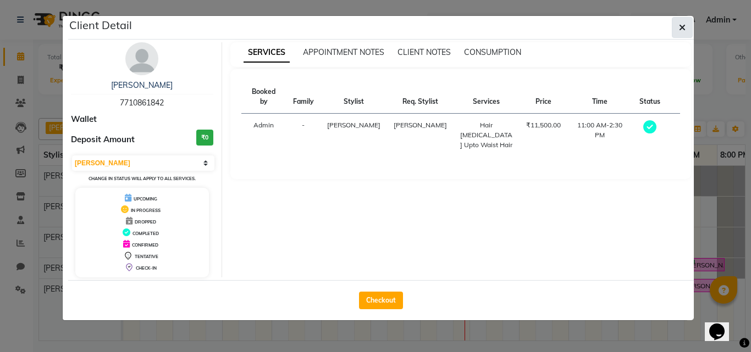
click at [678, 28] on button "button" at bounding box center [682, 27] width 21 height 21
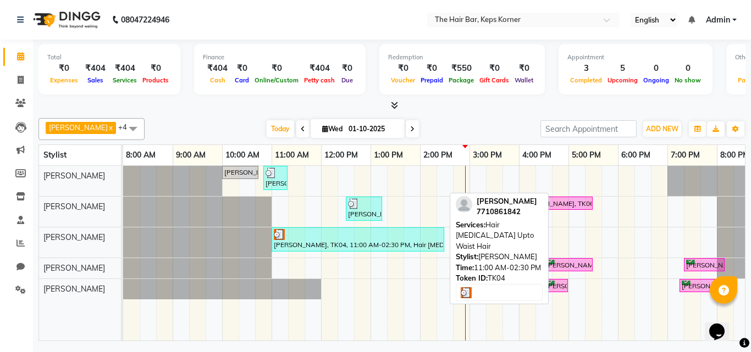
click at [380, 240] on div "Pooja Shah, TK04, 11:00 AM-02:30 PM, Hair Botox Upto Waist Hair" at bounding box center [358, 239] width 170 height 21
select select "3"
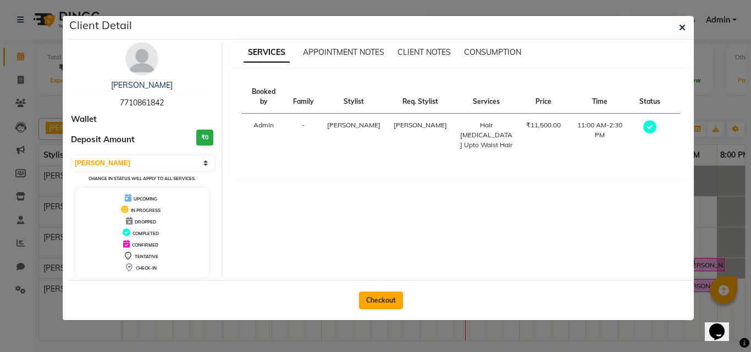
click at [396, 305] on button "Checkout" at bounding box center [381, 301] width 44 height 18
select select "service"
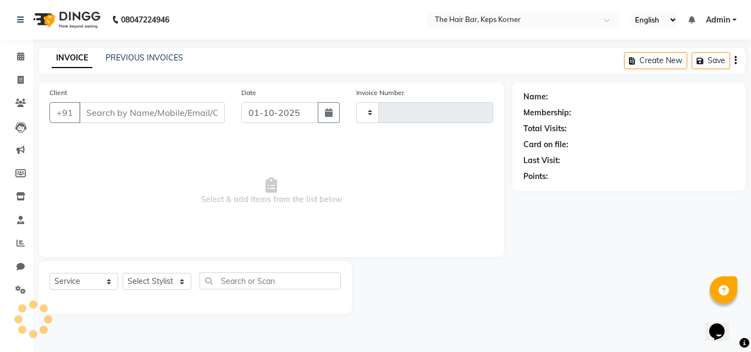
type input "1611"
select select "8992"
type input "7710861842"
select select "92086"
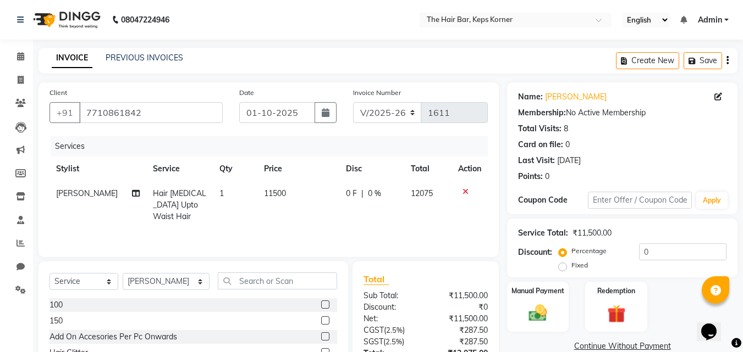
click at [271, 189] on span "11500" at bounding box center [275, 194] width 22 height 10
select select "92086"
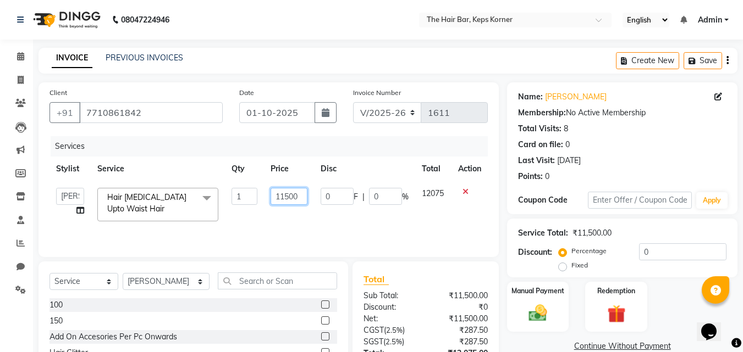
click at [271, 189] on input "11500" at bounding box center [288, 196] width 37 height 17
type input "12500"
click at [286, 224] on div "Services Stylist Service Qty Price Disc Total Action Aakash Samani Admin Akshat…" at bounding box center [268, 191] width 438 height 110
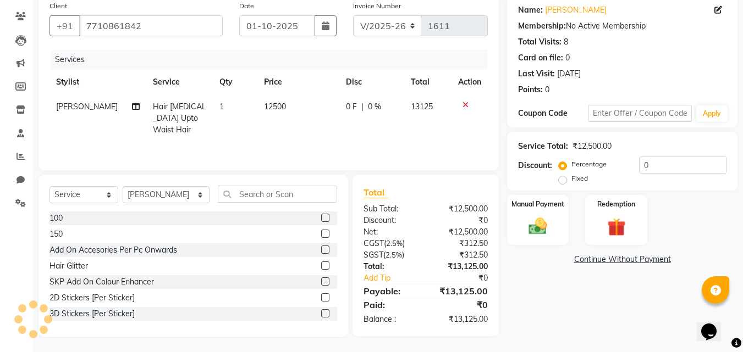
scroll to position [88, 0]
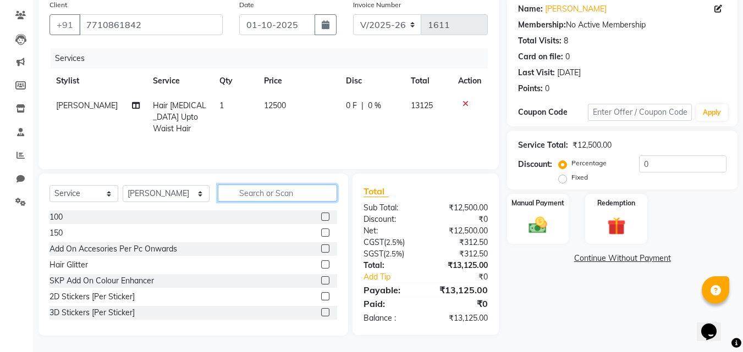
click at [267, 192] on input "text" at bounding box center [277, 193] width 119 height 17
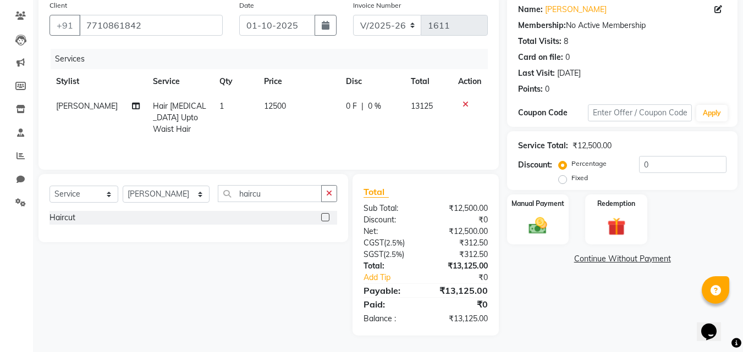
click at [242, 212] on div "Haircut" at bounding box center [192, 218] width 287 height 14
drag, startPoint x: 262, startPoint y: 195, endPoint x: 181, endPoint y: 180, distance: 82.1
click at [181, 180] on div "Select Service Product Membership Package Voucher Prepaid Gift Card Select Styl…" at bounding box center [192, 208] width 309 height 68
type input "crea"
click at [320, 250] on div "Hair Cut Creative" at bounding box center [192, 250] width 287 height 14
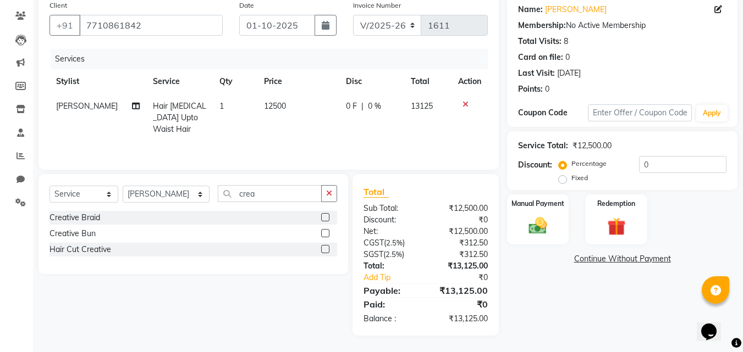
click at [326, 250] on label at bounding box center [325, 249] width 8 height 8
click at [326, 250] on input "checkbox" at bounding box center [324, 249] width 7 height 7
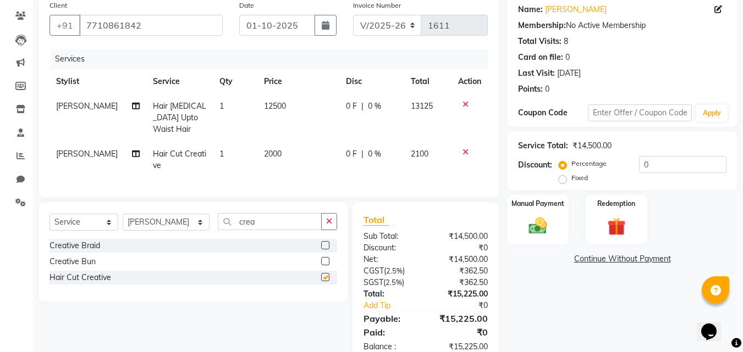
checkbox input "false"
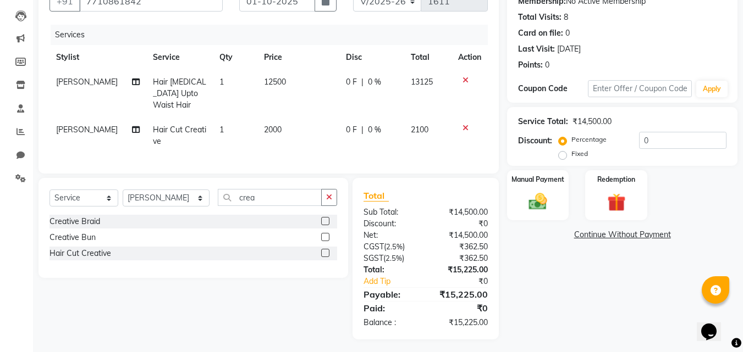
scroll to position [112, 0]
click at [545, 204] on img at bounding box center [537, 201] width 31 height 22
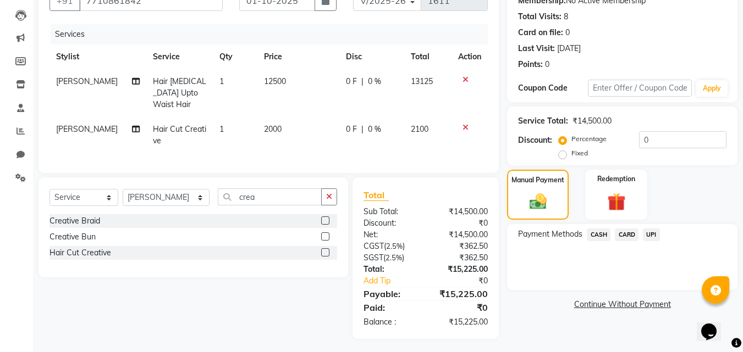
click at [601, 235] on span "CASH" at bounding box center [598, 235] width 24 height 13
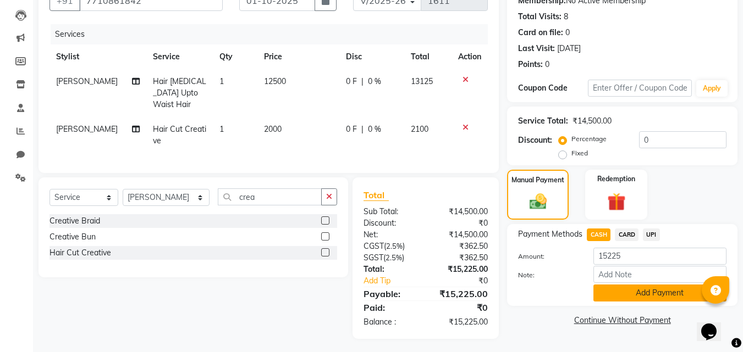
click at [627, 298] on button "Add Payment" at bounding box center [659, 293] width 133 height 17
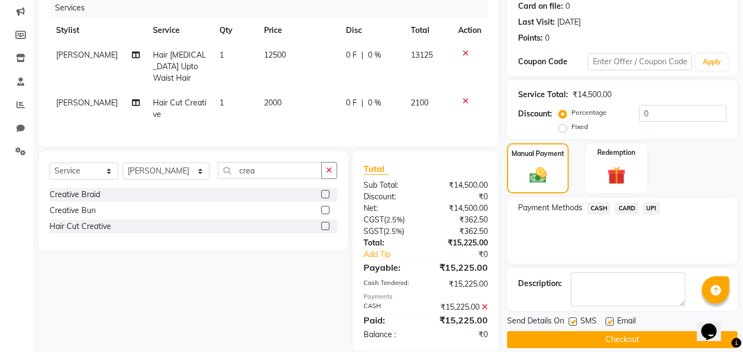
scroll to position [151, 0]
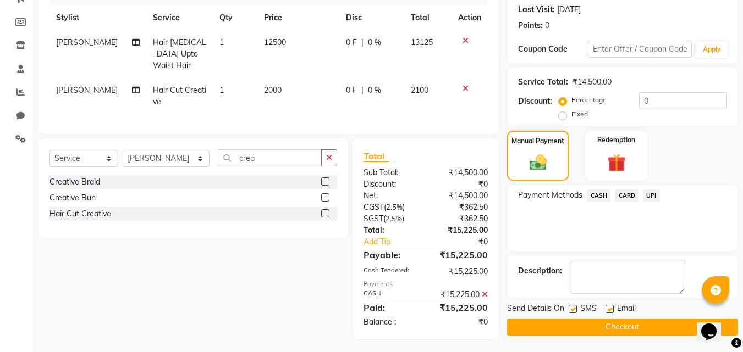
click at [564, 327] on button "Checkout" at bounding box center [622, 327] width 230 height 17
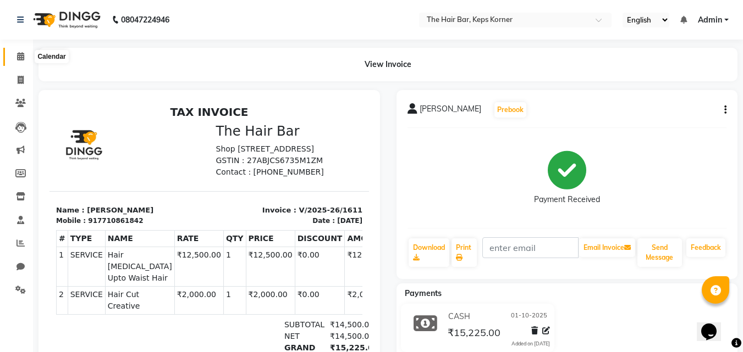
click at [18, 53] on icon at bounding box center [20, 56] width 7 height 8
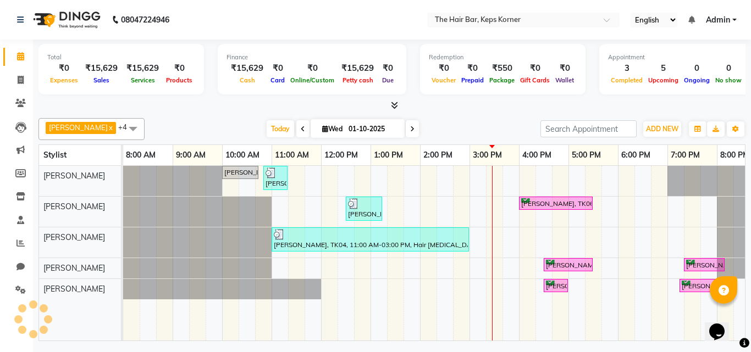
click at [638, 242] on div "MANSI mehta, TK05, 10:00 AM-10:45 AM, Hair Wash Classic And Blast Dry MANSI meh…" at bounding box center [444, 253] width 643 height 175
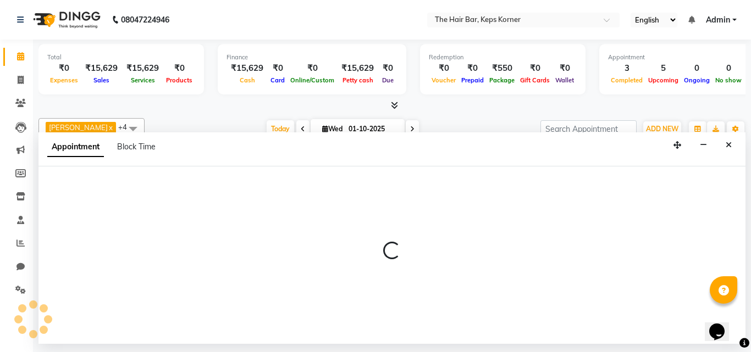
click at [638, 242] on p at bounding box center [391, 251] width 707 height 19
select select "92086"
select select "tentative"
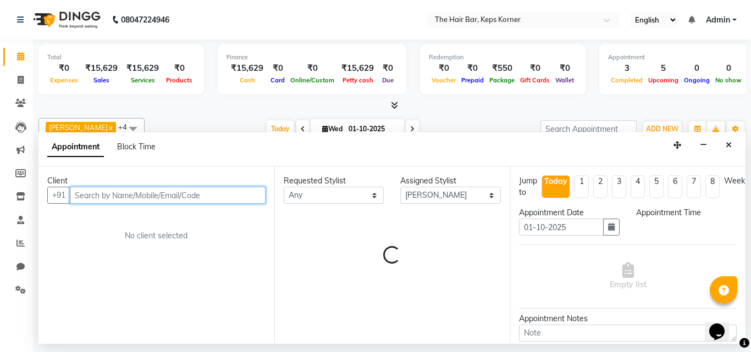
select select "1095"
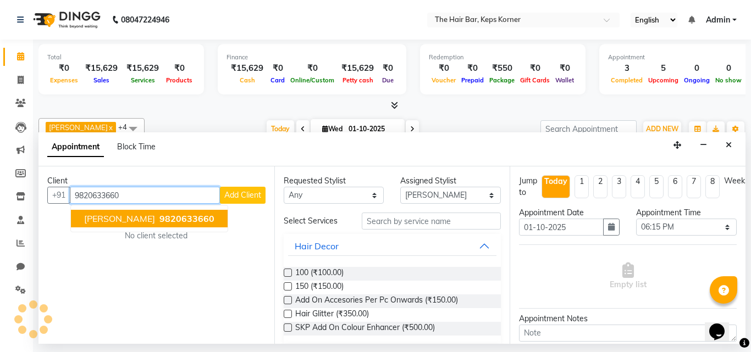
click at [121, 222] on span "Anaisha Mehta" at bounding box center [119, 218] width 71 height 11
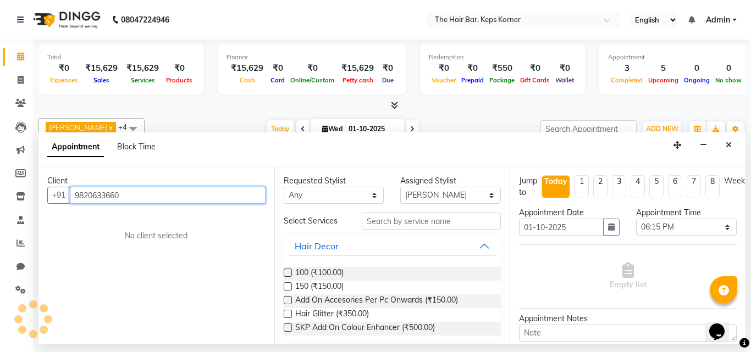
click at [211, 195] on input "9820633660" at bounding box center [168, 195] width 196 height 17
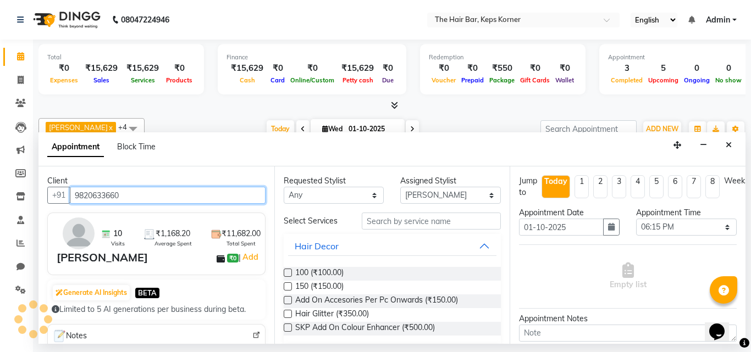
type input "9820633660"
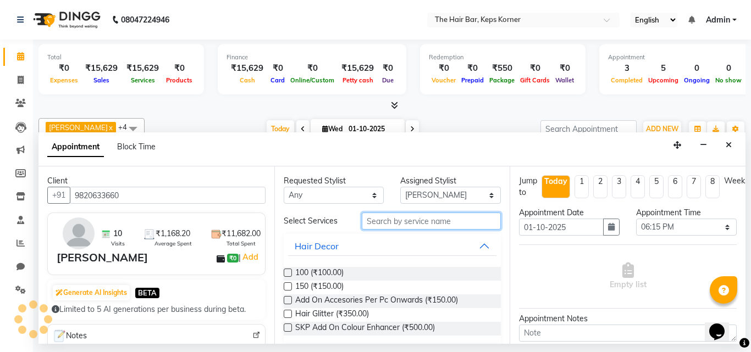
click at [408, 217] on input "text" at bounding box center [432, 221] width 140 height 17
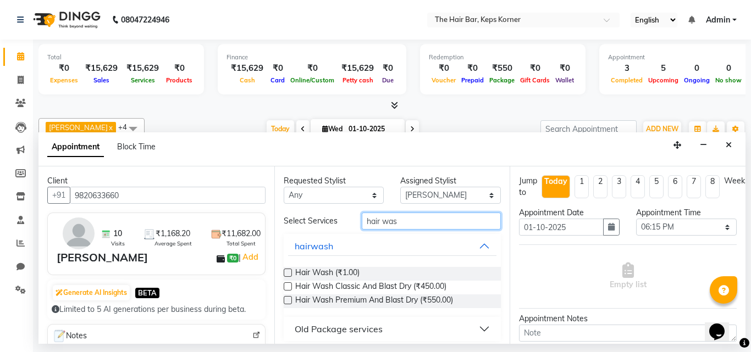
type input "hair was"
click at [286, 297] on label at bounding box center [288, 300] width 8 height 8
click at [286, 298] on input "checkbox" at bounding box center [287, 301] width 7 height 7
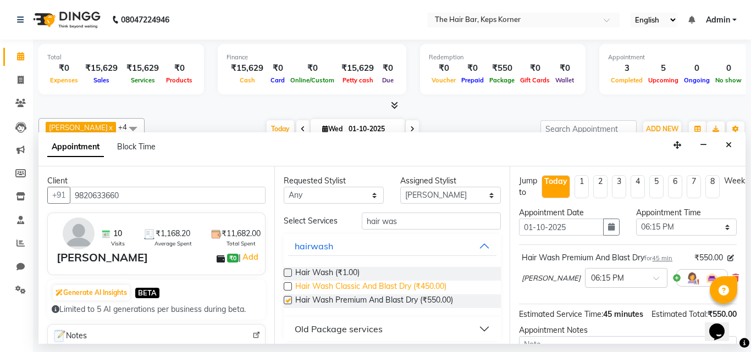
checkbox input "false"
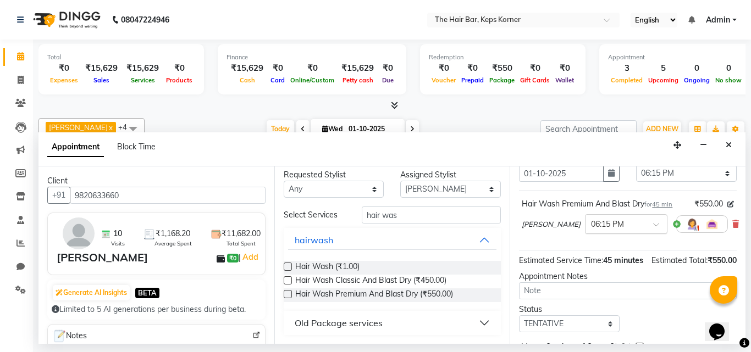
scroll to position [131, 0]
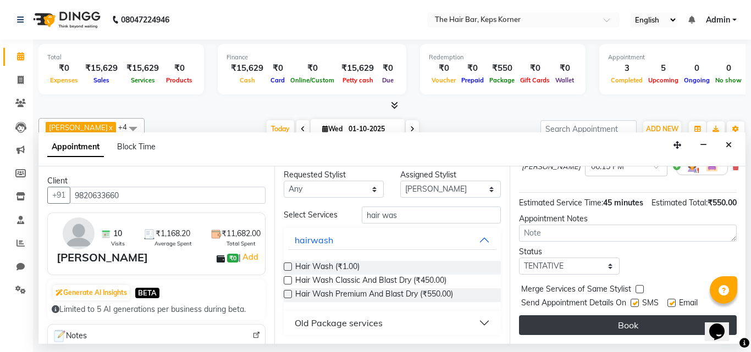
click at [587, 315] on button "Book" at bounding box center [628, 325] width 218 height 20
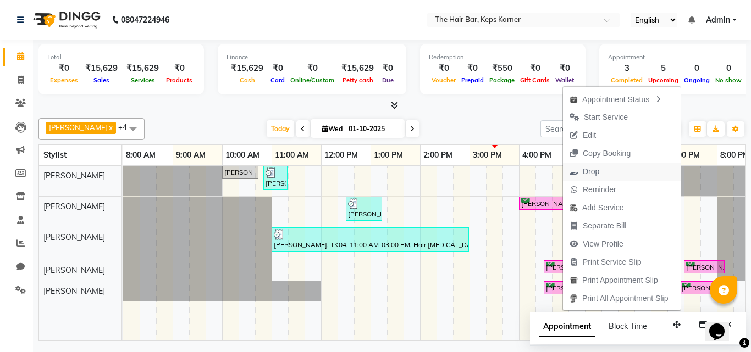
click at [575, 169] on icon "button" at bounding box center [573, 172] width 9 height 8
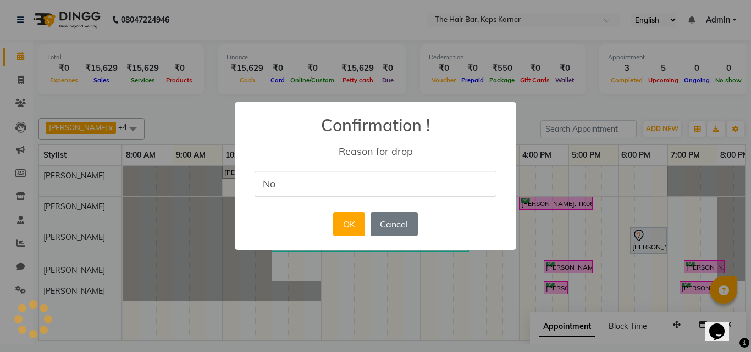
type input "N"
type input "Travelling"
click at [347, 212] on button "OK" at bounding box center [348, 224] width 31 height 24
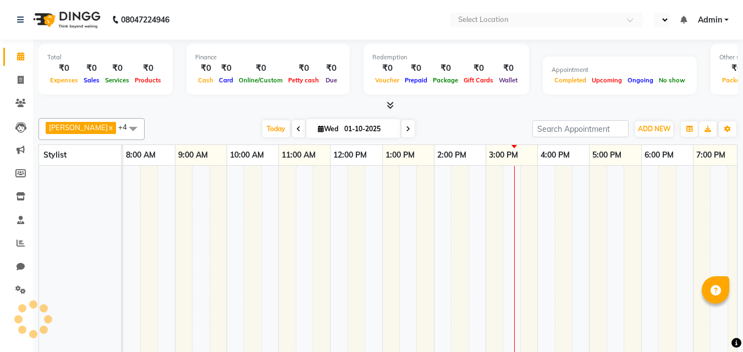
select select "en"
